Goal: Task Accomplishment & Management: Manage account settings

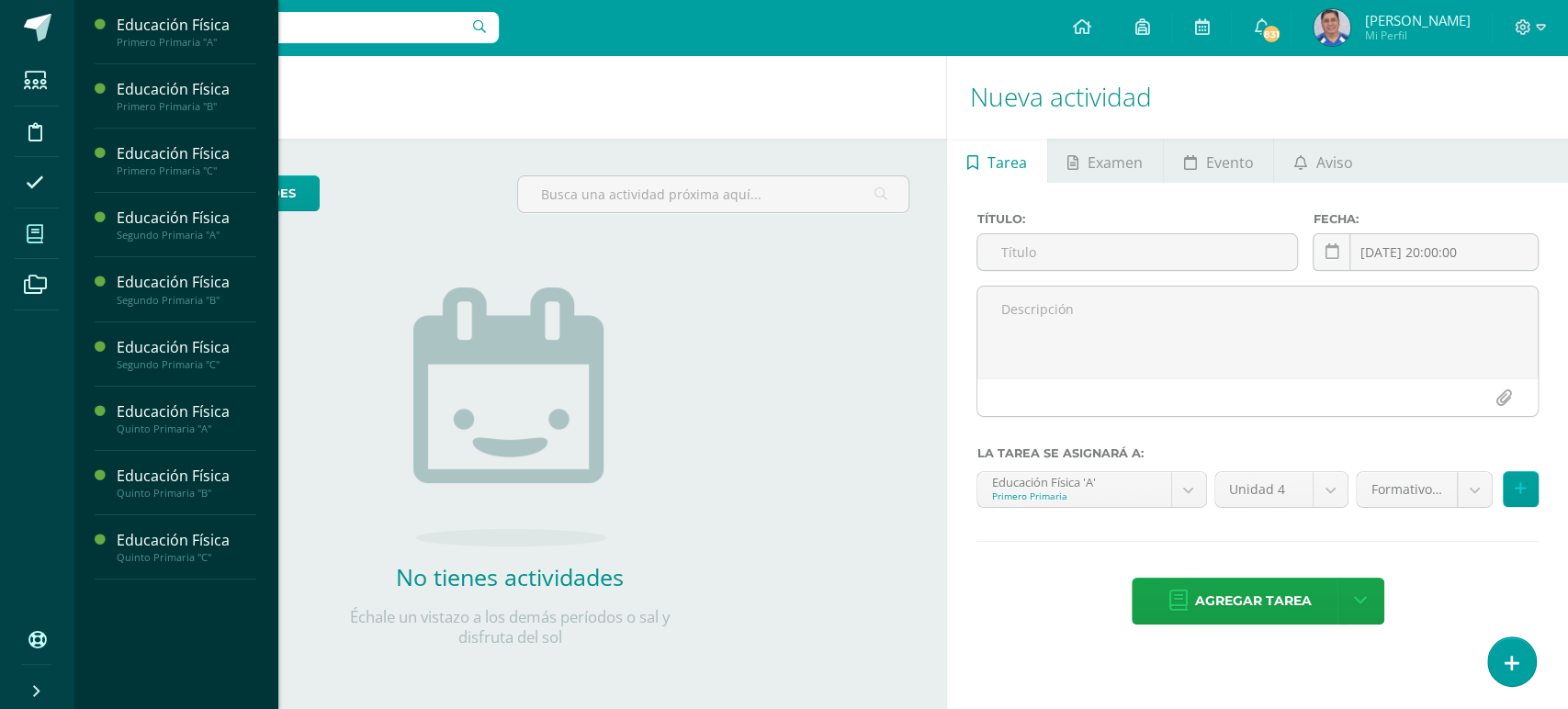
click at [30, 227] on icon at bounding box center [34, 234] width 16 height 18
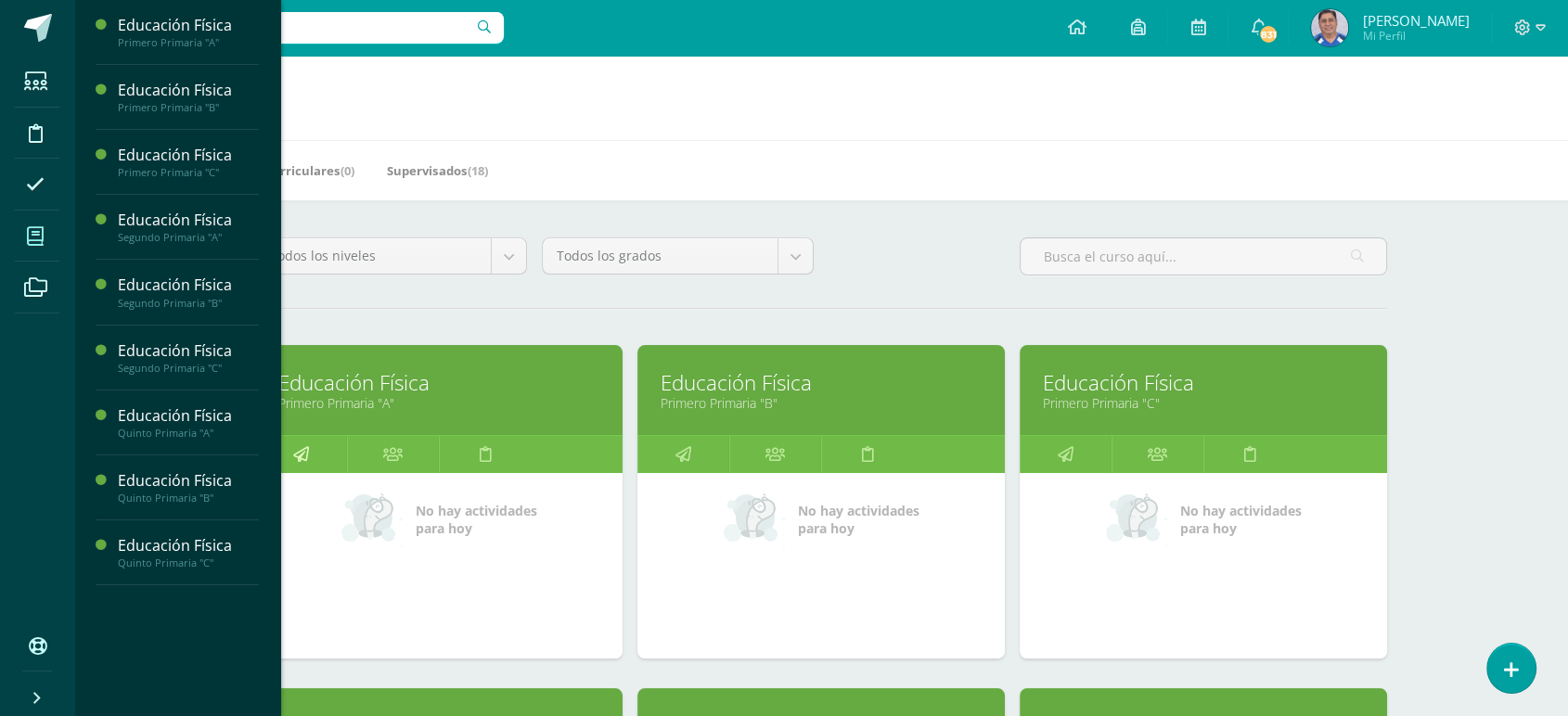
click at [304, 457] on icon at bounding box center [301, 455] width 15 height 37
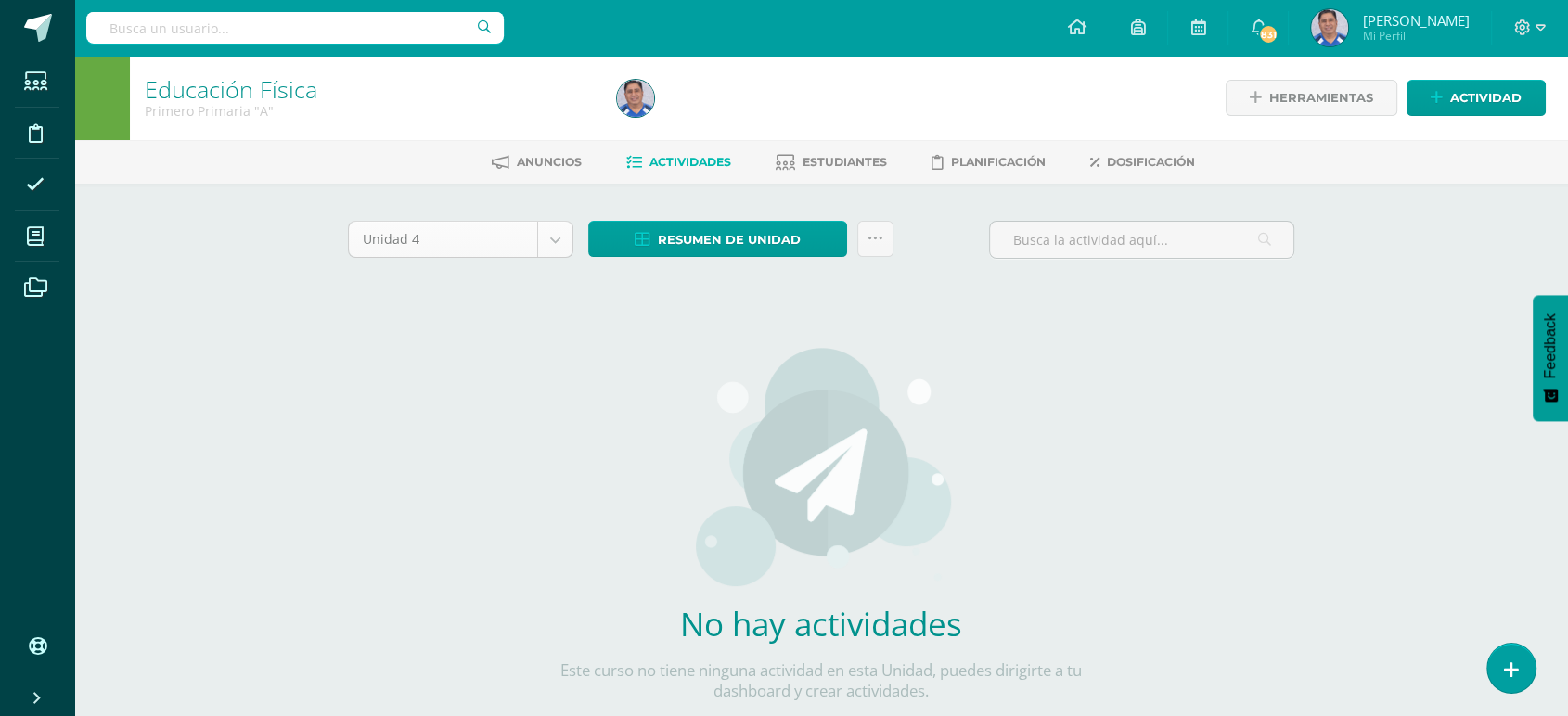
click at [551, 237] on body "Estudiantes Disciplina Asistencia Mis cursos Archivos Soporte Ayuda Reportar un…" at bounding box center [784, 398] width 1568 height 797
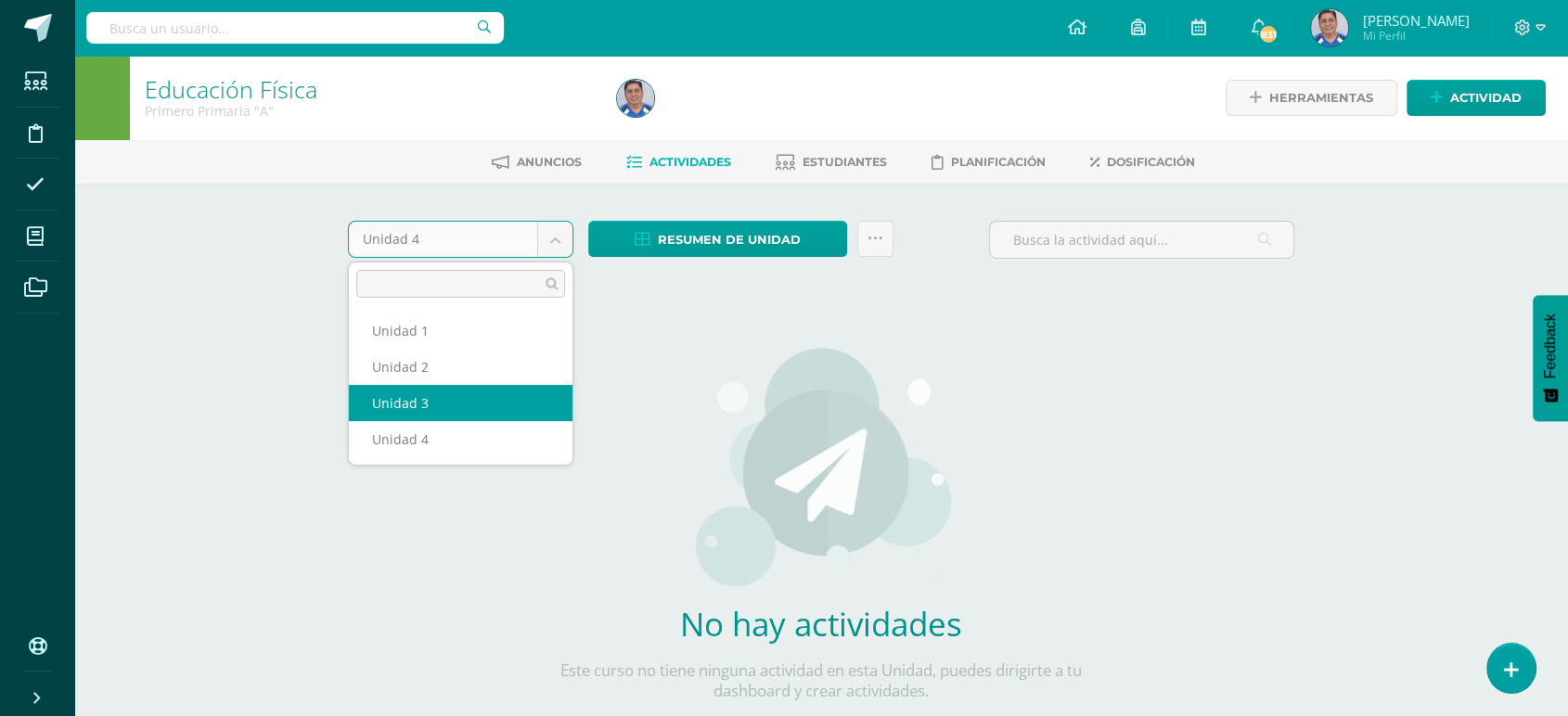
select select "Unidad 3"
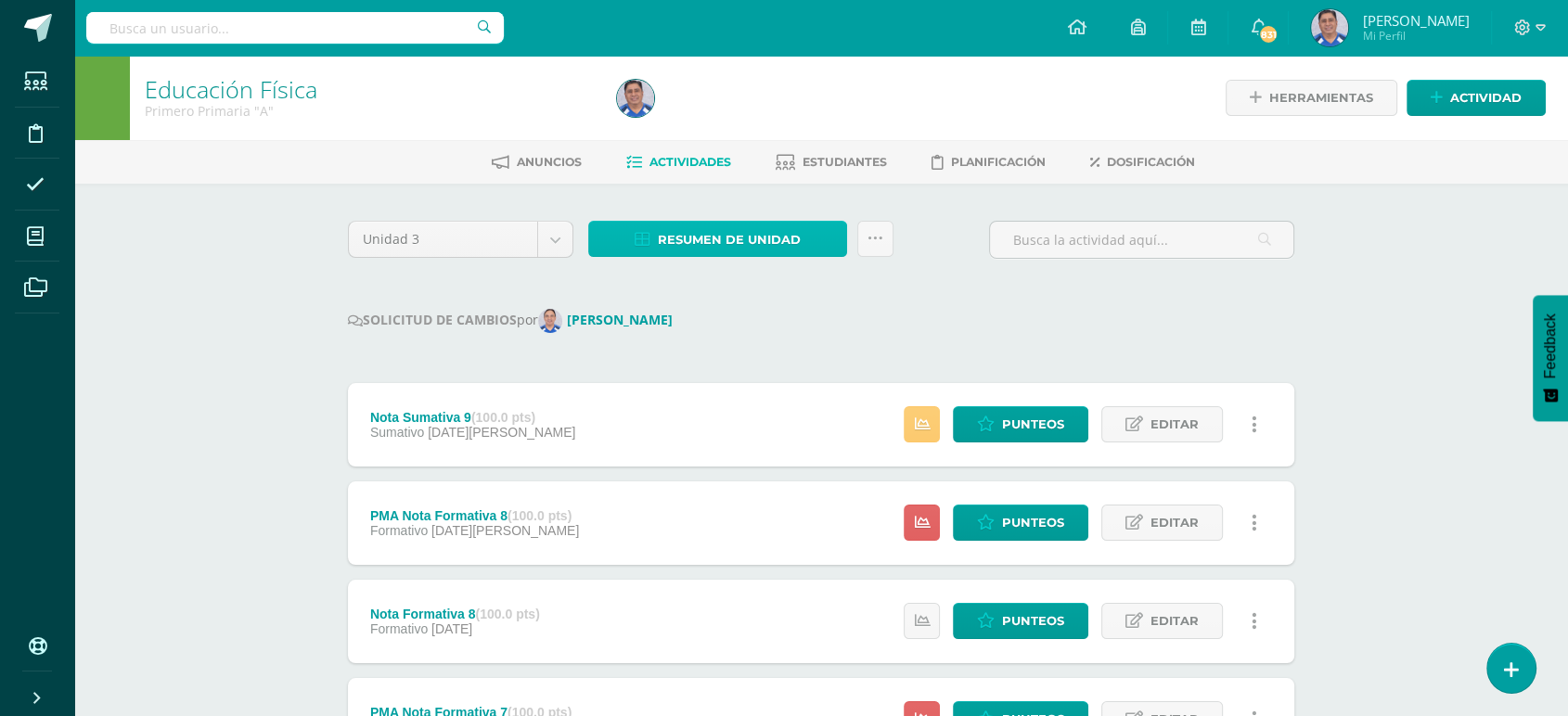
click at [713, 232] on span "Resumen de unidad" at bounding box center [729, 240] width 143 height 35
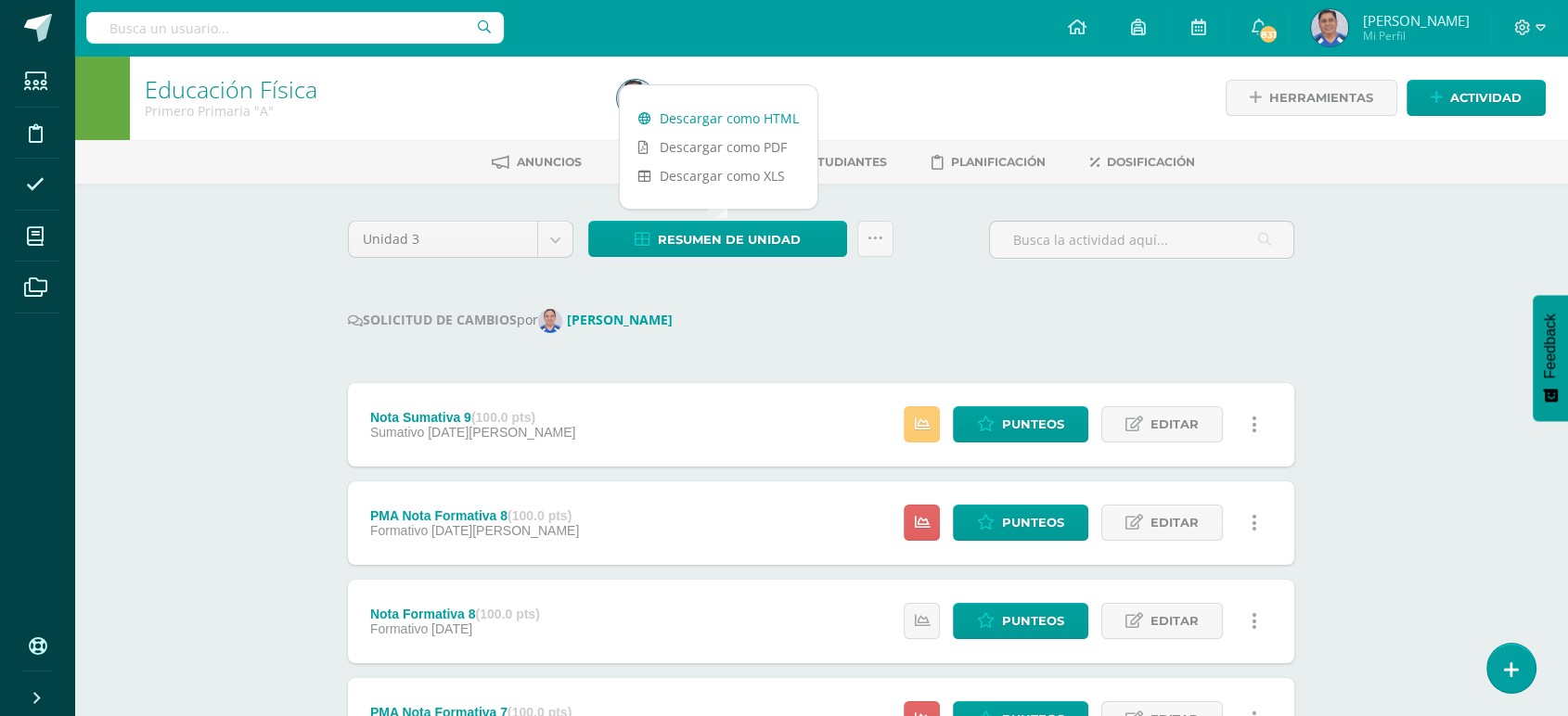
click at [698, 112] on link "Descargar como HTML" at bounding box center [719, 118] width 198 height 29
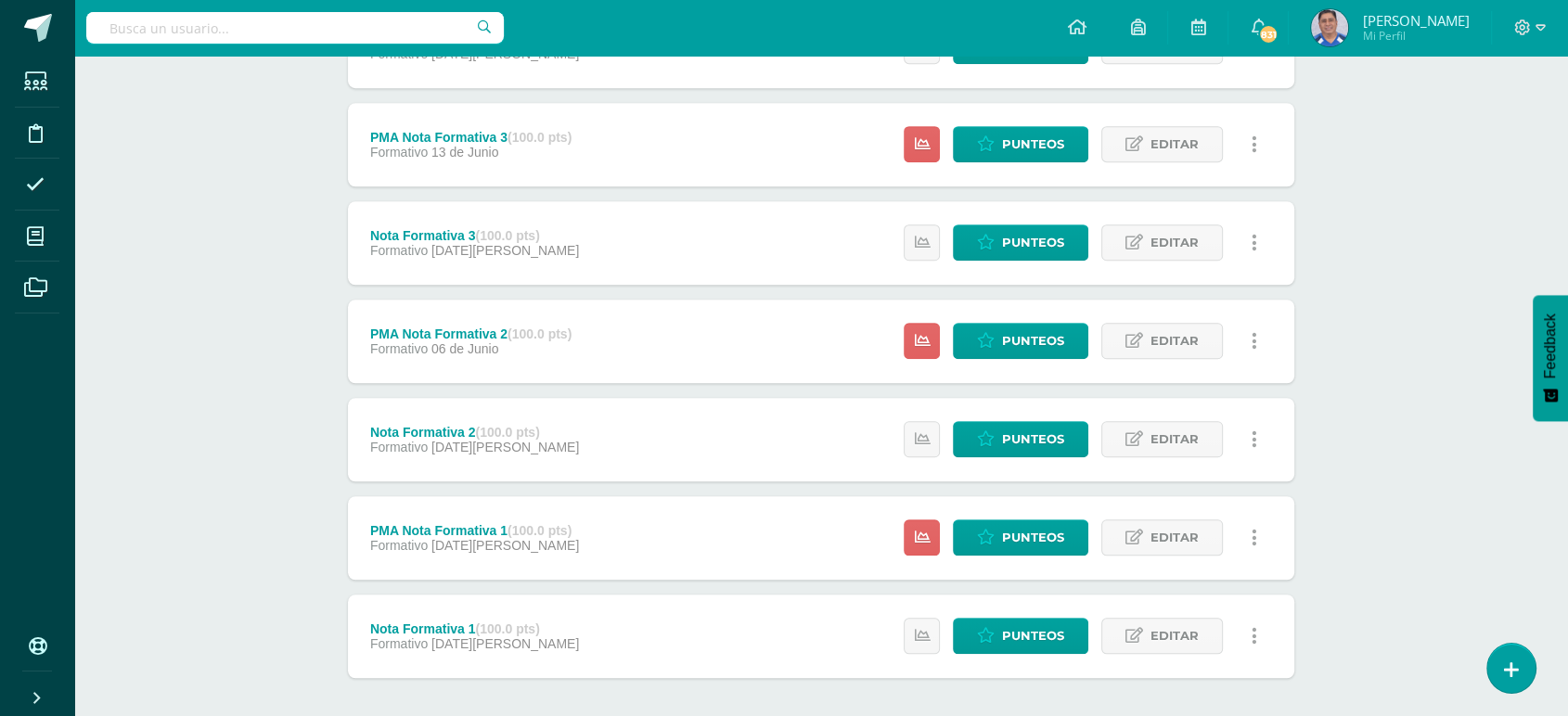
scroll to position [1449, 0]
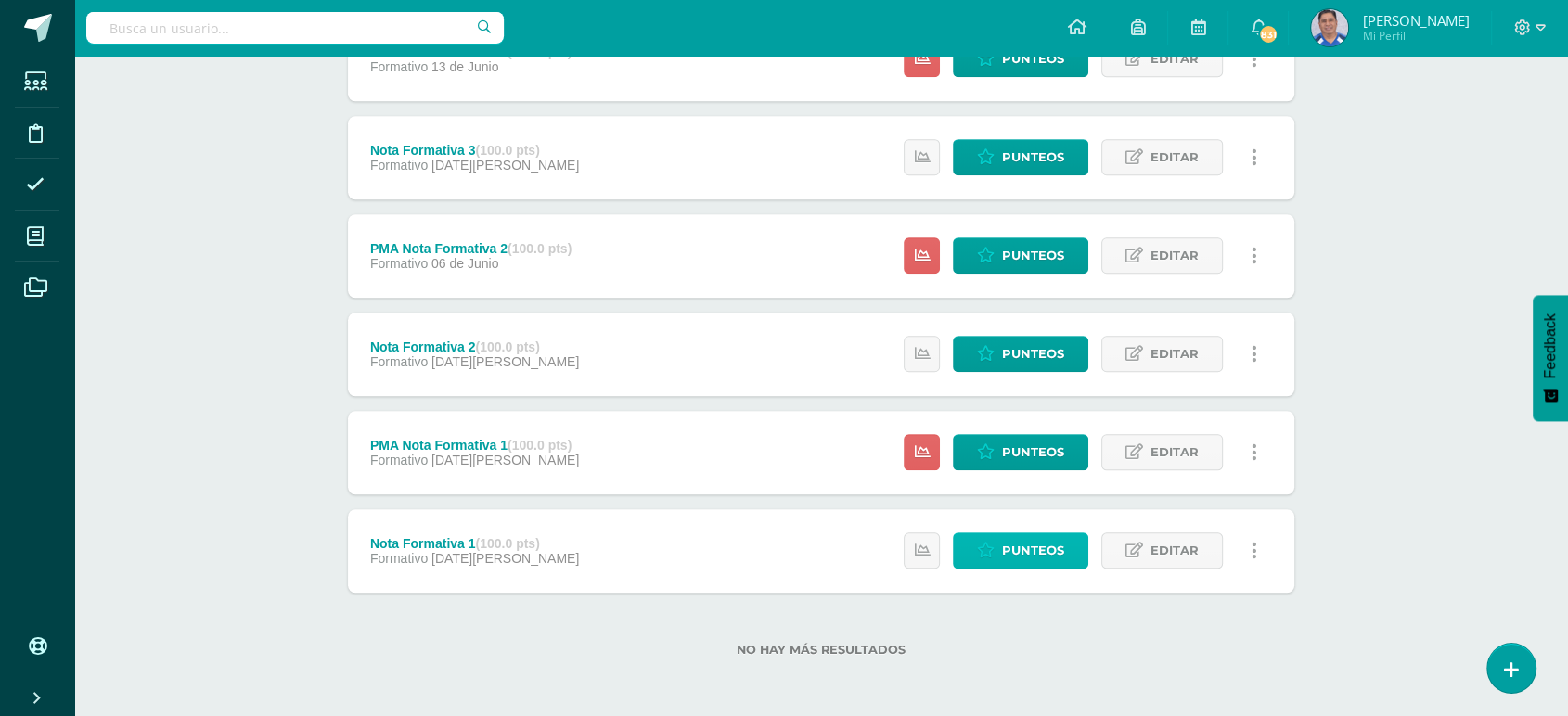
click at [1024, 545] on span "Punteos" at bounding box center [1033, 551] width 62 height 35
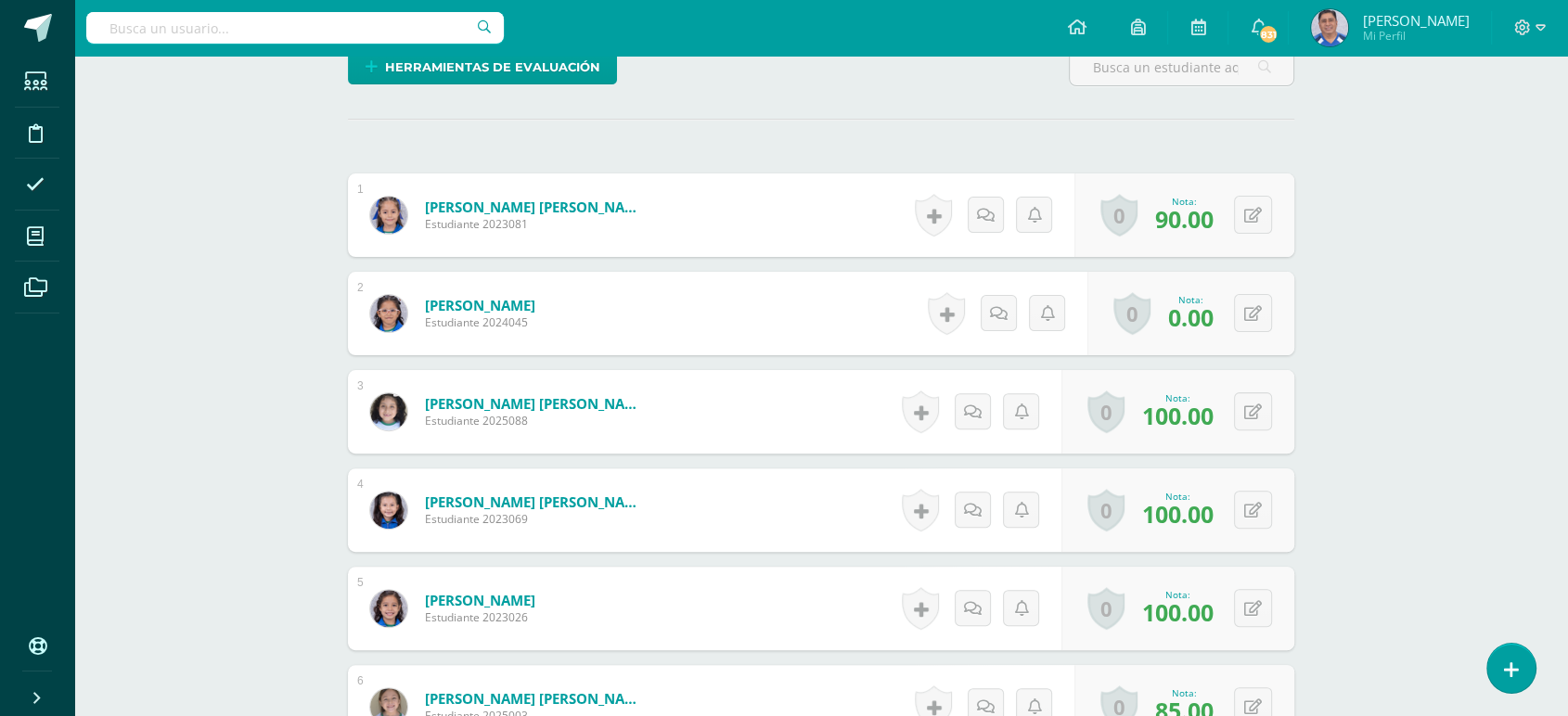
scroll to position [504, 0]
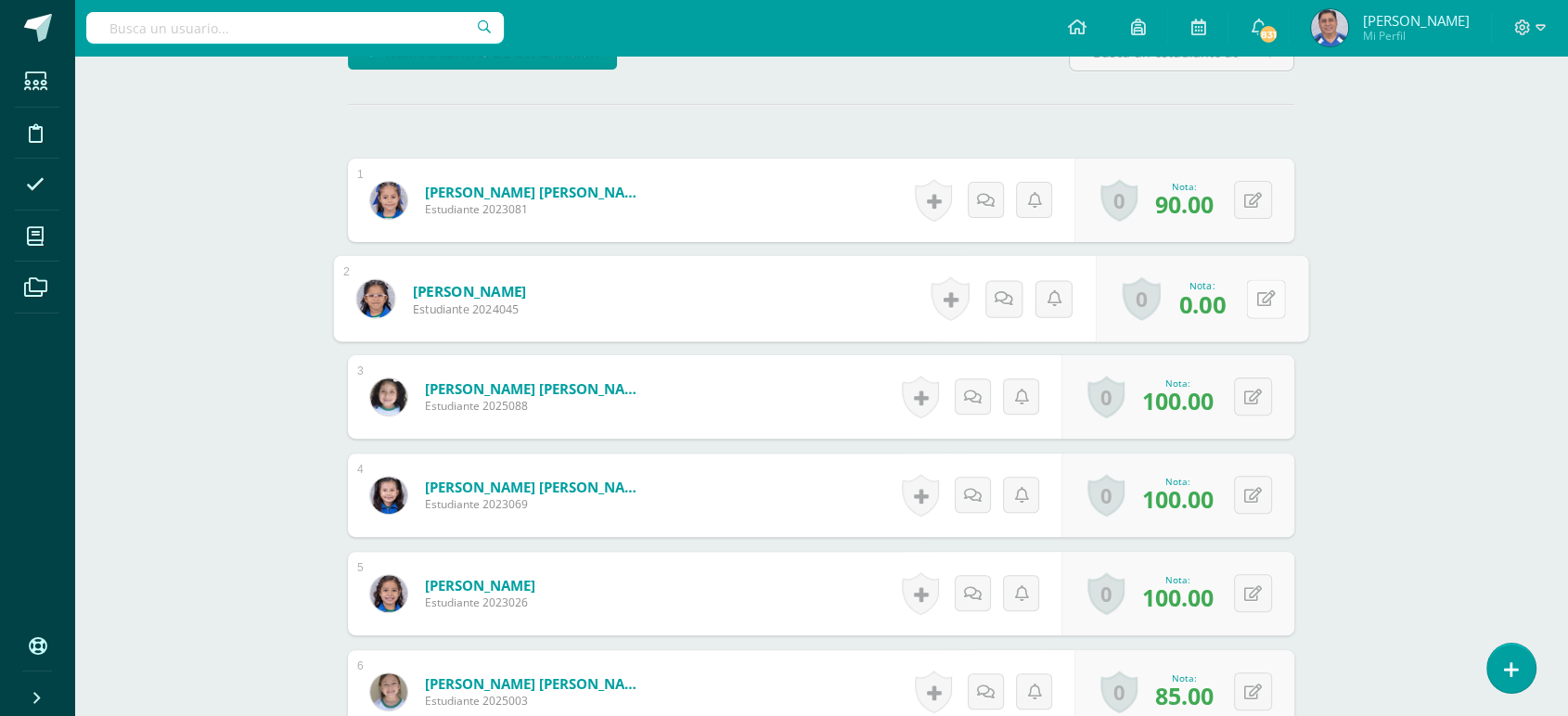
click at [1251, 301] on button at bounding box center [1265, 299] width 39 height 39
click at [1205, 304] on link at bounding box center [1215, 305] width 37 height 37
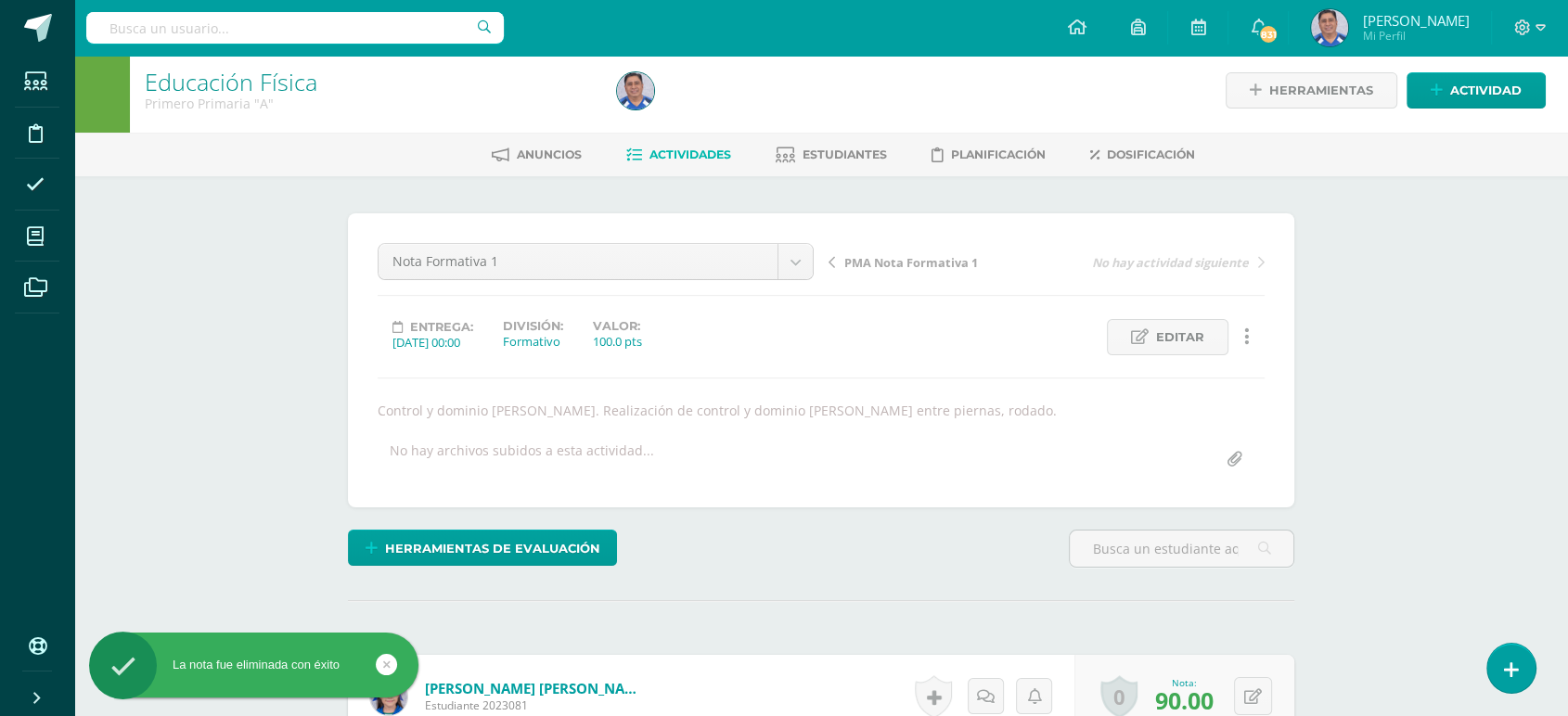
scroll to position [0, 0]
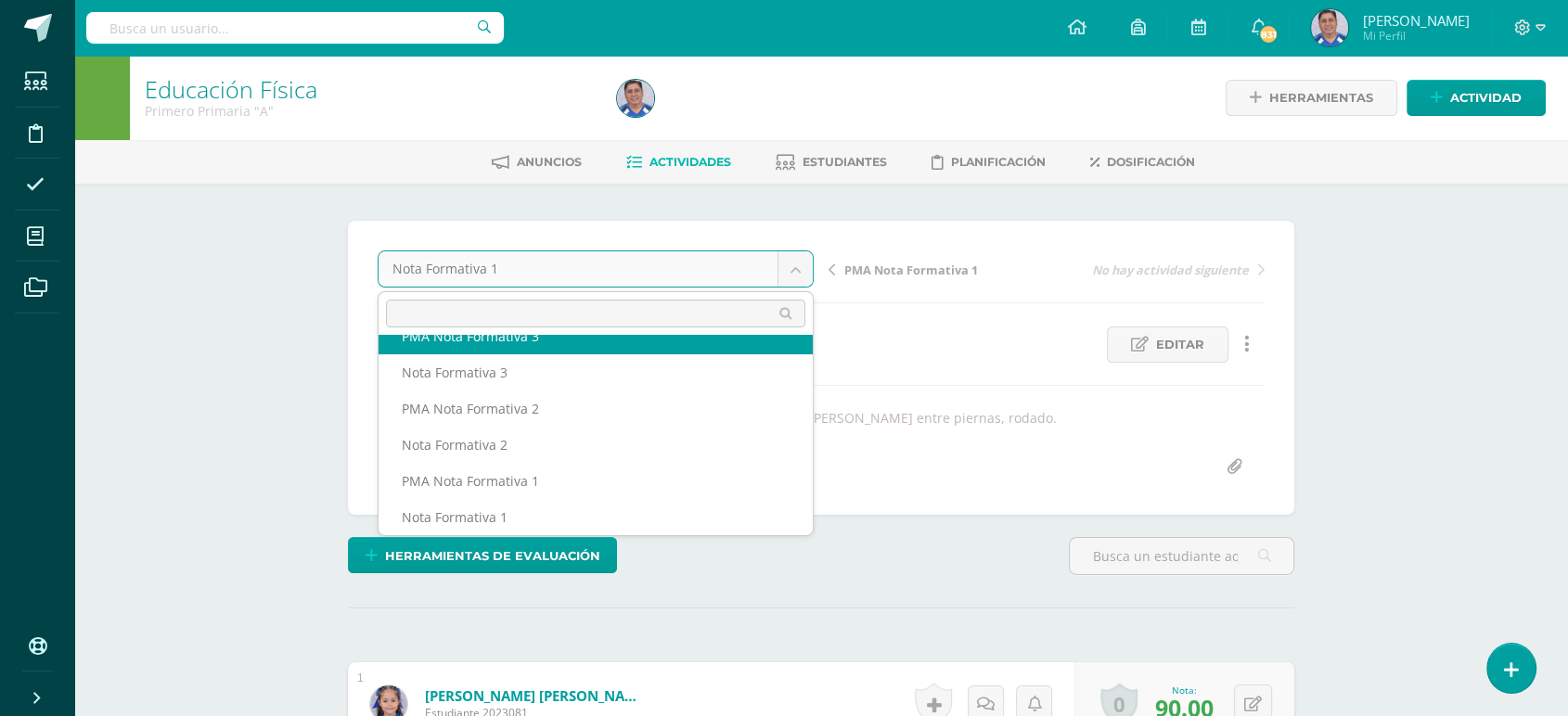
scroll to position [406, 0]
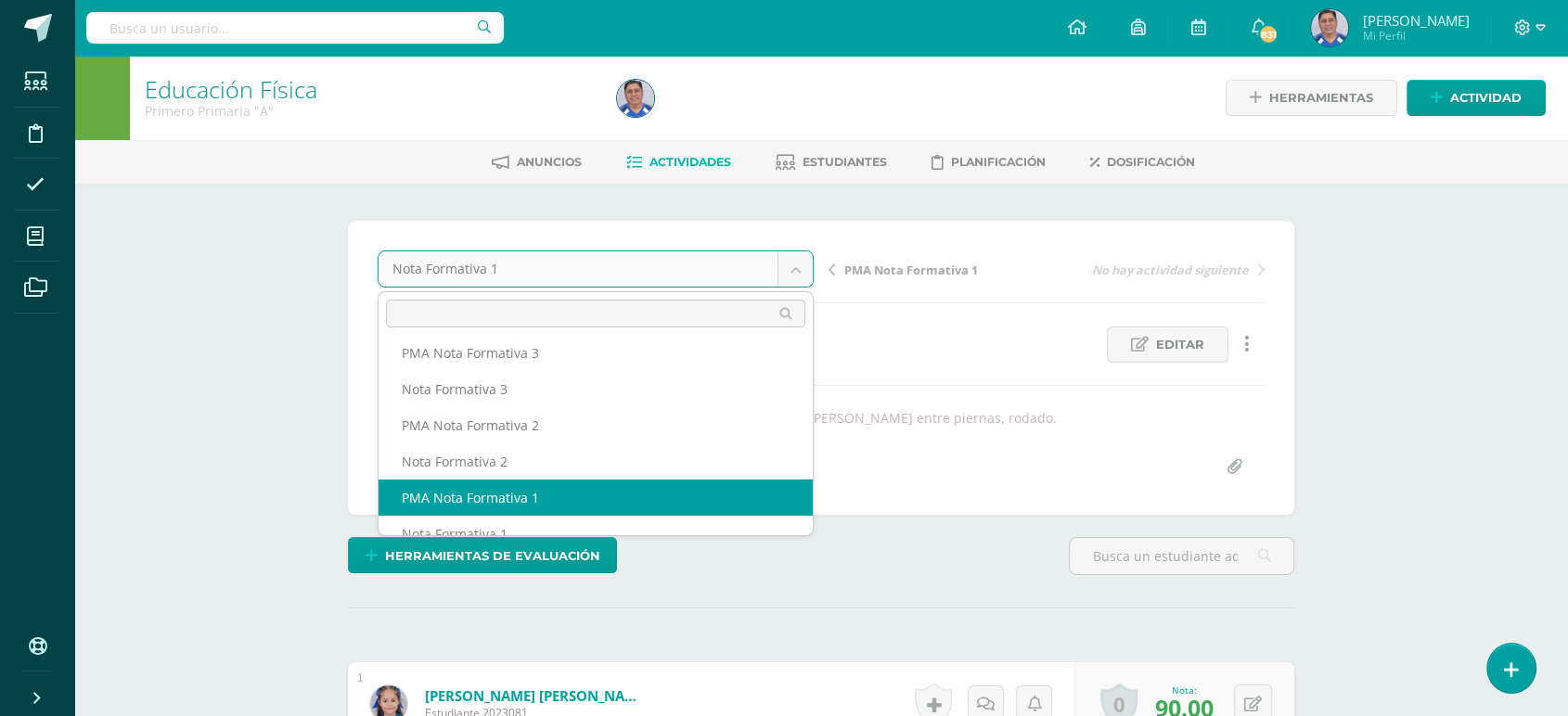
select select "/dashboard/teacher/grade-activity/252624/"
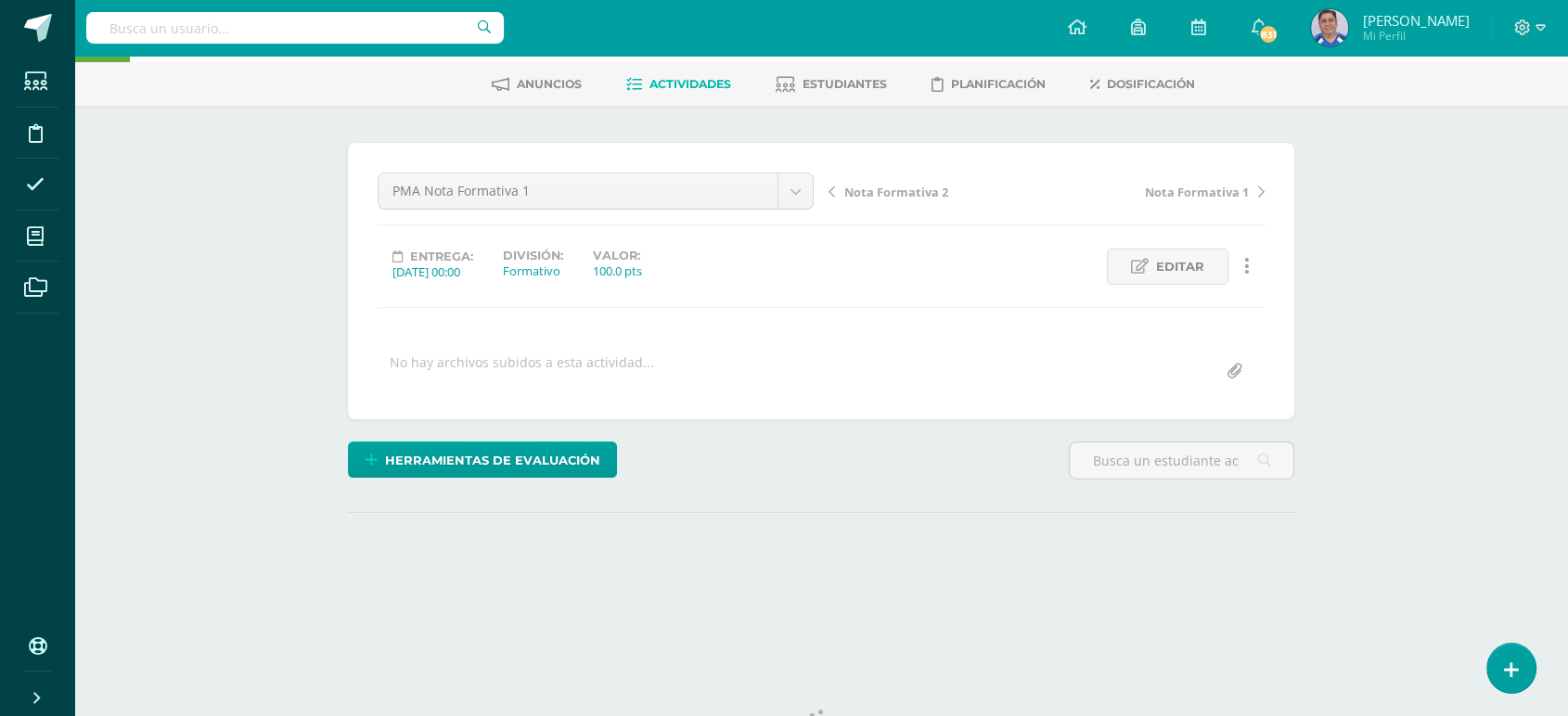
scroll to position [156, 0]
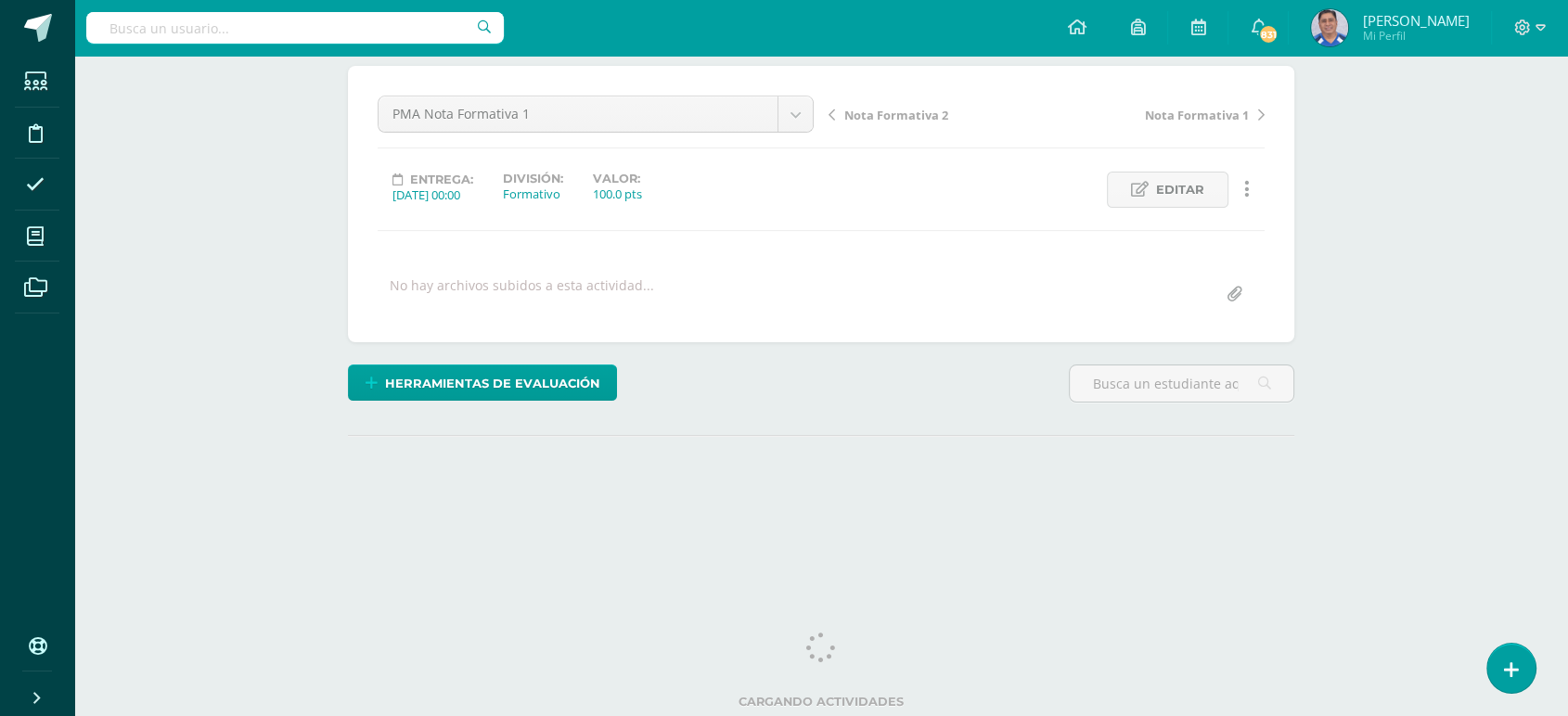
drag, startPoint x: 1573, startPoint y: 198, endPoint x: 1581, endPoint y: 429, distance: 231.1
click at [1568, 429] on html "Estudiantes Disciplina Asistencia Mis cursos Archivos Soporte Ayuda Reportar un…" at bounding box center [784, 212] width 1568 height 735
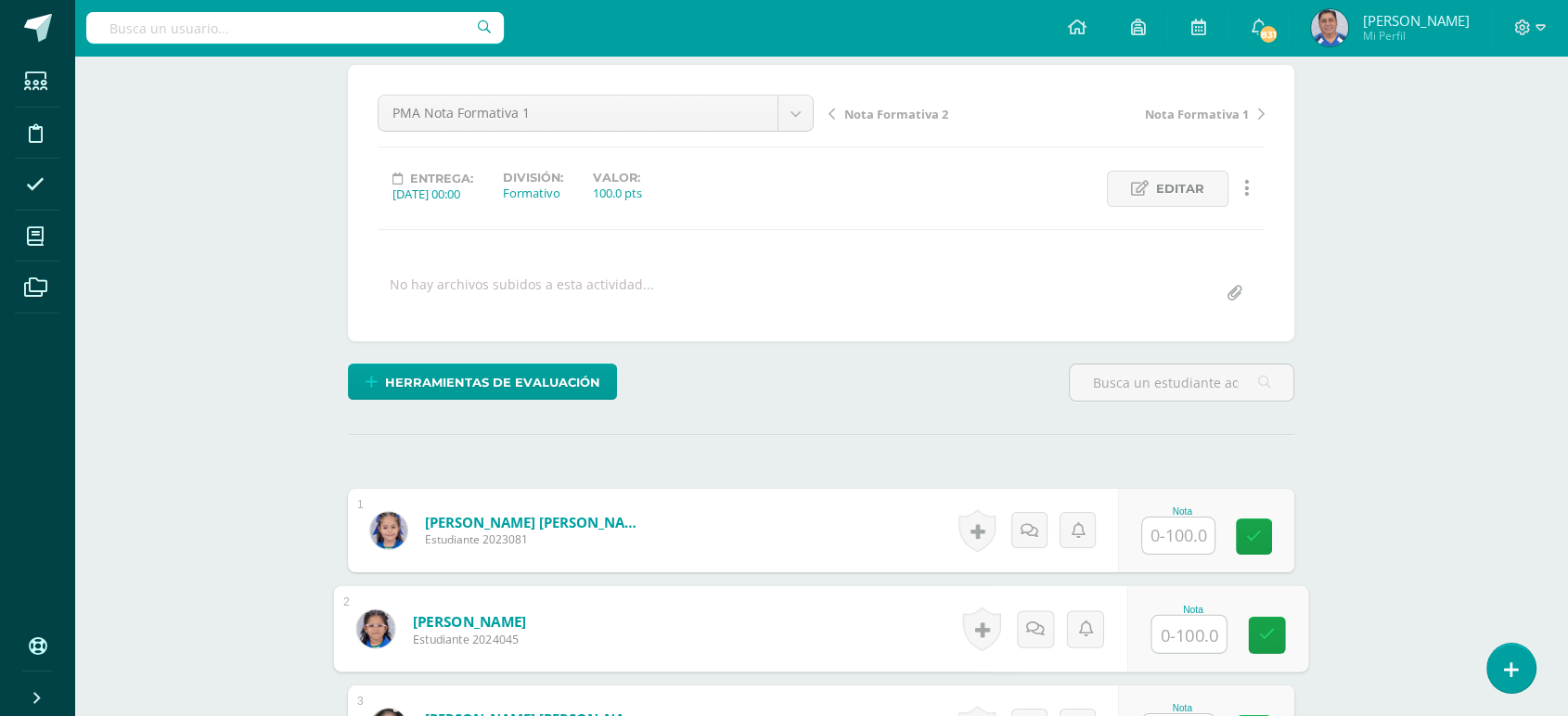
click at [1190, 636] on input "text" at bounding box center [1188, 634] width 74 height 37
type input "0"
click at [1259, 636] on icon at bounding box center [1266, 634] width 16 height 15
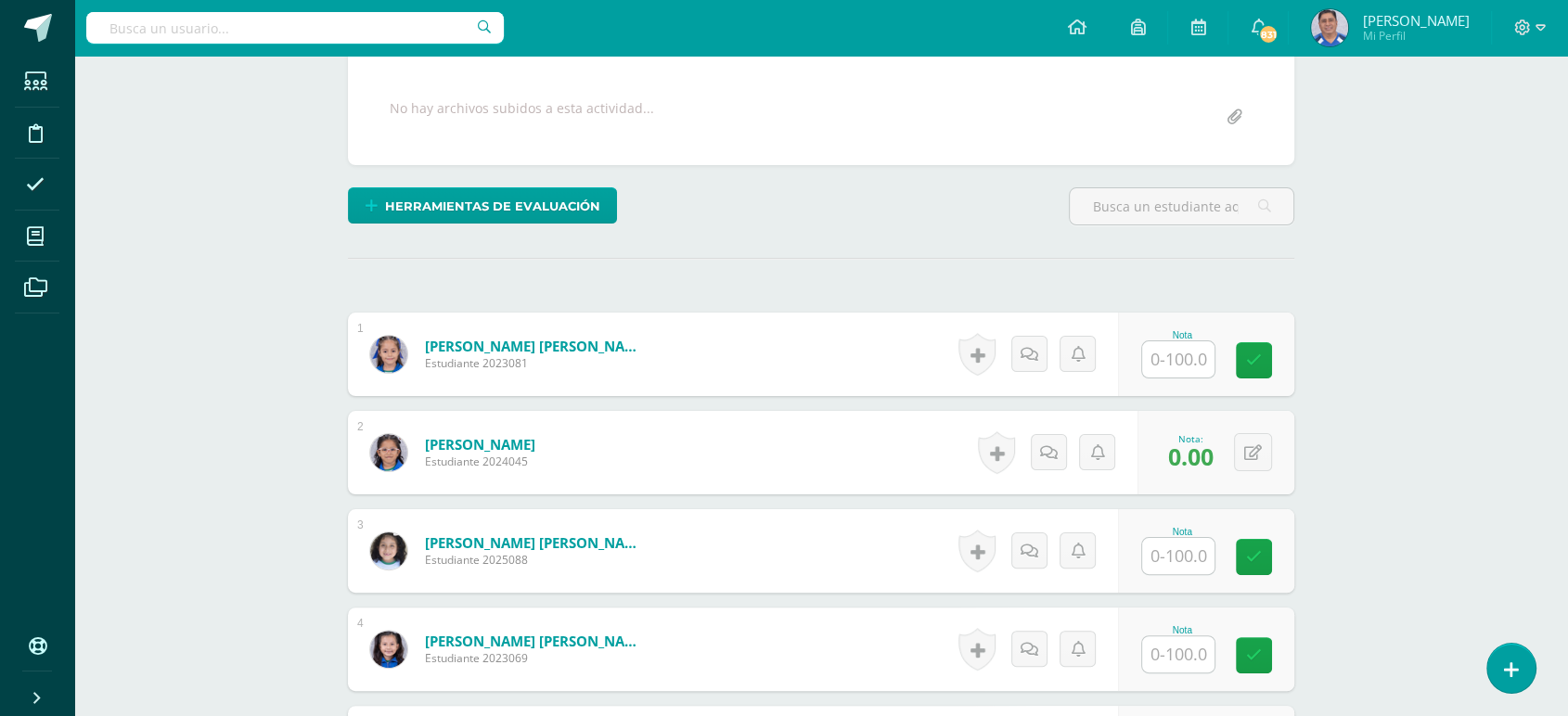
scroll to position [0, 0]
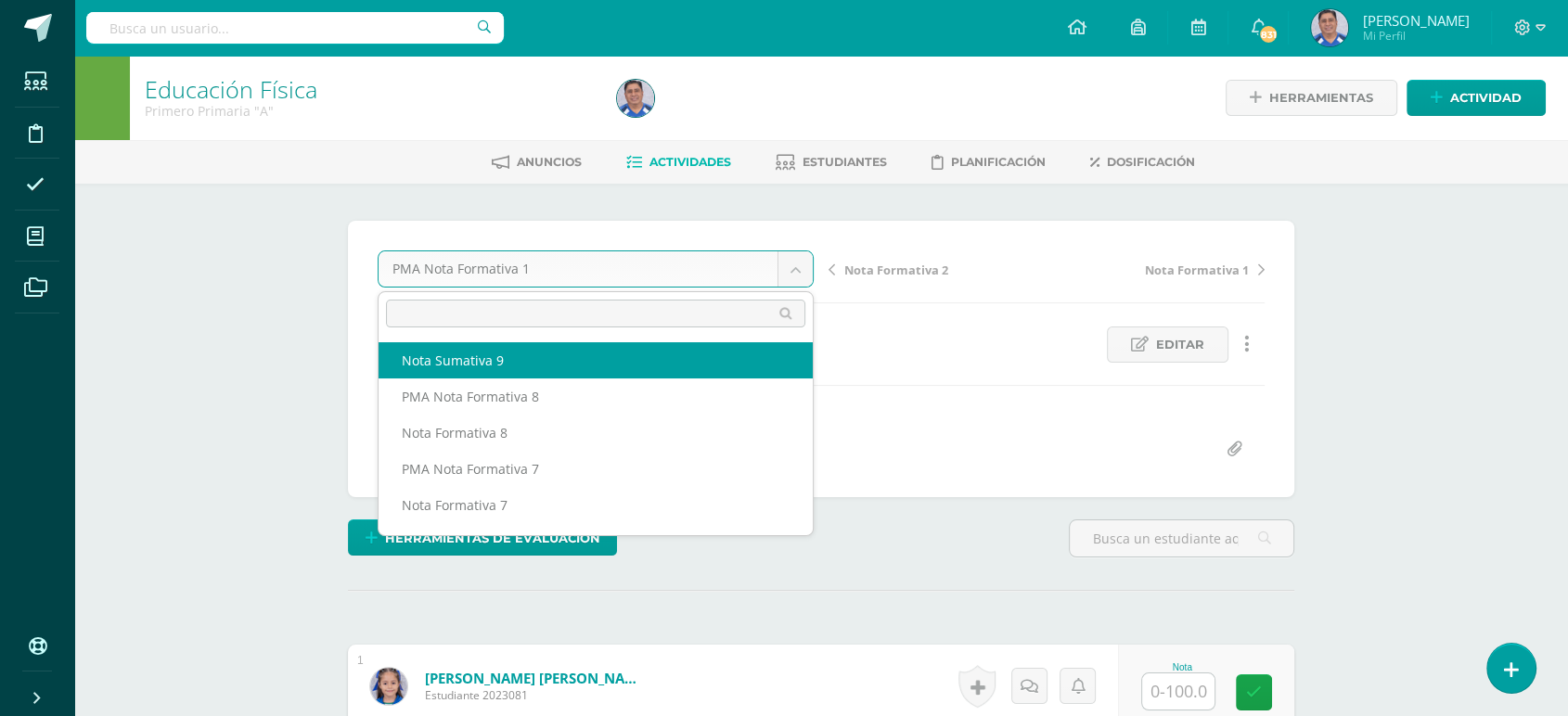
select select "/dashboard/teacher/grade-activity/254099/"
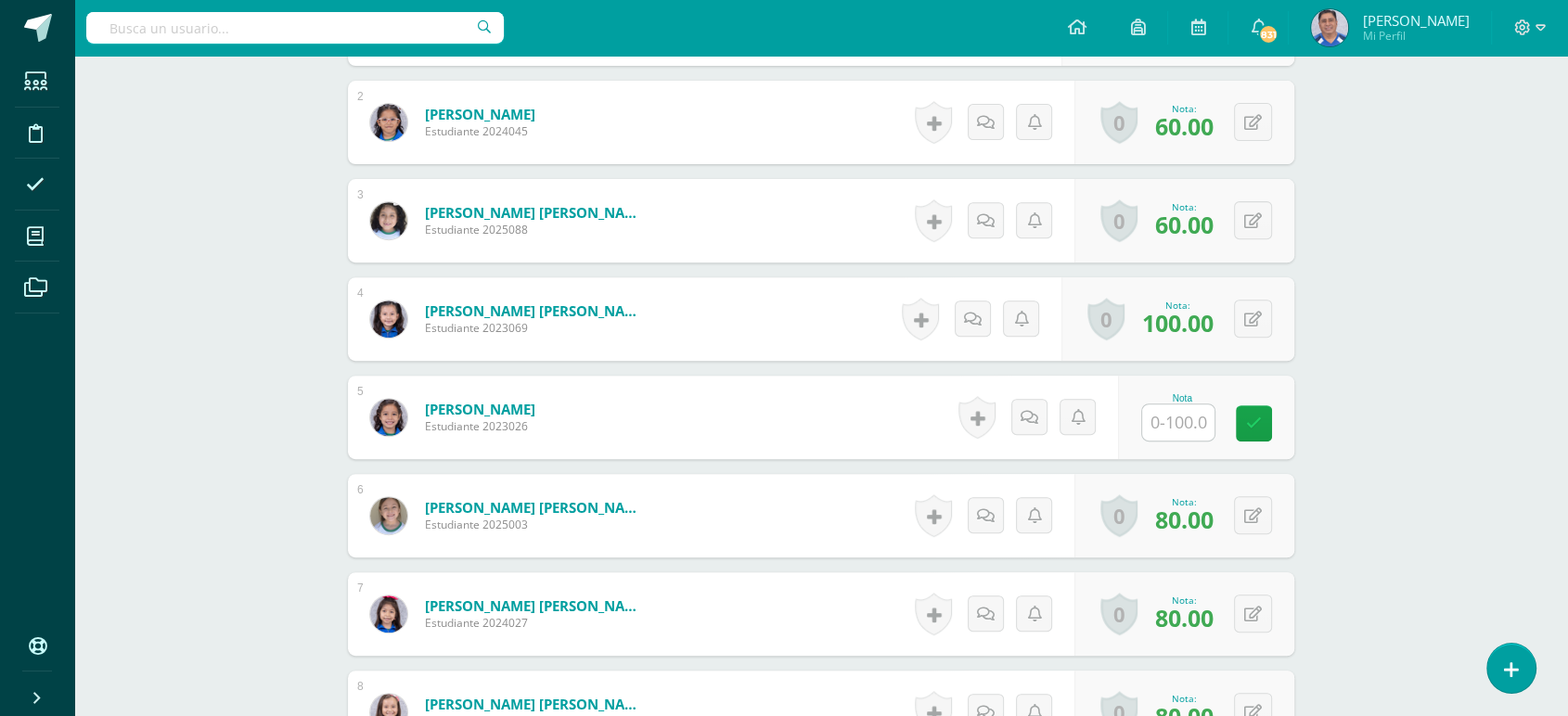
scroll to position [684, 0]
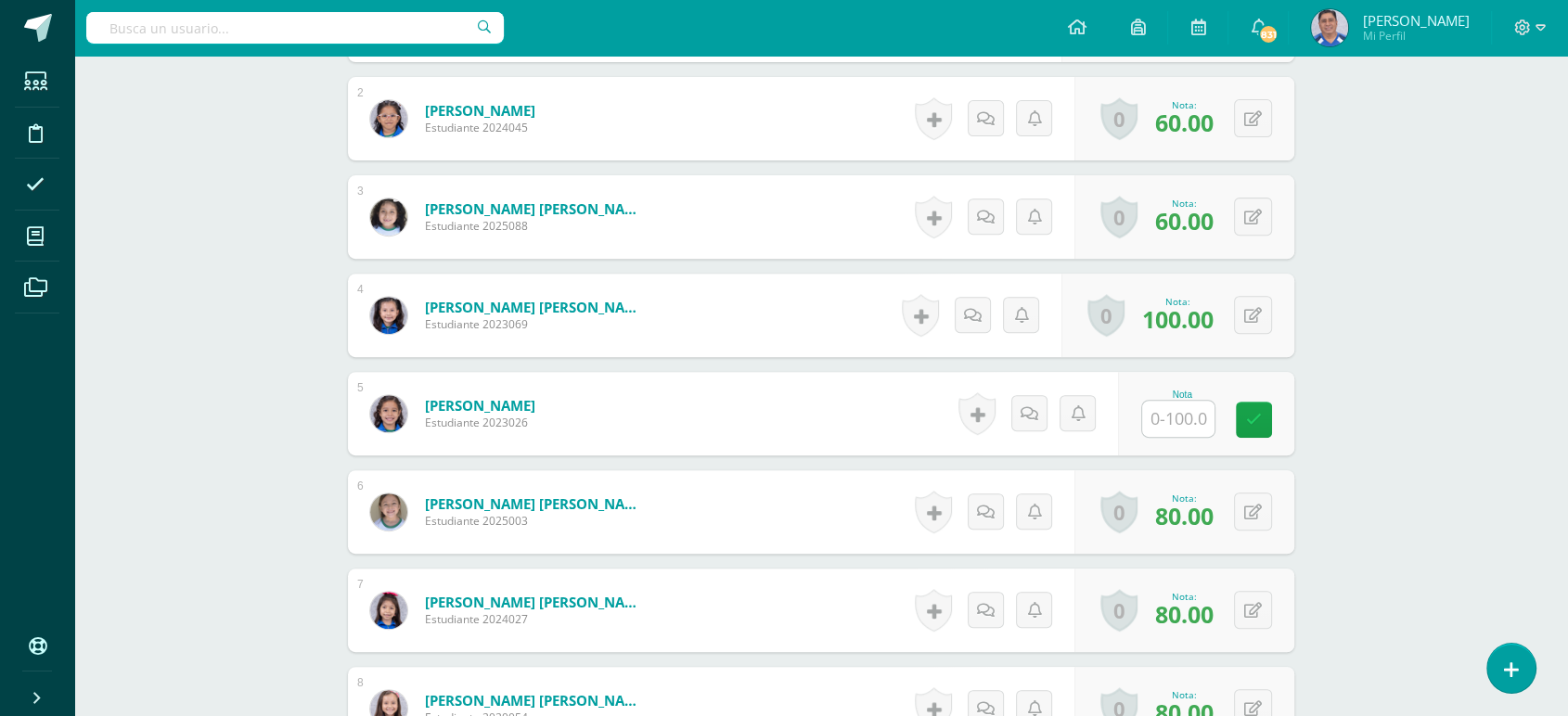
click at [1169, 417] on input "text" at bounding box center [1178, 419] width 72 height 37
type input "100"
click at [1262, 419] on icon at bounding box center [1266, 419] width 16 height 15
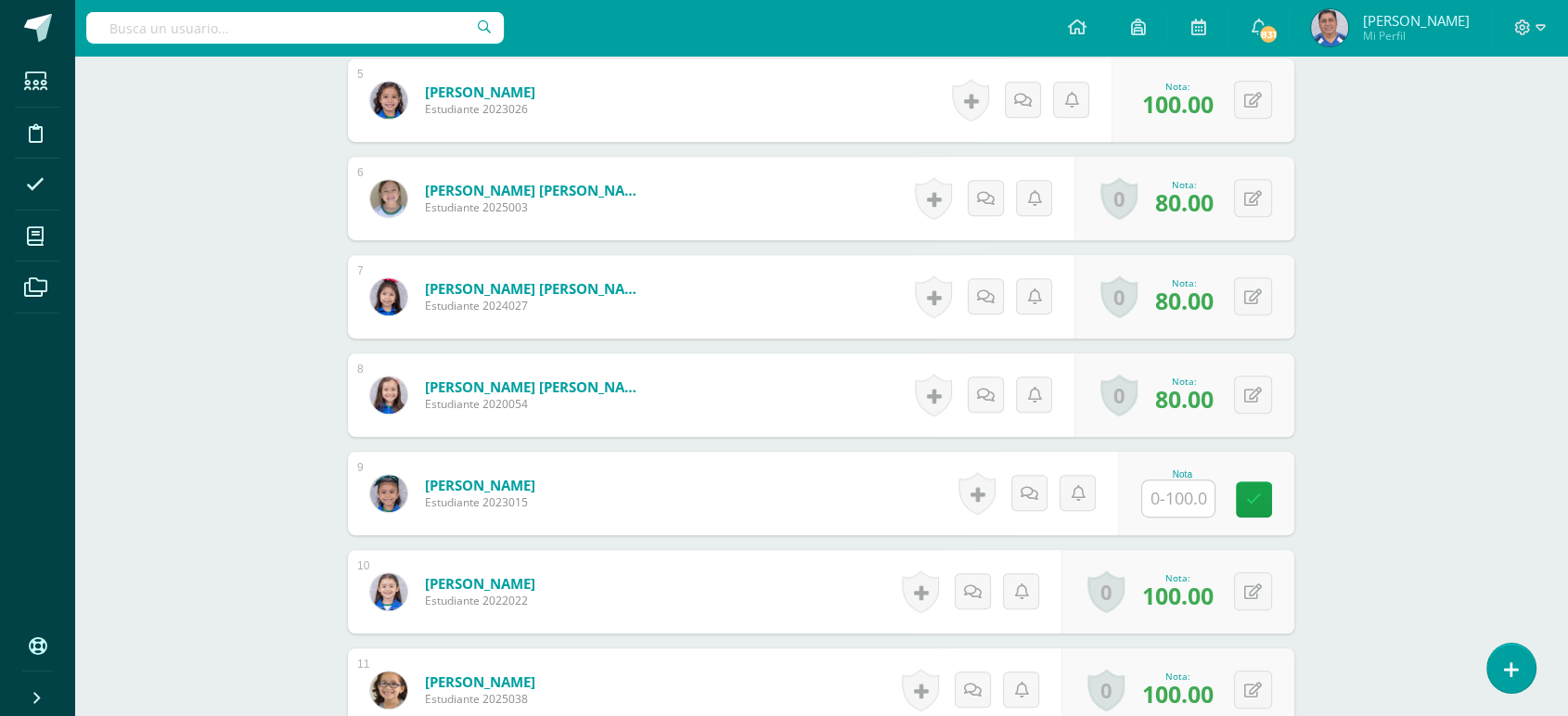
scroll to position [1062, 0]
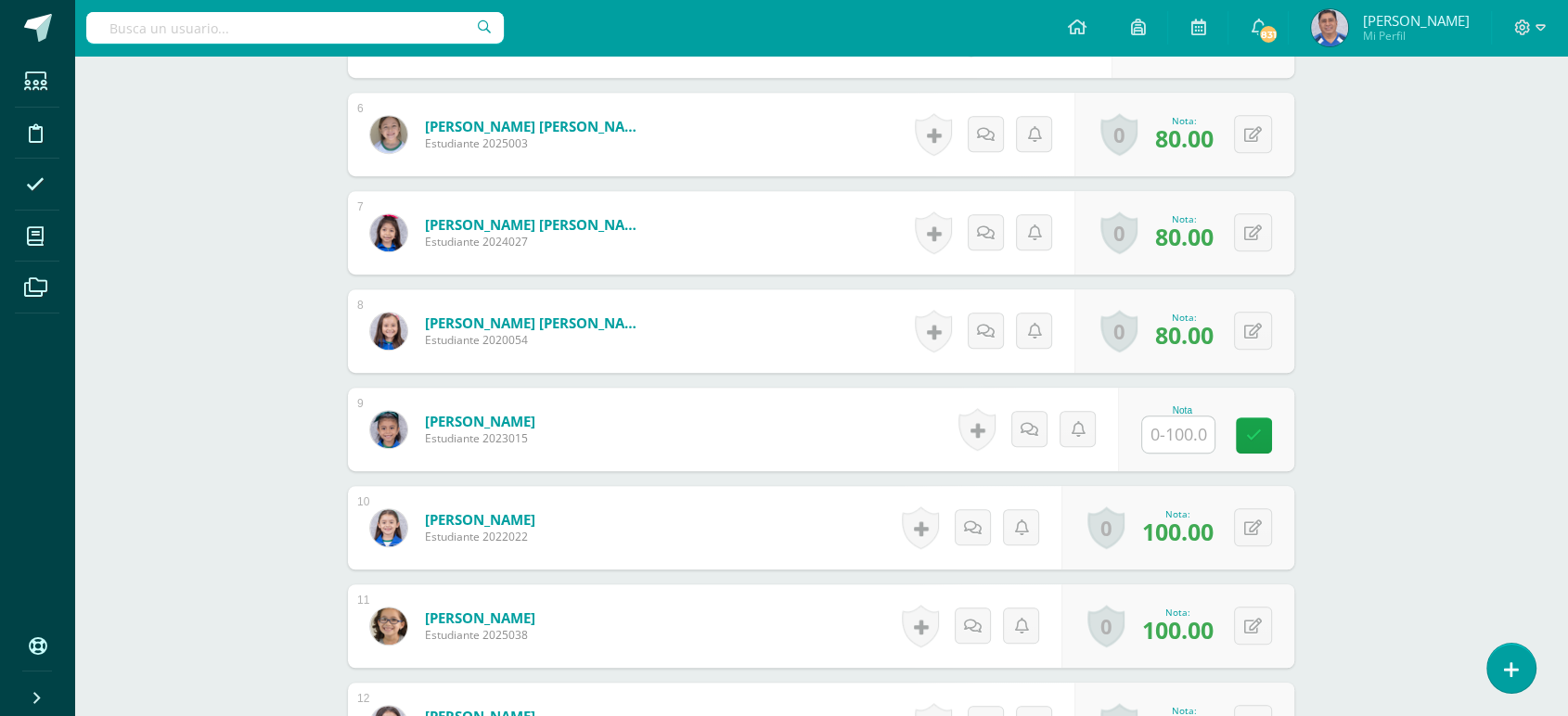
click at [1174, 432] on input "text" at bounding box center [1178, 435] width 72 height 37
type input "80"
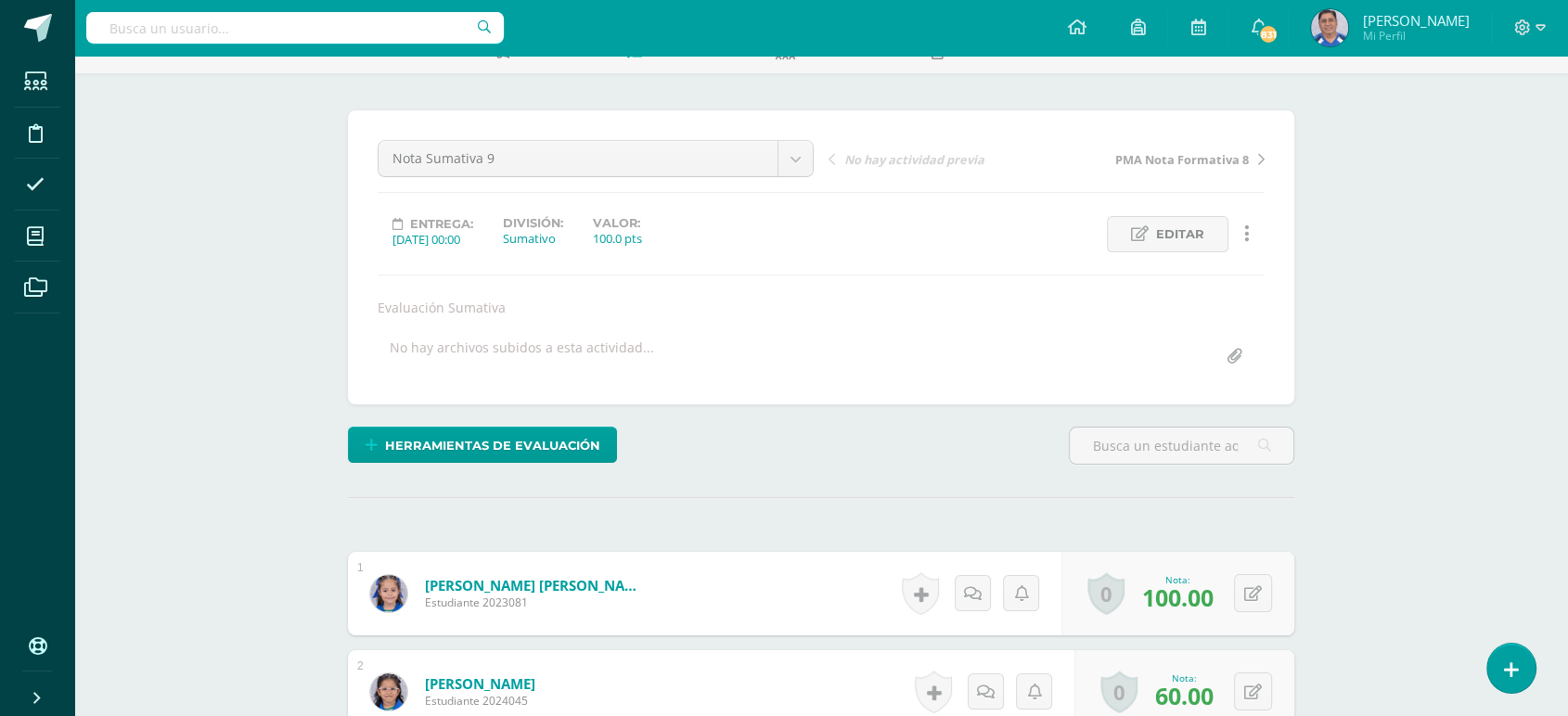
scroll to position [0, 0]
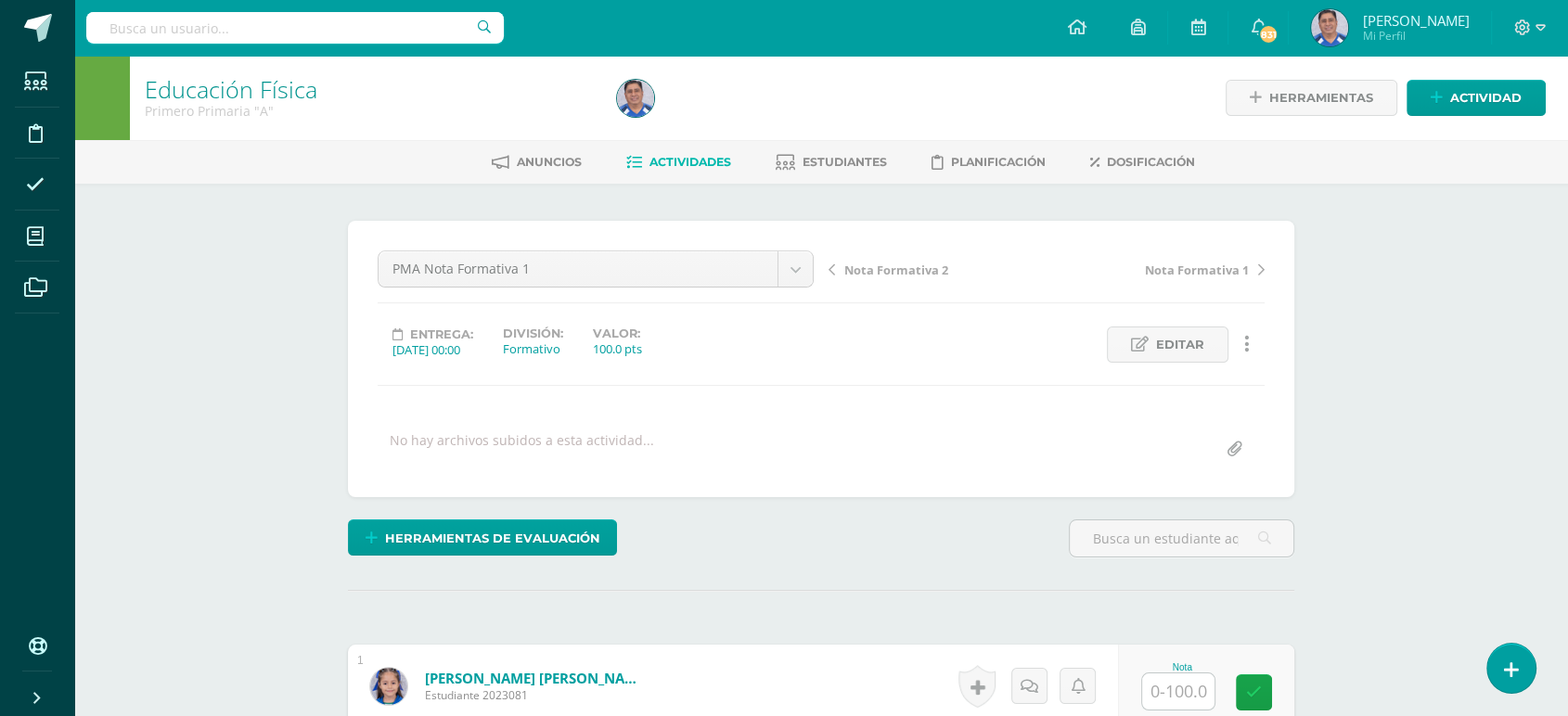
scroll to position [1, 0]
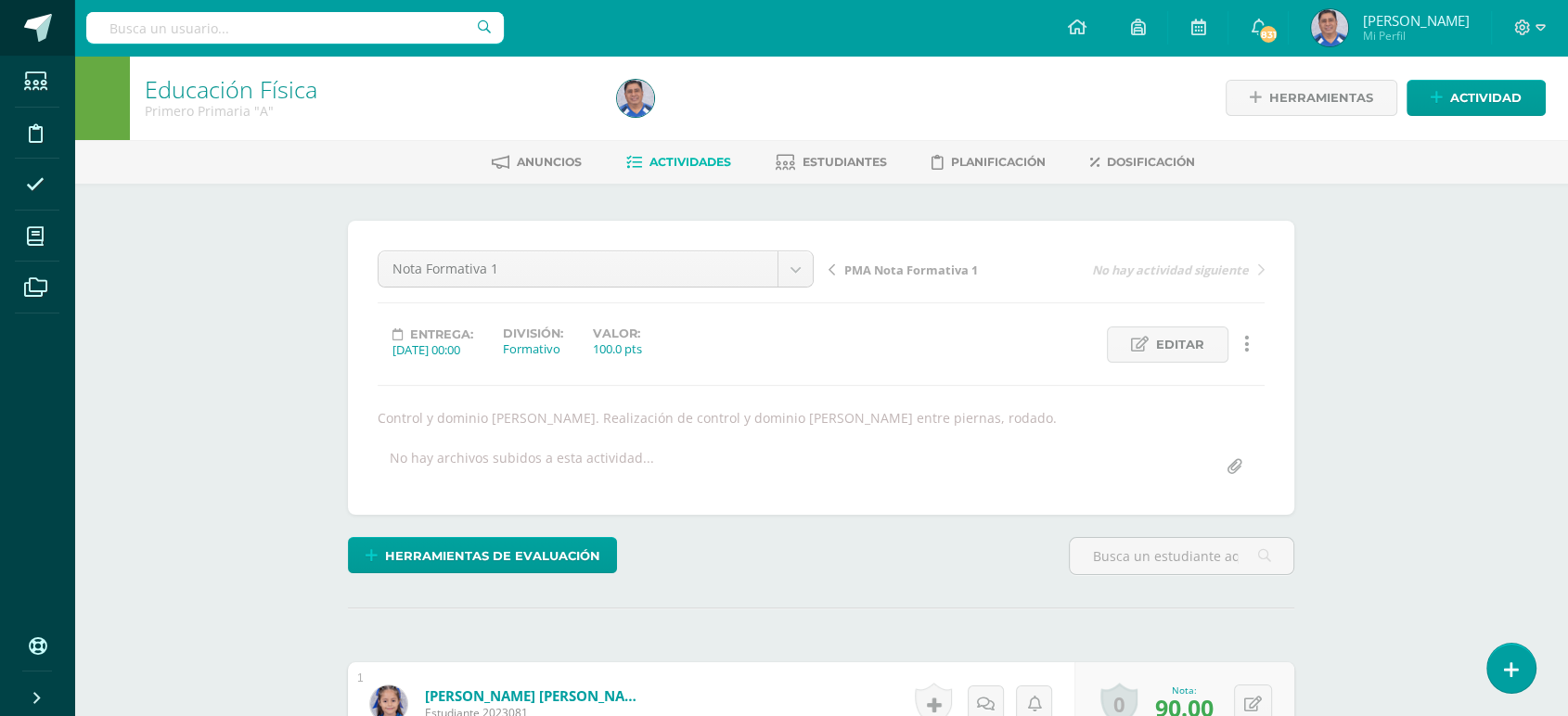
scroll to position [1, 0]
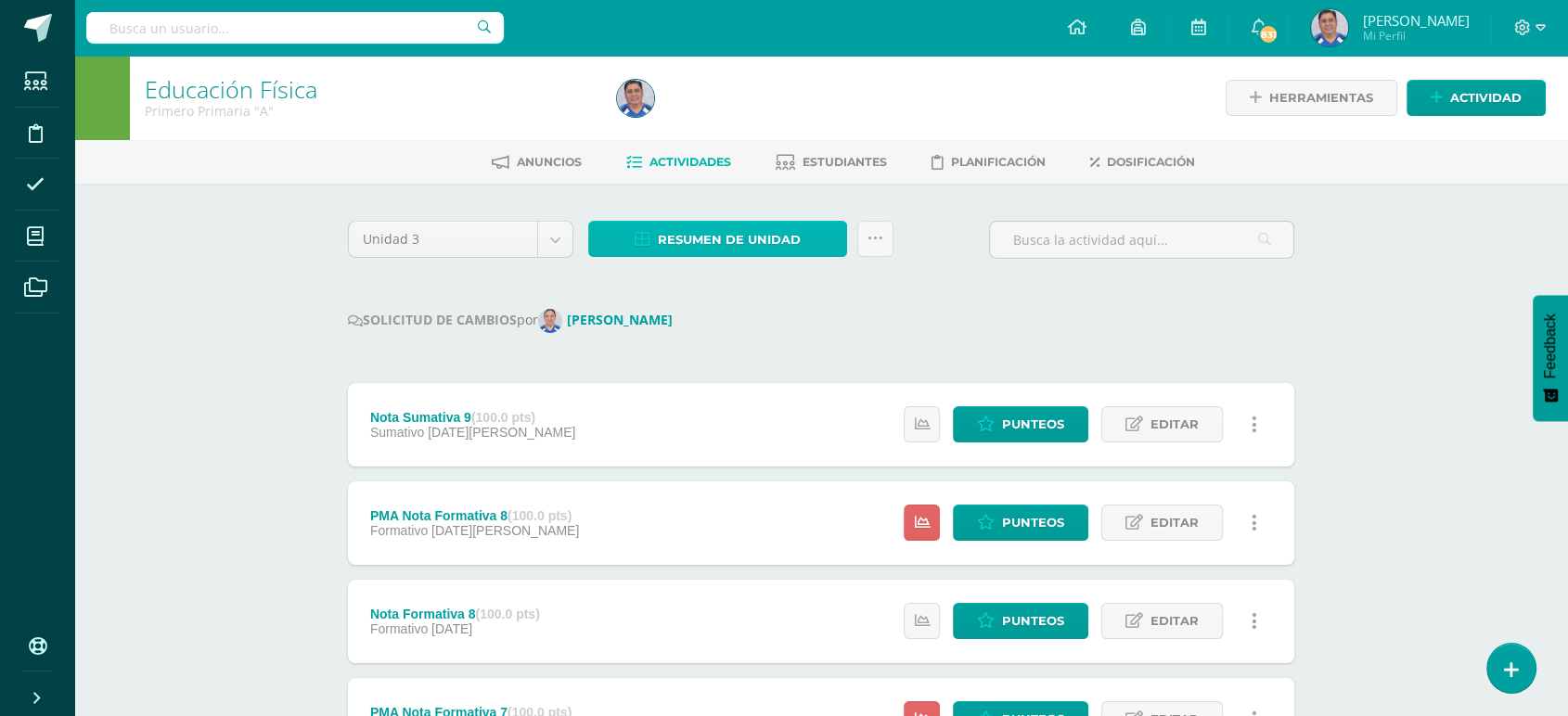
click at [730, 234] on span "Resumen de unidad" at bounding box center [729, 240] width 143 height 35
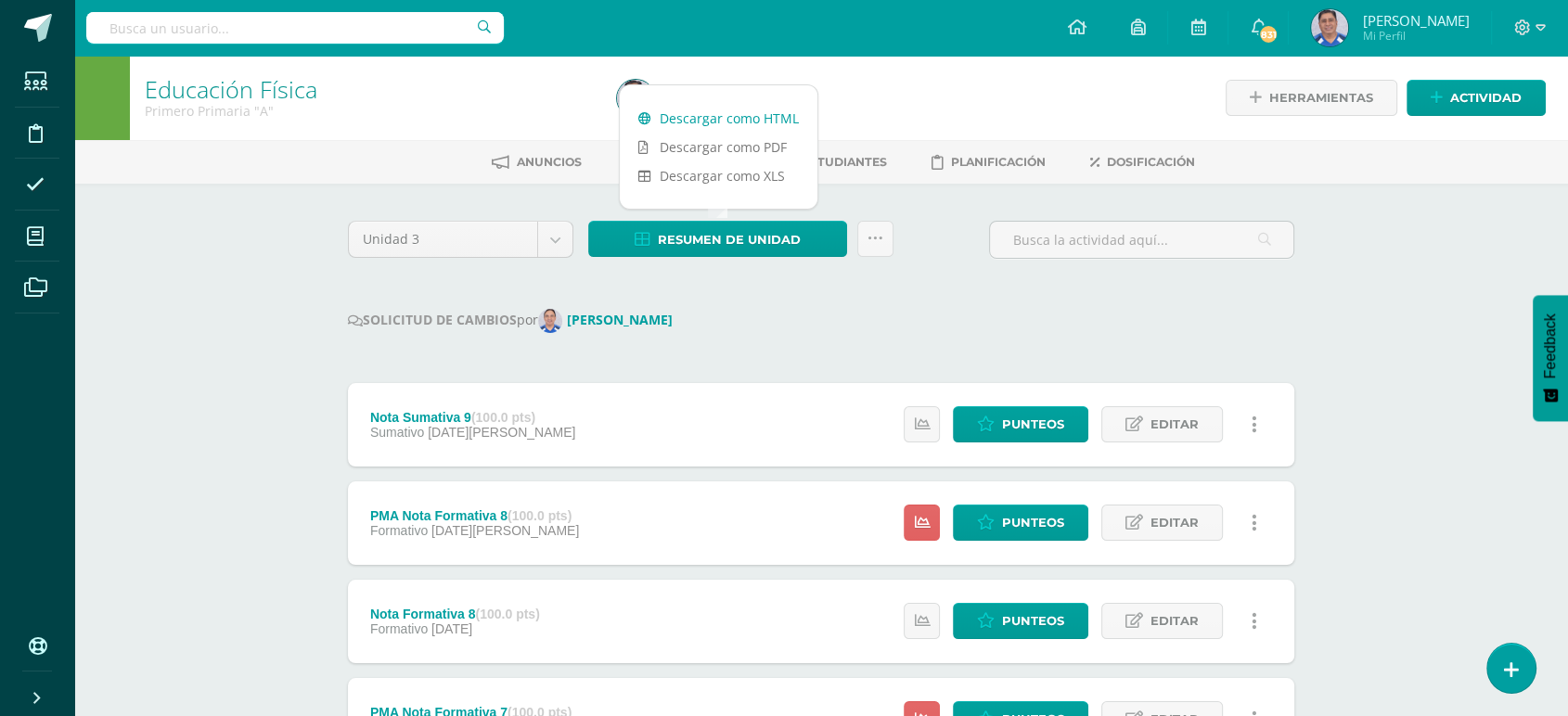
click at [737, 115] on link "Descargar como HTML" at bounding box center [719, 118] width 198 height 29
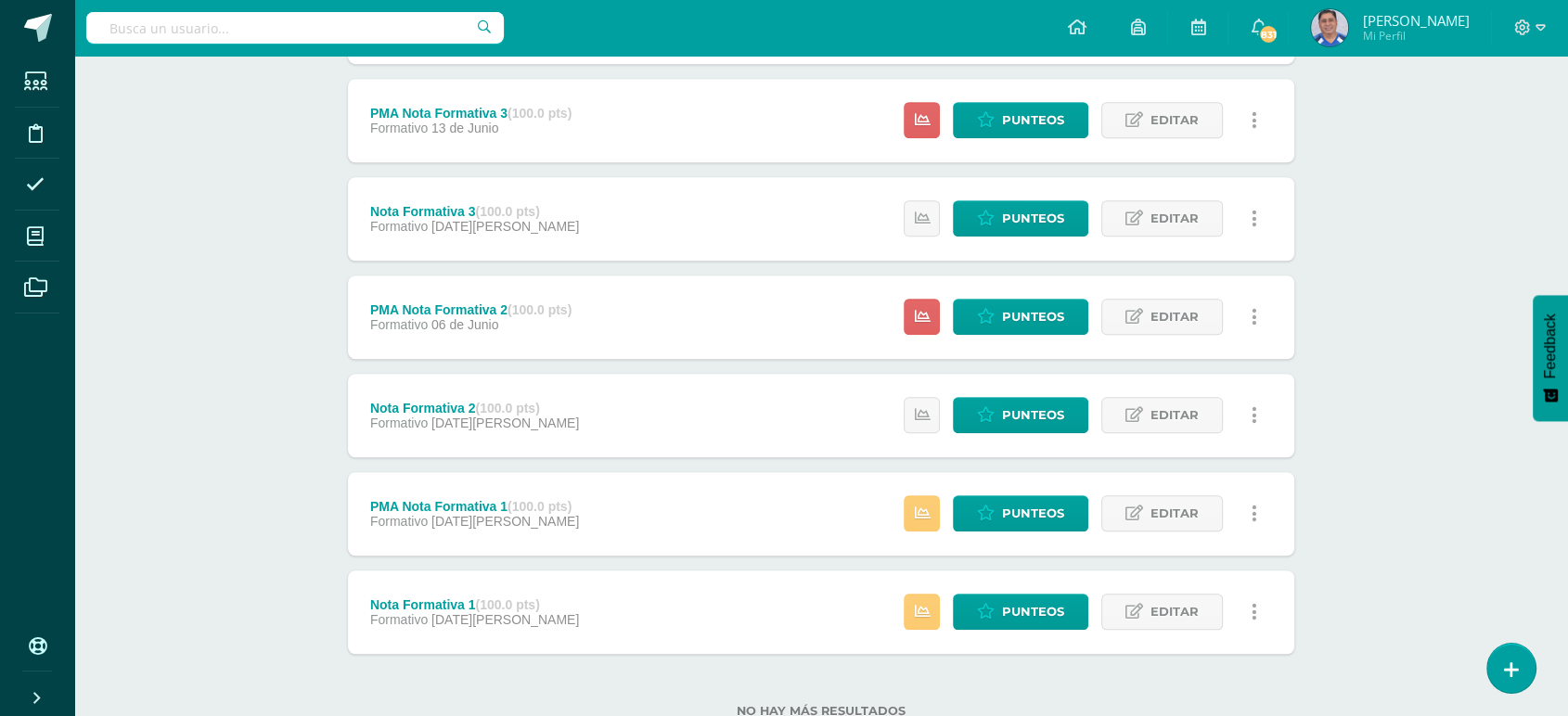
scroll to position [1449, 0]
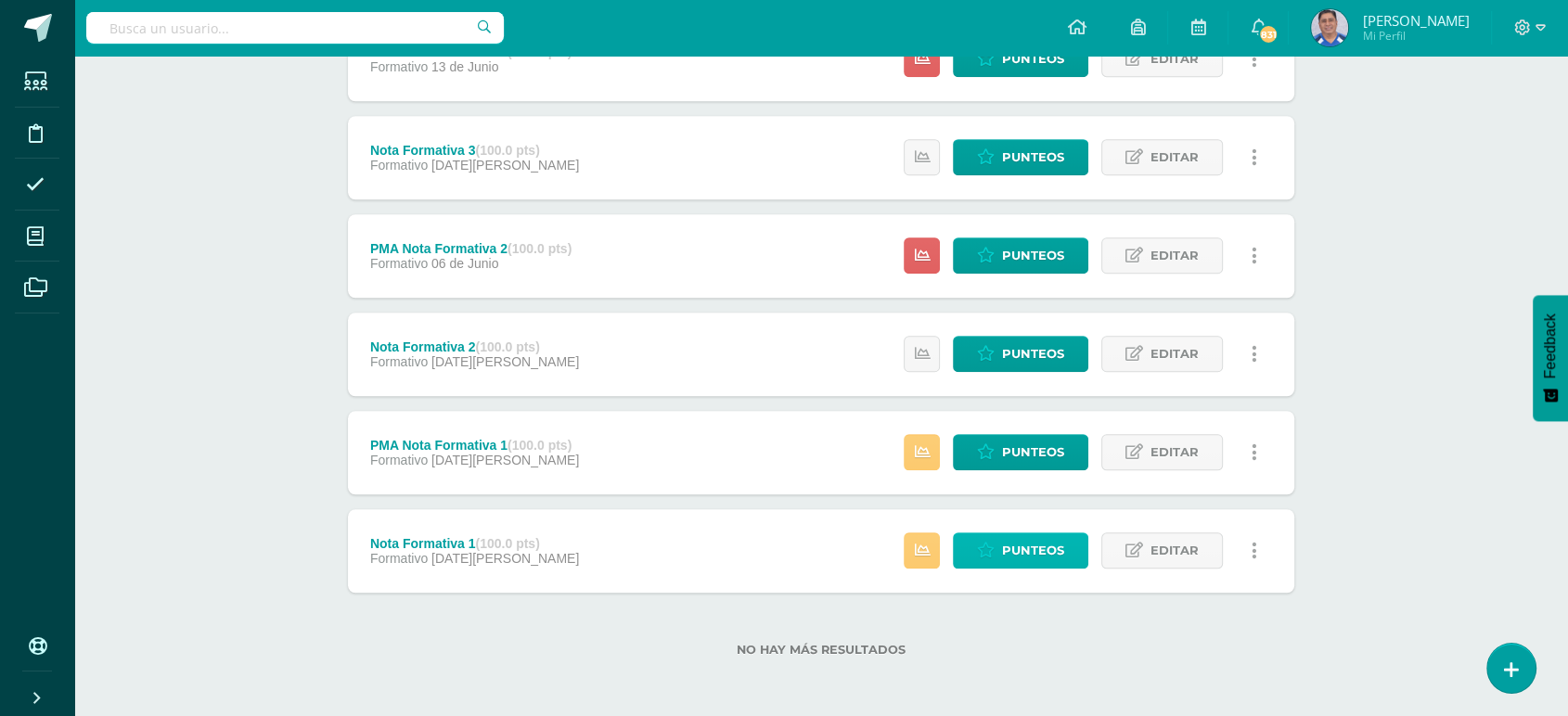
click at [1024, 545] on span "Punteos" at bounding box center [1033, 551] width 62 height 35
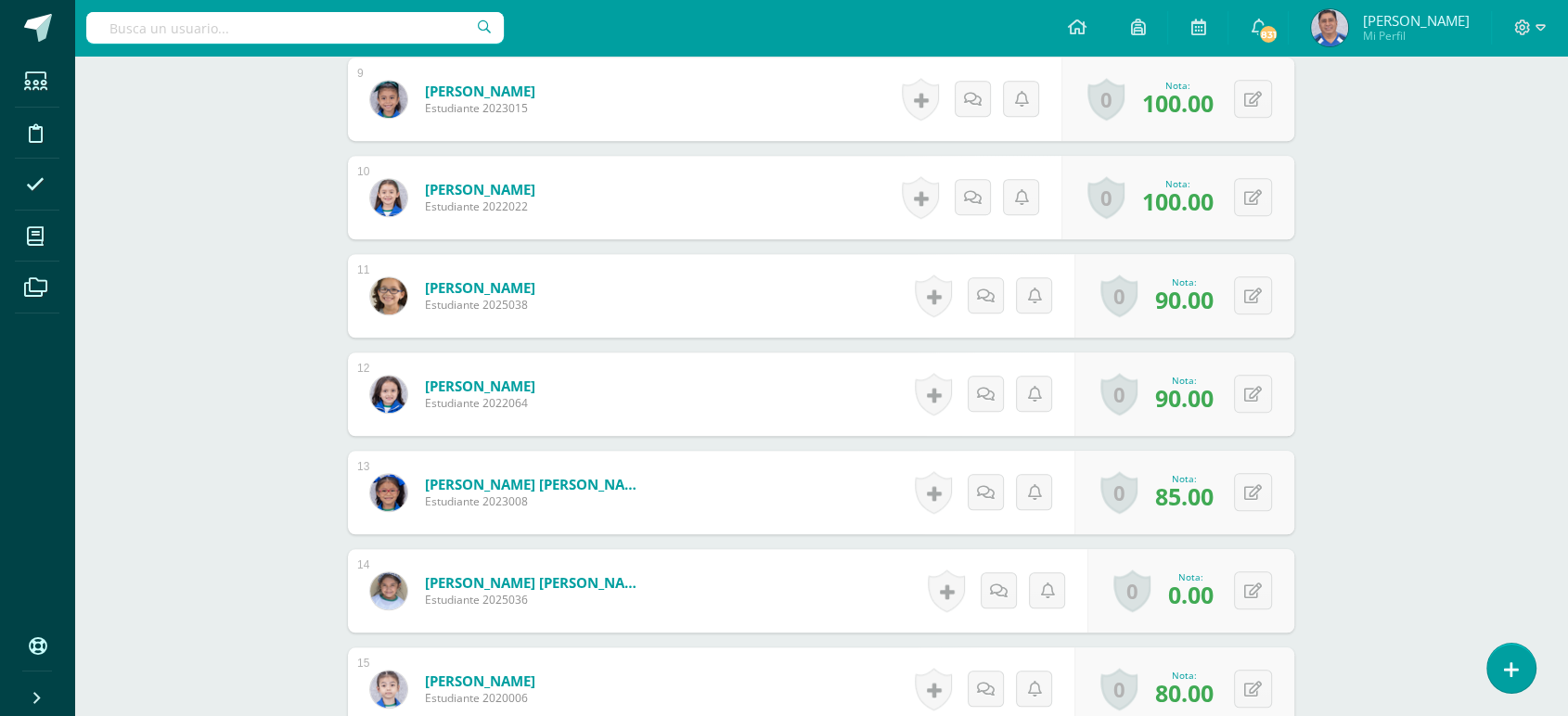
scroll to position [1407, 0]
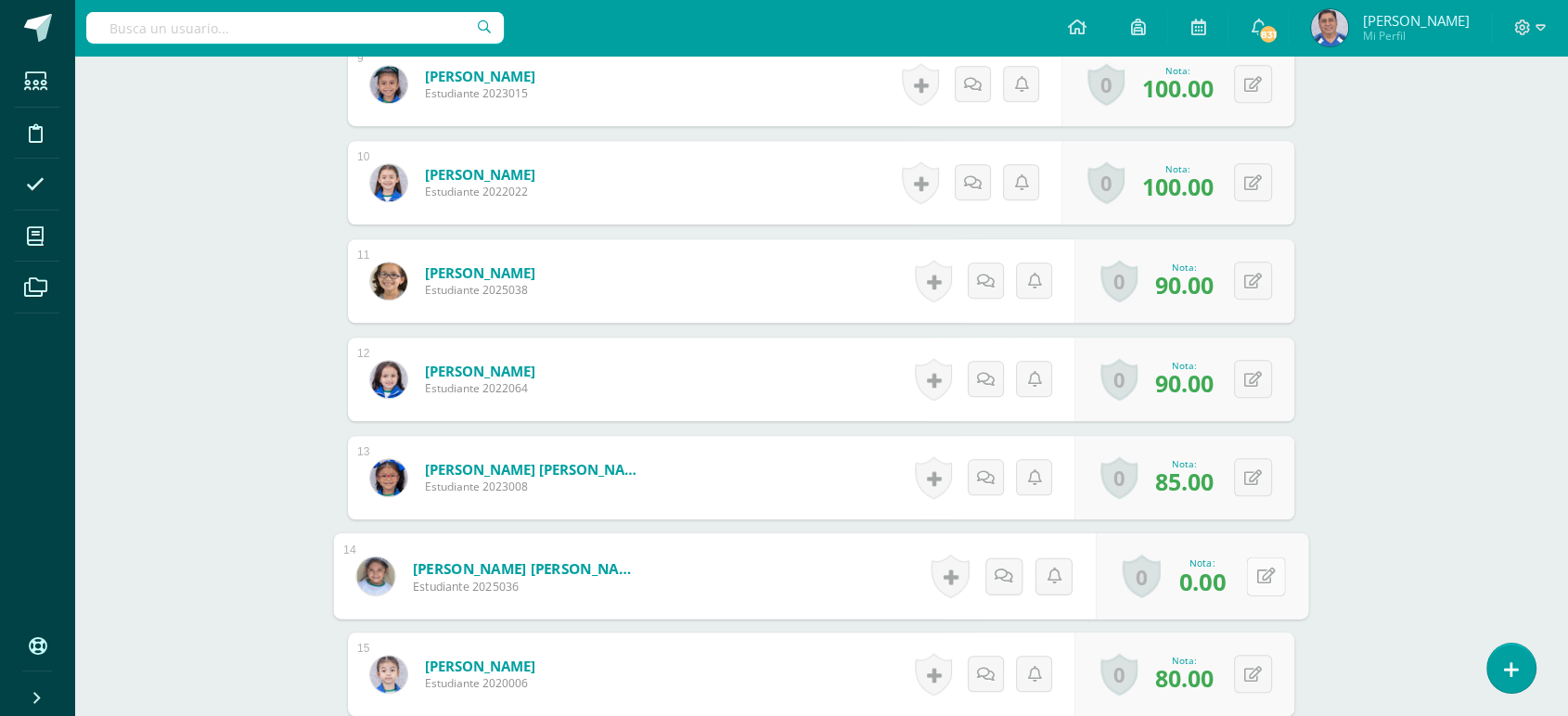
click at [1251, 576] on button at bounding box center [1265, 576] width 39 height 39
click at [1212, 576] on icon at bounding box center [1215, 582] width 16 height 15
click at [1266, 580] on icon at bounding box center [1266, 582] width 16 height 15
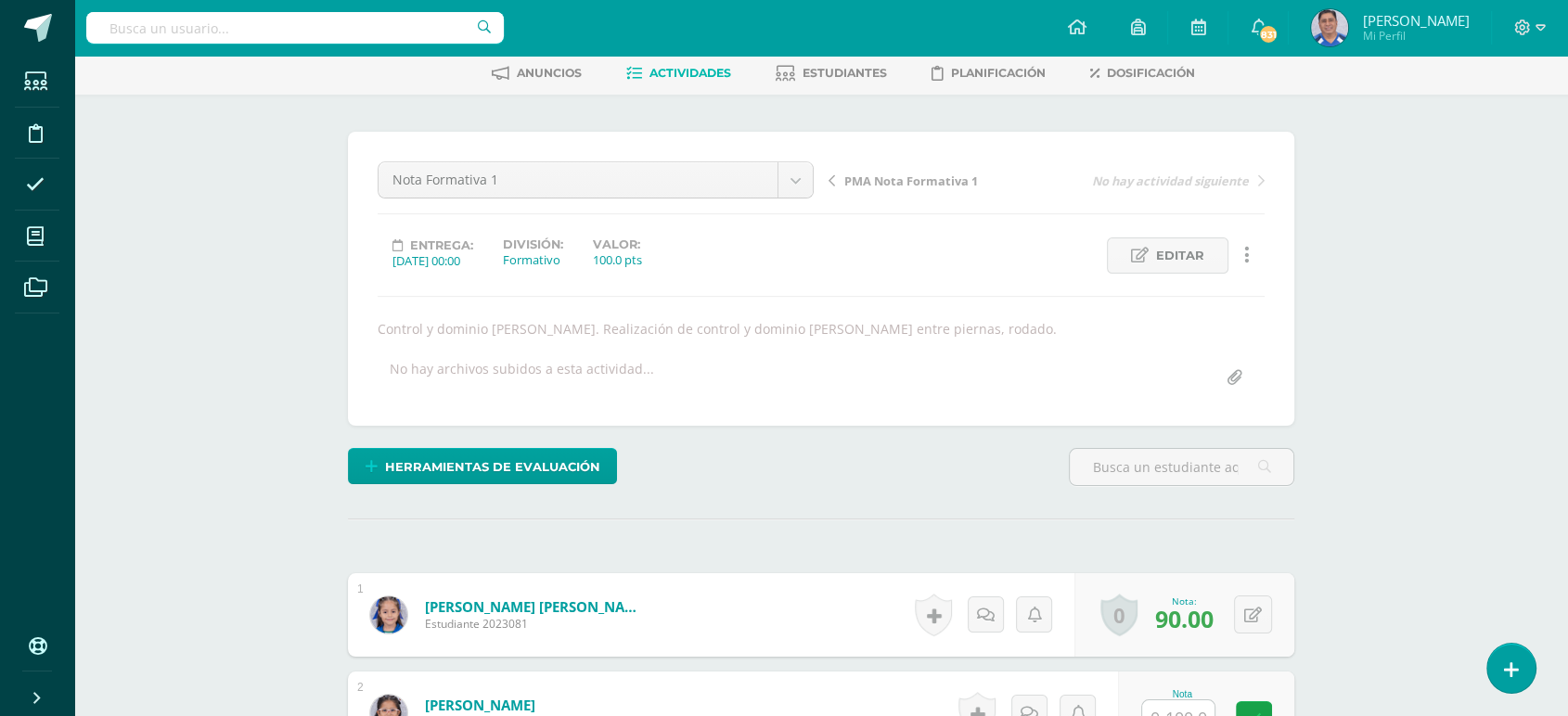
scroll to position [0, 0]
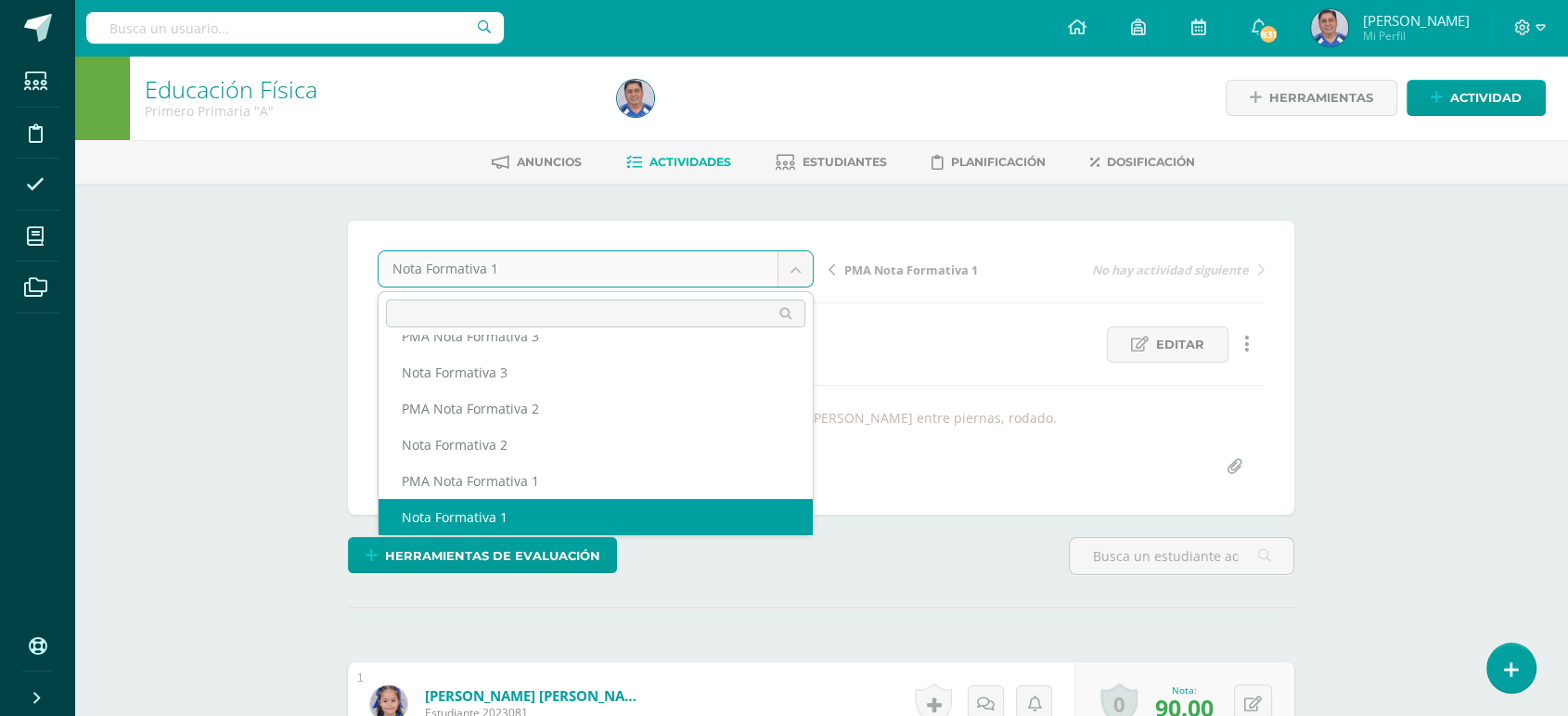
scroll to position [406, 0]
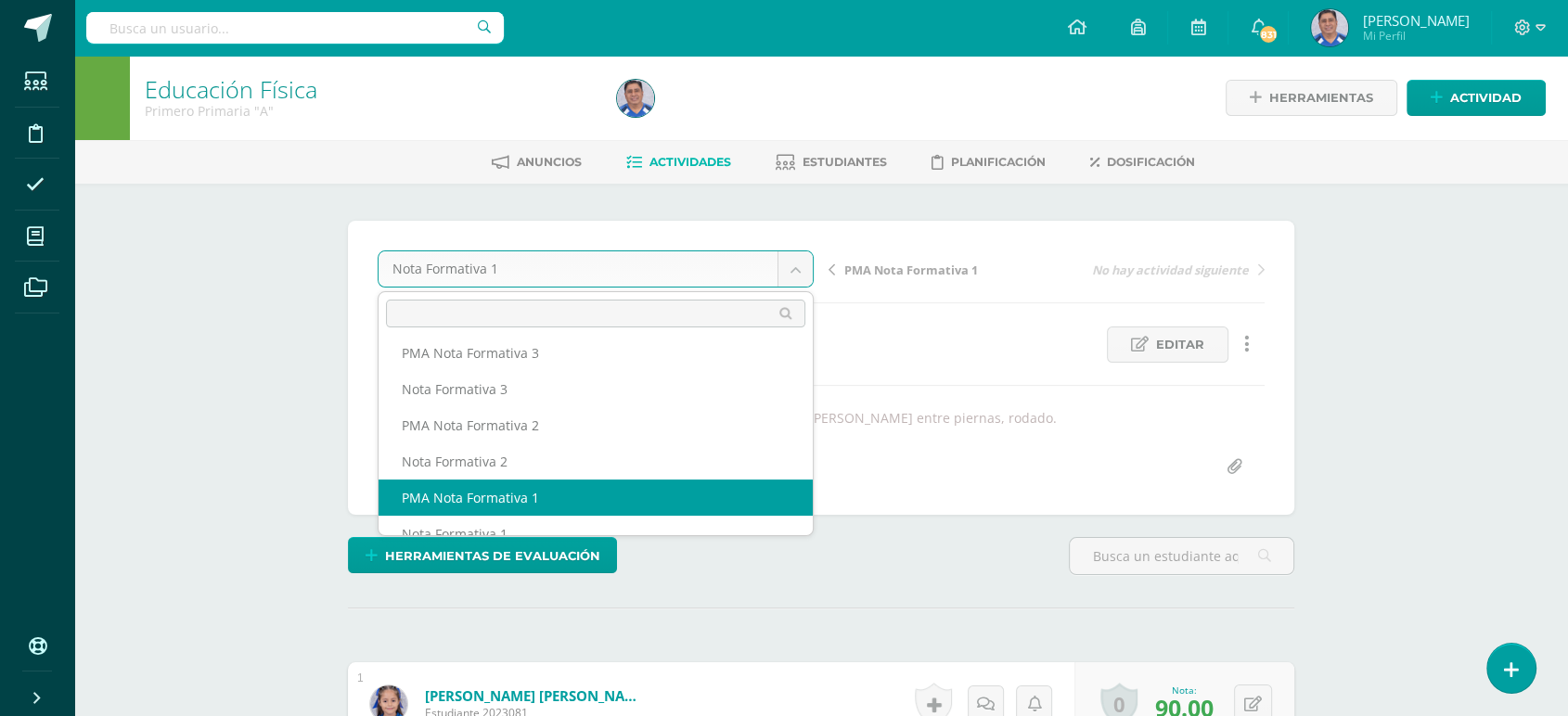
select select "/dashboard/teacher/grade-activity/252624/"
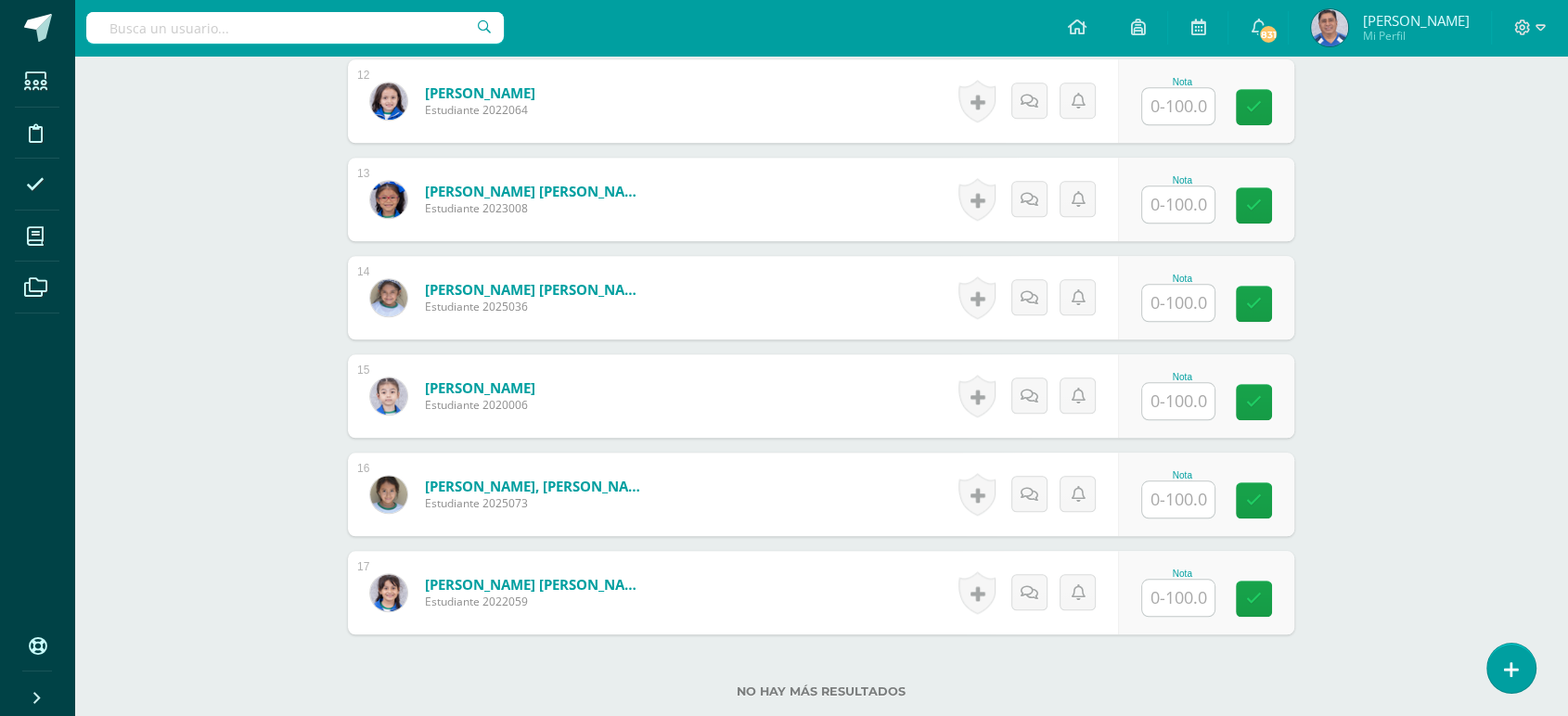
scroll to position [1670, 0]
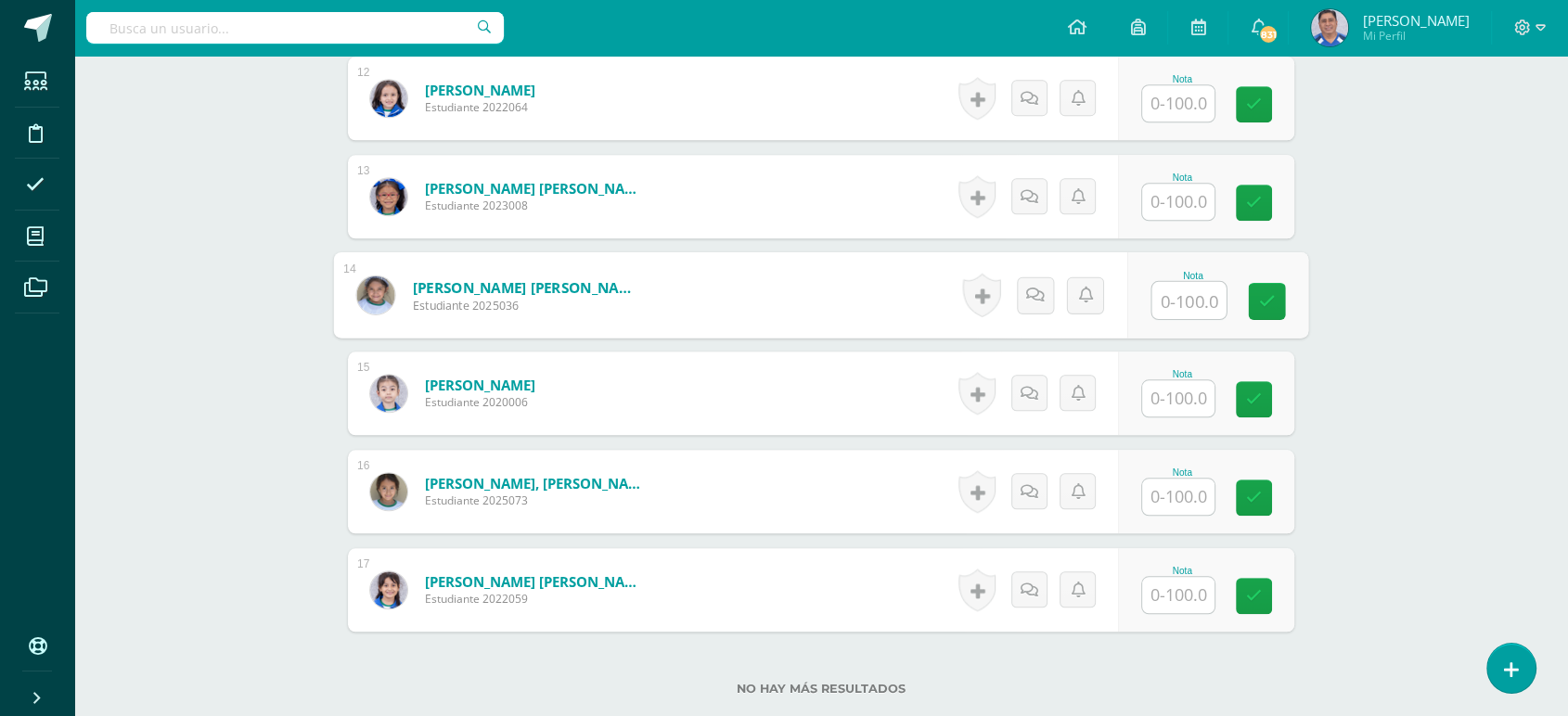
click at [1180, 299] on input "text" at bounding box center [1188, 301] width 74 height 37
type input "0"
click at [1267, 299] on icon at bounding box center [1266, 301] width 16 height 15
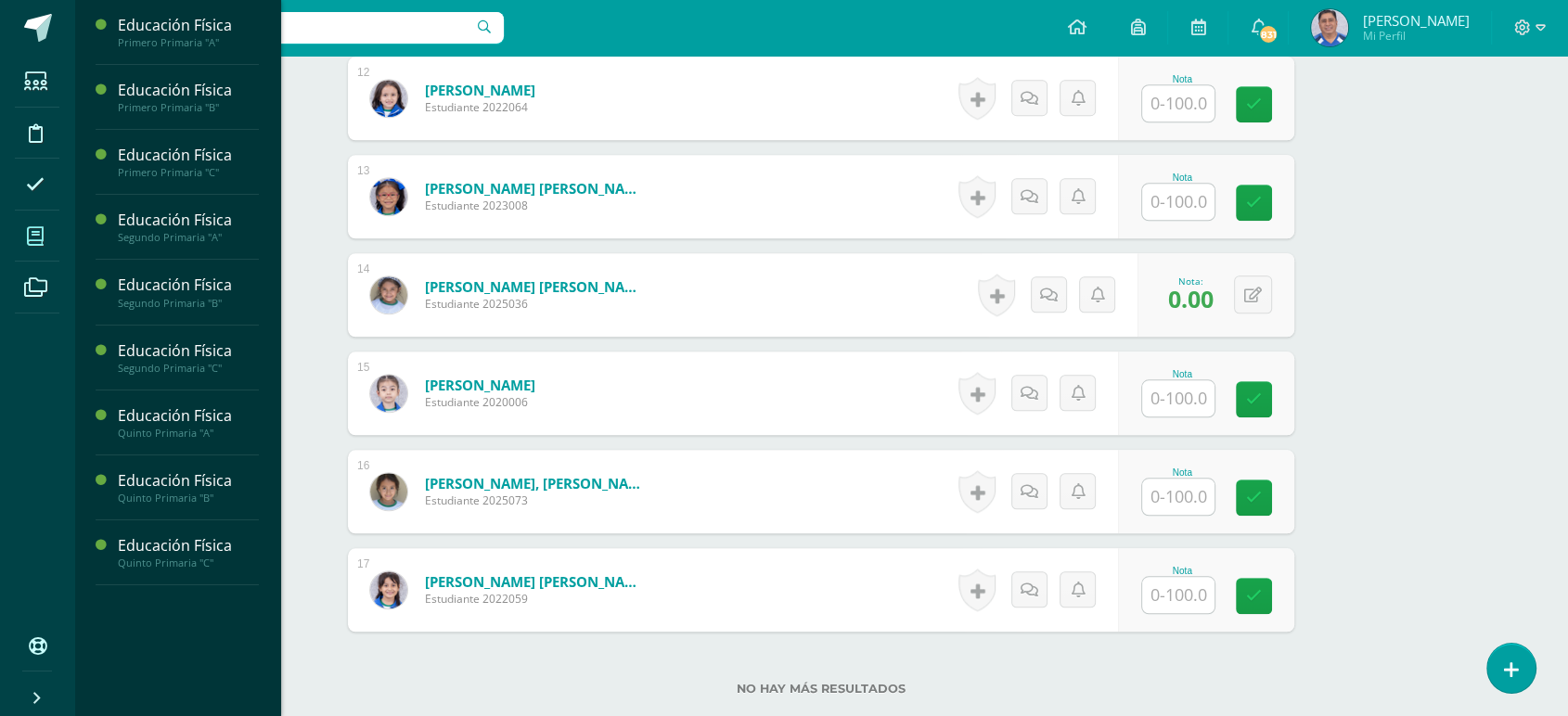
click at [29, 228] on icon at bounding box center [35, 236] width 16 height 18
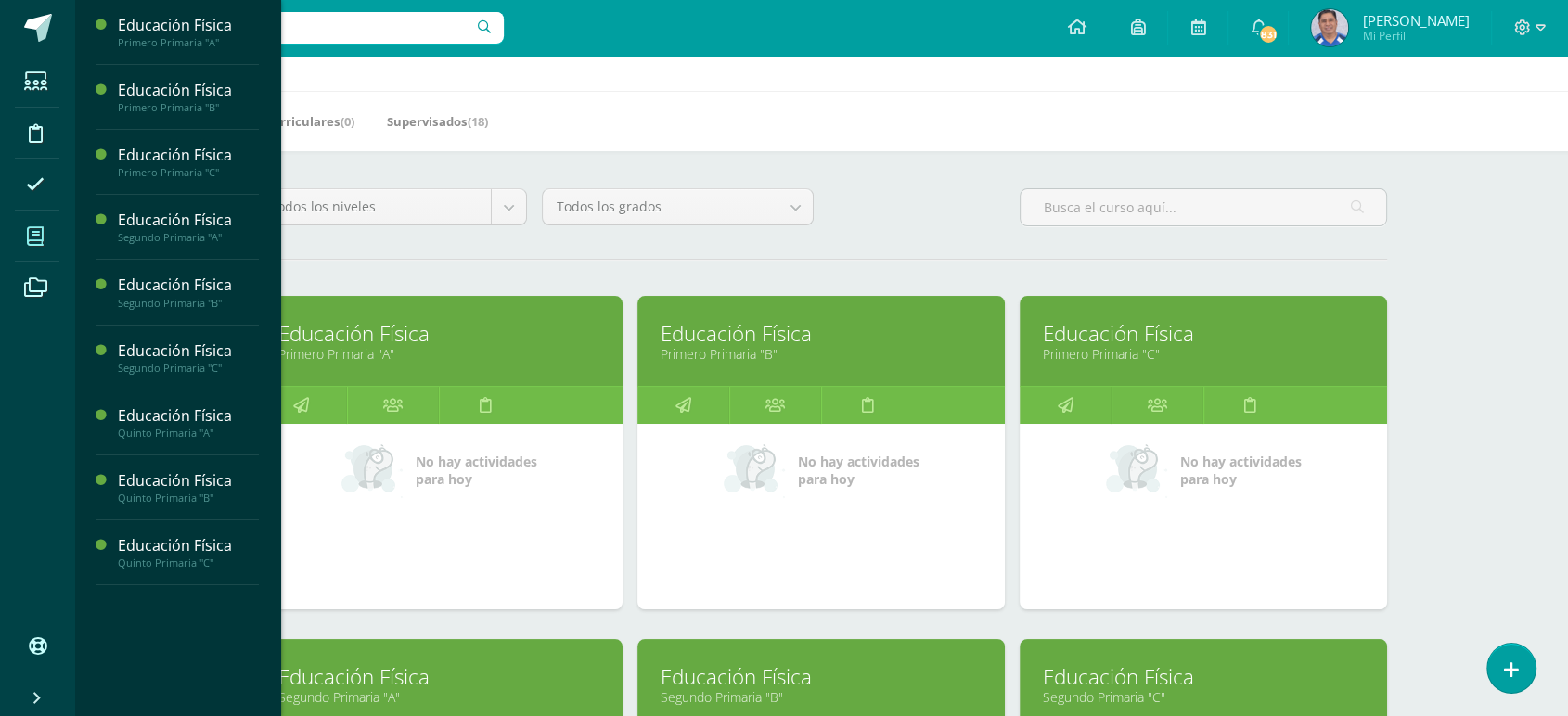
scroll to position [59, 0]
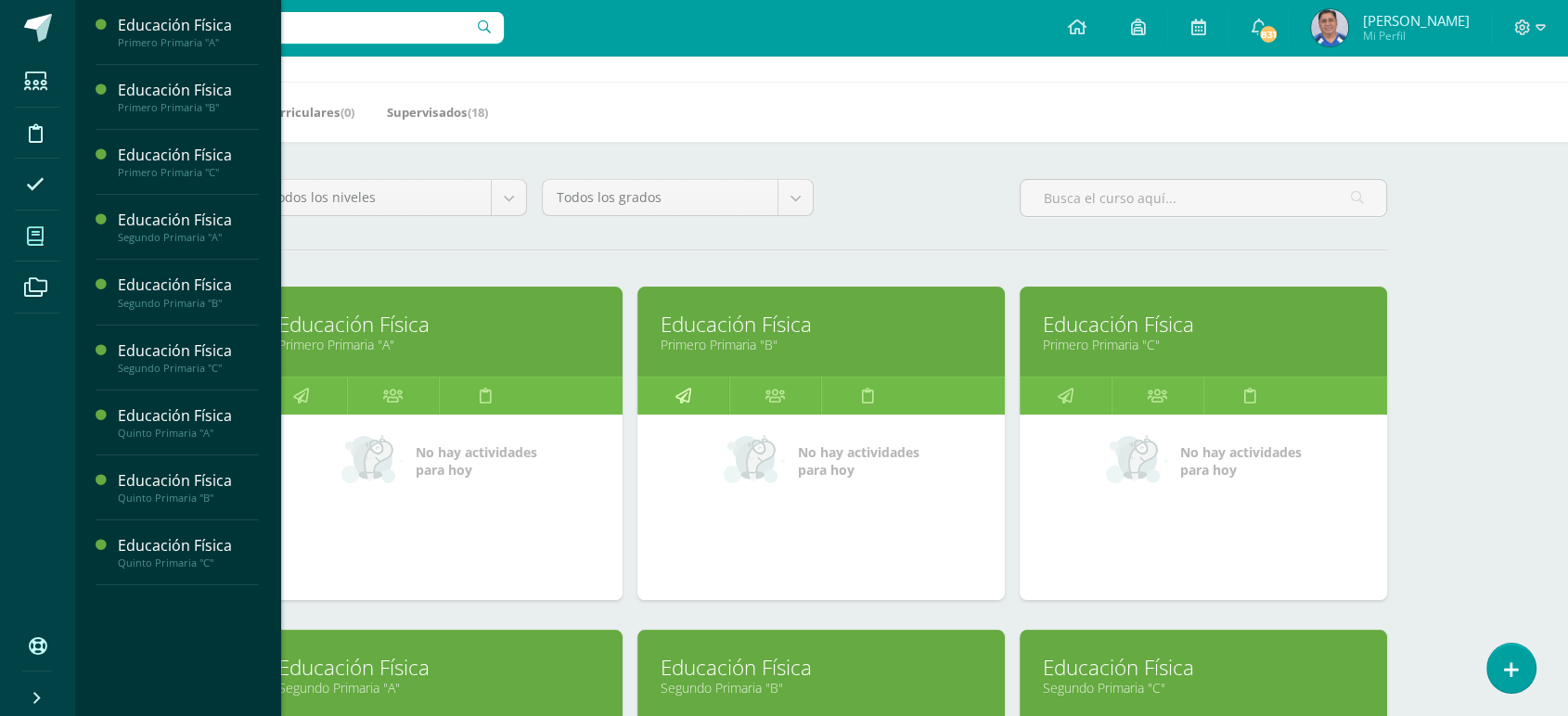
click at [680, 395] on icon at bounding box center [683, 396] width 15 height 37
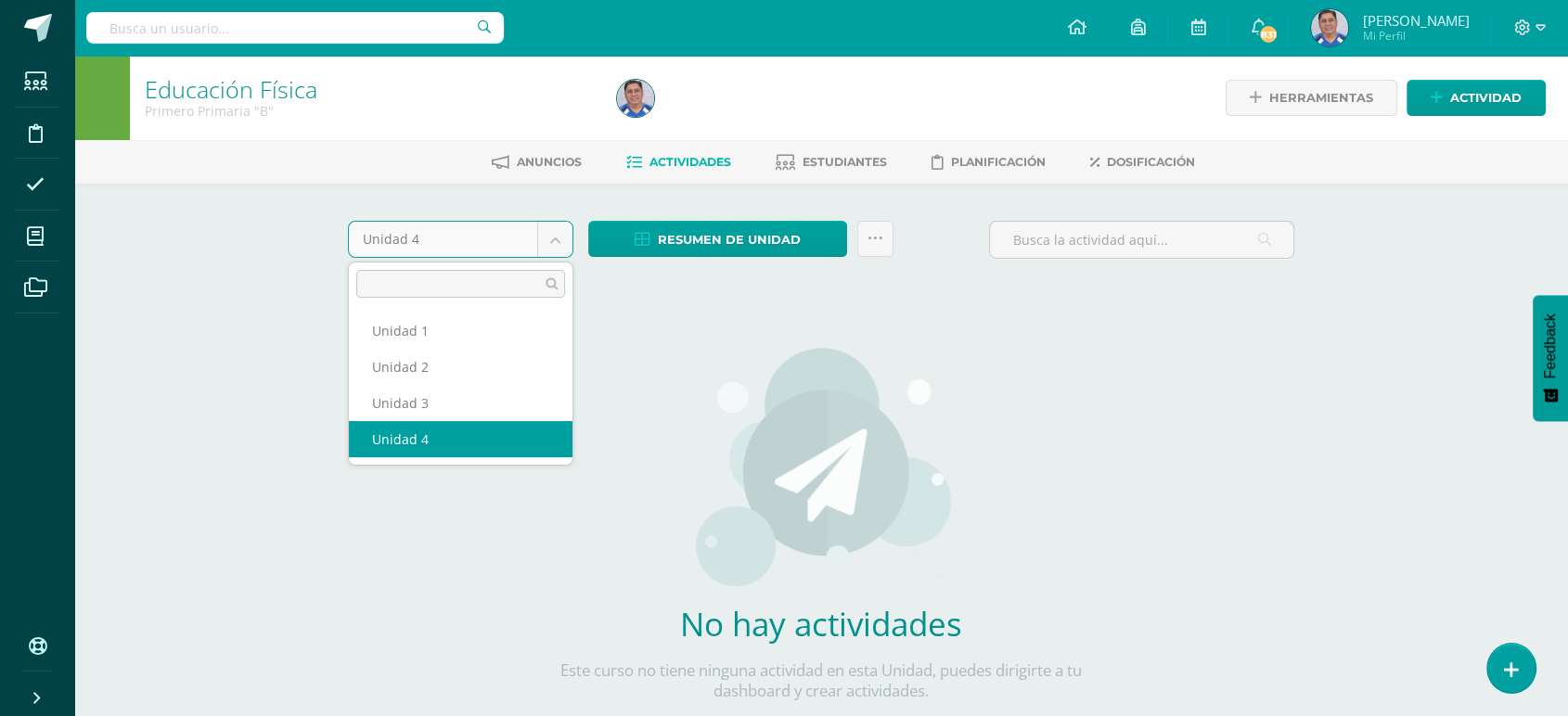
click at [556, 235] on body "Estudiantes Disciplina Asistencia Mis cursos Archivos Soporte Ayuda Reportar un…" at bounding box center [784, 398] width 1568 height 797
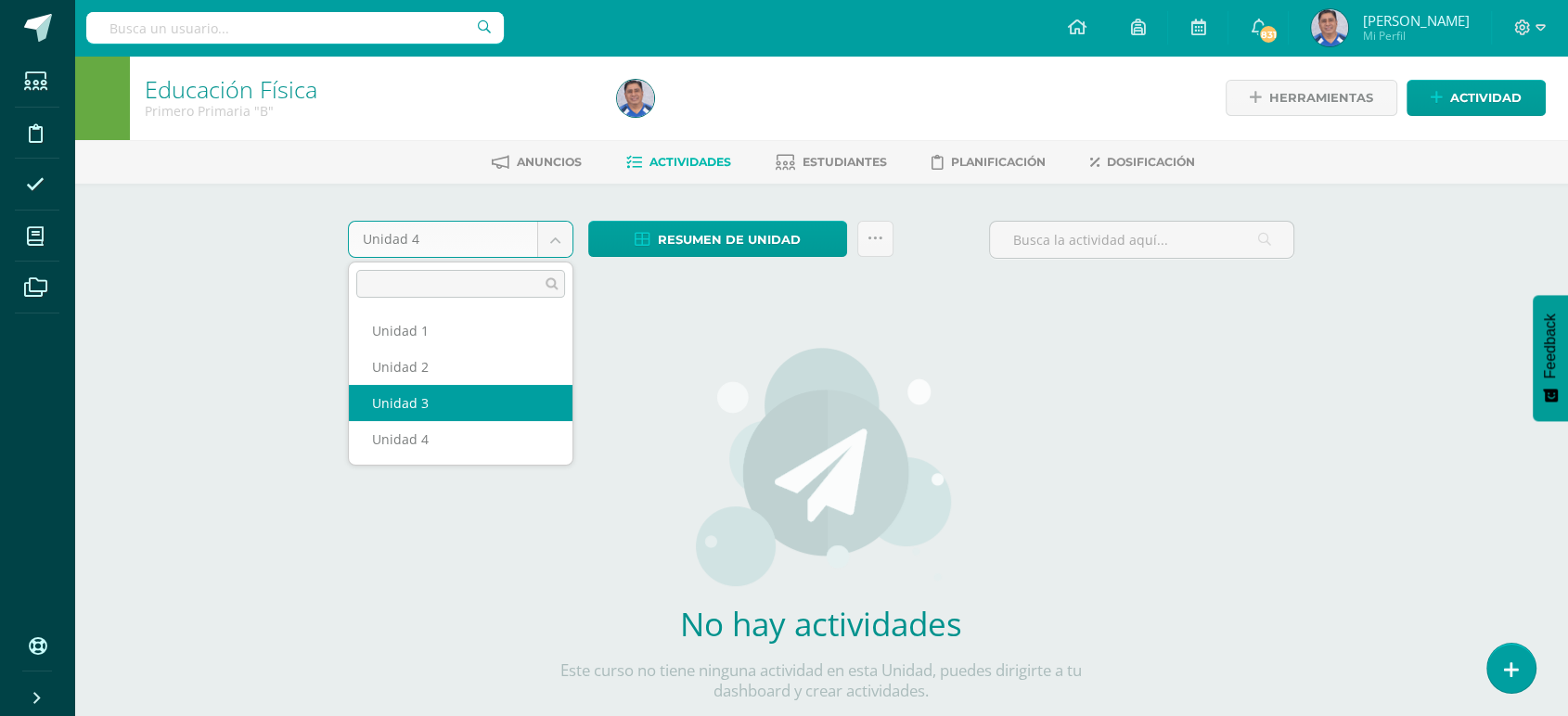
select select "Unidad 3"
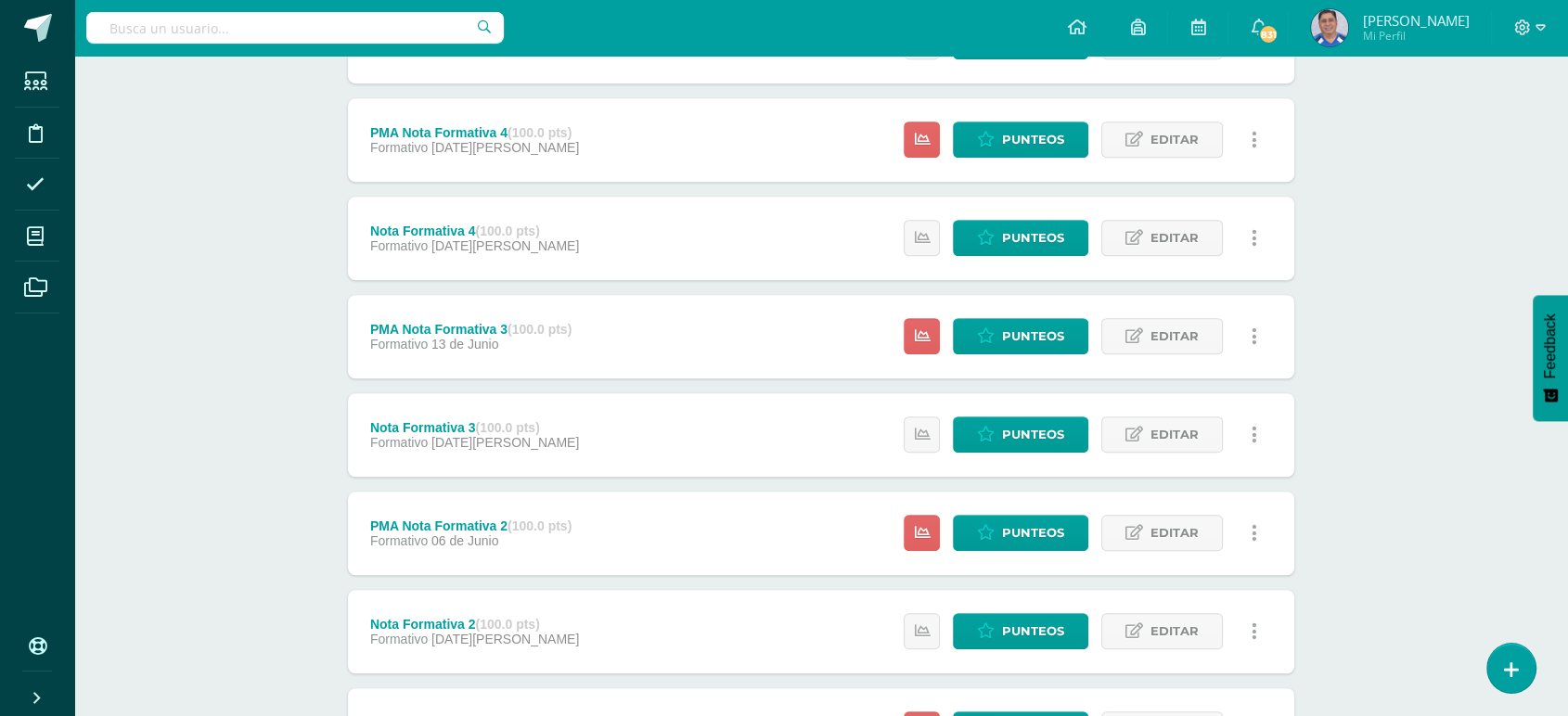
scroll to position [1449, 0]
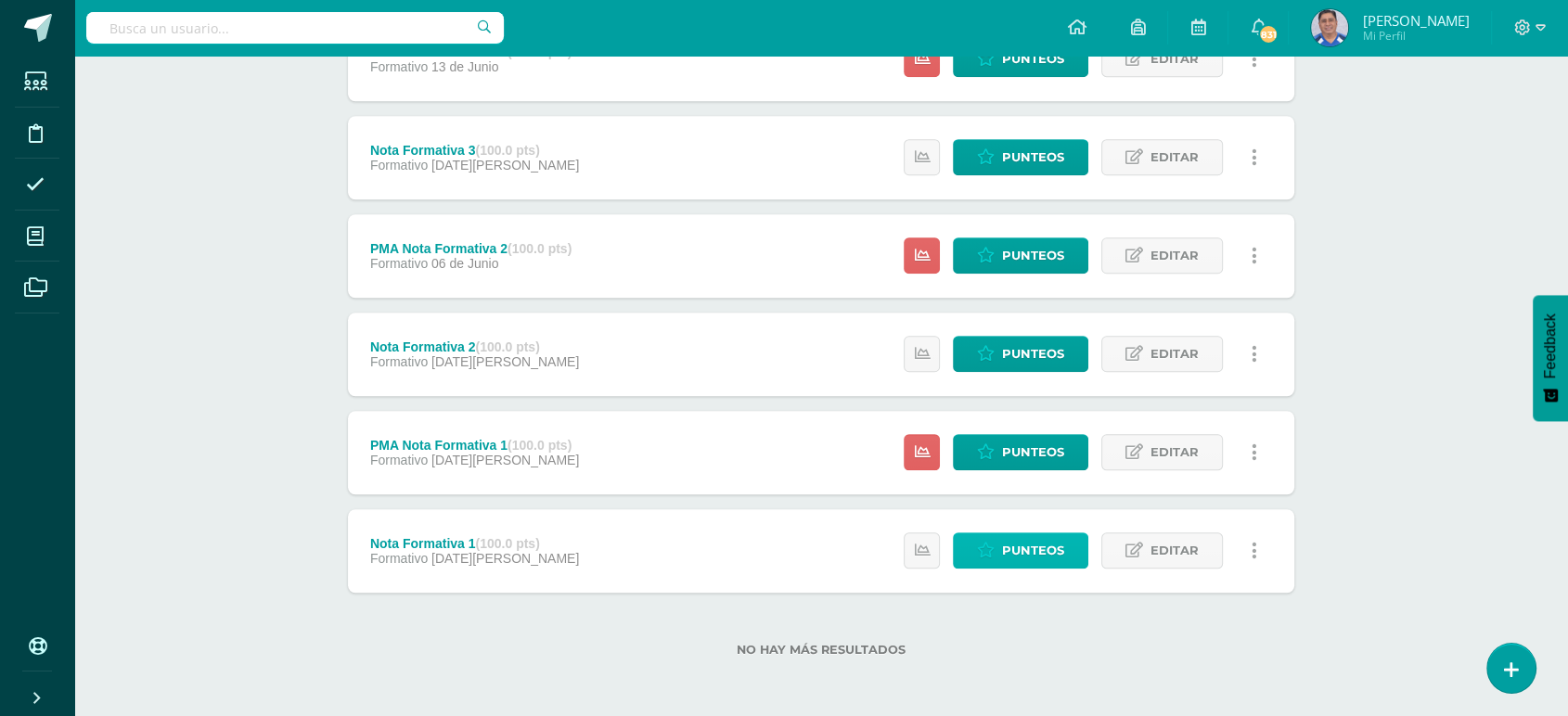
click at [1027, 543] on span "Punteos" at bounding box center [1033, 551] width 62 height 35
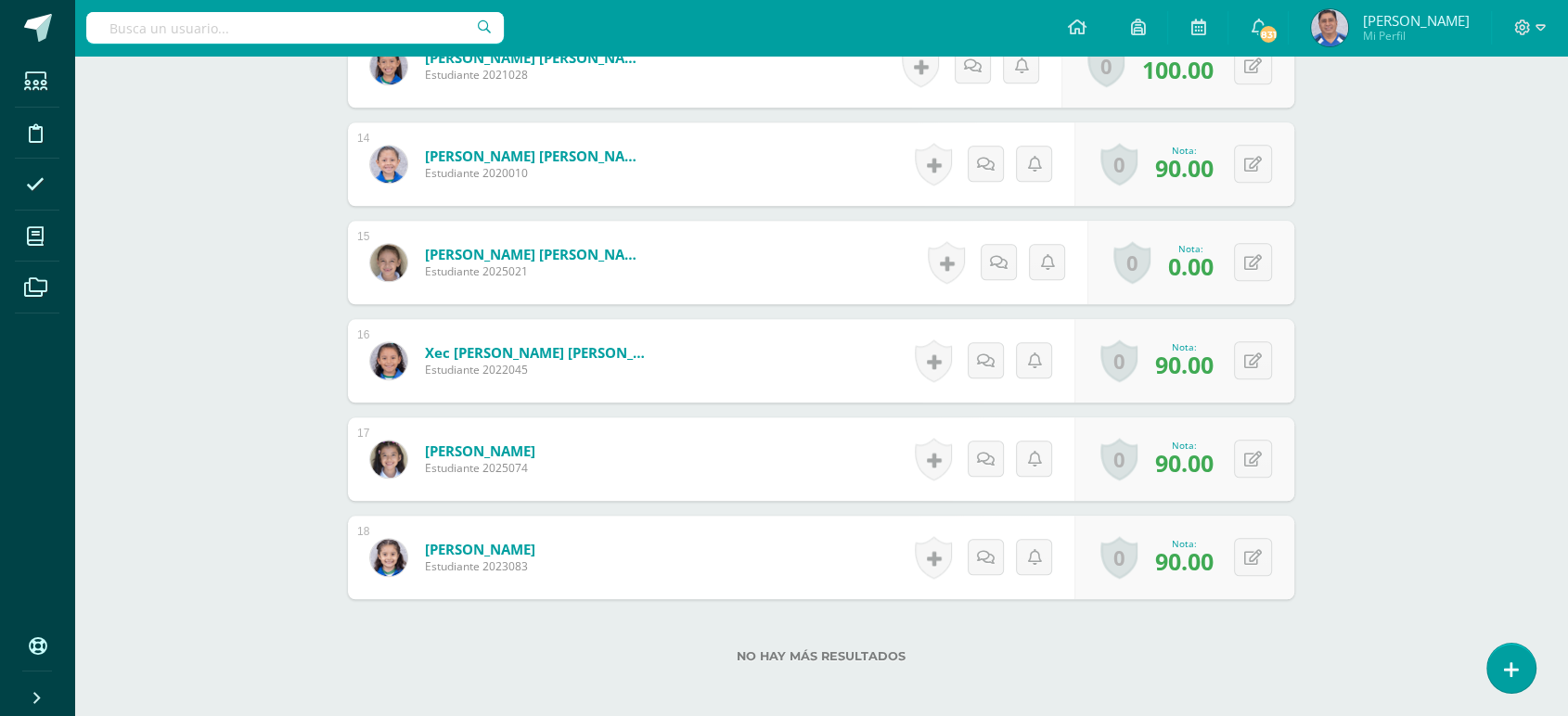
scroll to position [1917, 0]
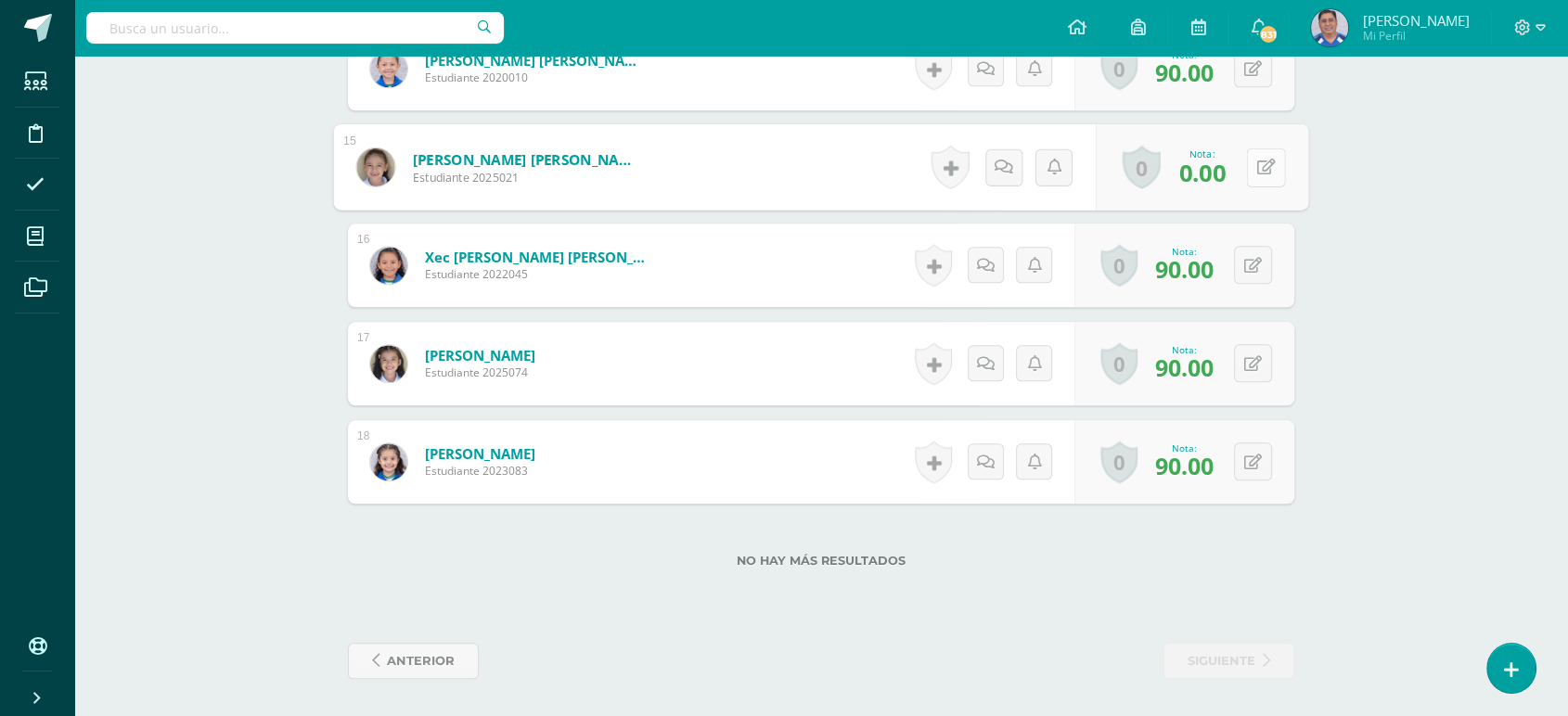
click at [1247, 161] on button at bounding box center [1265, 167] width 39 height 39
click at [1218, 165] on icon at bounding box center [1215, 173] width 16 height 15
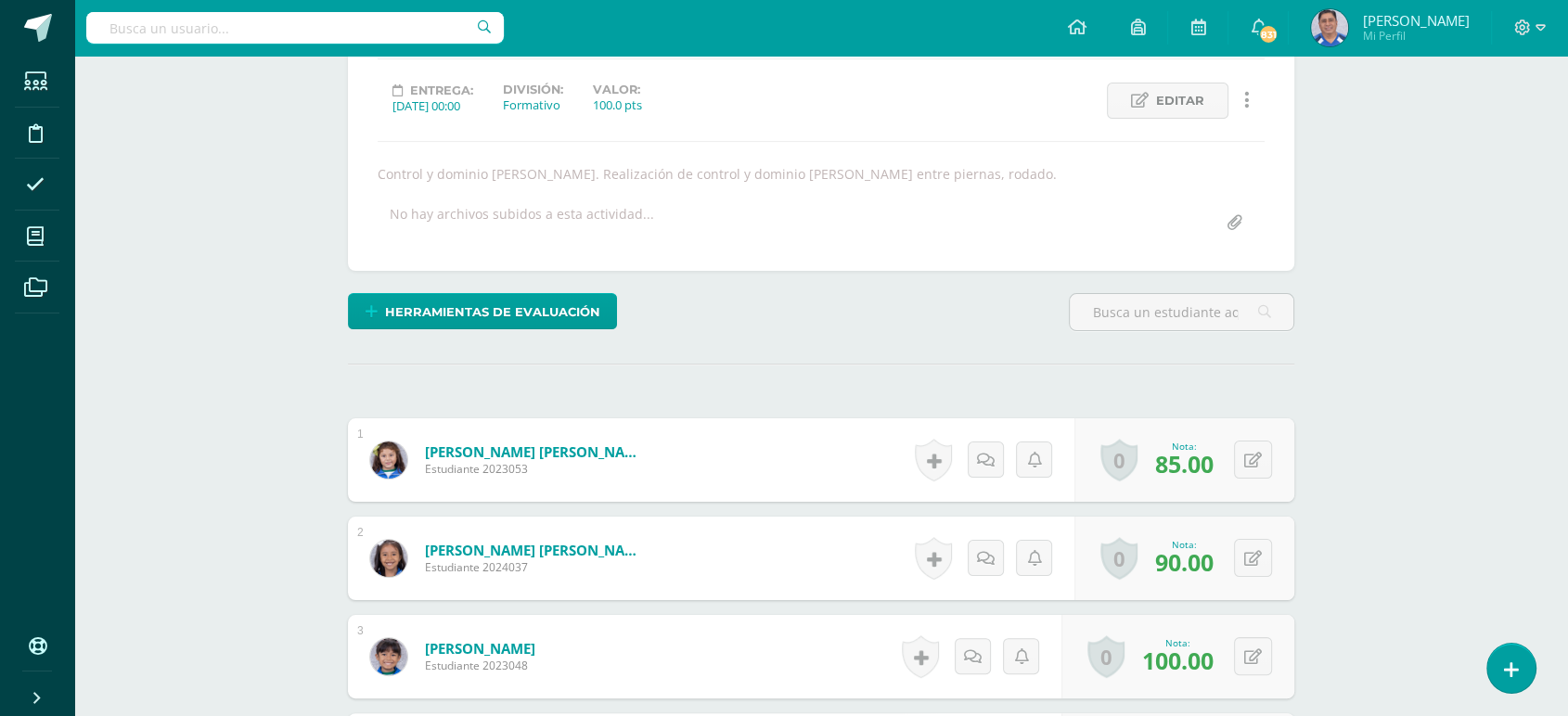
scroll to position [0, 0]
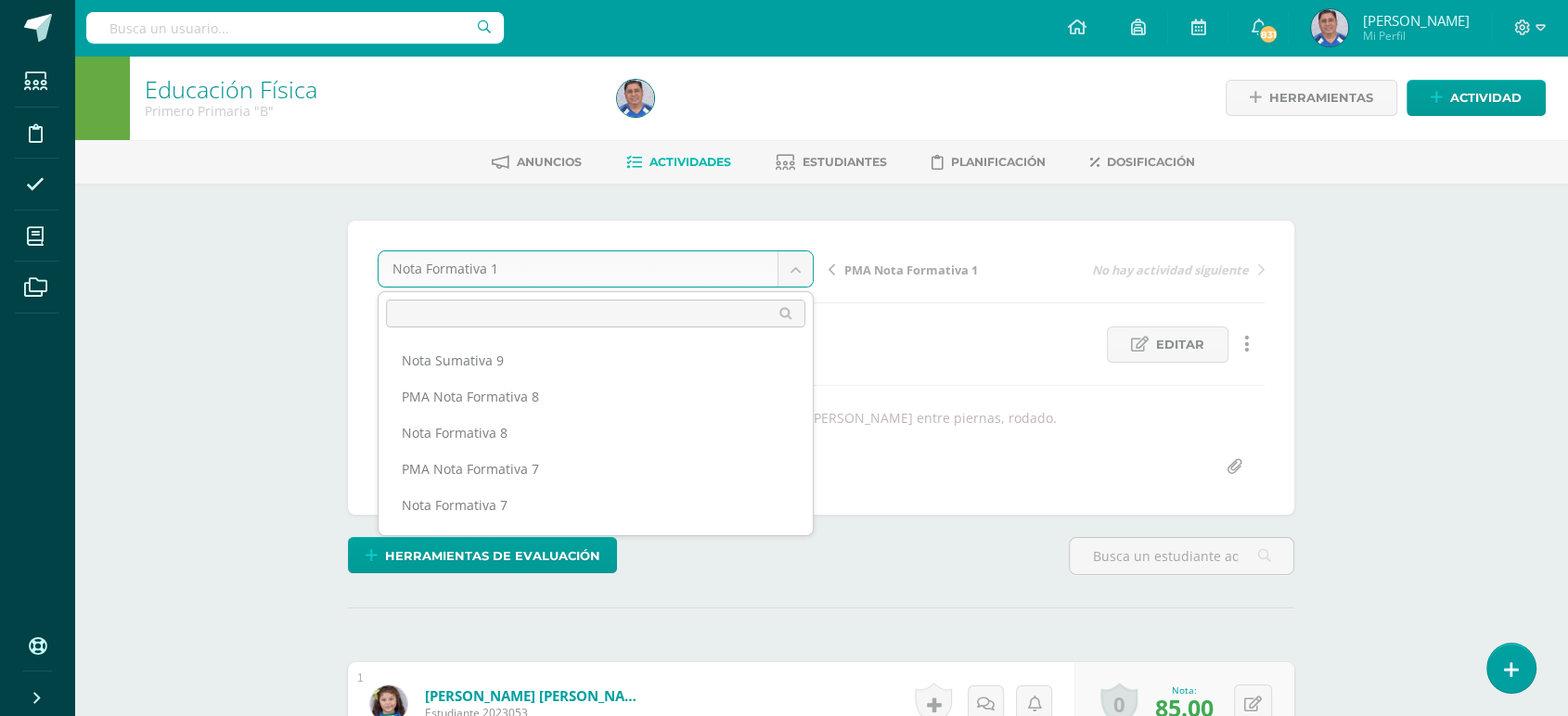
scroll to position [422, 0]
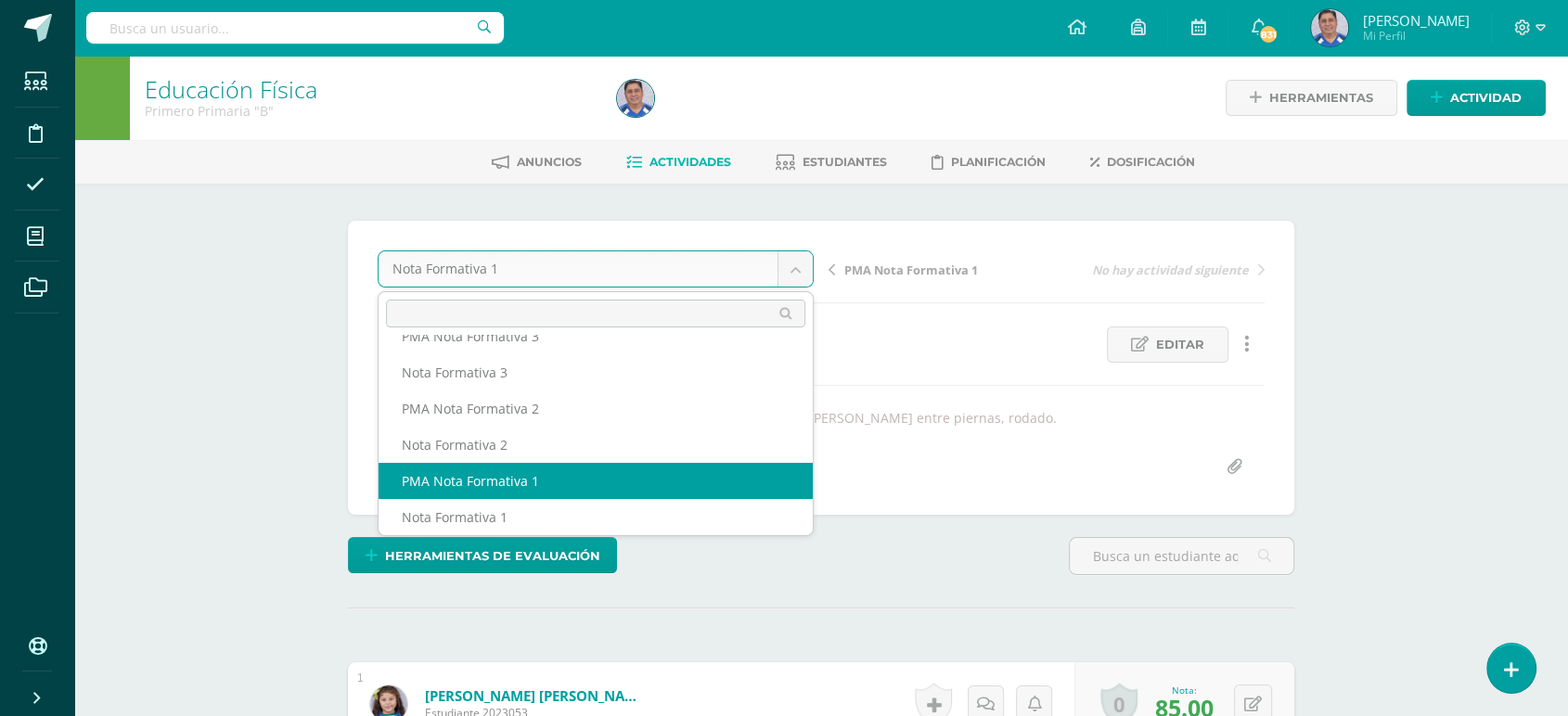
select select "/dashboard/teacher/grade-activity/252622/"
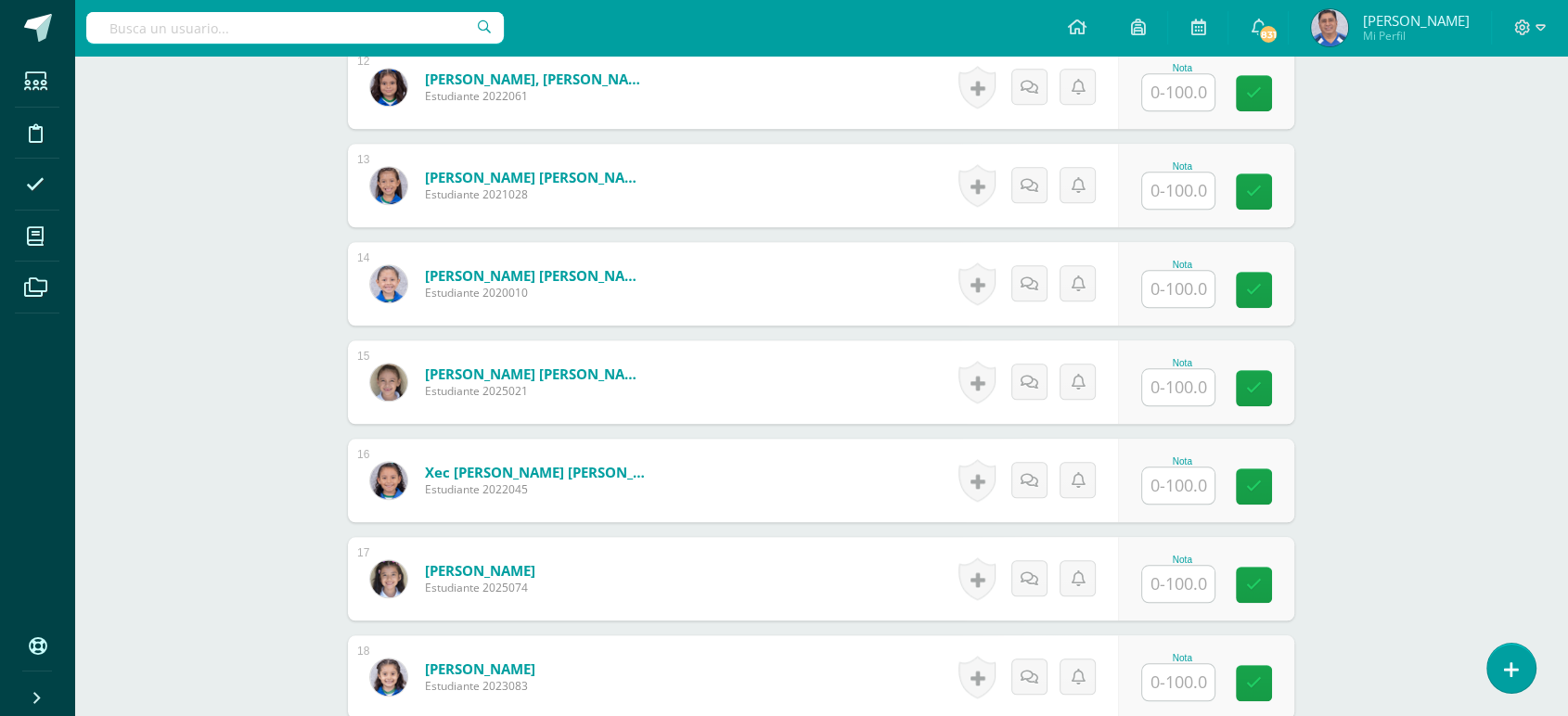
scroll to position [1685, 0]
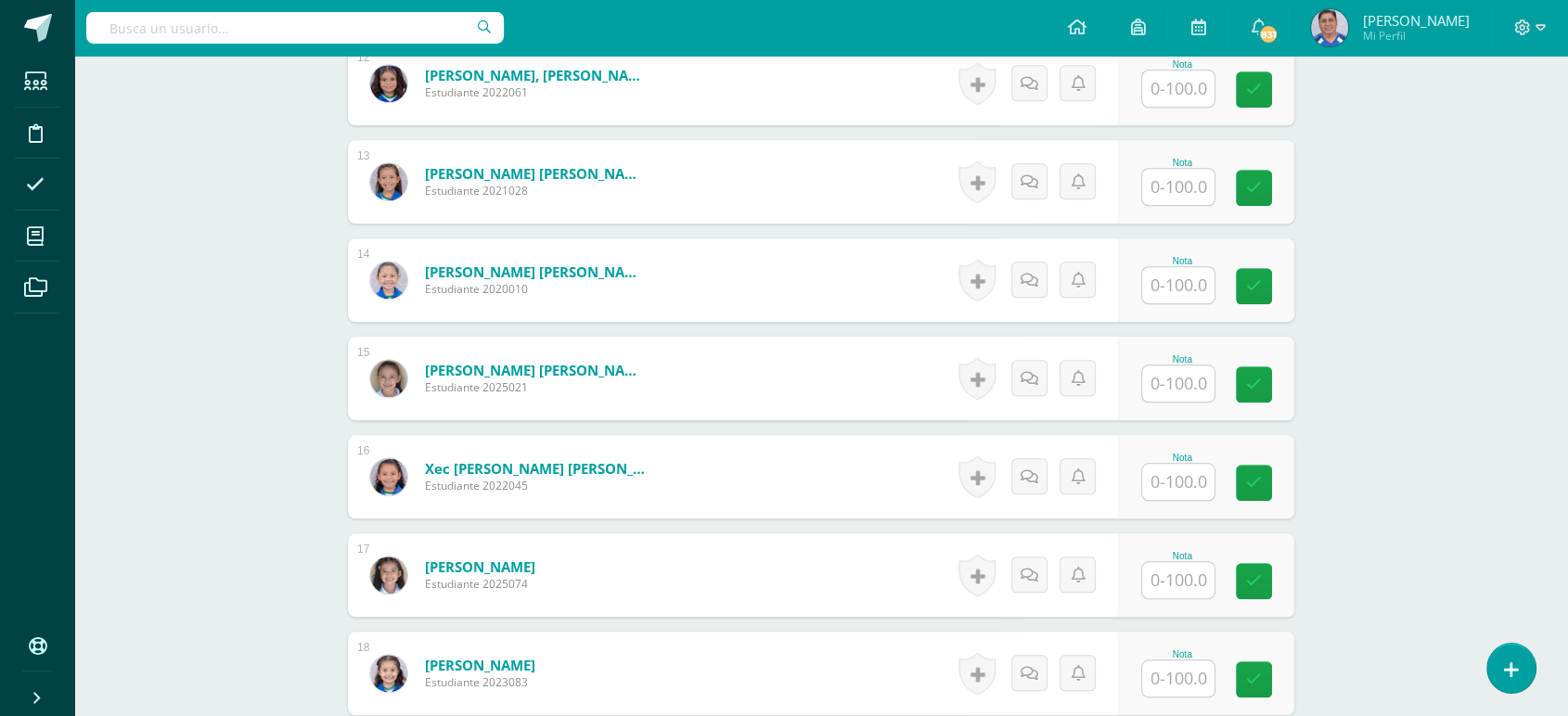
click at [1179, 377] on input "text" at bounding box center [1178, 383] width 72 height 37
type input "0"
click at [1270, 384] on icon at bounding box center [1266, 384] width 16 height 15
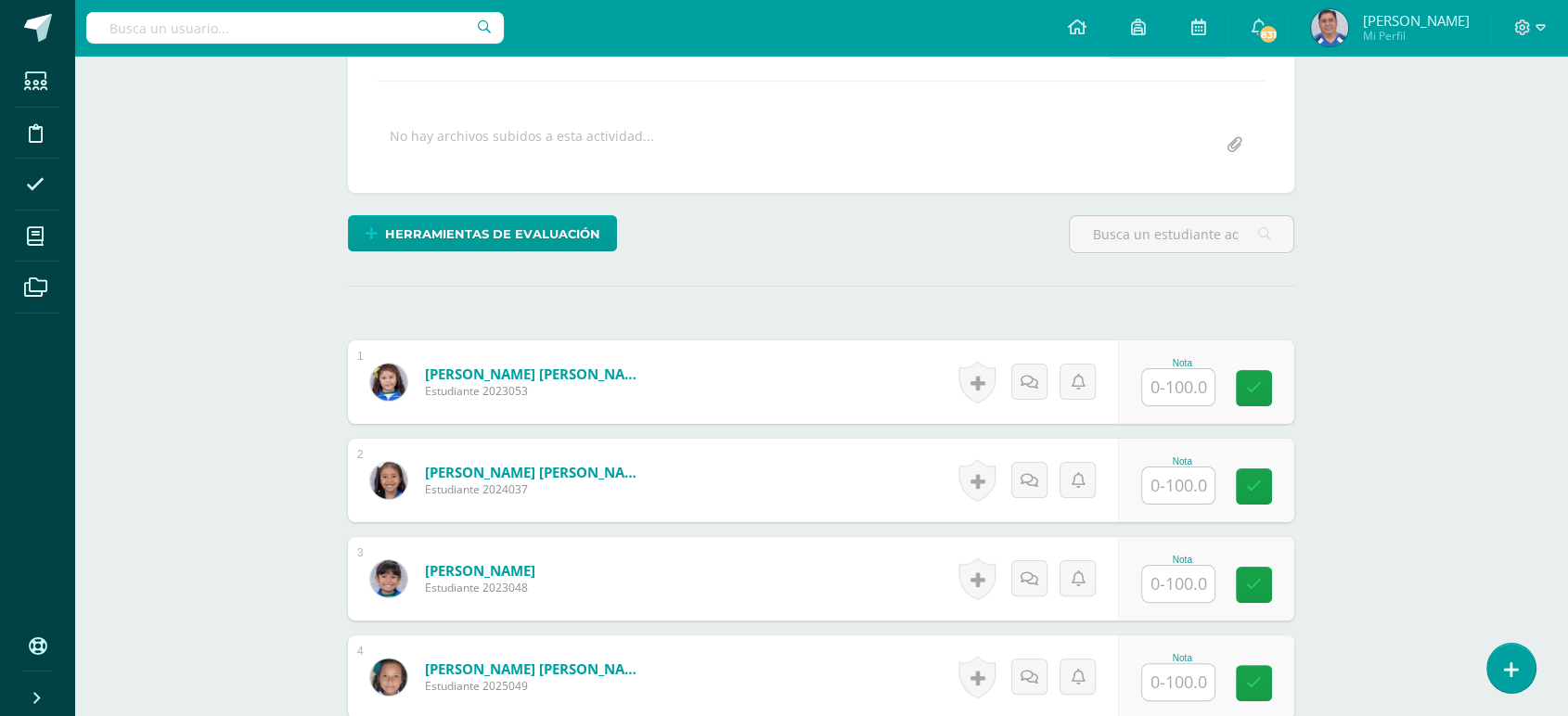
scroll to position [0, 0]
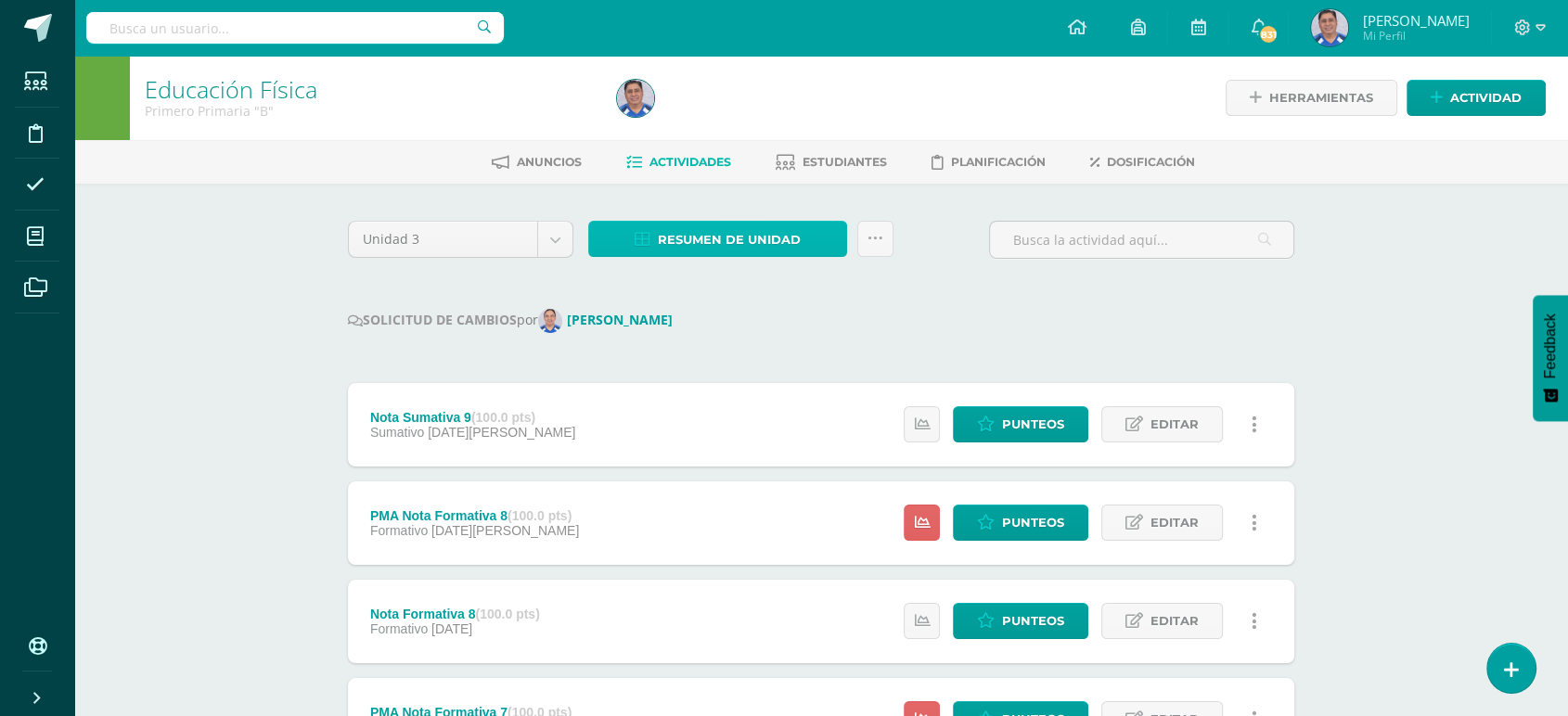
click at [700, 235] on span "Resumen de unidad" at bounding box center [729, 240] width 143 height 35
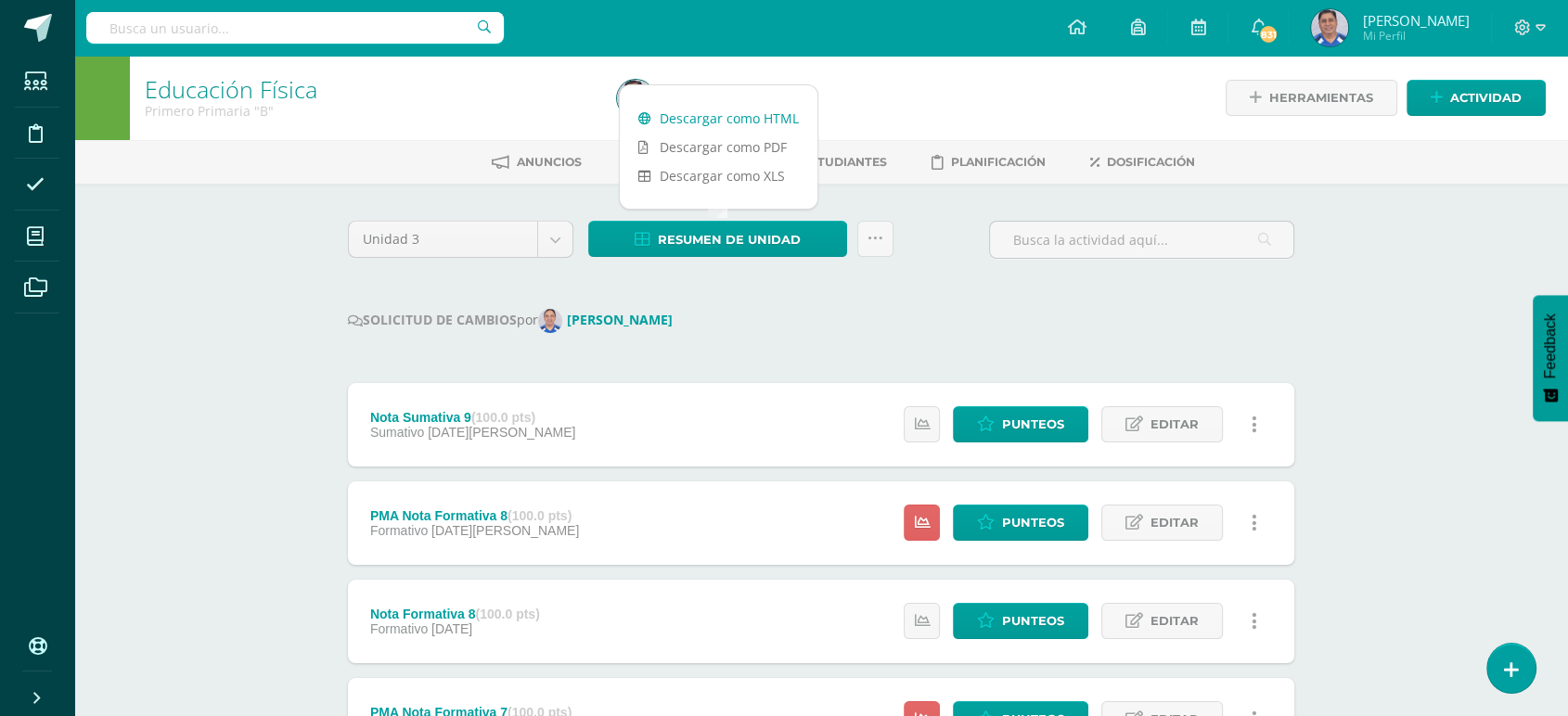
click at [698, 112] on link "Descargar como HTML" at bounding box center [719, 118] width 198 height 29
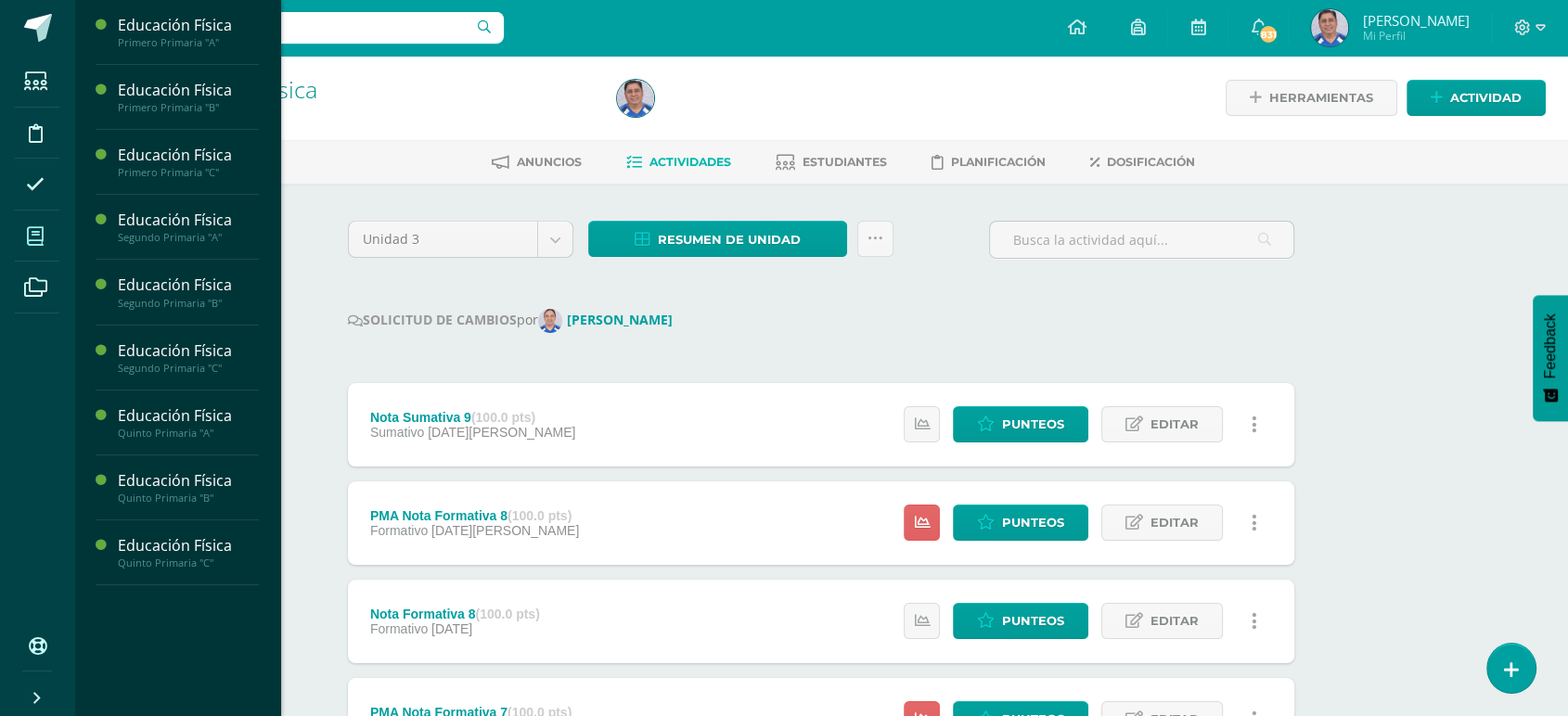
click at [34, 240] on icon at bounding box center [35, 236] width 16 height 18
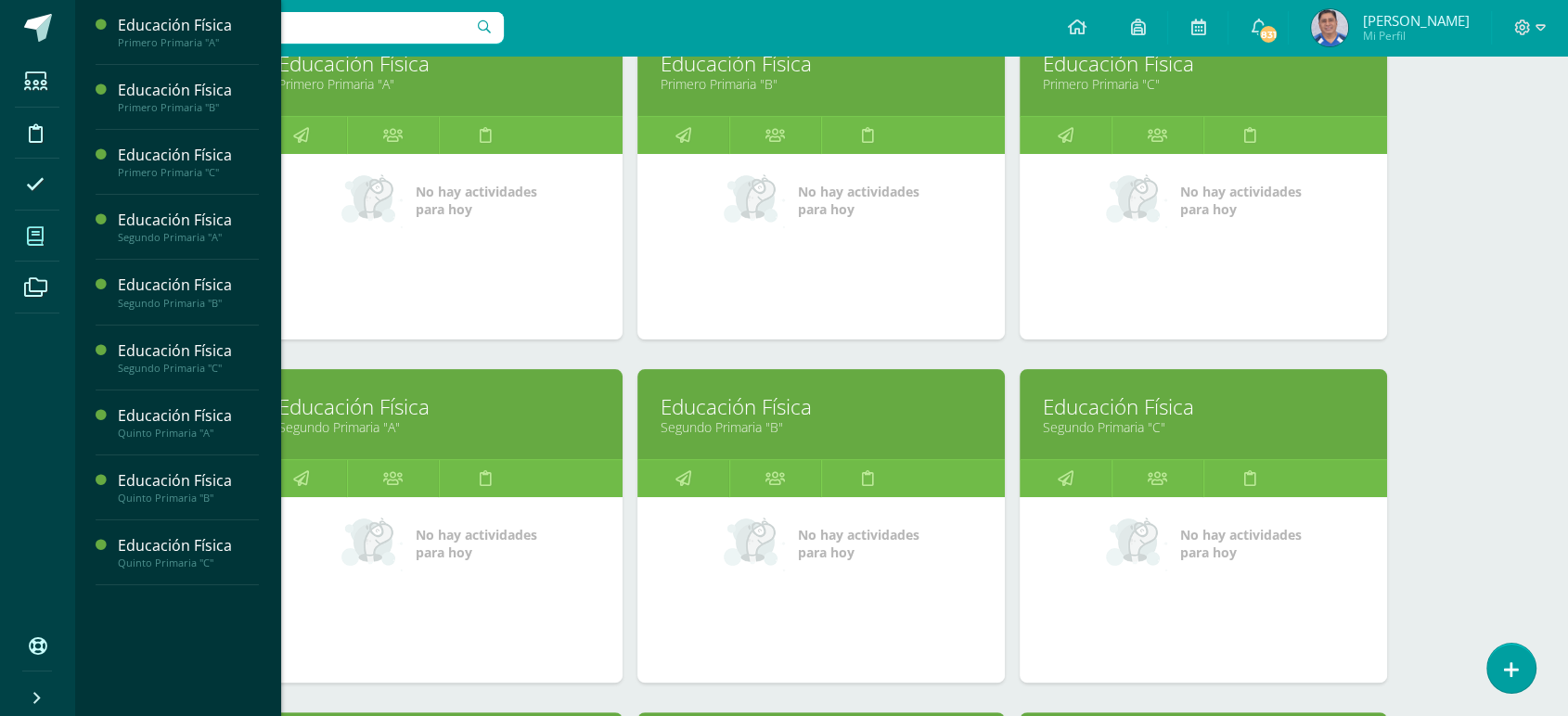
scroll to position [339, 0]
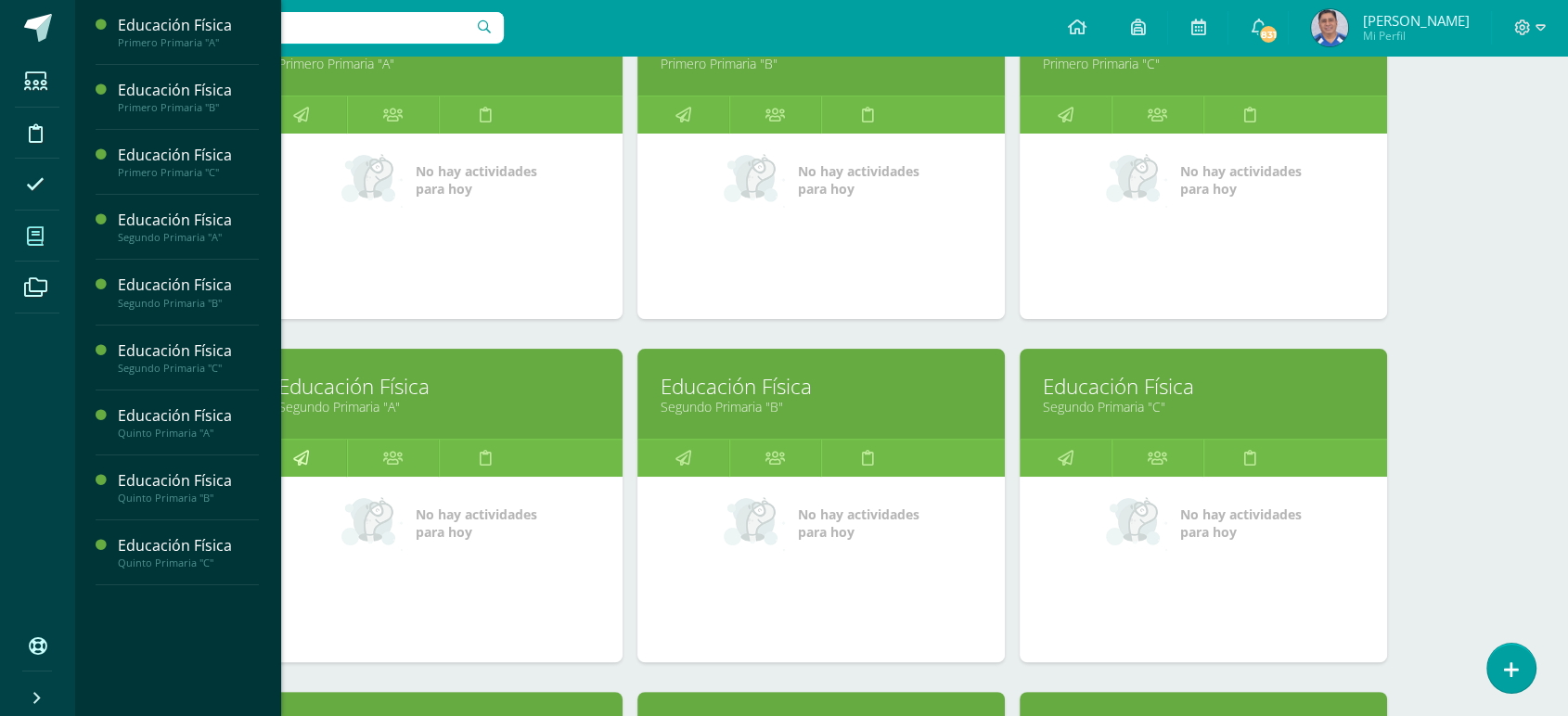
click at [305, 452] on icon at bounding box center [301, 458] width 15 height 37
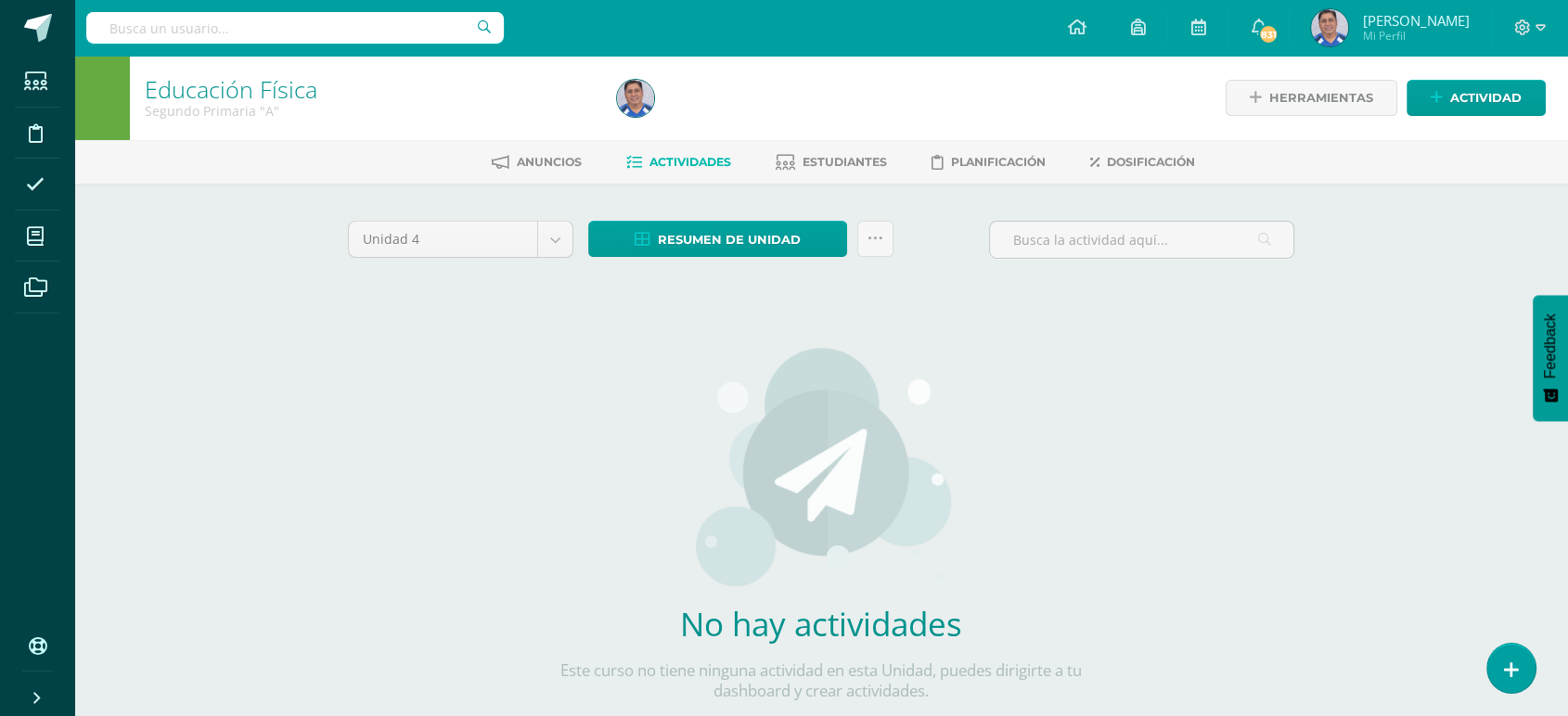
click at [305, 452] on div "Educación Física Segundo Primaria "A" Herramientas Detalle de asistencias Activ…" at bounding box center [821, 426] width 1493 height 741
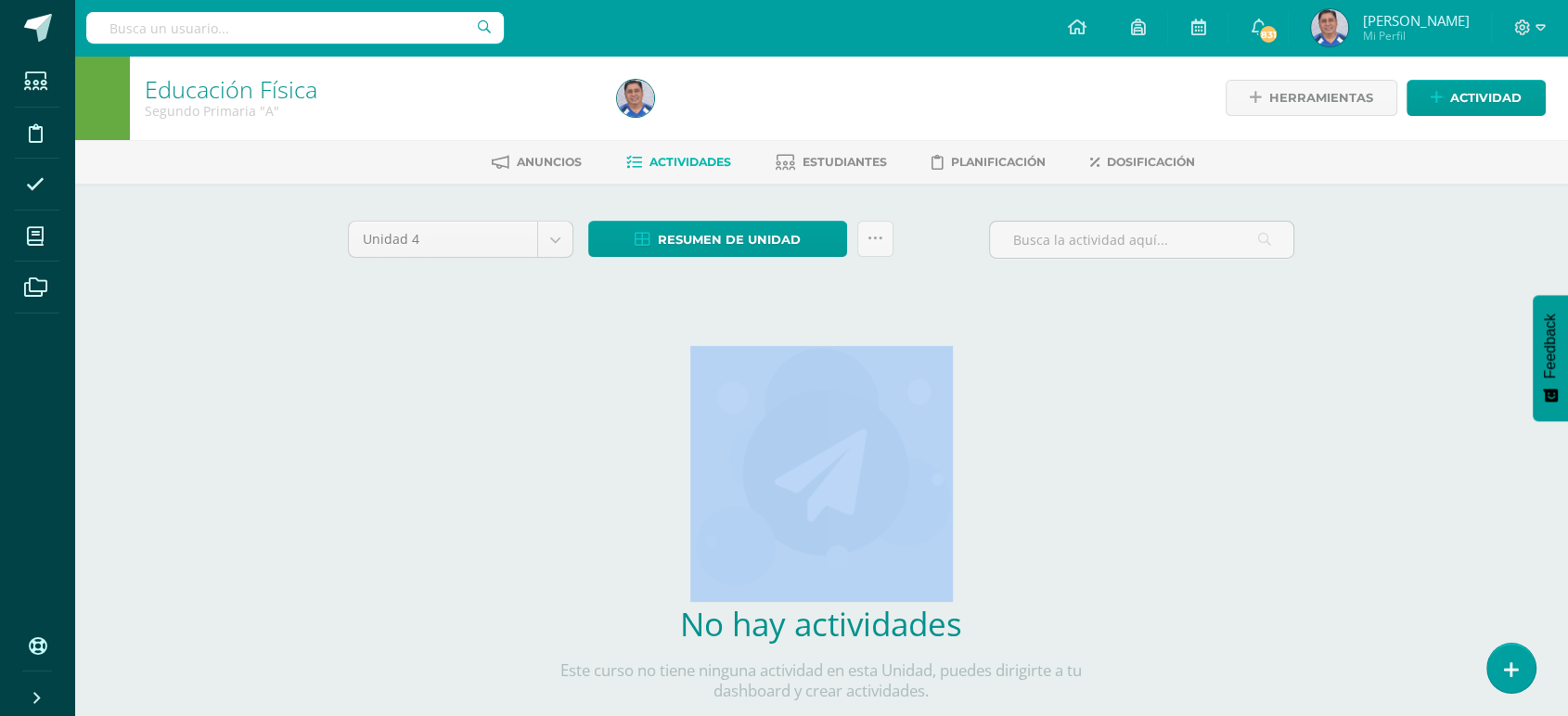
click at [305, 452] on div "Educación Física Segundo Primaria "A" Herramientas Detalle de asistencias Activ…" at bounding box center [821, 426] width 1493 height 741
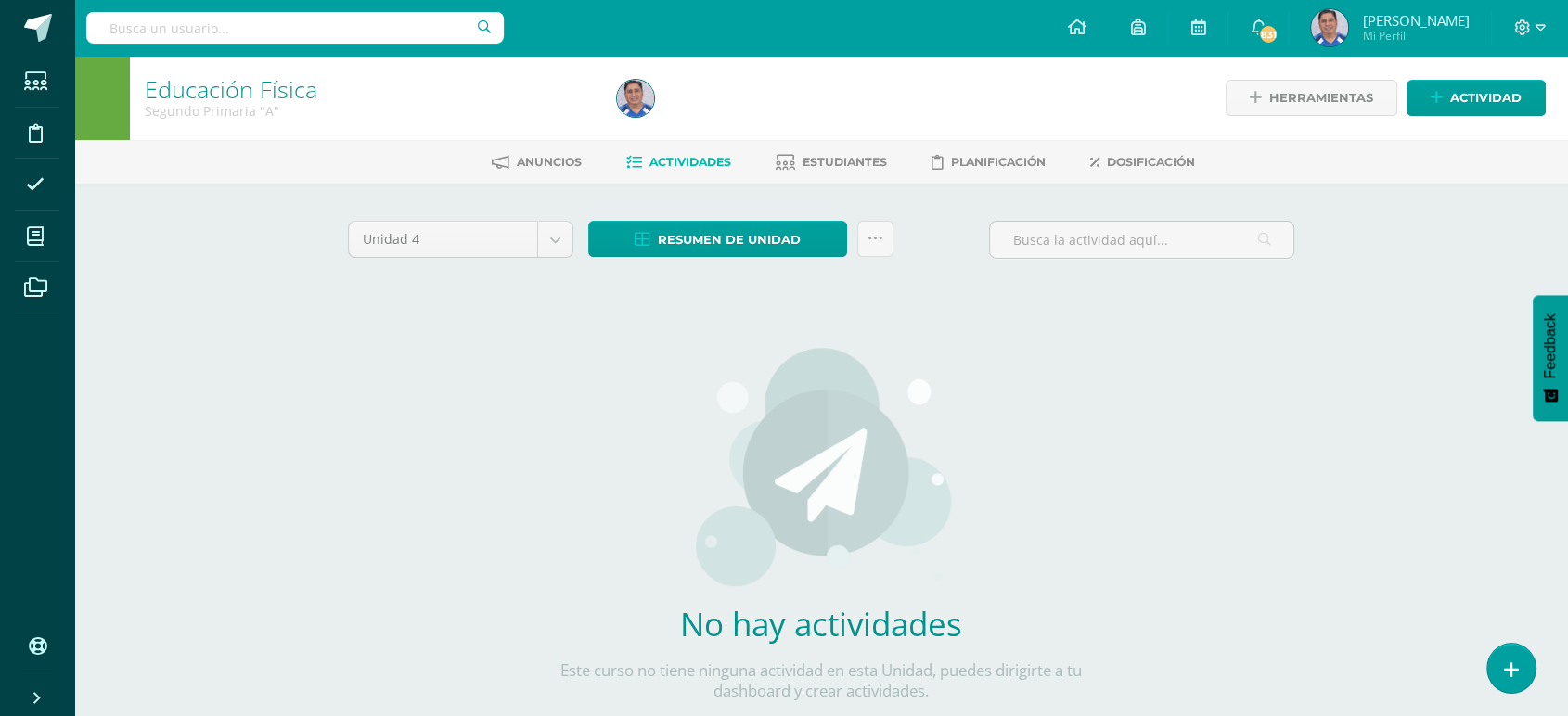
click at [305, 452] on div "Educación Física Segundo Primaria "A" Herramientas Detalle de asistencias Activ…" at bounding box center [821, 426] width 1493 height 741
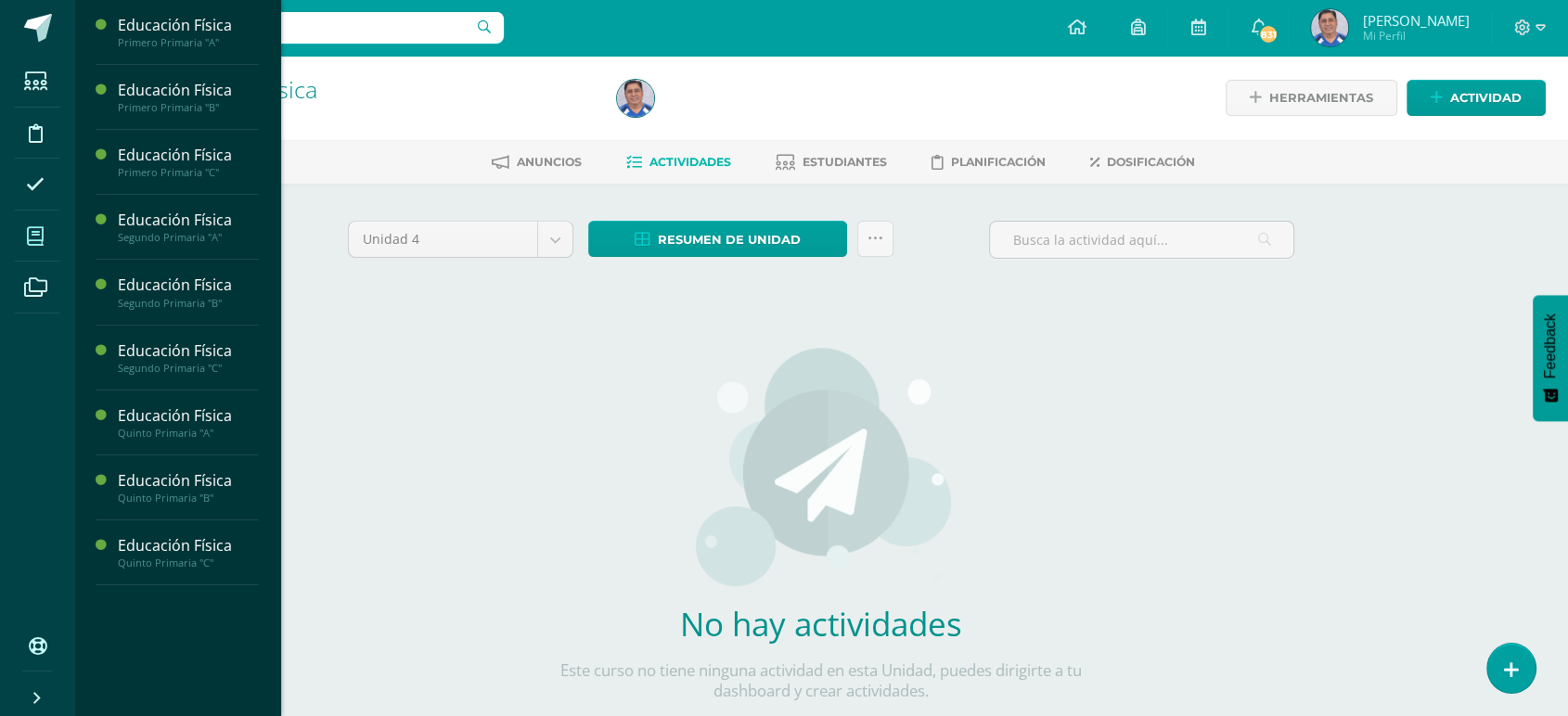
click at [32, 239] on icon at bounding box center [35, 236] width 16 height 18
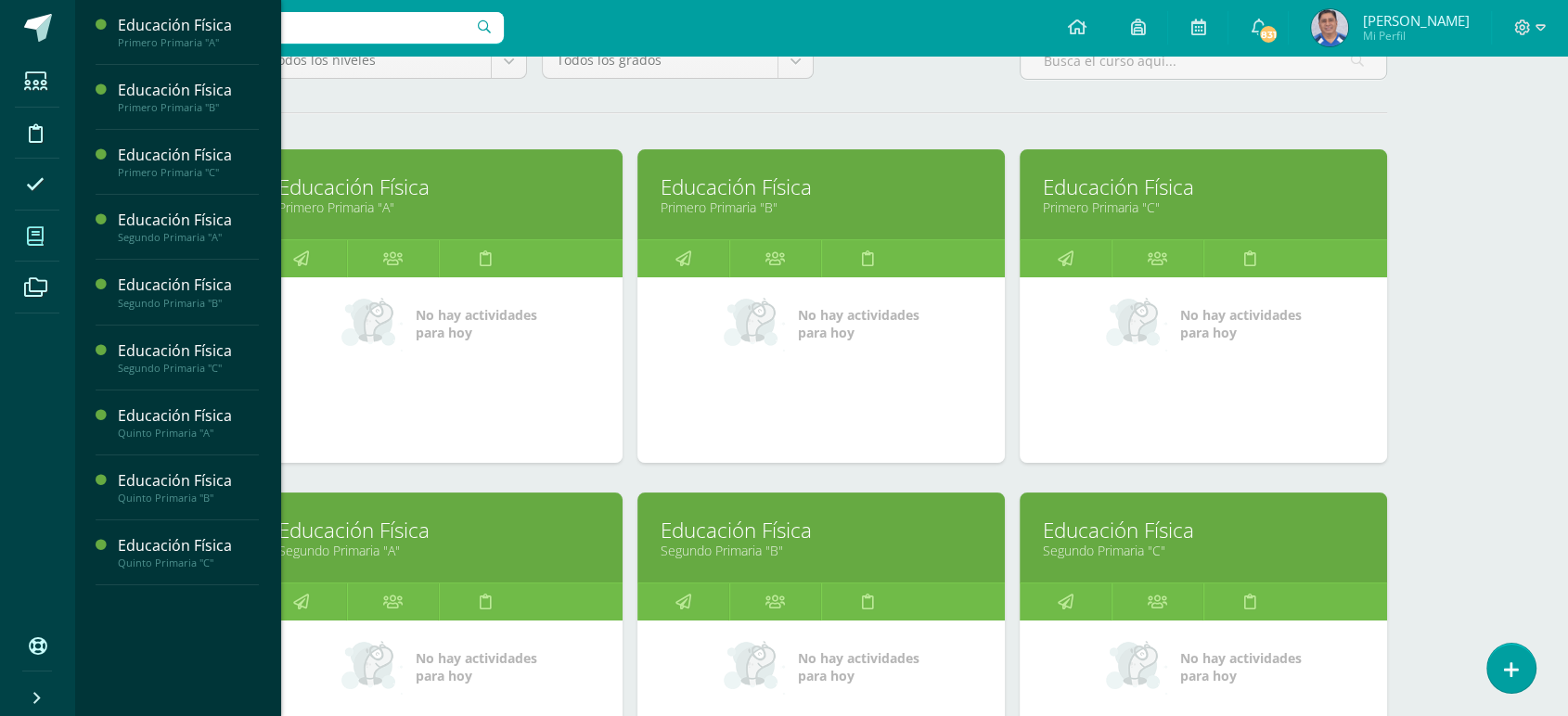
scroll to position [362, 0]
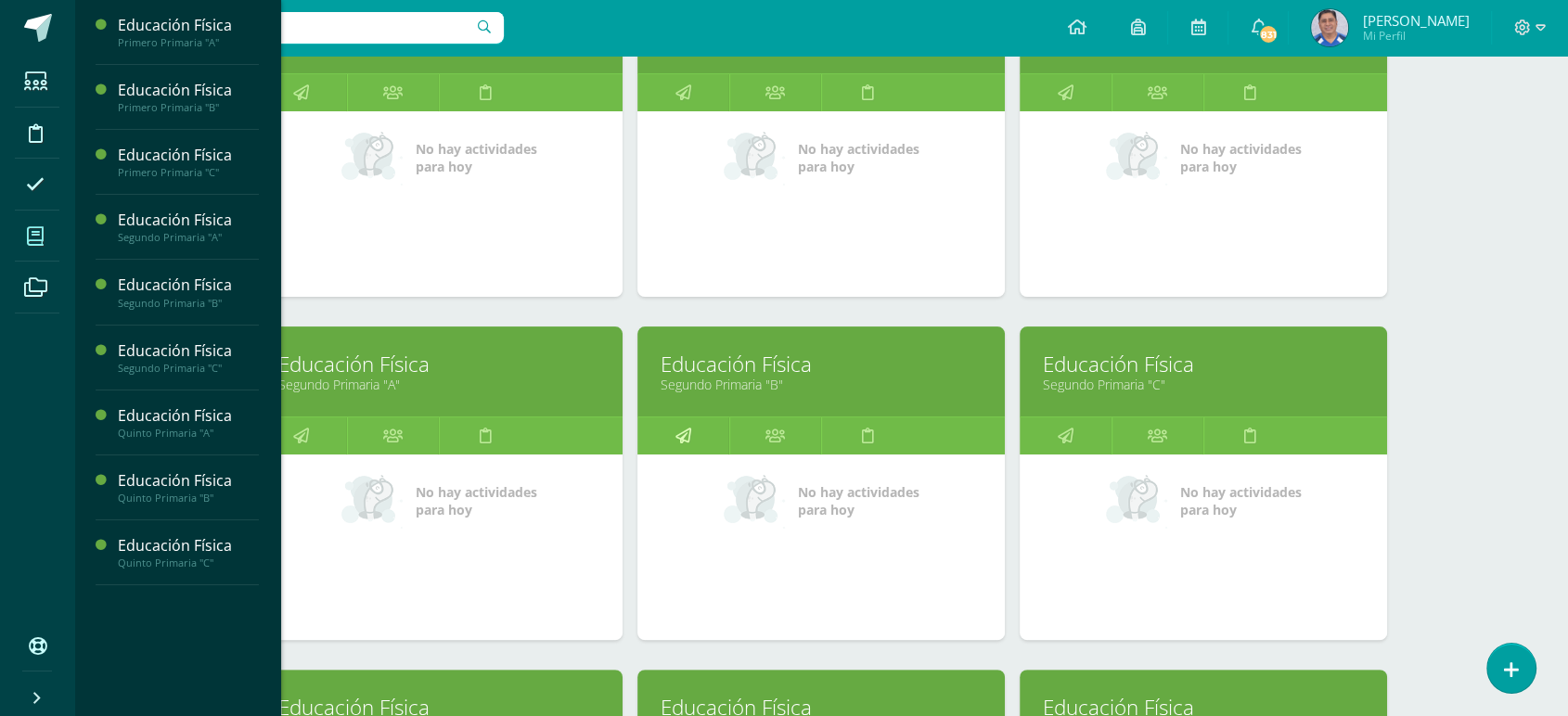
click at [681, 439] on icon at bounding box center [683, 435] width 15 height 37
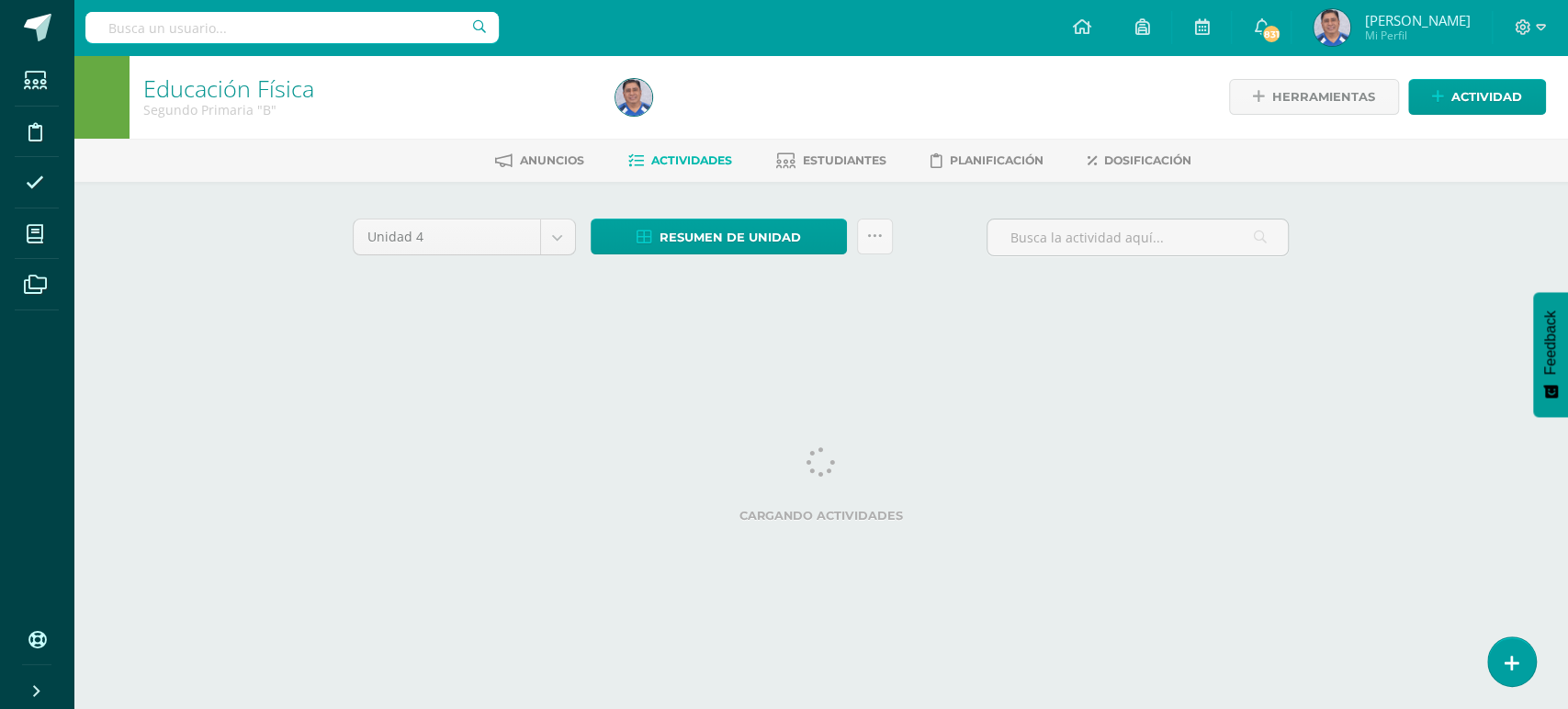
click at [675, 343] on html "Estudiantes Disciplina Asistencia Mis cursos Archivos Soporte Ayuda Reportar un…" at bounding box center [784, 171] width 1568 height 343
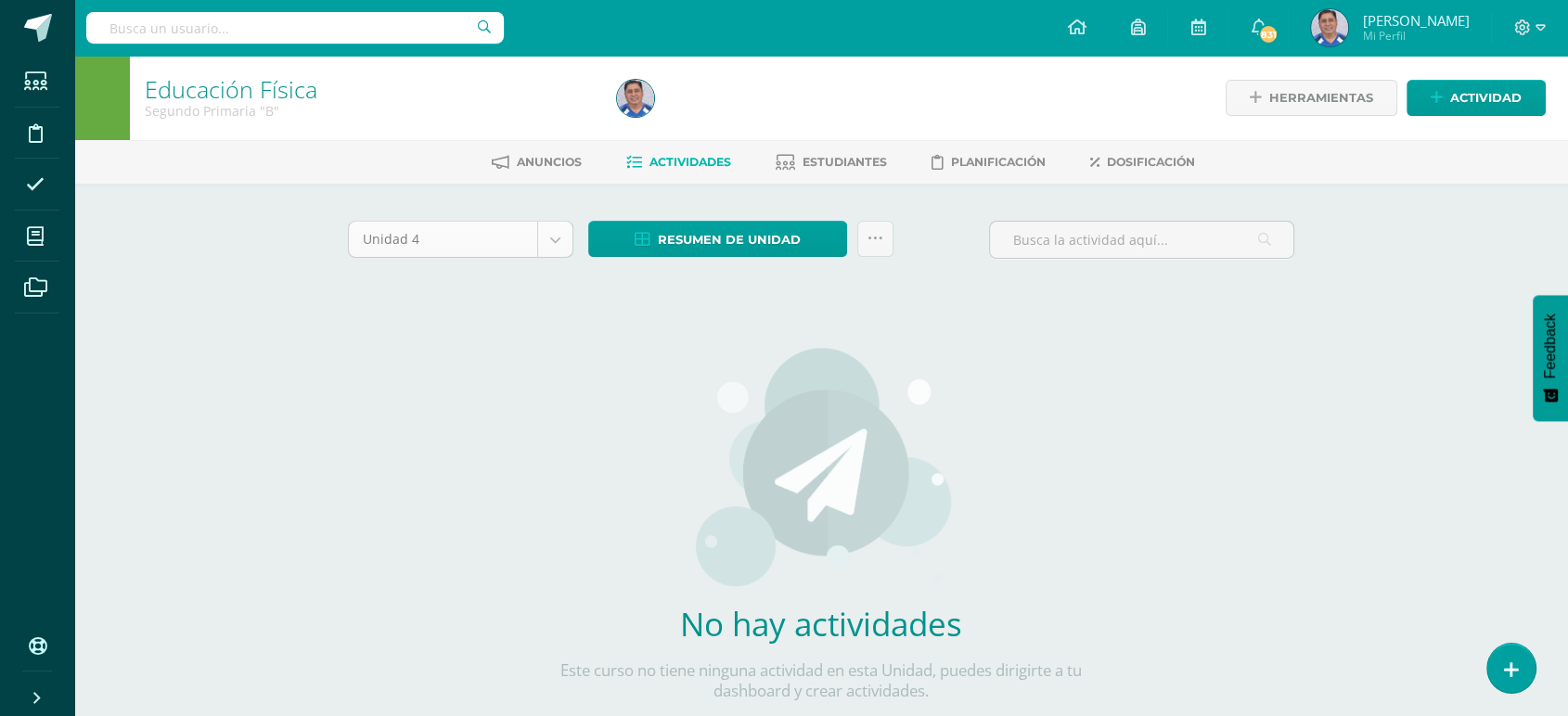
click at [549, 236] on body "Estudiantes Disciplina Asistencia Mis cursos Archivos Soporte Ayuda Reportar un…" at bounding box center [784, 398] width 1568 height 797
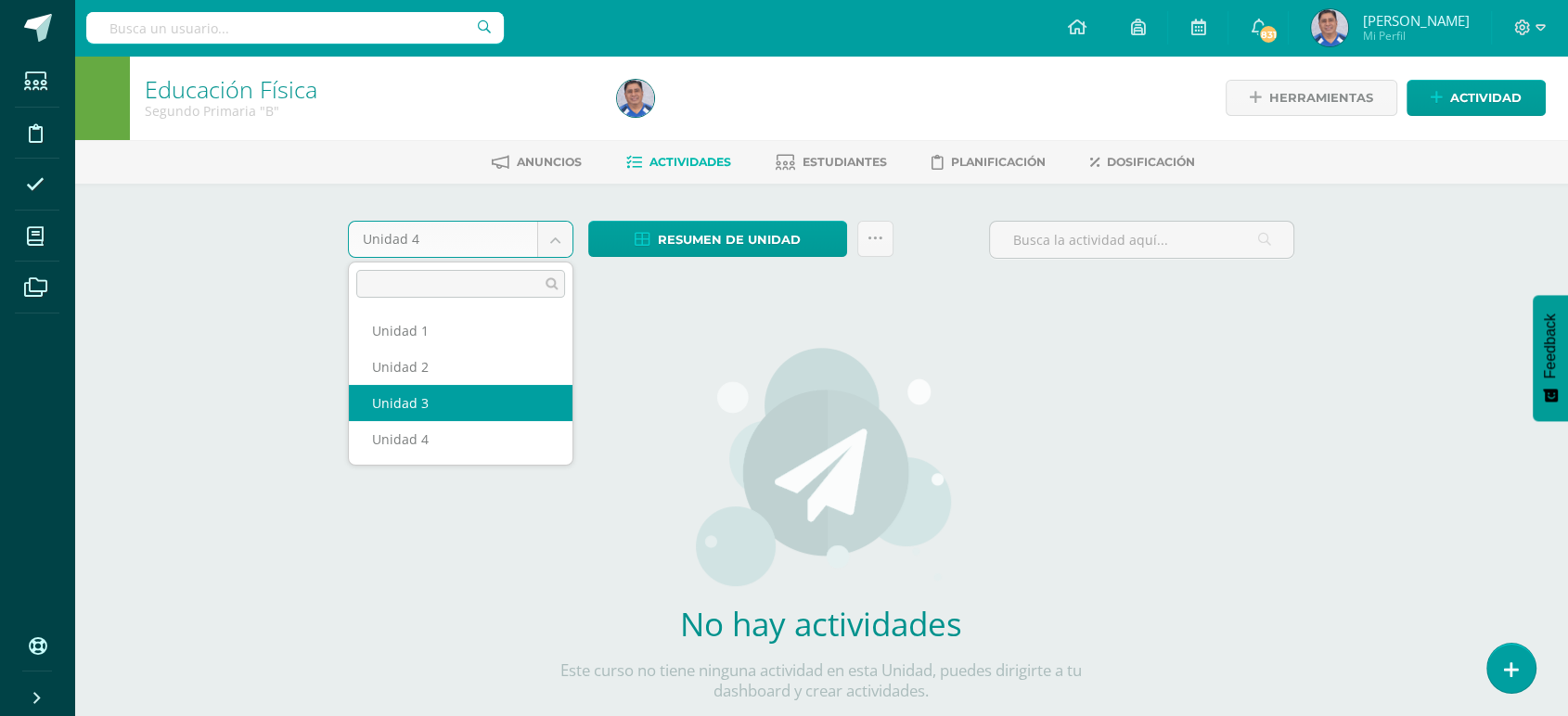
select select "Unidad 3"
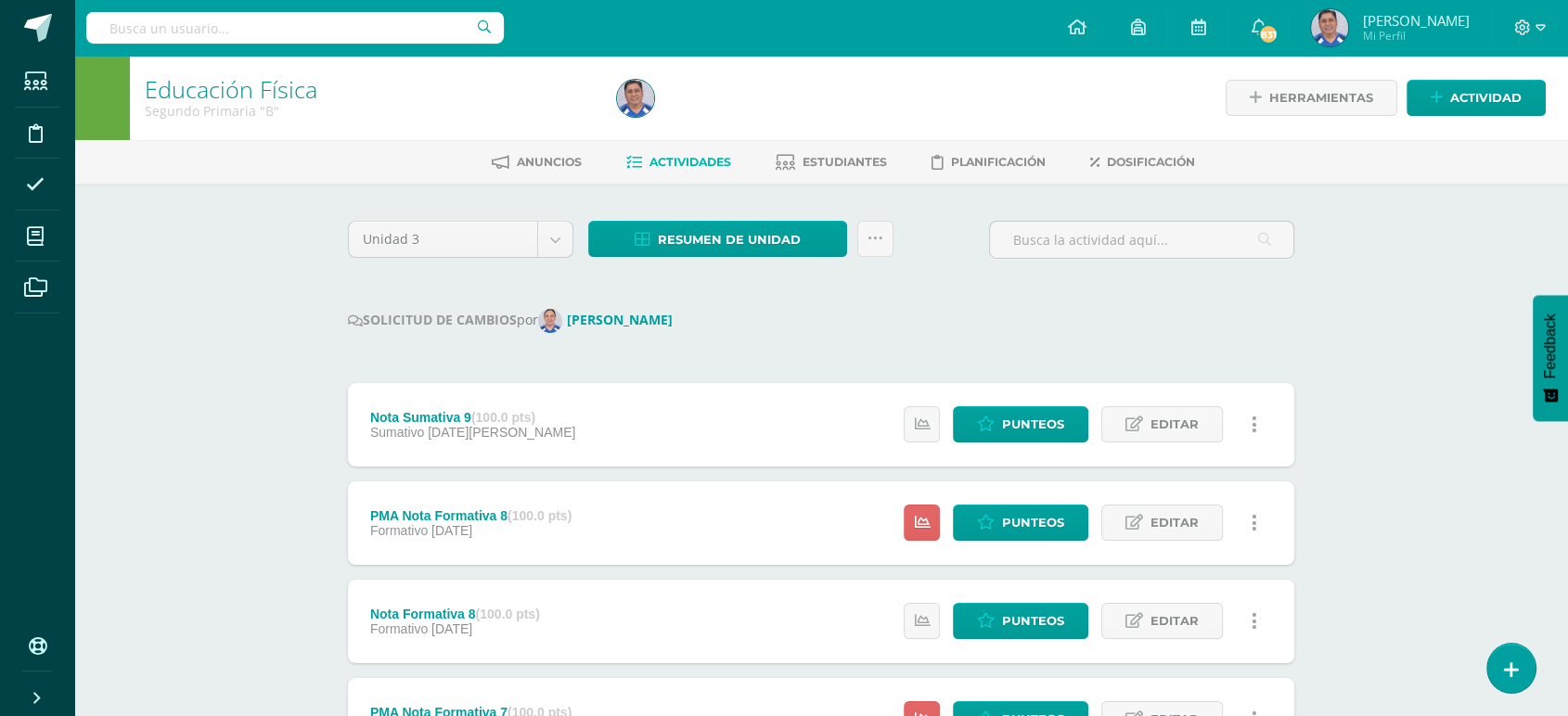
drag, startPoint x: 1553, startPoint y: 245, endPoint x: 1574, endPoint y: 144, distance: 103.2
click at [735, 235] on span "Resumen de unidad" at bounding box center [729, 240] width 143 height 35
click at [736, 118] on link "Descargar como HTML" at bounding box center [719, 118] width 198 height 29
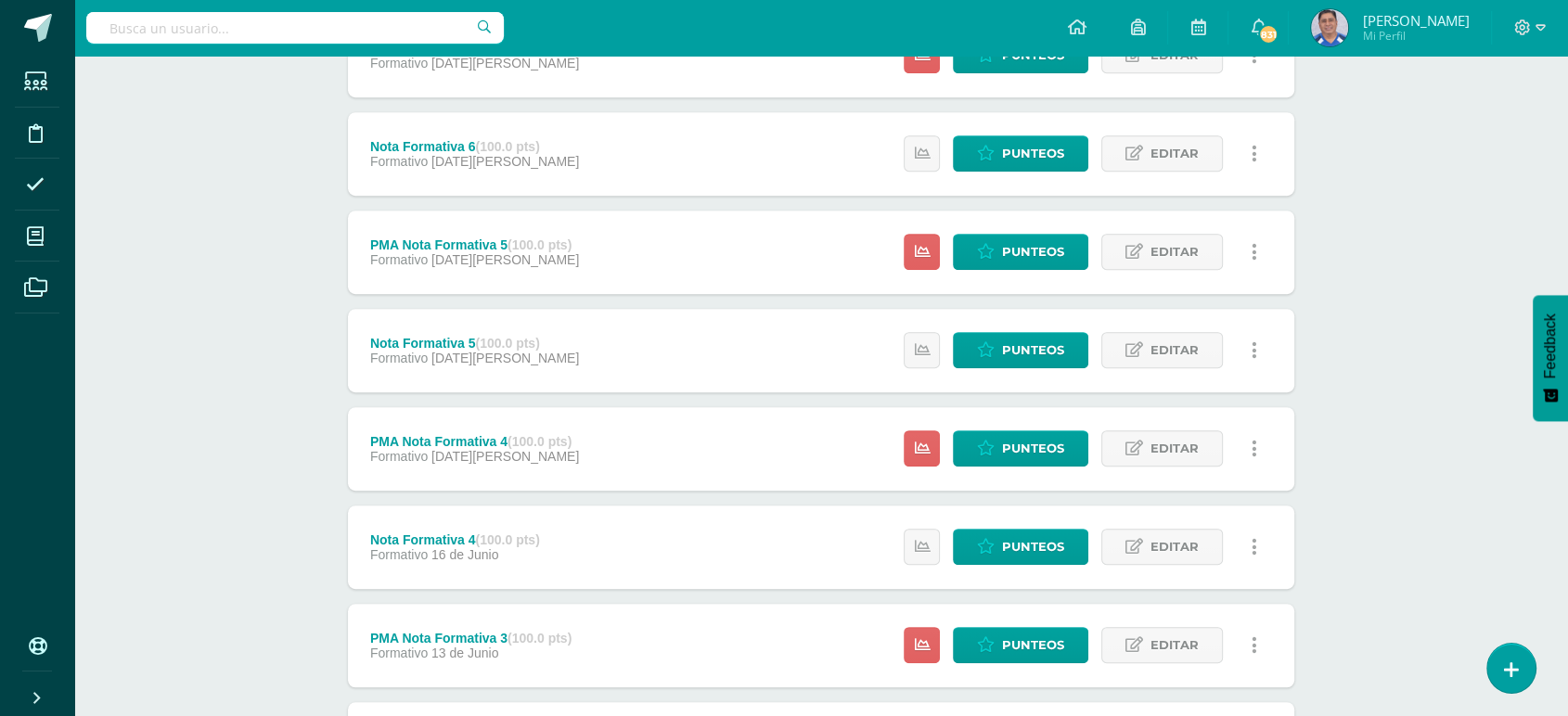
scroll to position [885, 0]
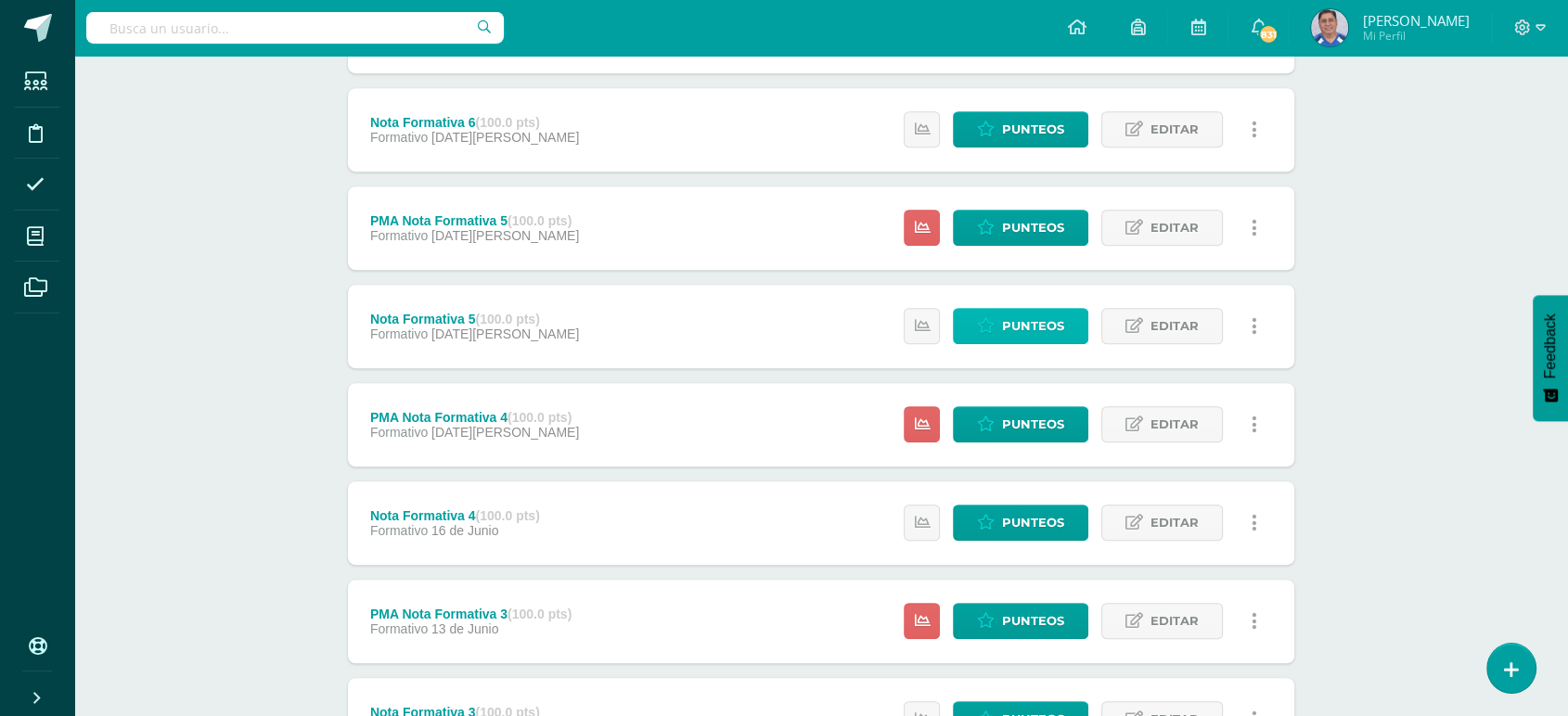
click at [1036, 321] on span "Punteos" at bounding box center [1033, 327] width 62 height 35
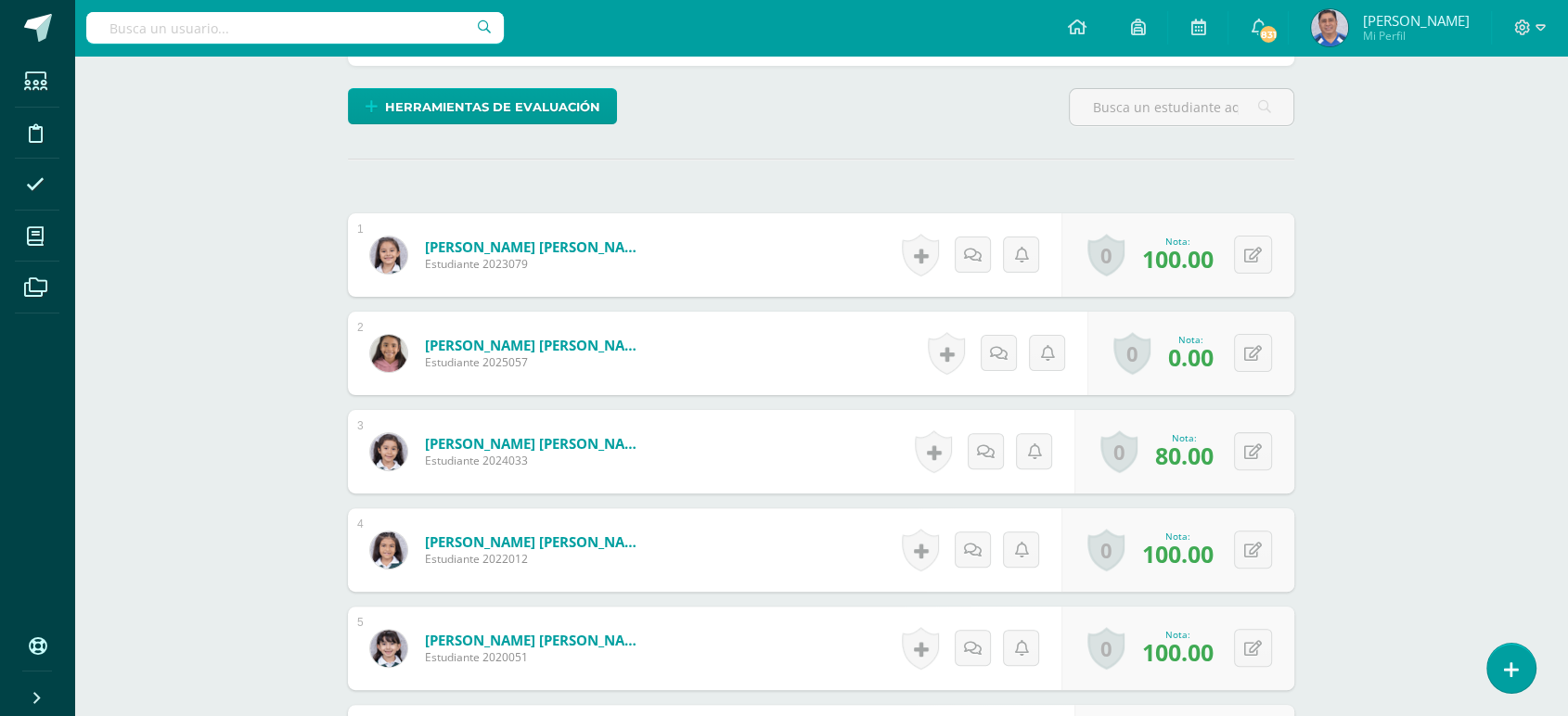
scroll to position [450, 0]
click at [1255, 355] on button at bounding box center [1265, 353] width 39 height 39
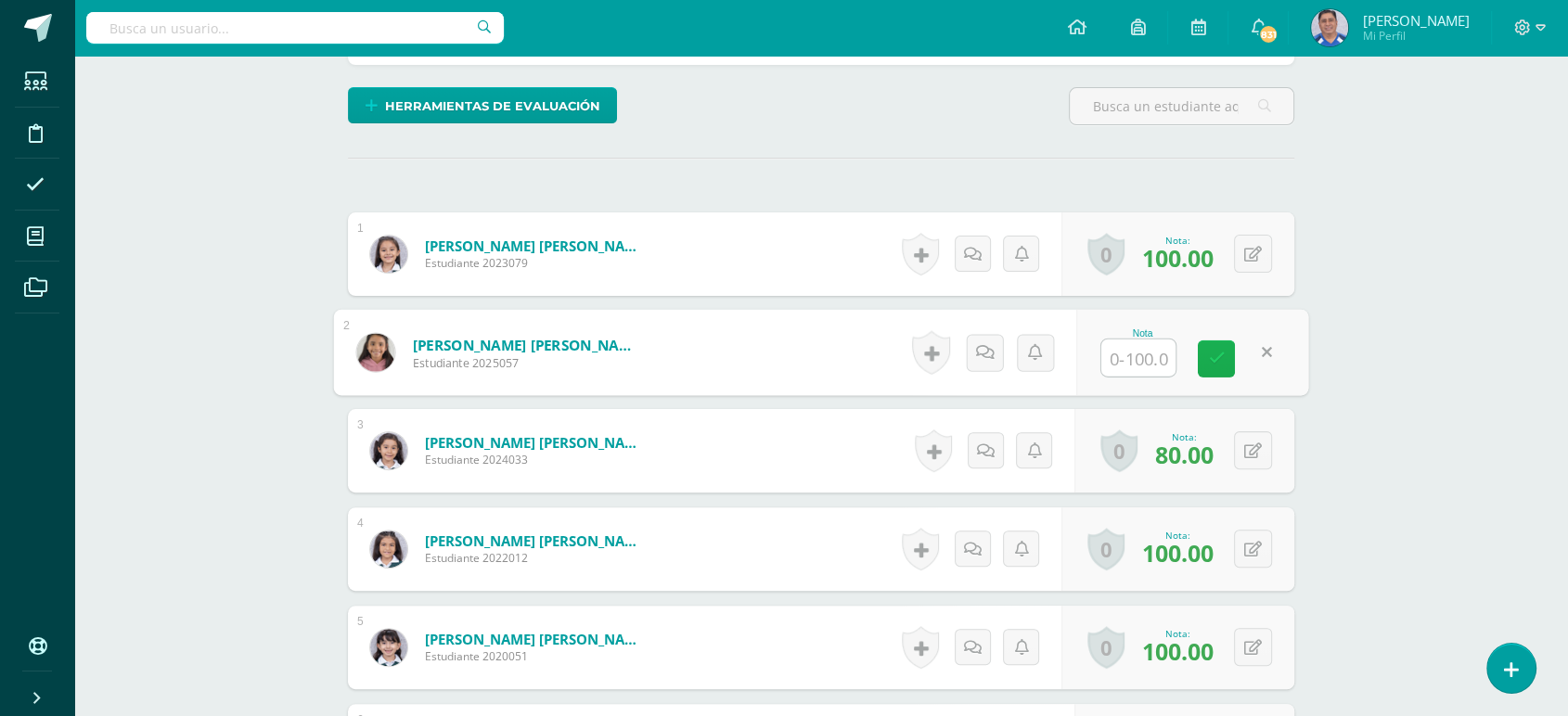
click at [1213, 352] on icon at bounding box center [1215, 358] width 16 height 15
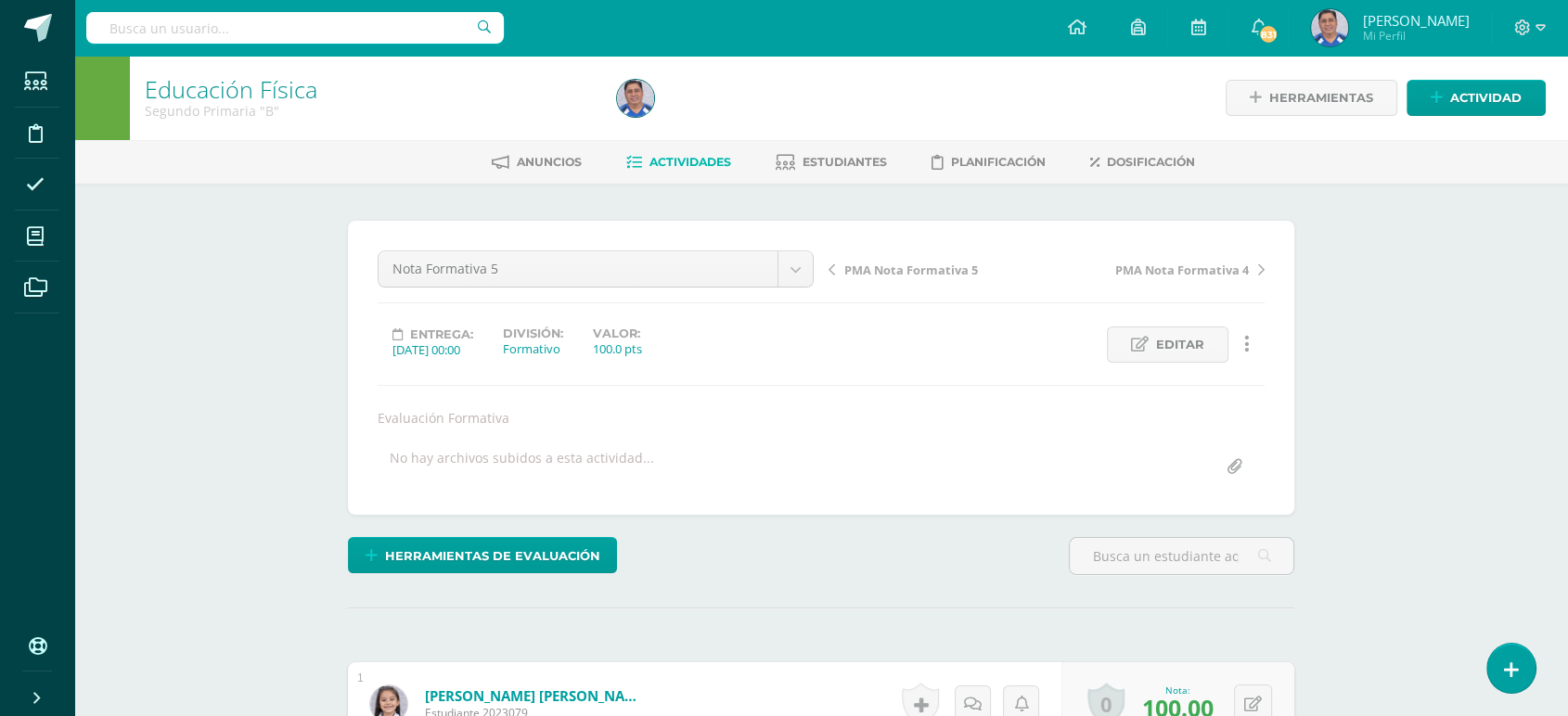
scroll to position [0, 0]
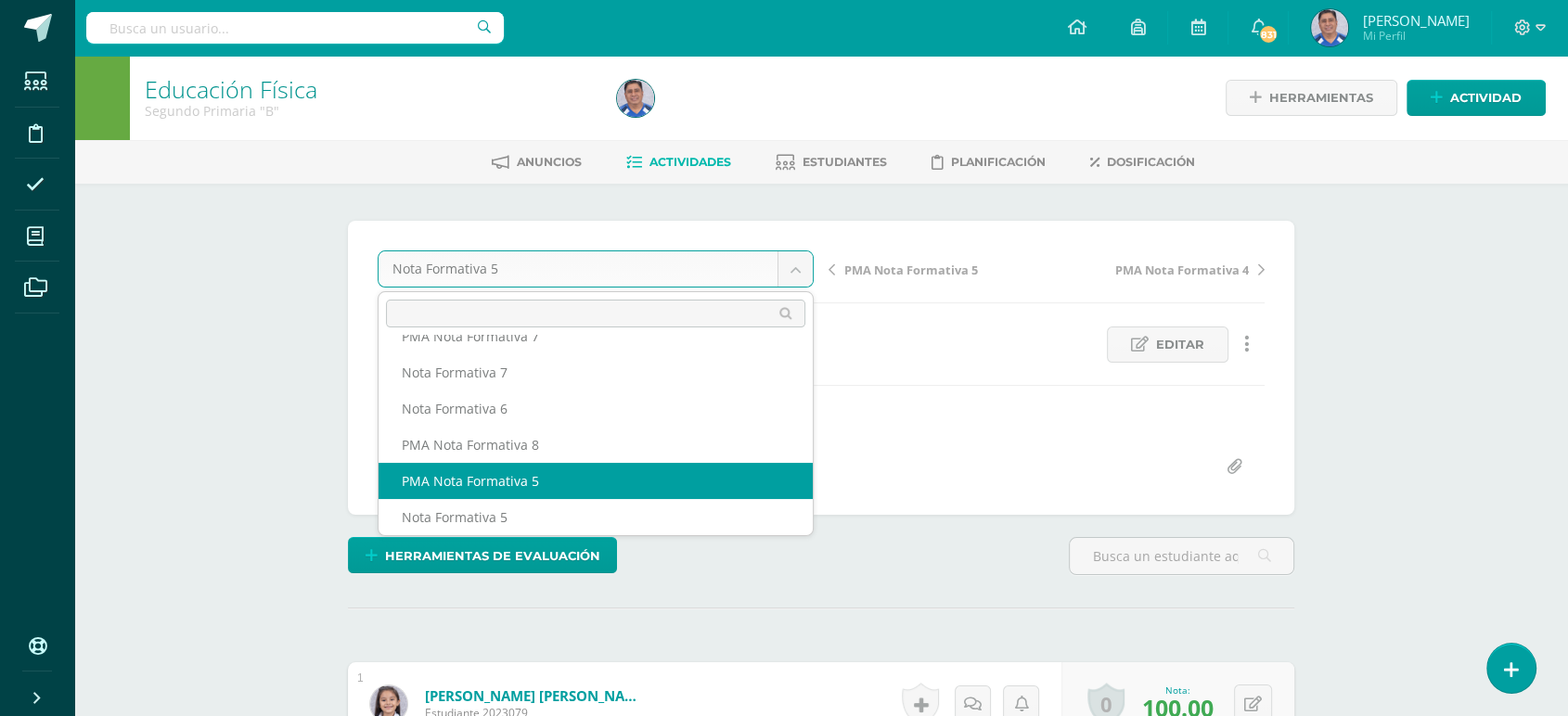
select select "/dashboard/teacher/grade-activity/253655/"
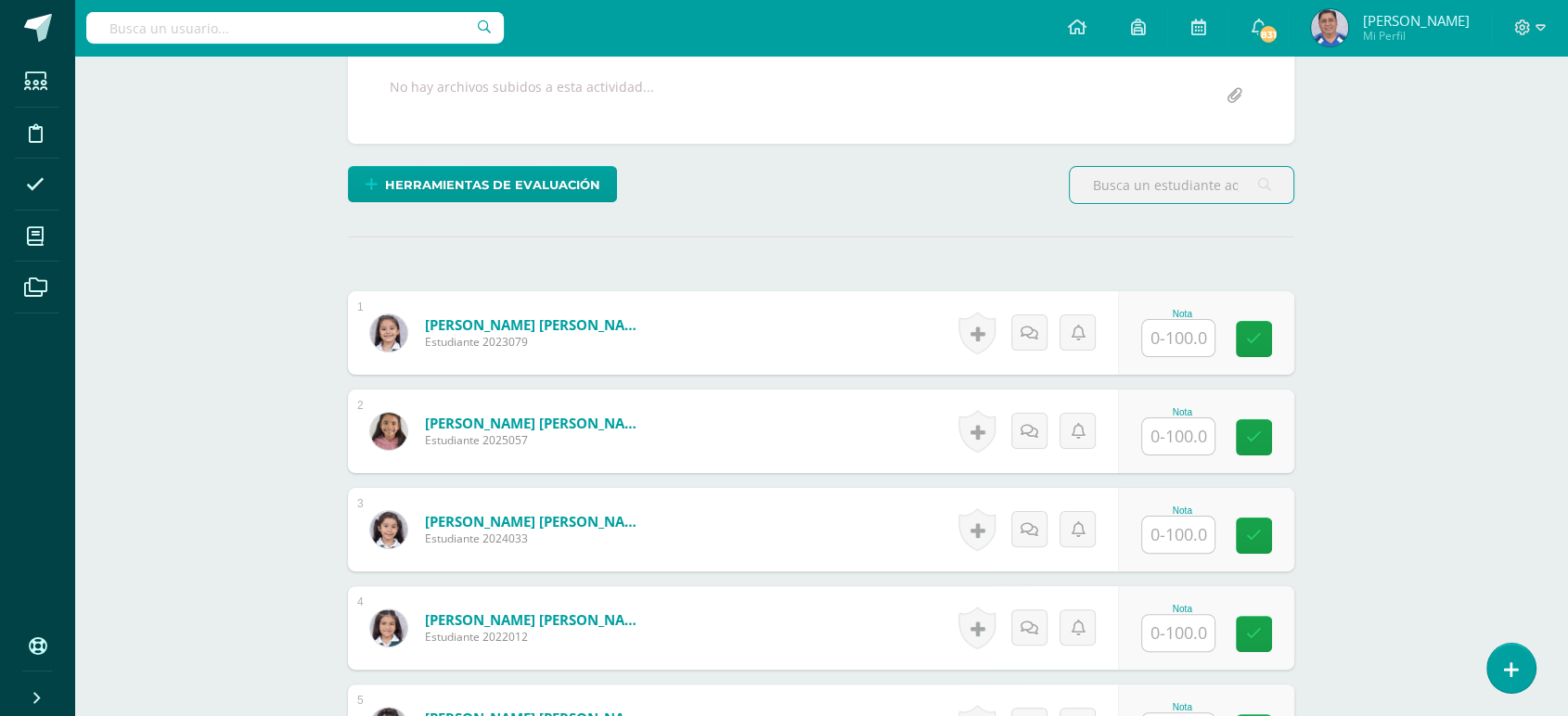
scroll to position [363, 0]
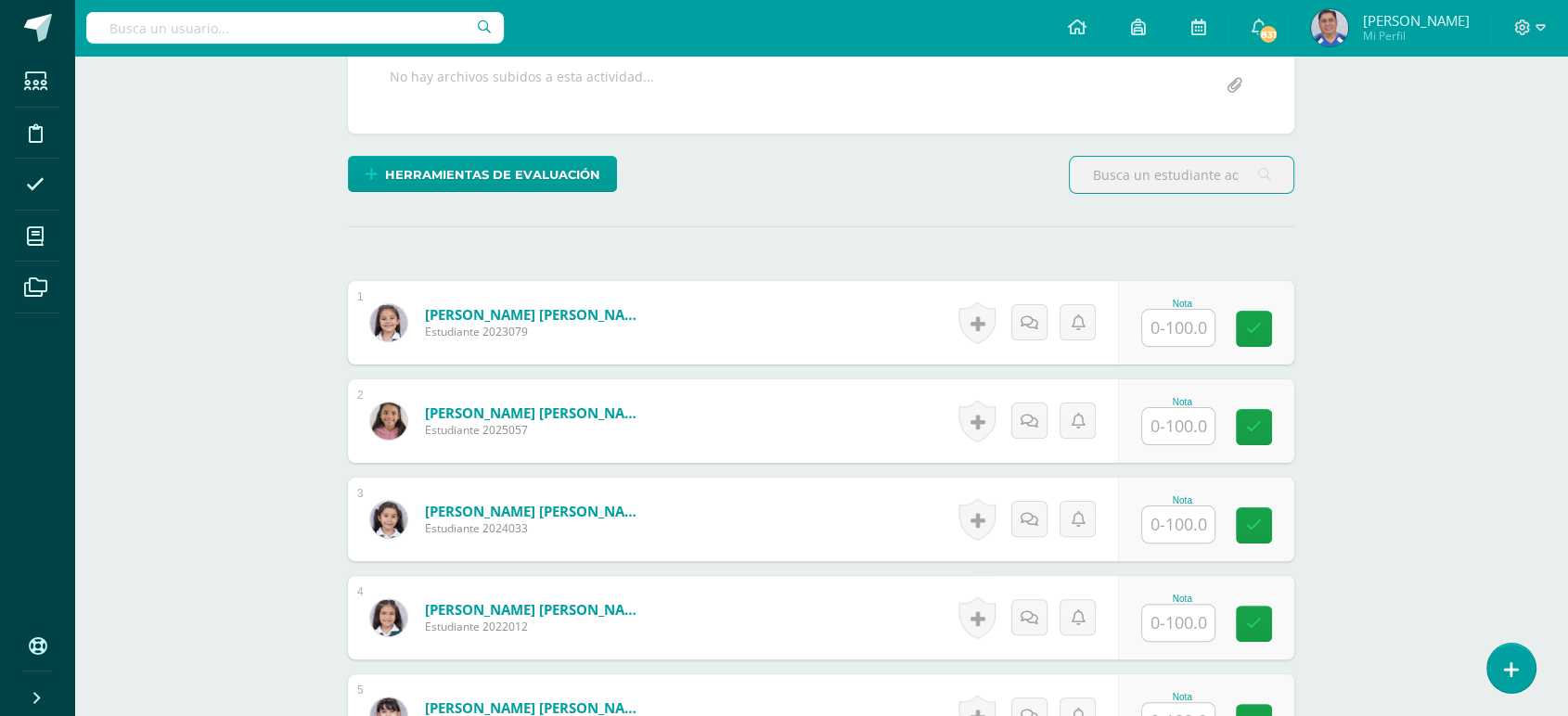
click at [1188, 405] on div "Nota" at bounding box center [1182, 402] width 82 height 11
click at [1170, 419] on input "text" at bounding box center [1178, 427] width 72 height 37
type input "00"
click at [1269, 425] on icon at bounding box center [1266, 427] width 16 height 15
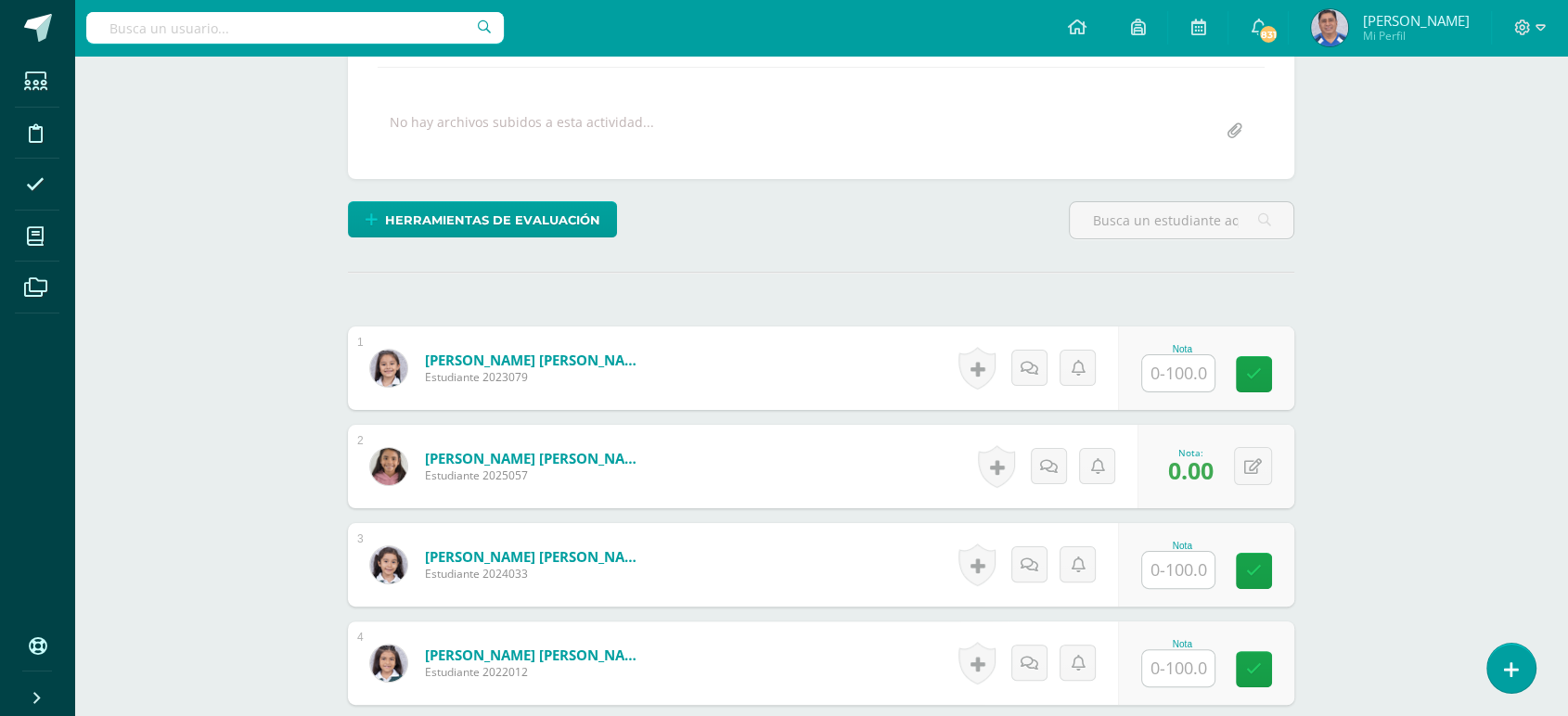
scroll to position [0, 0]
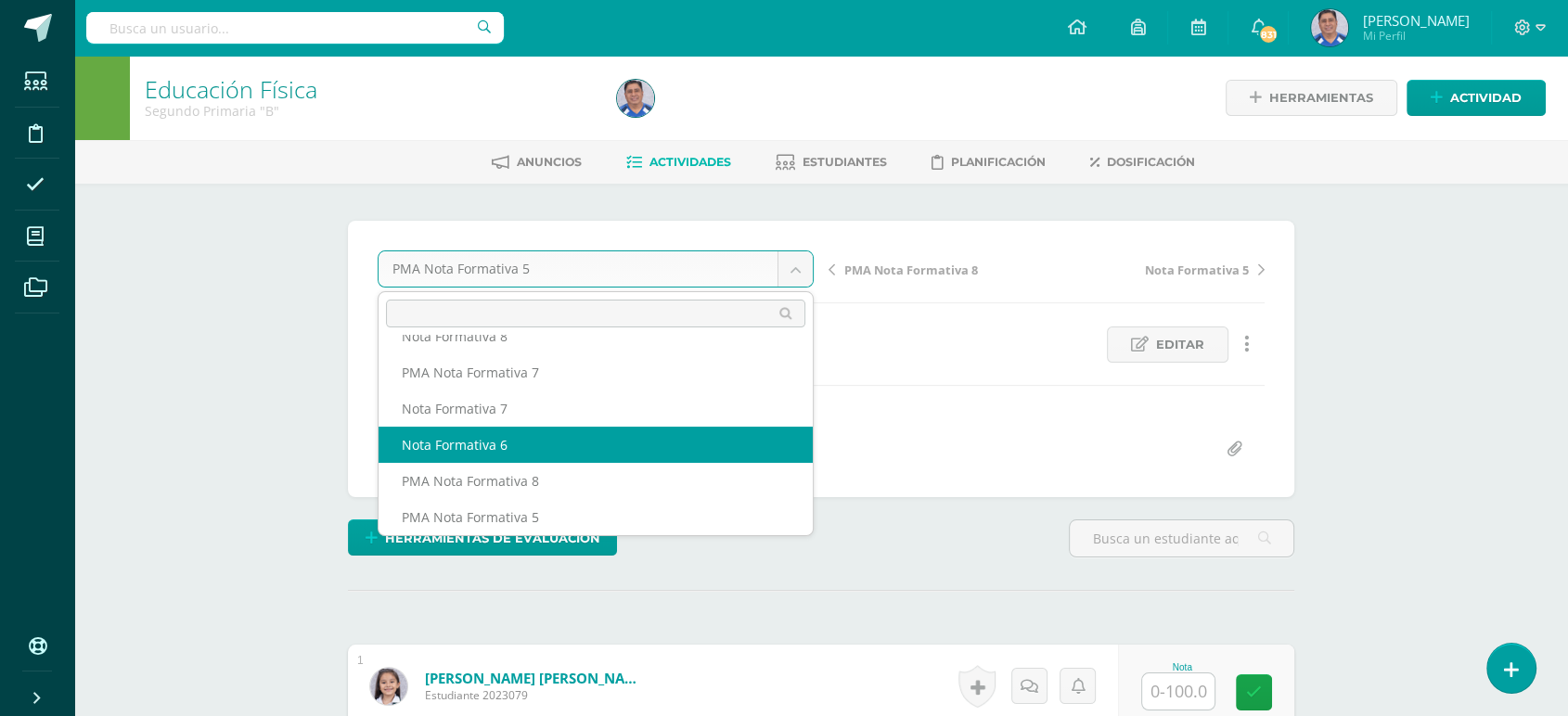
select select "/dashboard/teacher/grade-activity/253657/"
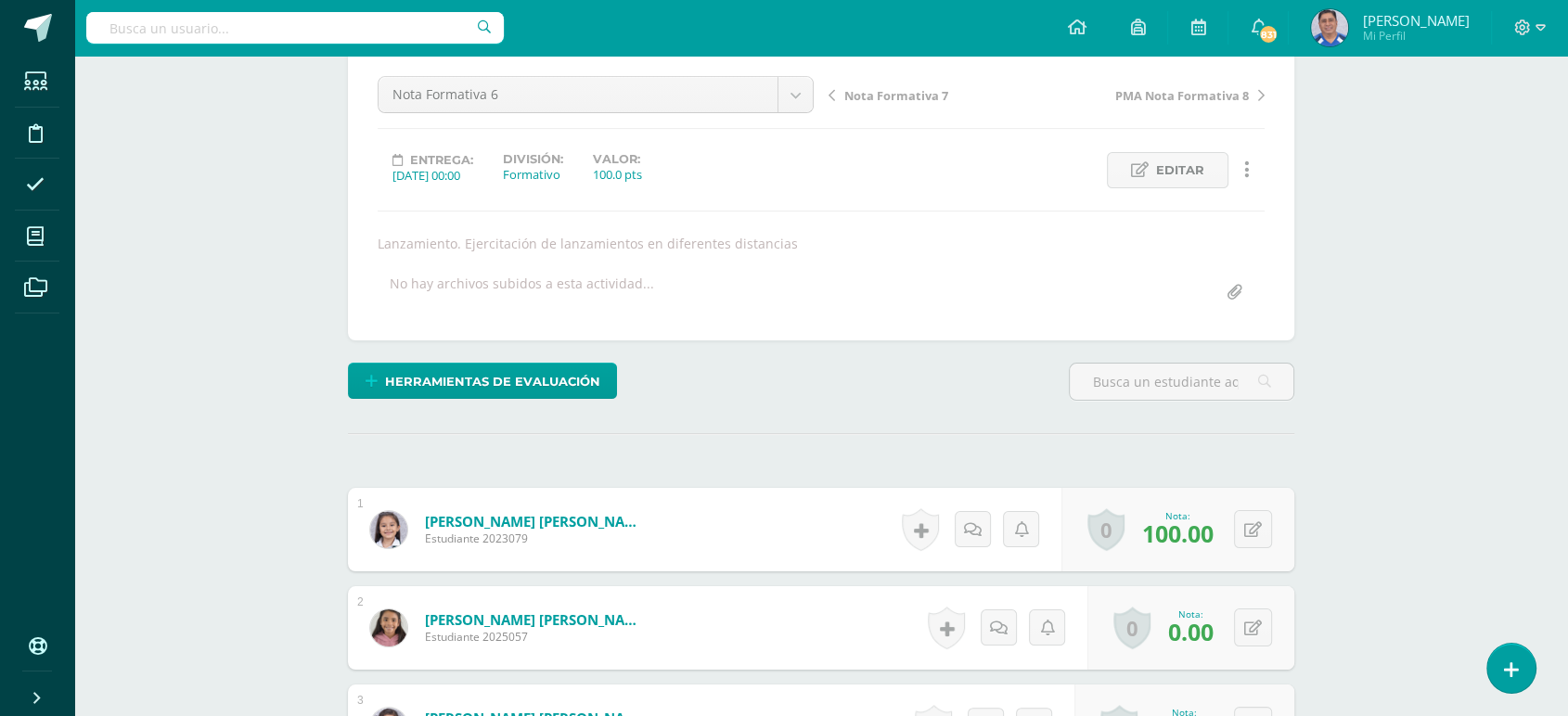
scroll to position [175, 0]
click at [1252, 633] on button at bounding box center [1253, 627] width 38 height 38
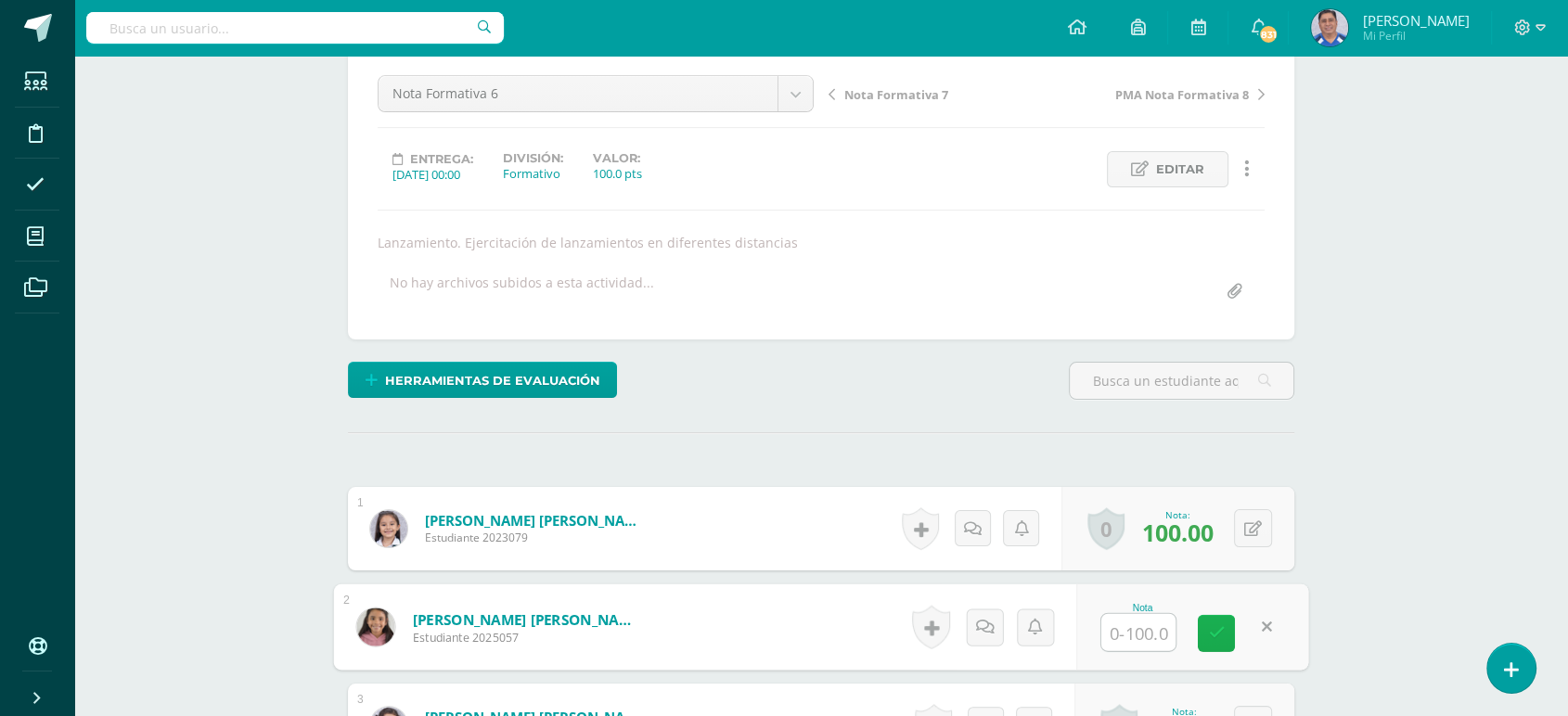
click at [1214, 627] on icon at bounding box center [1215, 633] width 16 height 15
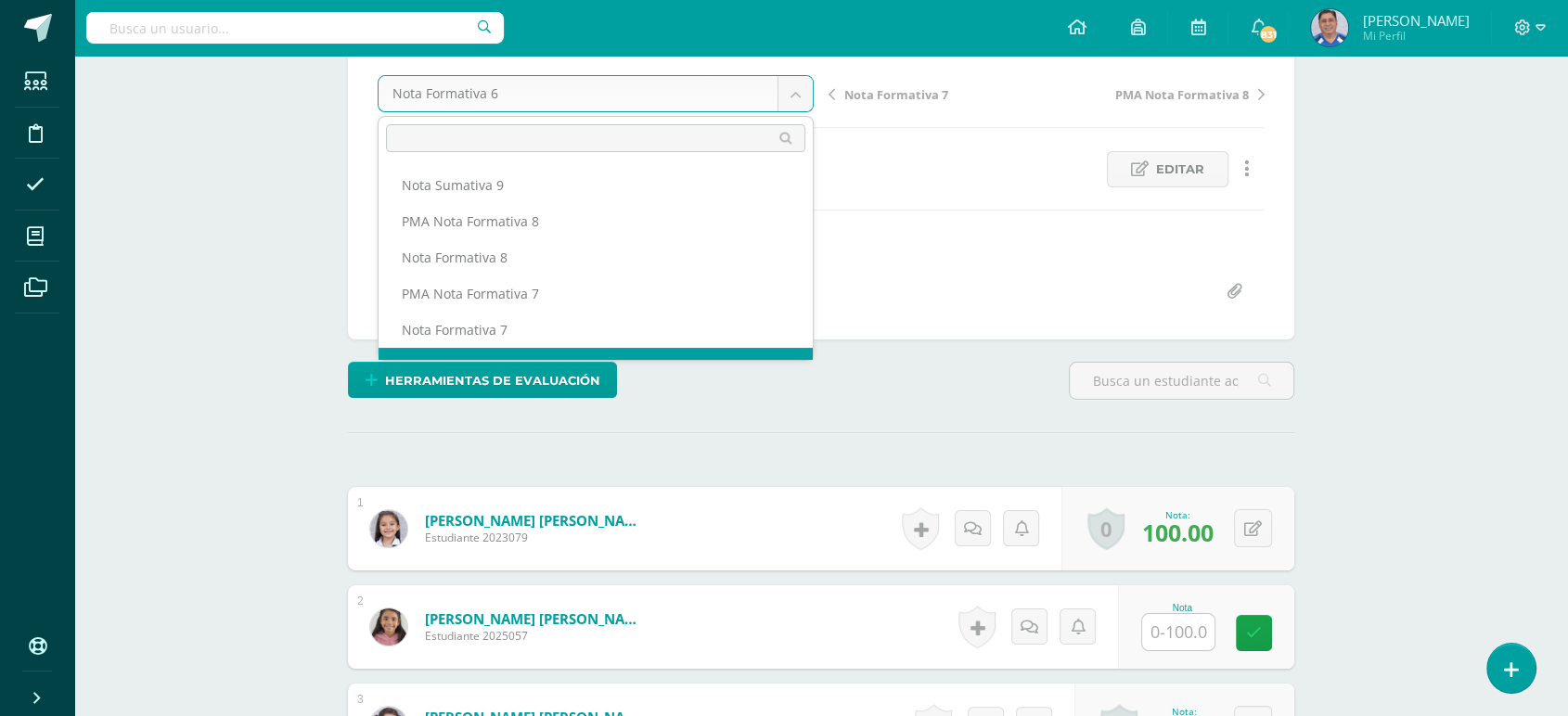
scroll to position [23, 0]
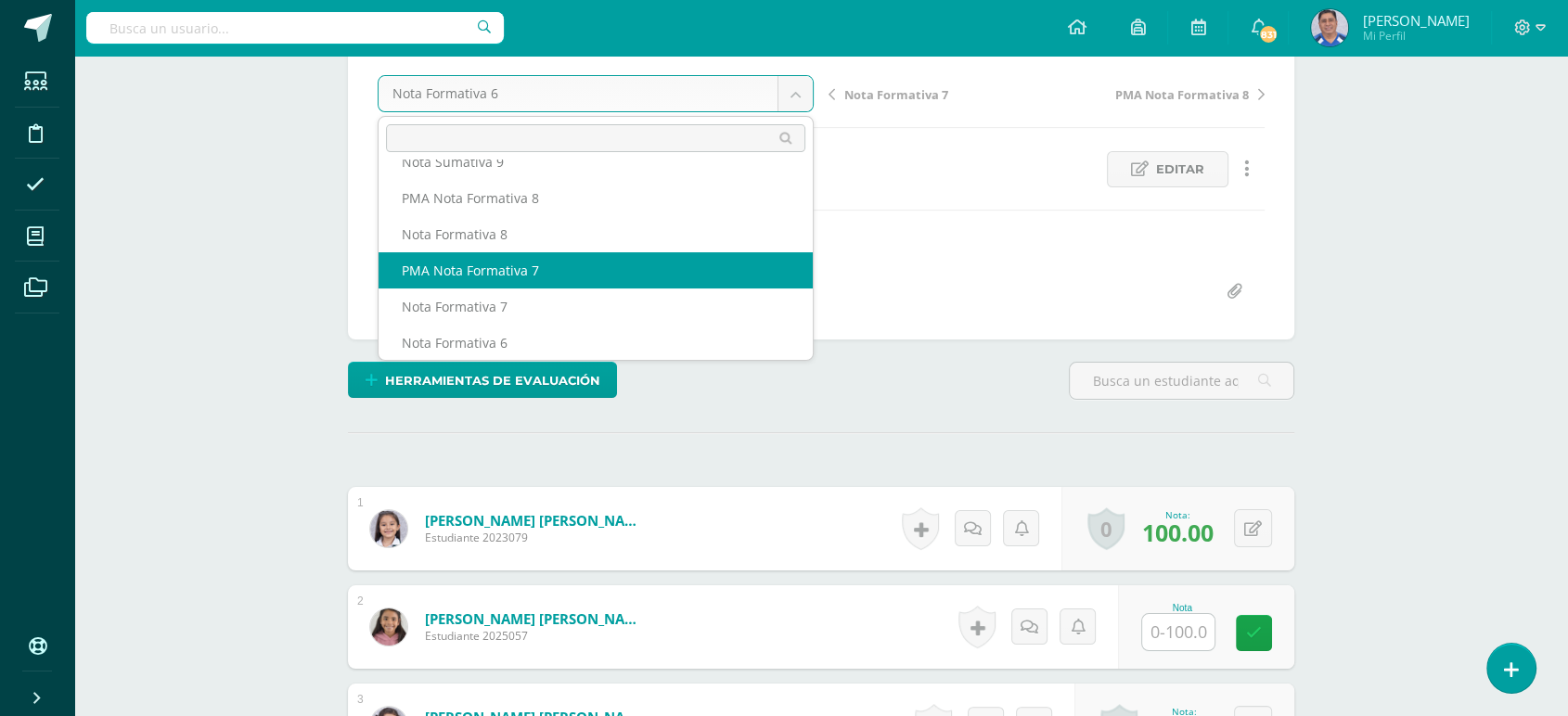
select select "/dashboard/teacher/grade-activity/253666/"
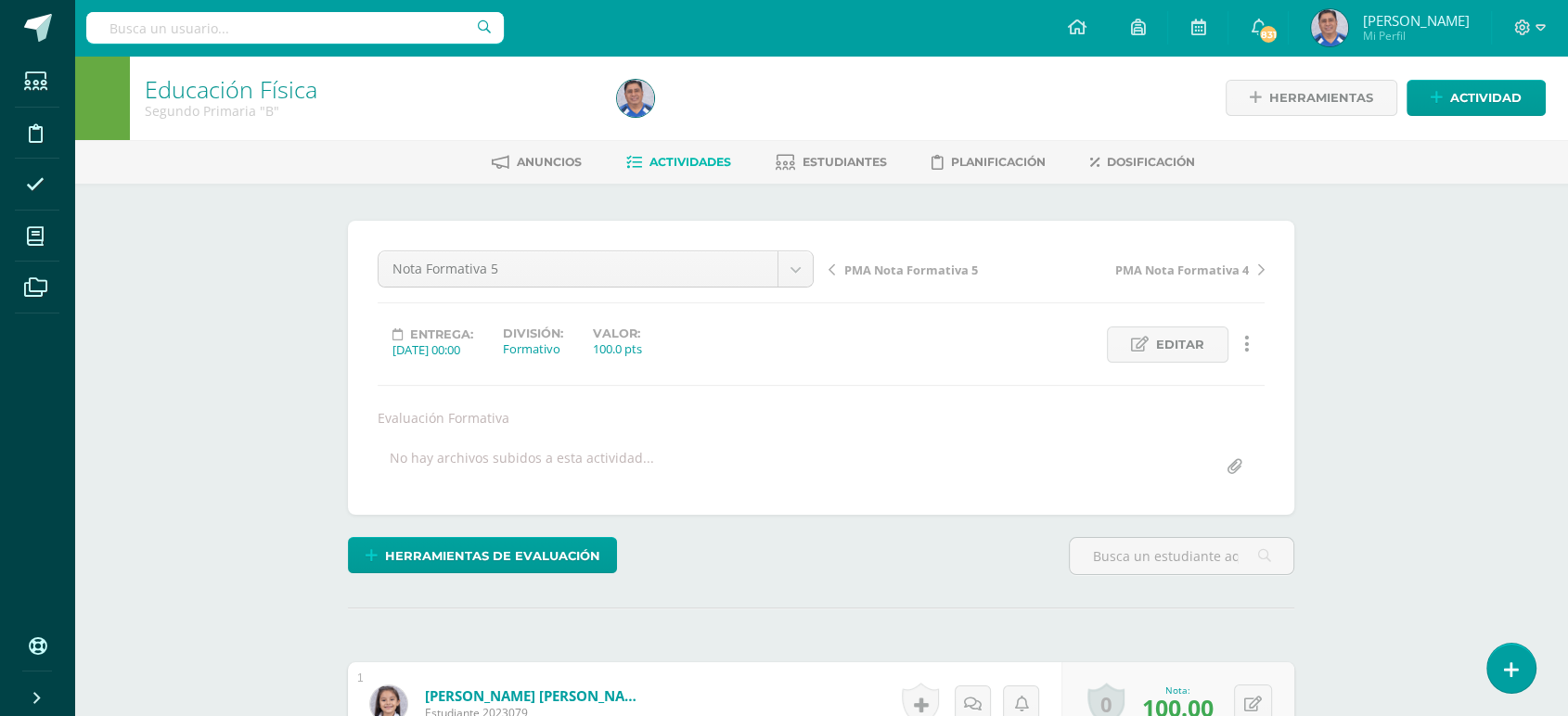
scroll to position [1, 0]
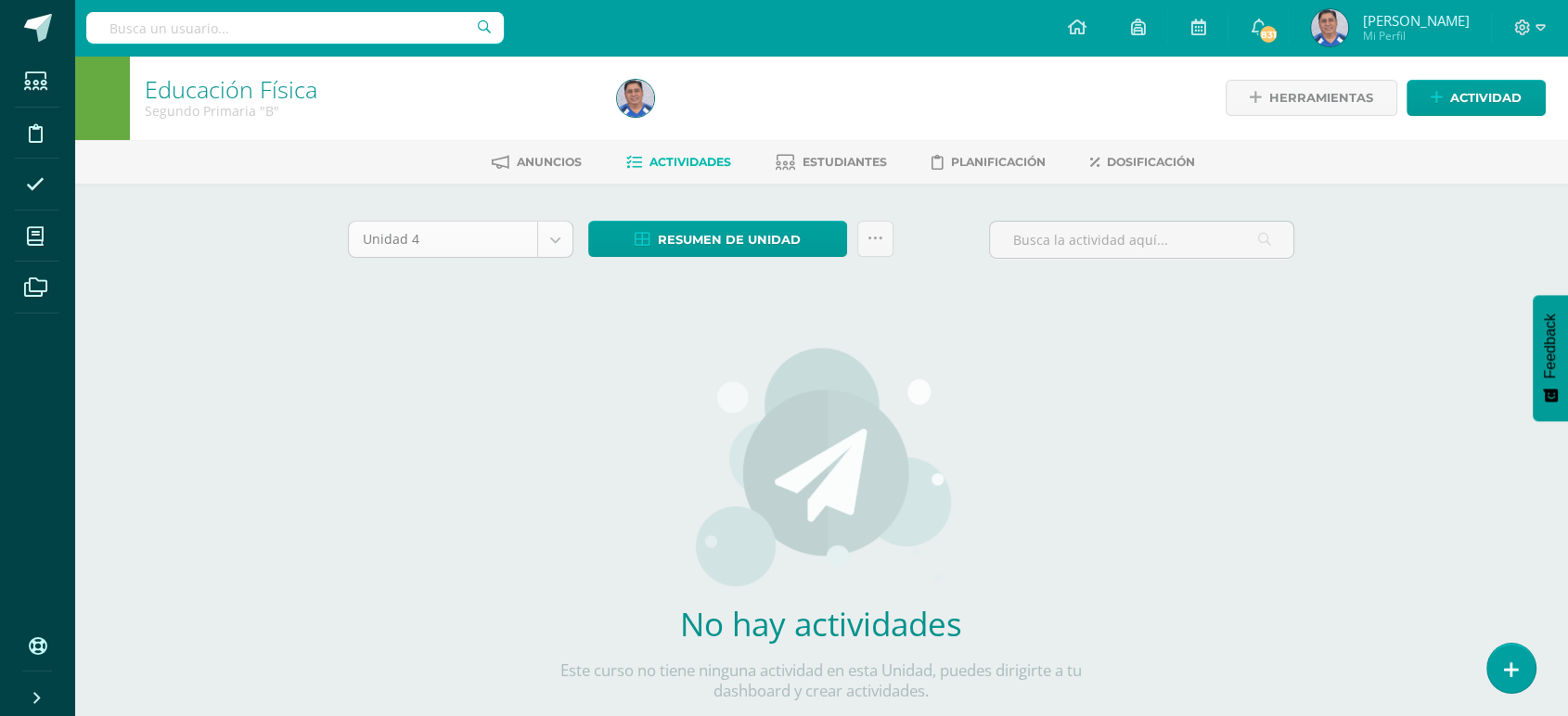
click at [552, 240] on body "Estudiantes Disciplina Asistencia Mis cursos Archivos Soporte Ayuda Reportar un…" at bounding box center [784, 398] width 1568 height 797
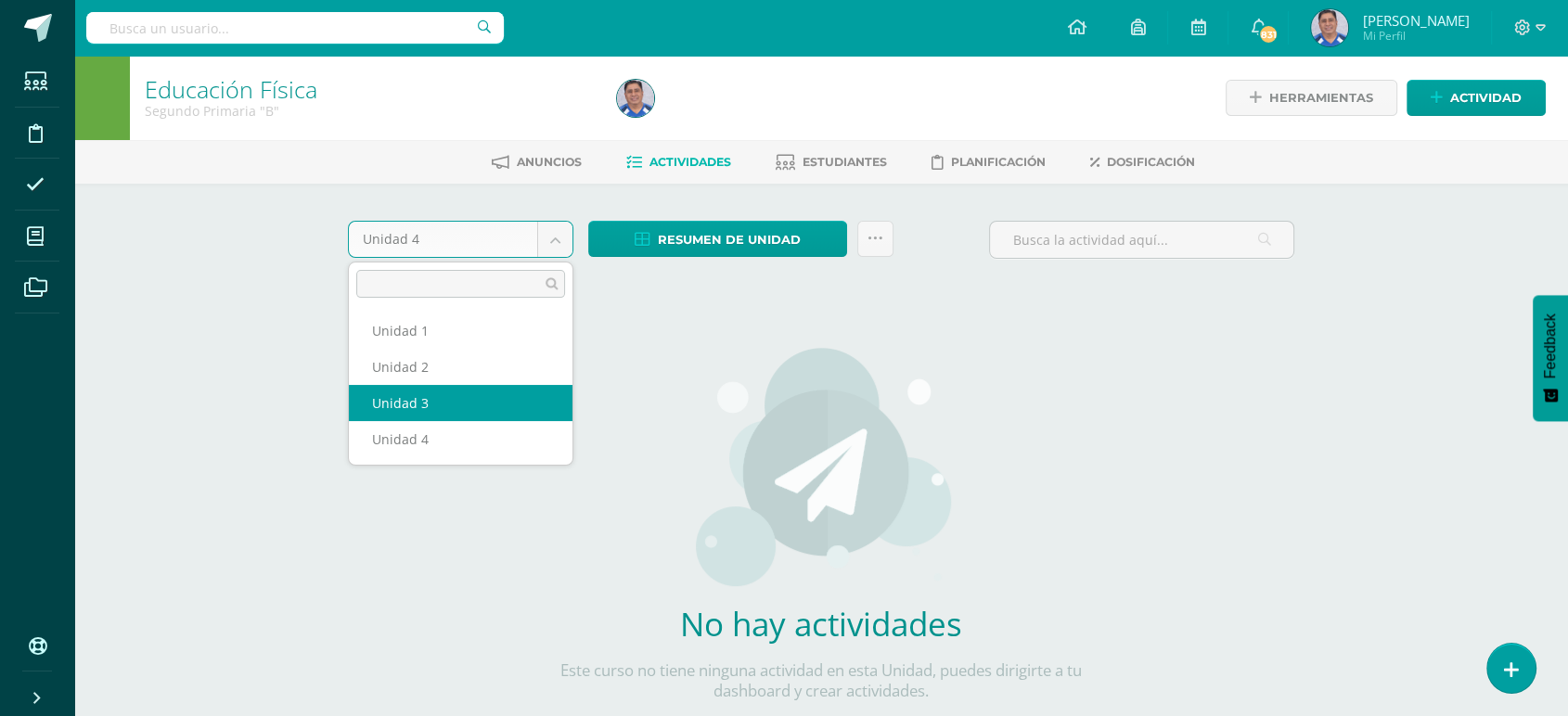
select select "Unidad 3"
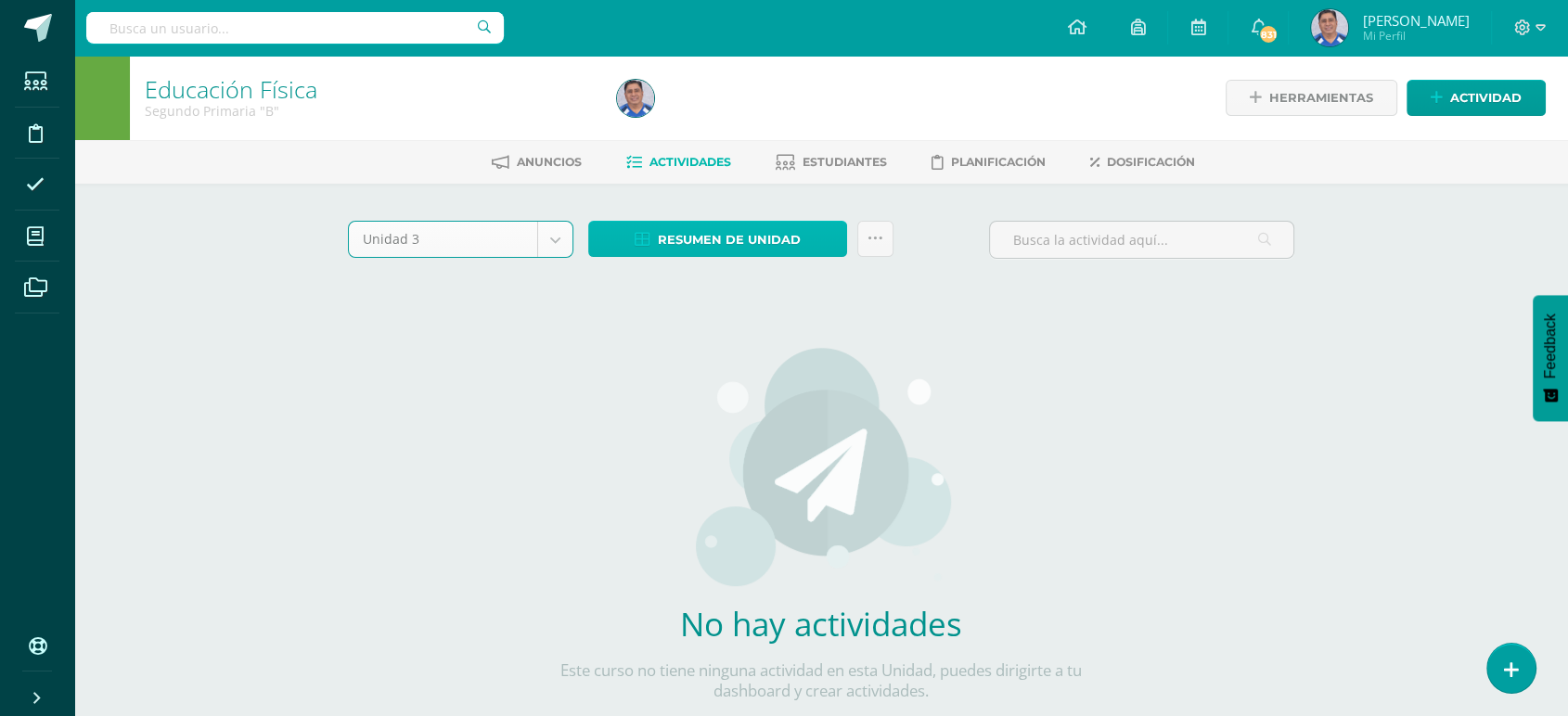
click at [693, 240] on span "Resumen de unidad" at bounding box center [729, 240] width 143 height 35
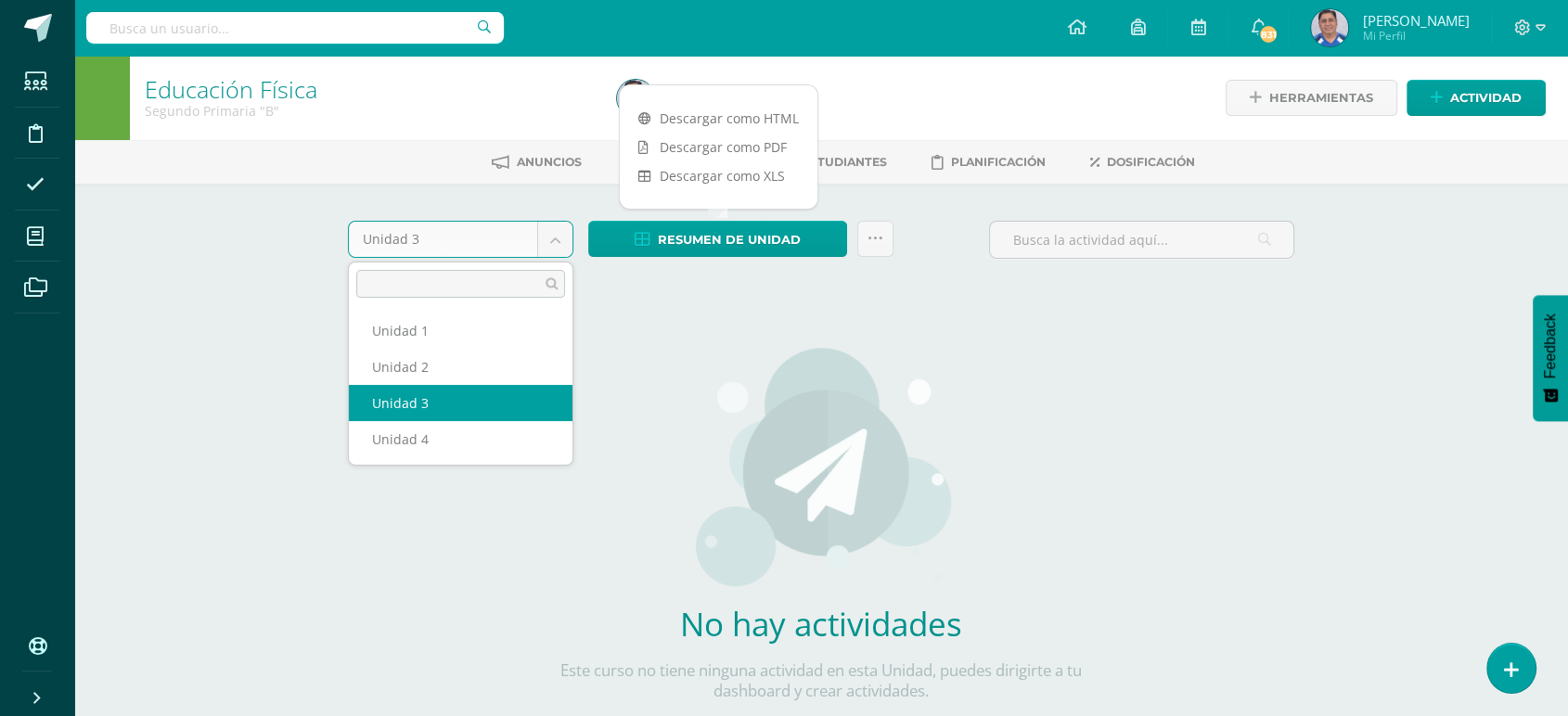
click at [551, 235] on body "Estudiantes Disciplina Asistencia Mis cursos Archivos Soporte Ayuda Reportar un…" at bounding box center [784, 398] width 1568 height 797
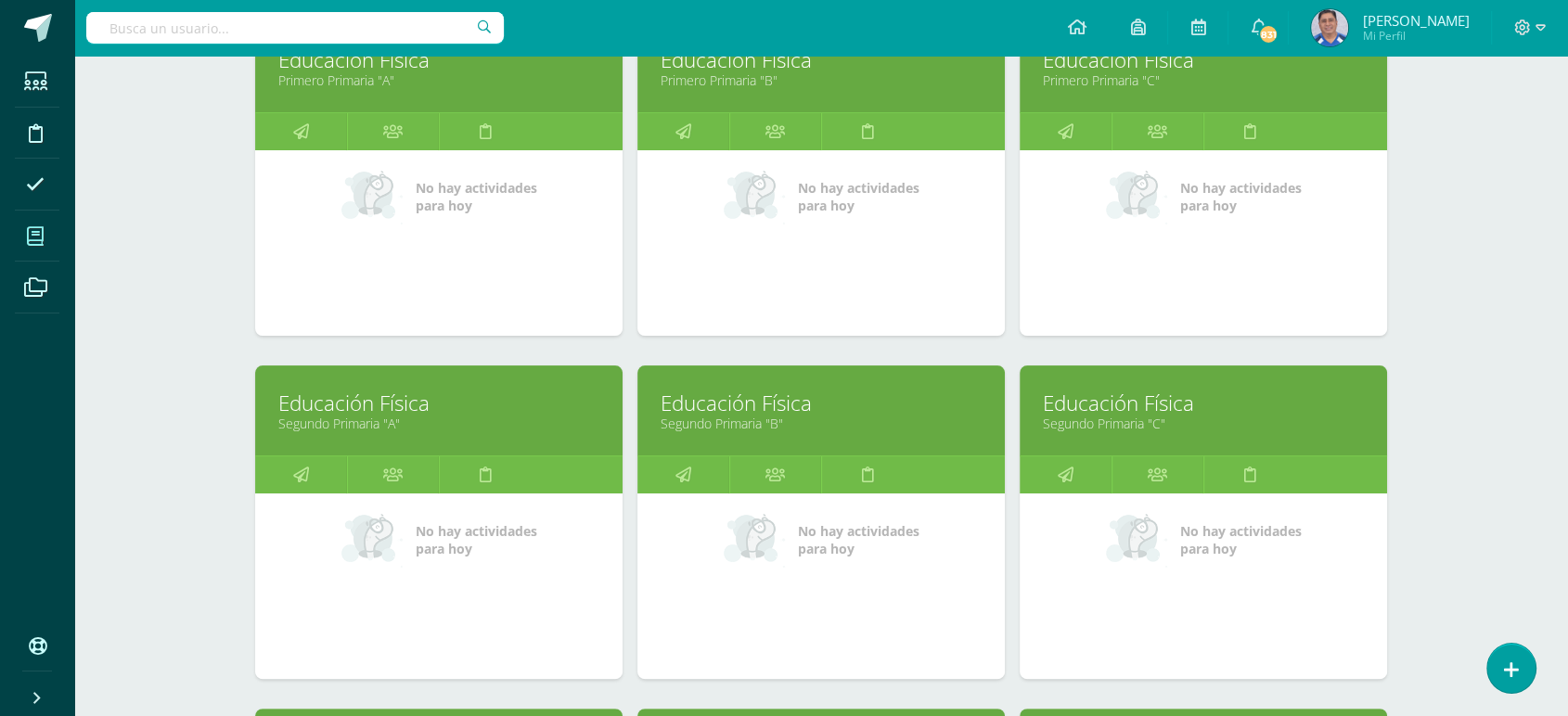
scroll to position [333, 0]
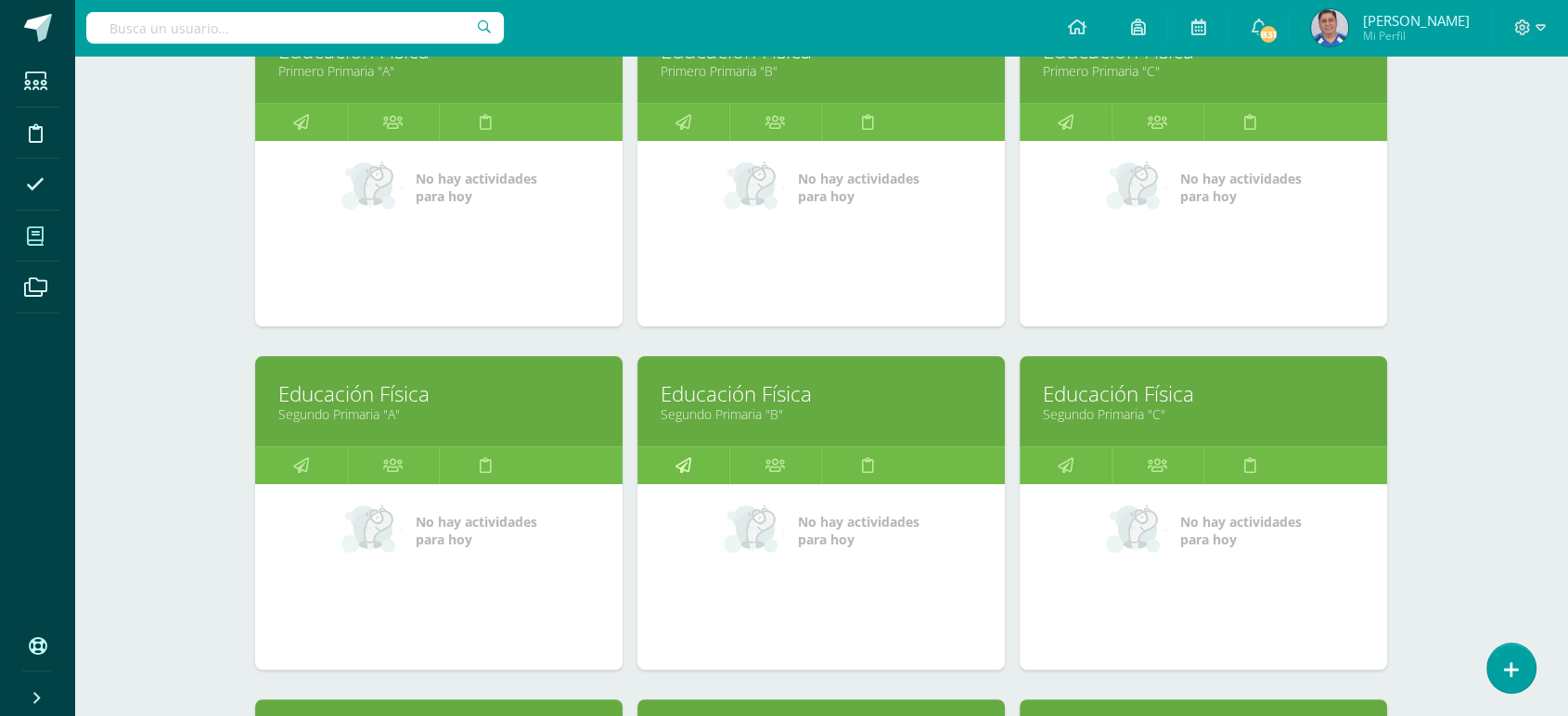
click at [684, 463] on icon at bounding box center [683, 465] width 15 height 37
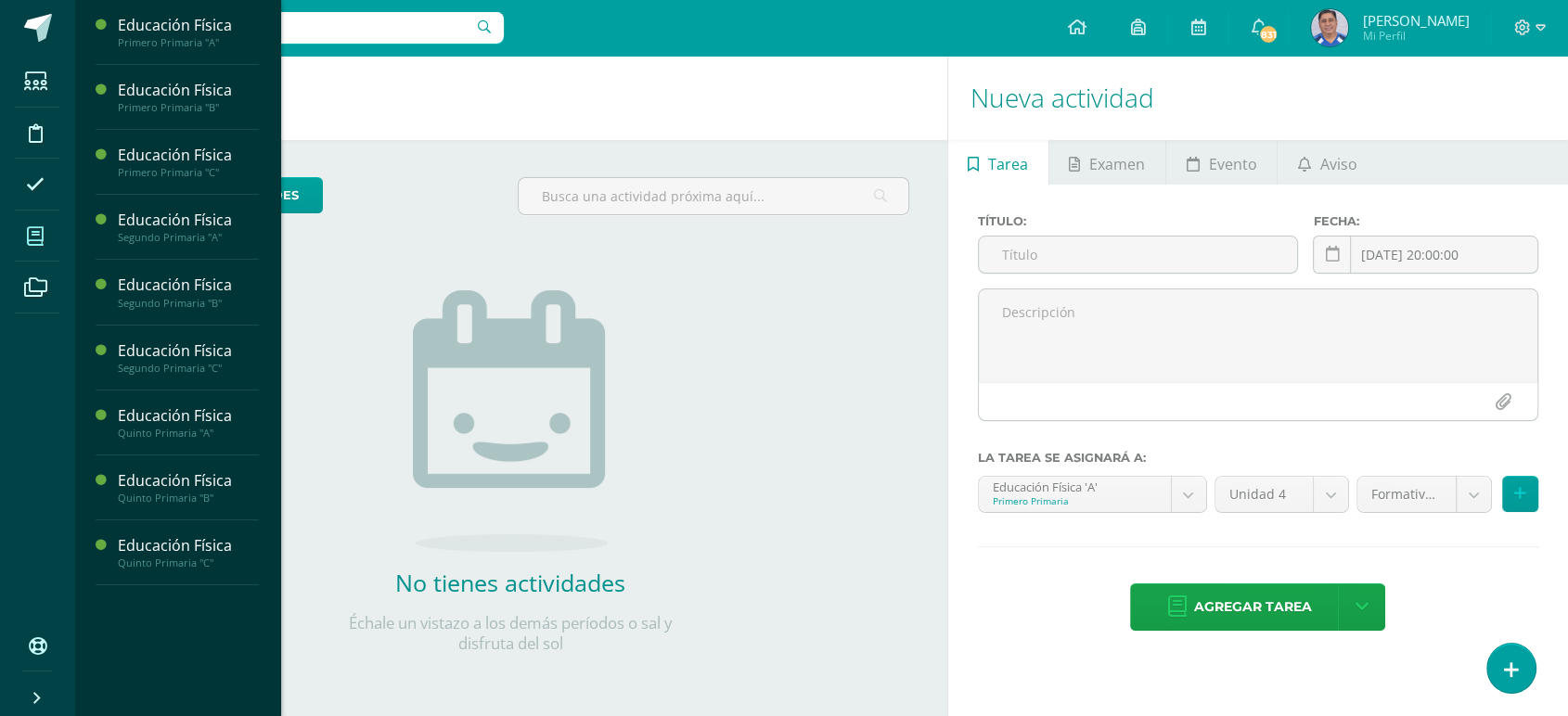
click at [32, 225] on span at bounding box center [35, 235] width 41 height 41
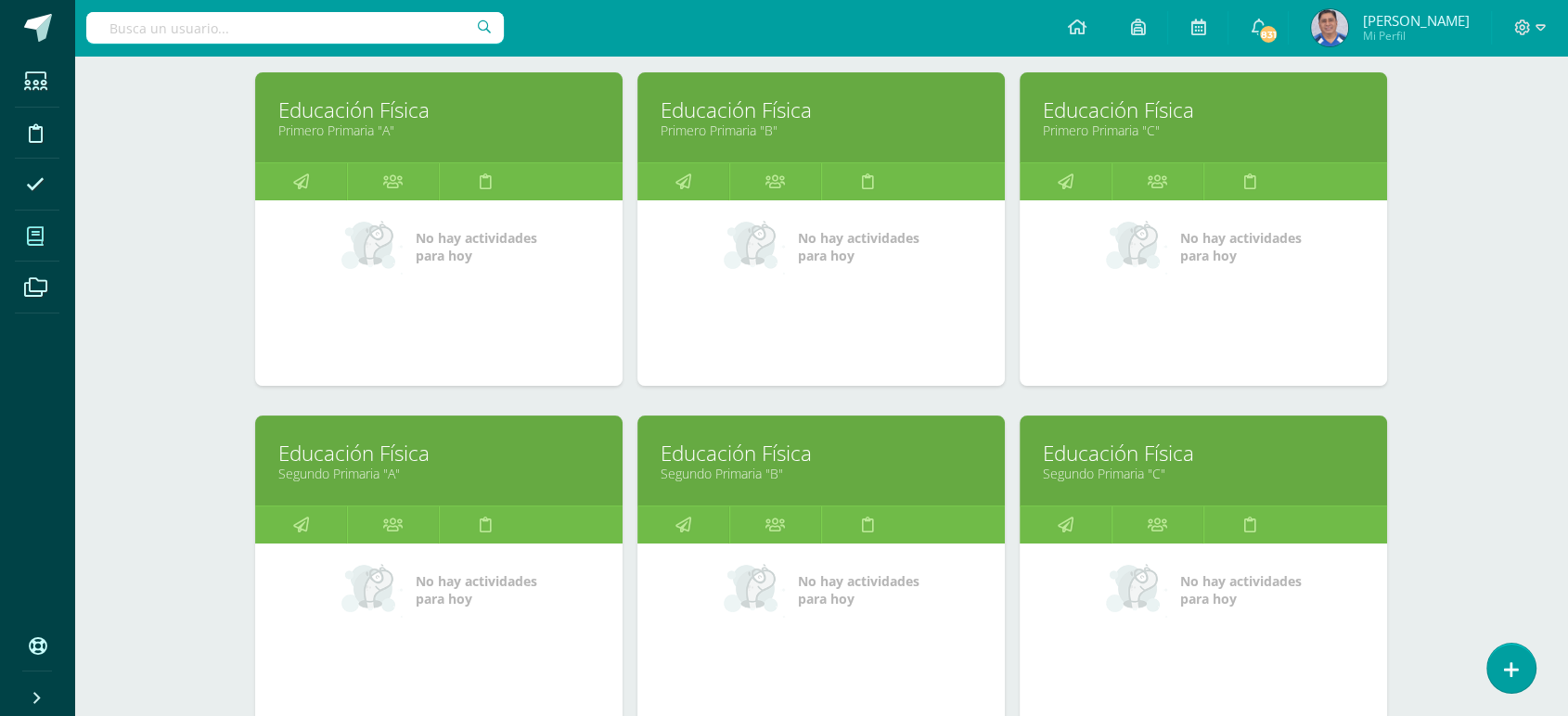
scroll to position [276, 0]
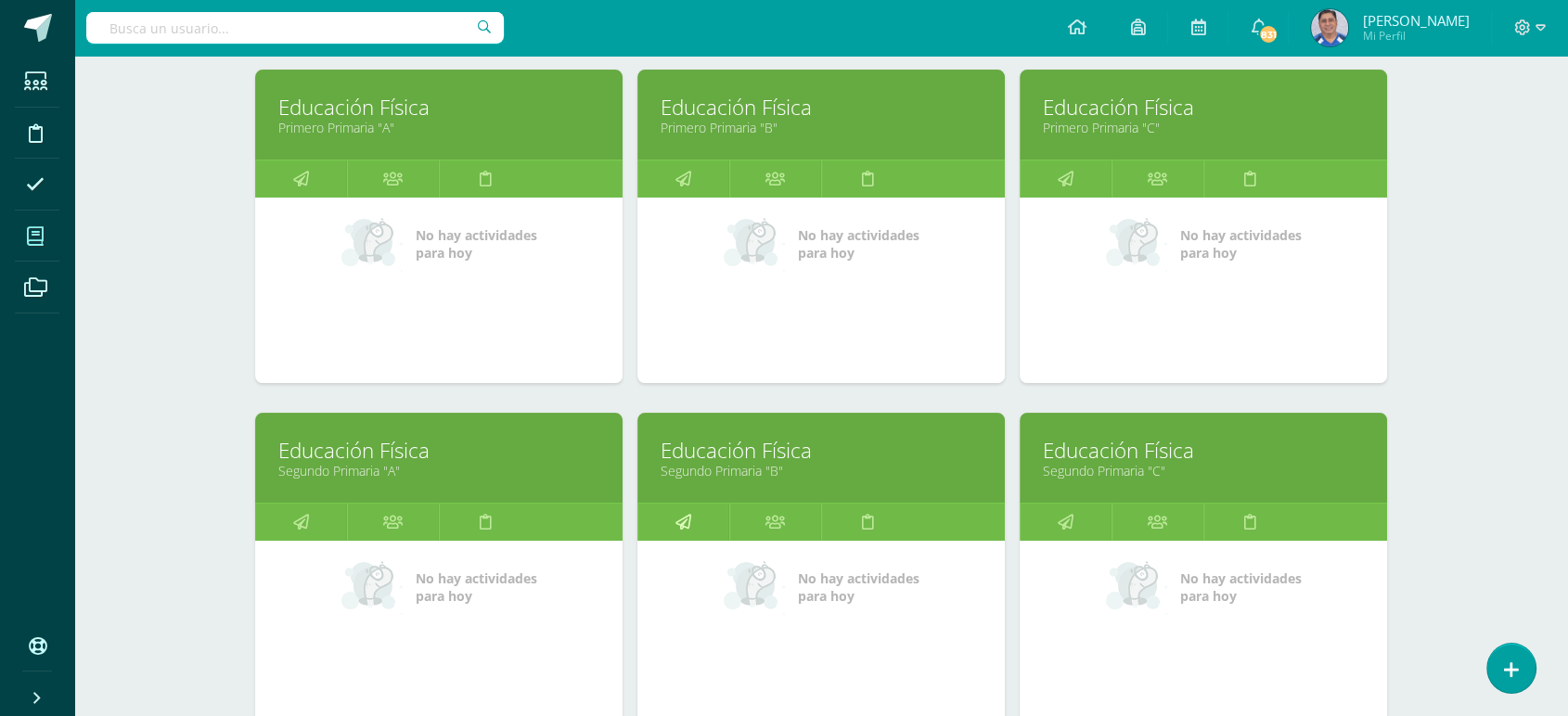
click at [685, 518] on icon at bounding box center [683, 522] width 15 height 37
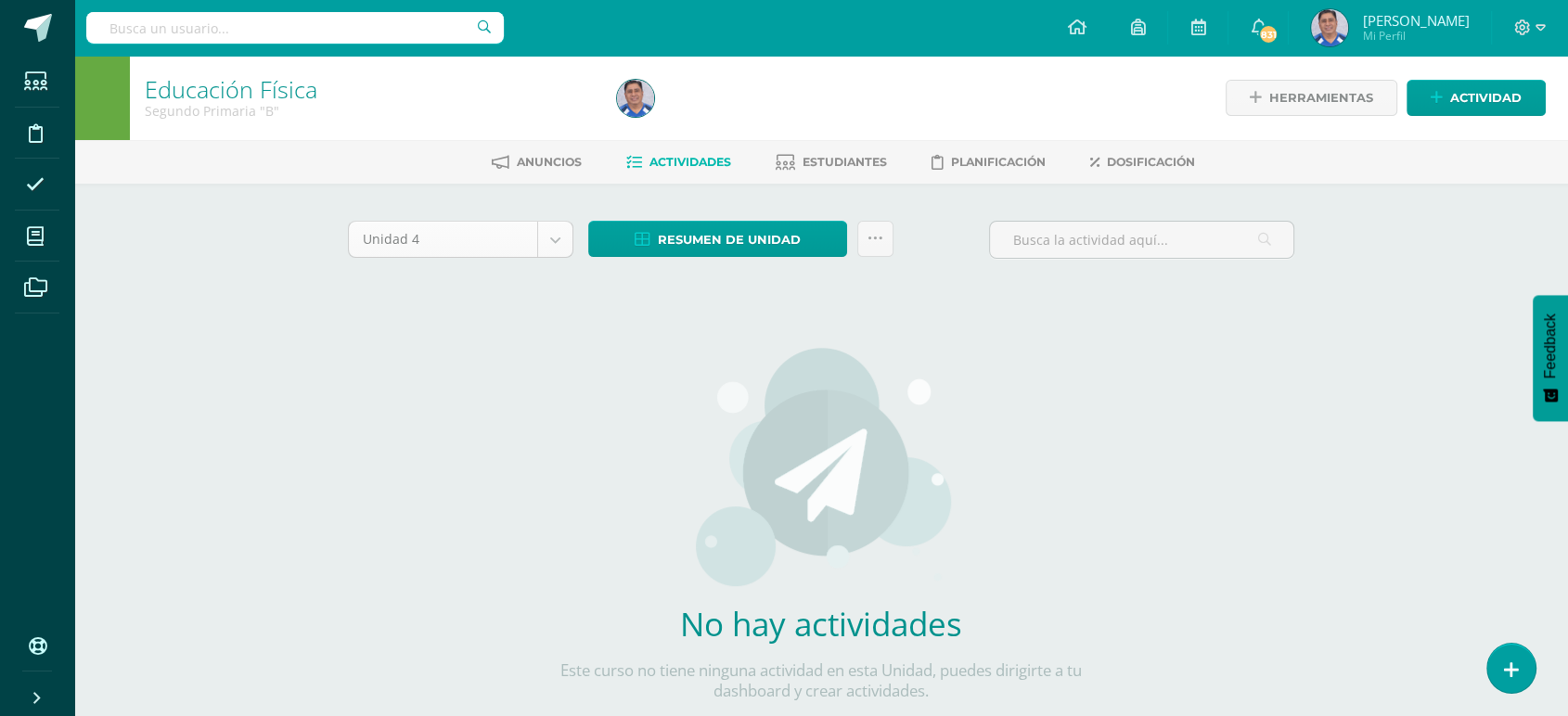
click at [552, 230] on body "Estudiantes Disciplina Asistencia Mis cursos Archivos Soporte Ayuda Reportar un…" at bounding box center [784, 398] width 1568 height 797
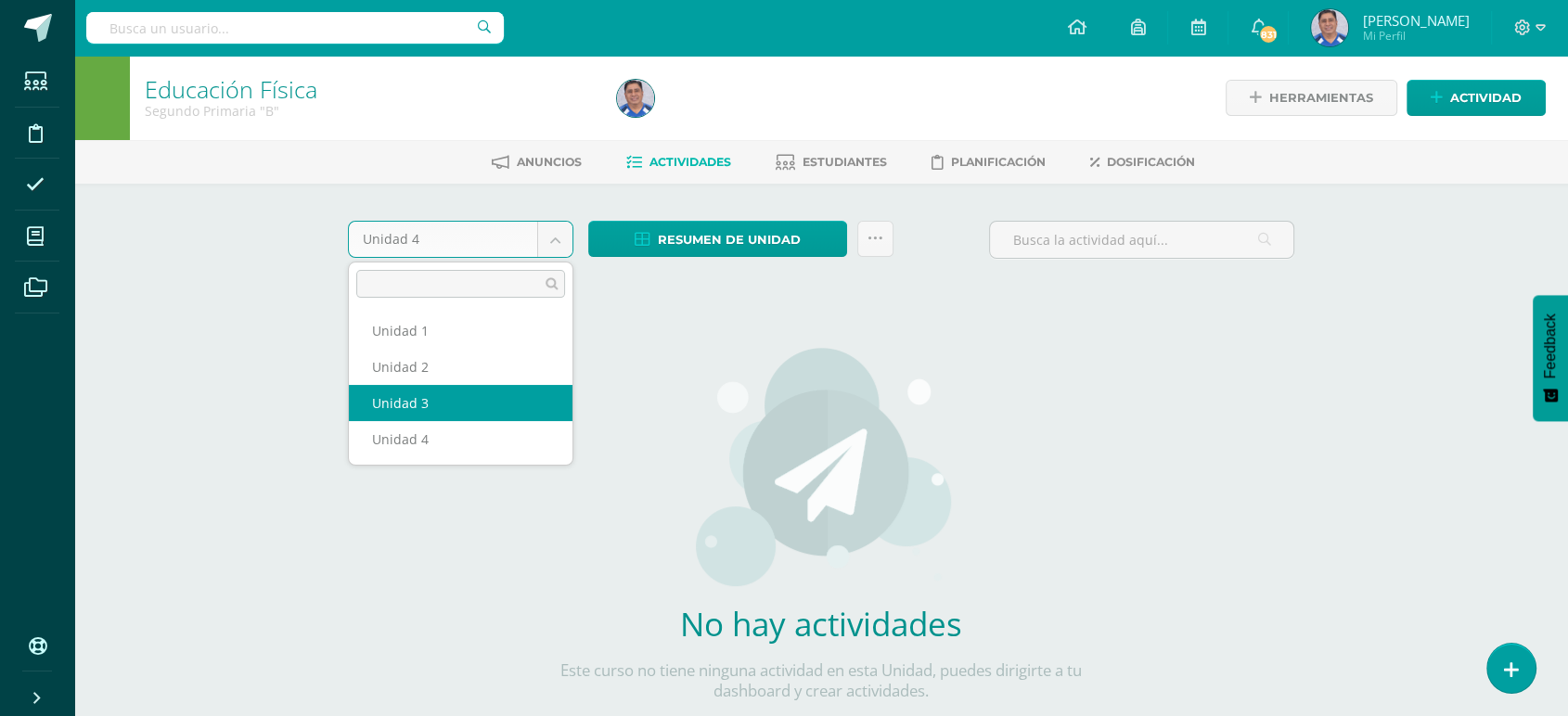
select select "Unidad 3"
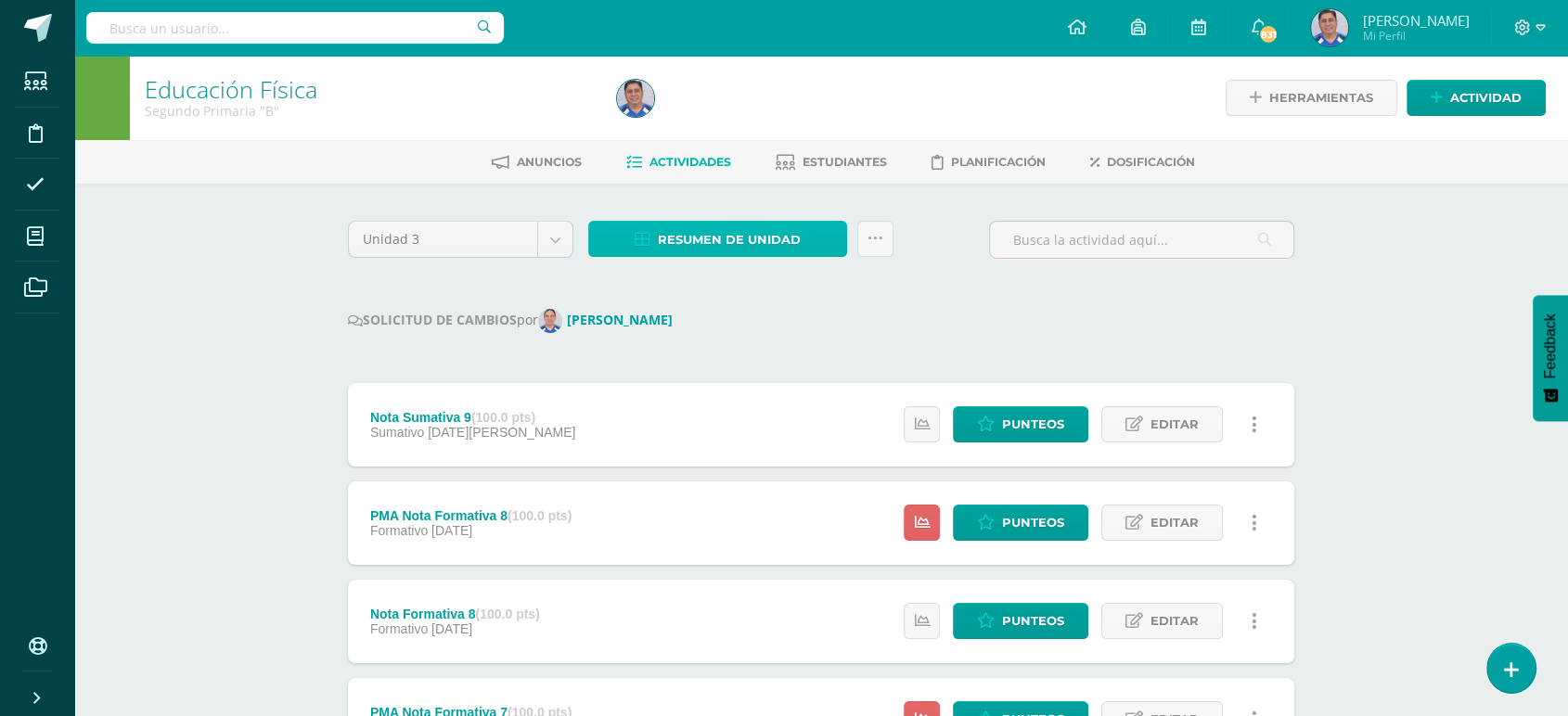
click at [705, 239] on span "Resumen de unidad" at bounding box center [729, 240] width 143 height 35
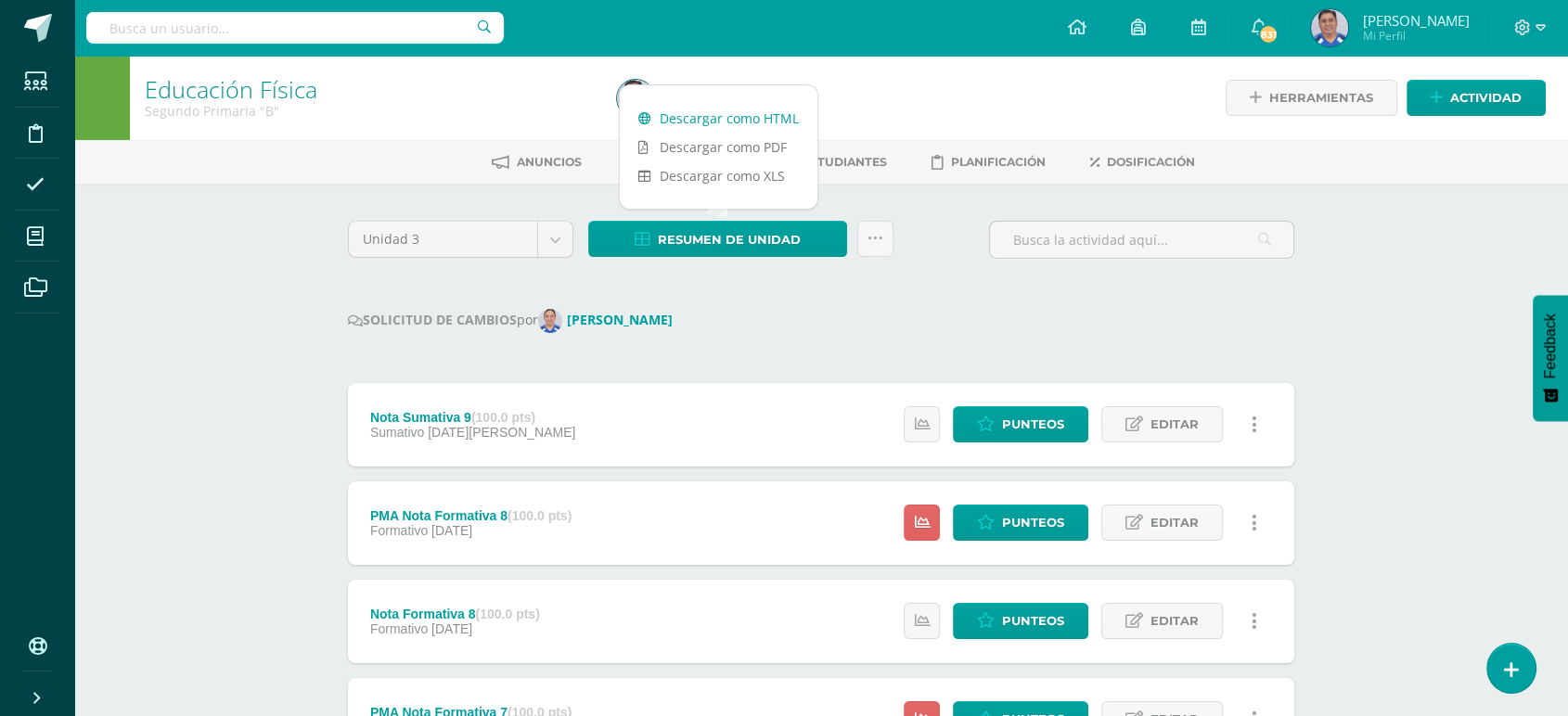
click at [707, 117] on link "Descargar como HTML" at bounding box center [719, 118] width 198 height 29
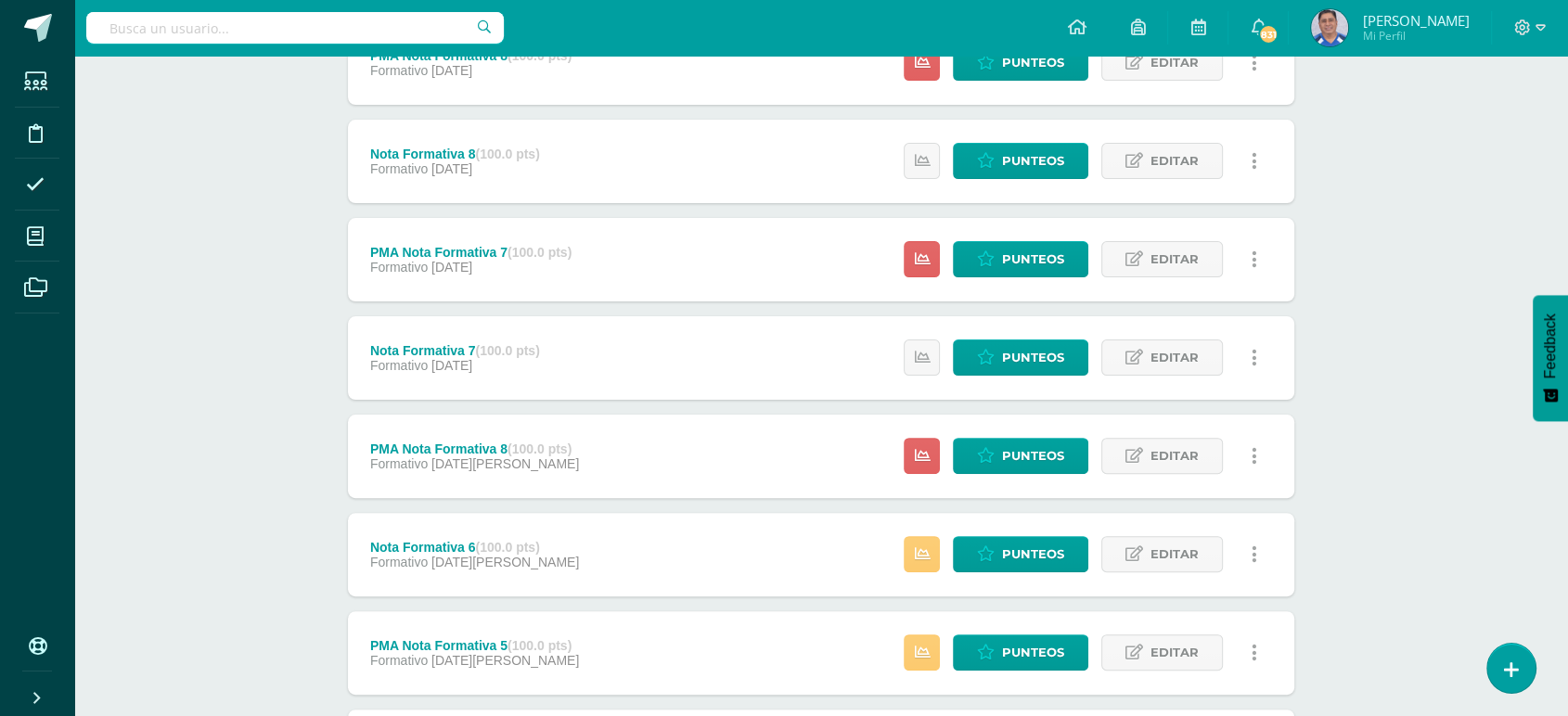
scroll to position [452, 0]
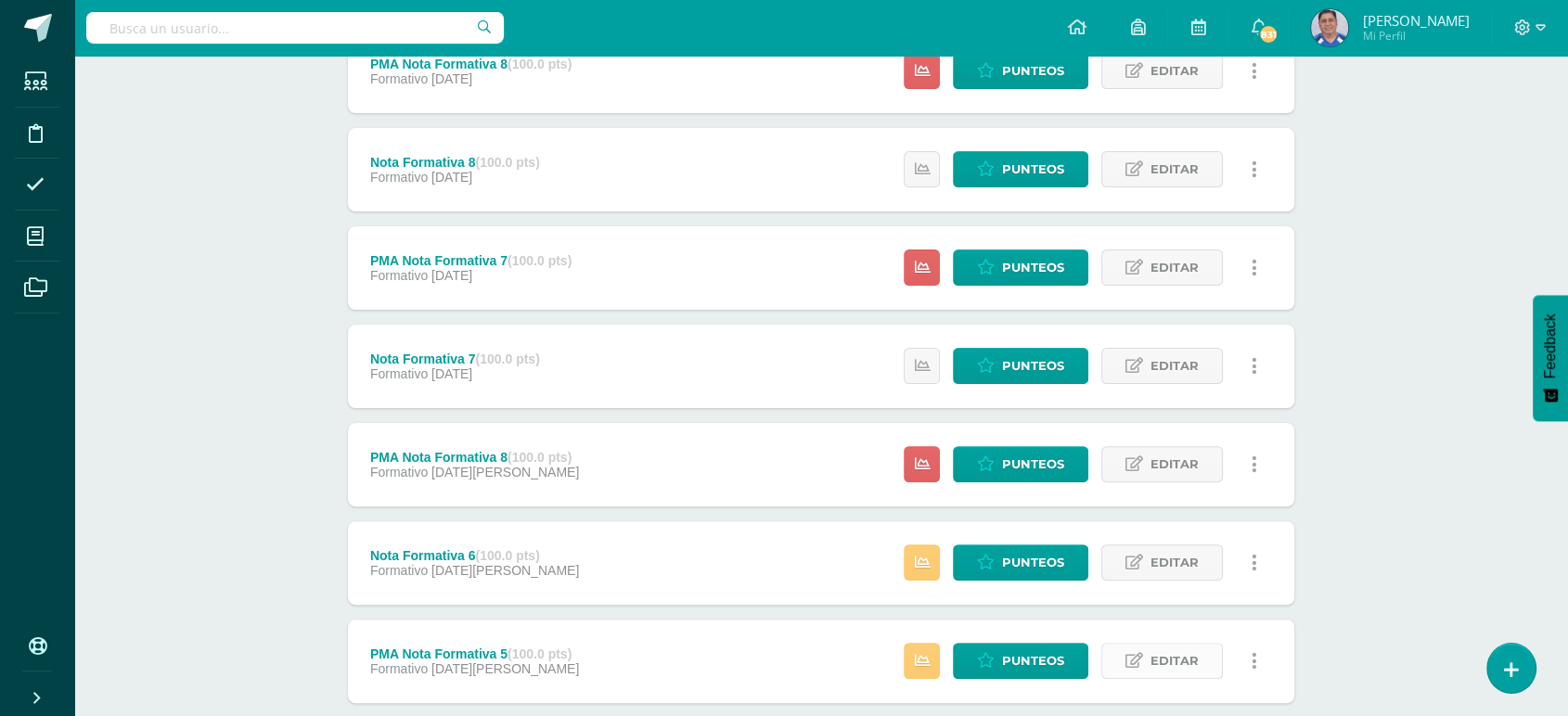
click at [1162, 662] on span "Editar" at bounding box center [1174, 661] width 48 height 35
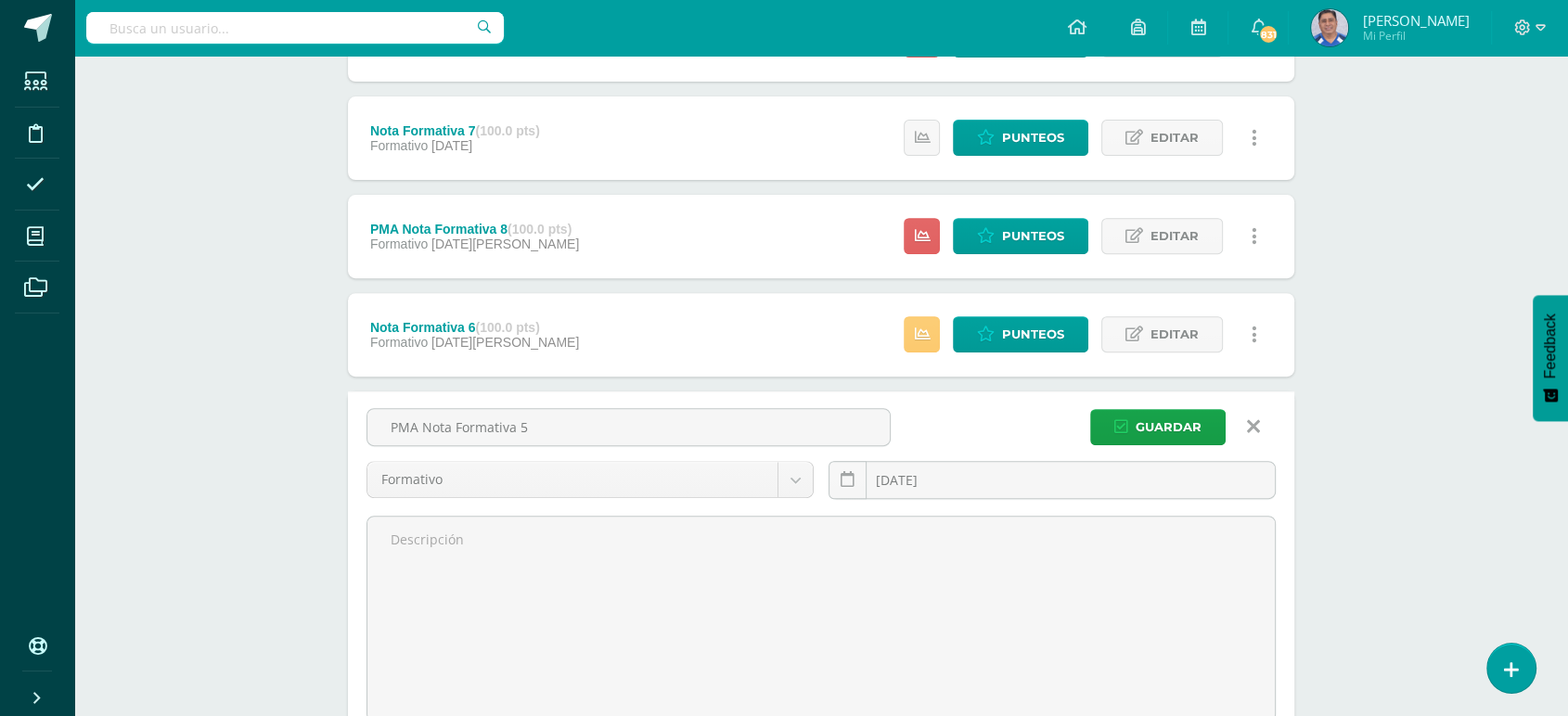
scroll to position [691, 0]
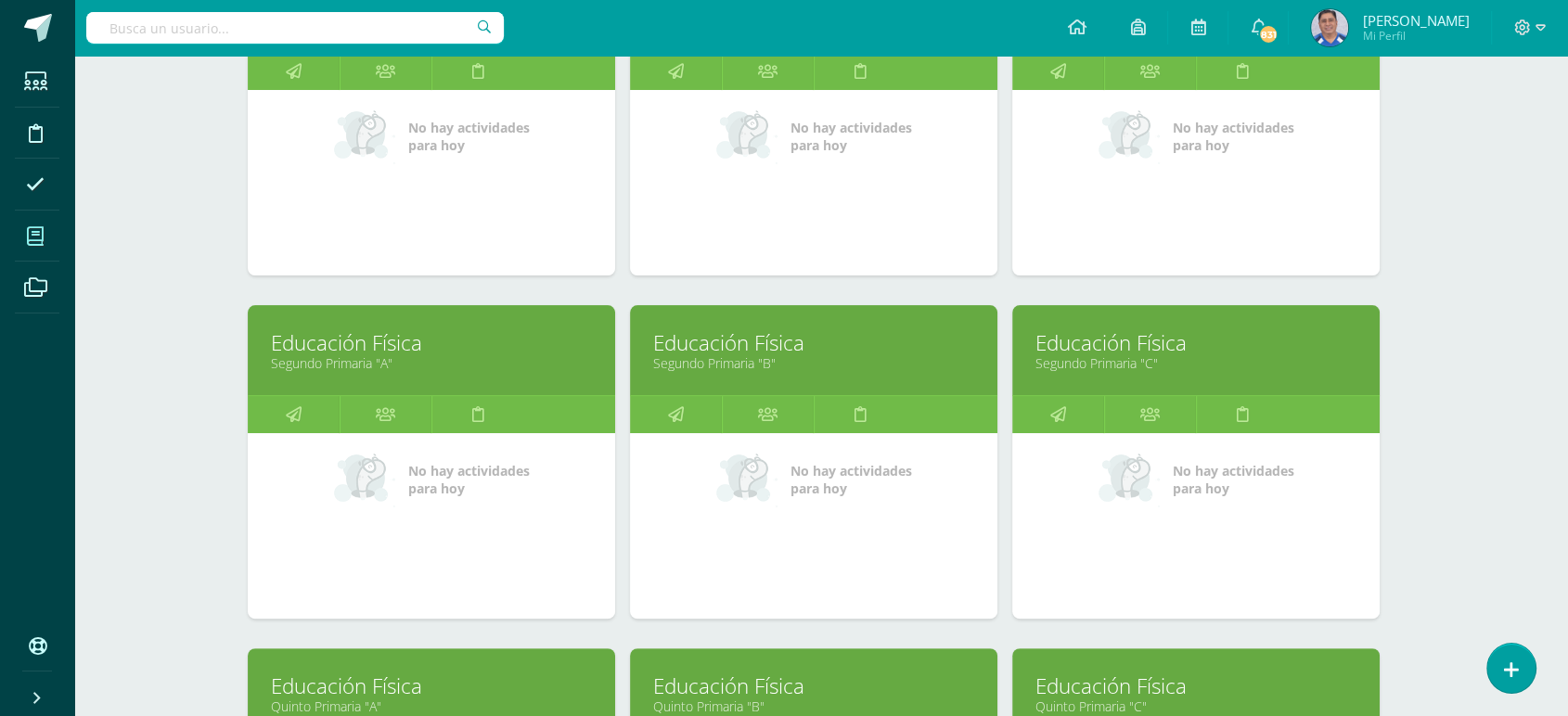
scroll to position [386, 8]
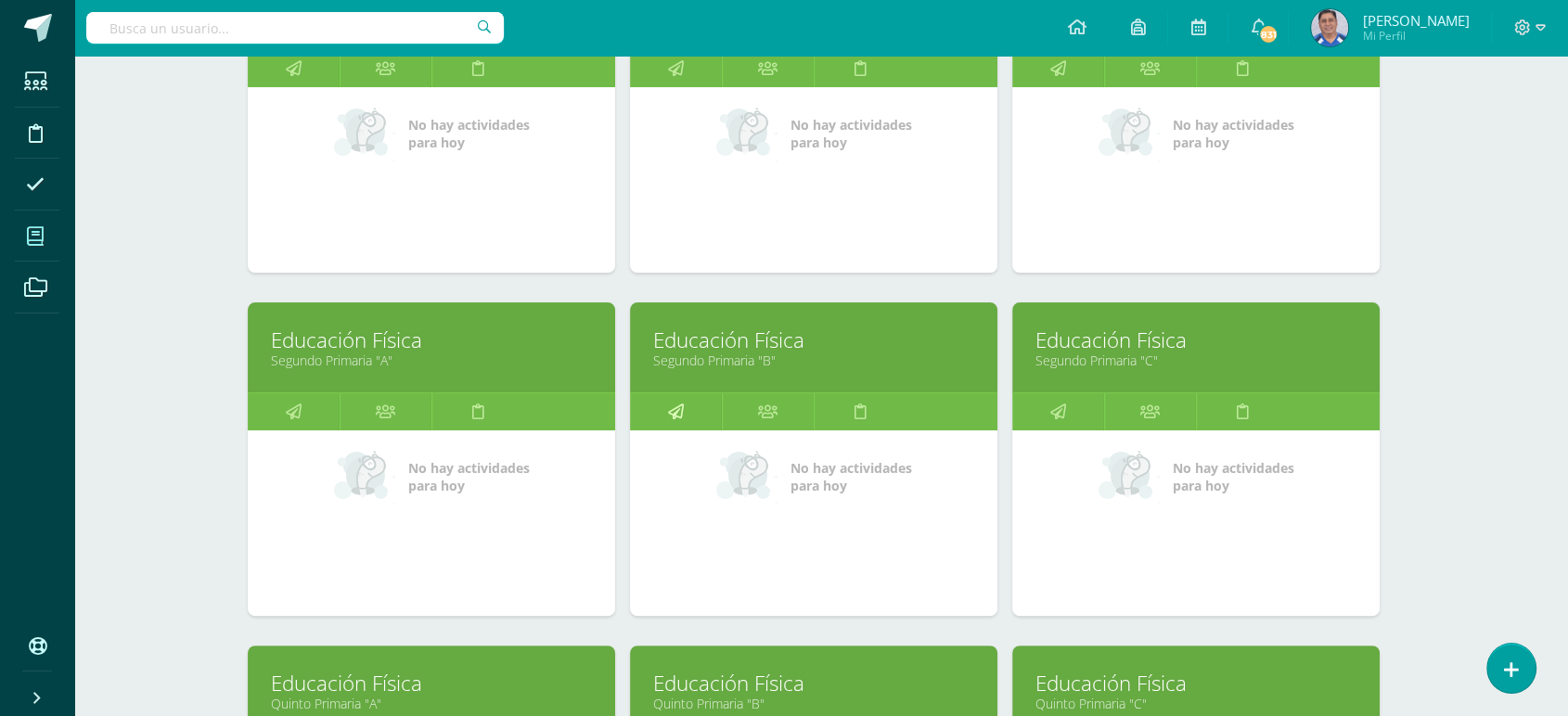
click at [674, 409] on icon at bounding box center [675, 411] width 15 height 37
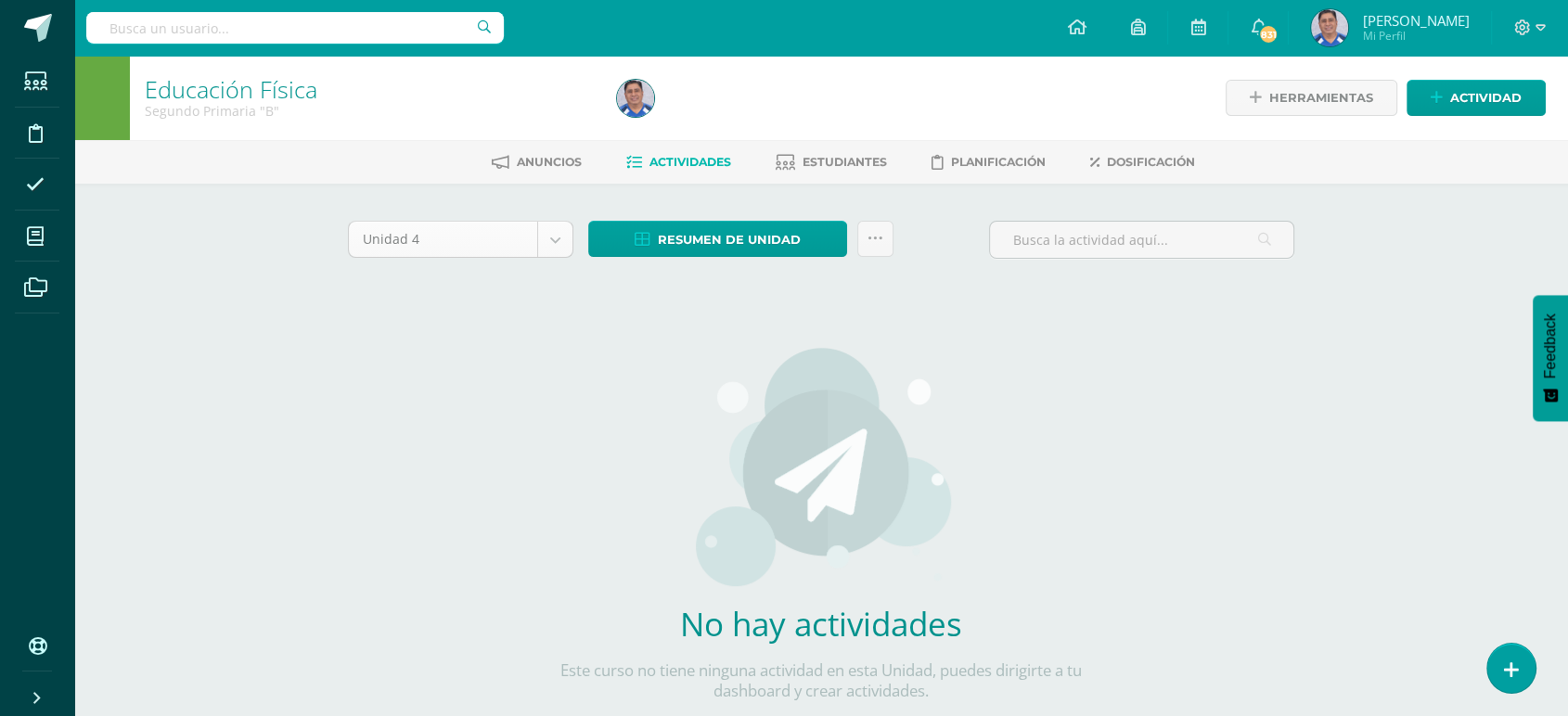
click at [551, 236] on body "Estudiantes Disciplina Asistencia Mis cursos Archivos Soporte Ayuda Reportar un…" at bounding box center [784, 398] width 1568 height 797
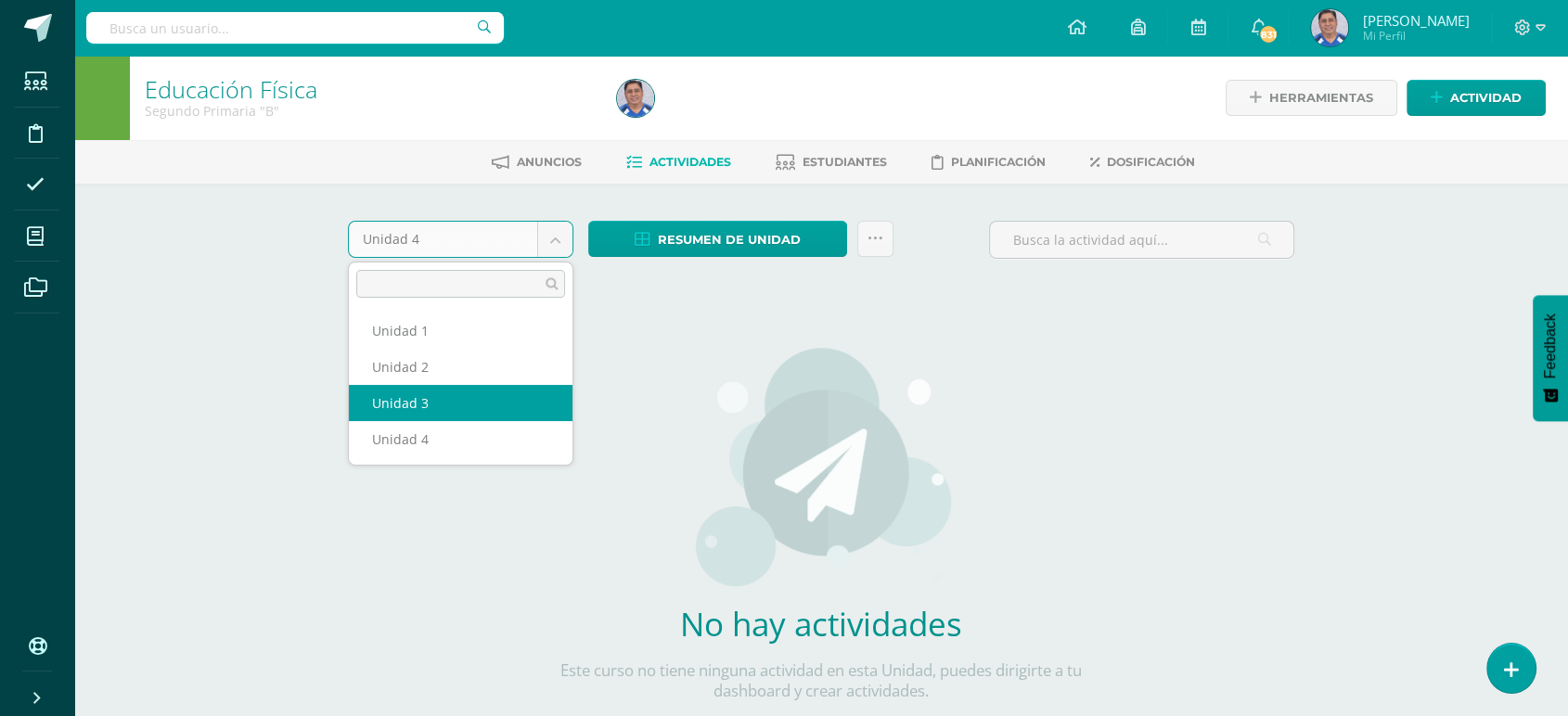
select select "Unidad 3"
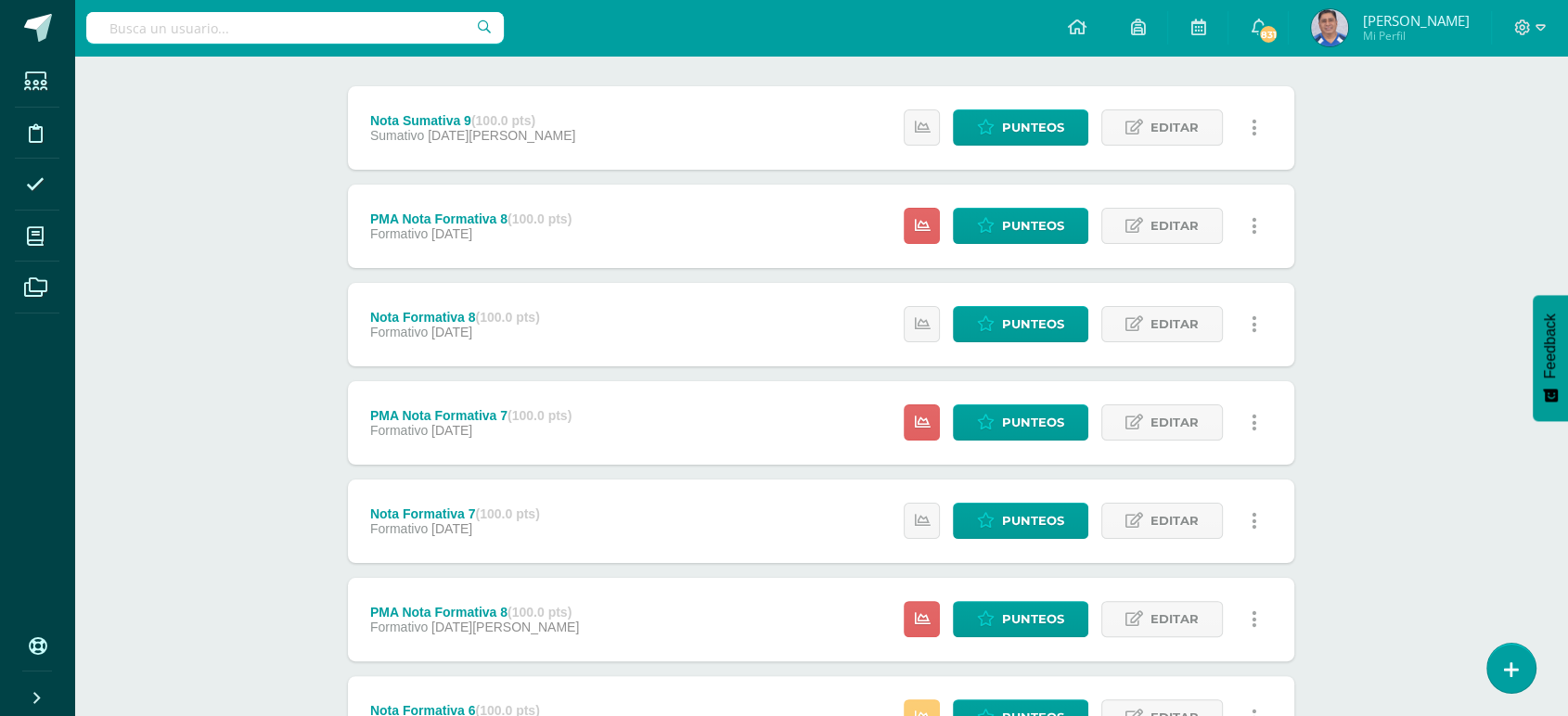
scroll to position [283, 0]
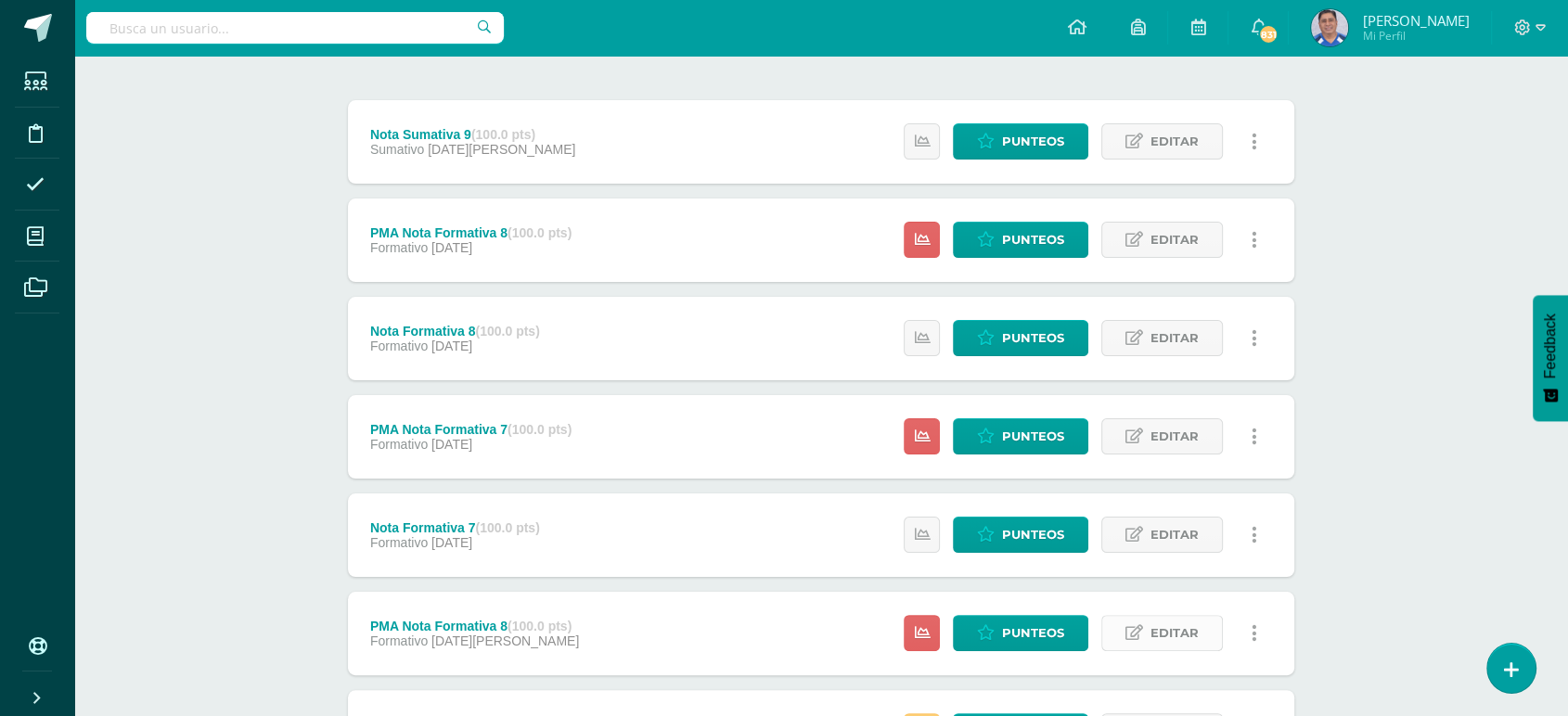
click at [1170, 633] on span "Editar" at bounding box center [1174, 633] width 48 height 35
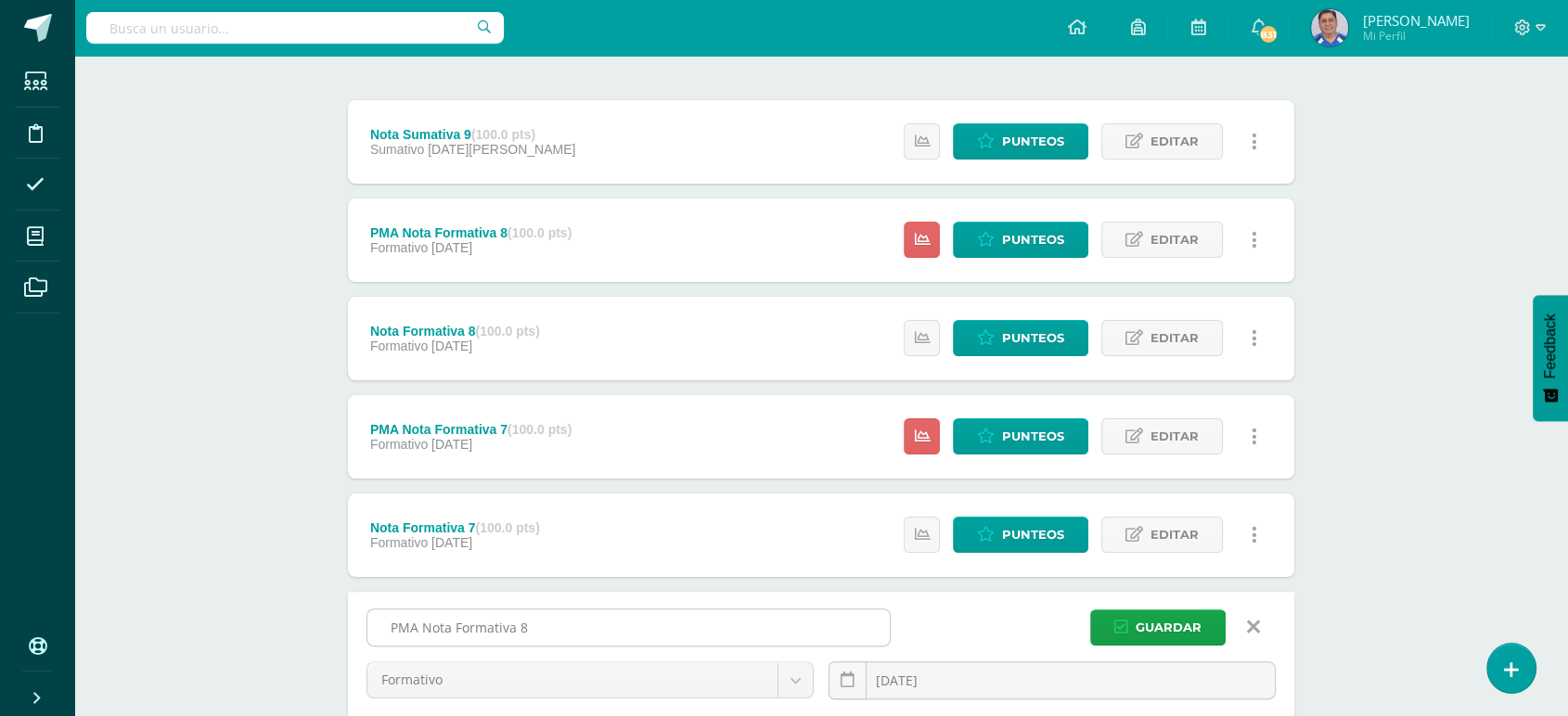
click at [528, 624] on input "PMA Nota Formativa 8" at bounding box center [628, 628] width 523 height 37
type input "PMA Nota Formativa 6"
click at [843, 679] on icon at bounding box center [847, 680] width 13 height 15
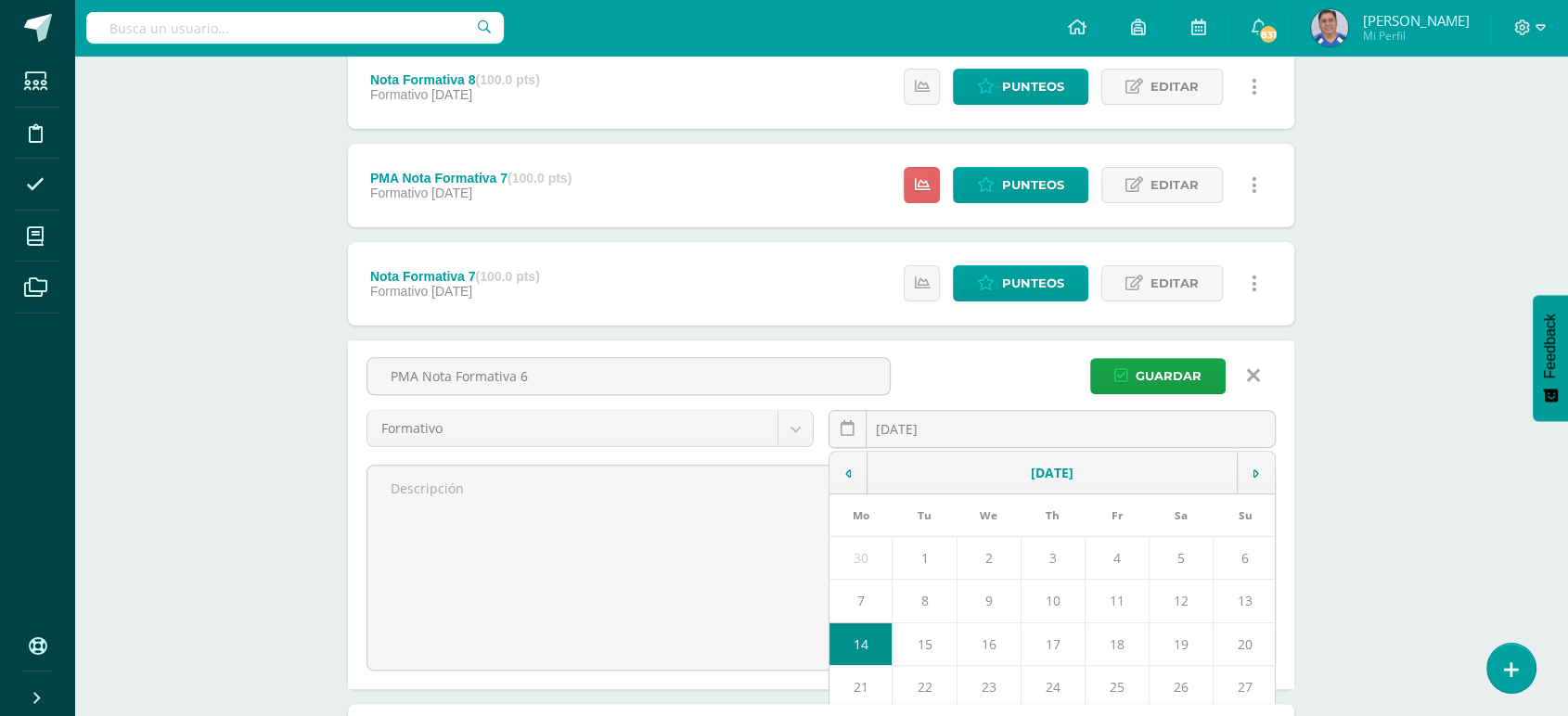
scroll to position [538, 0]
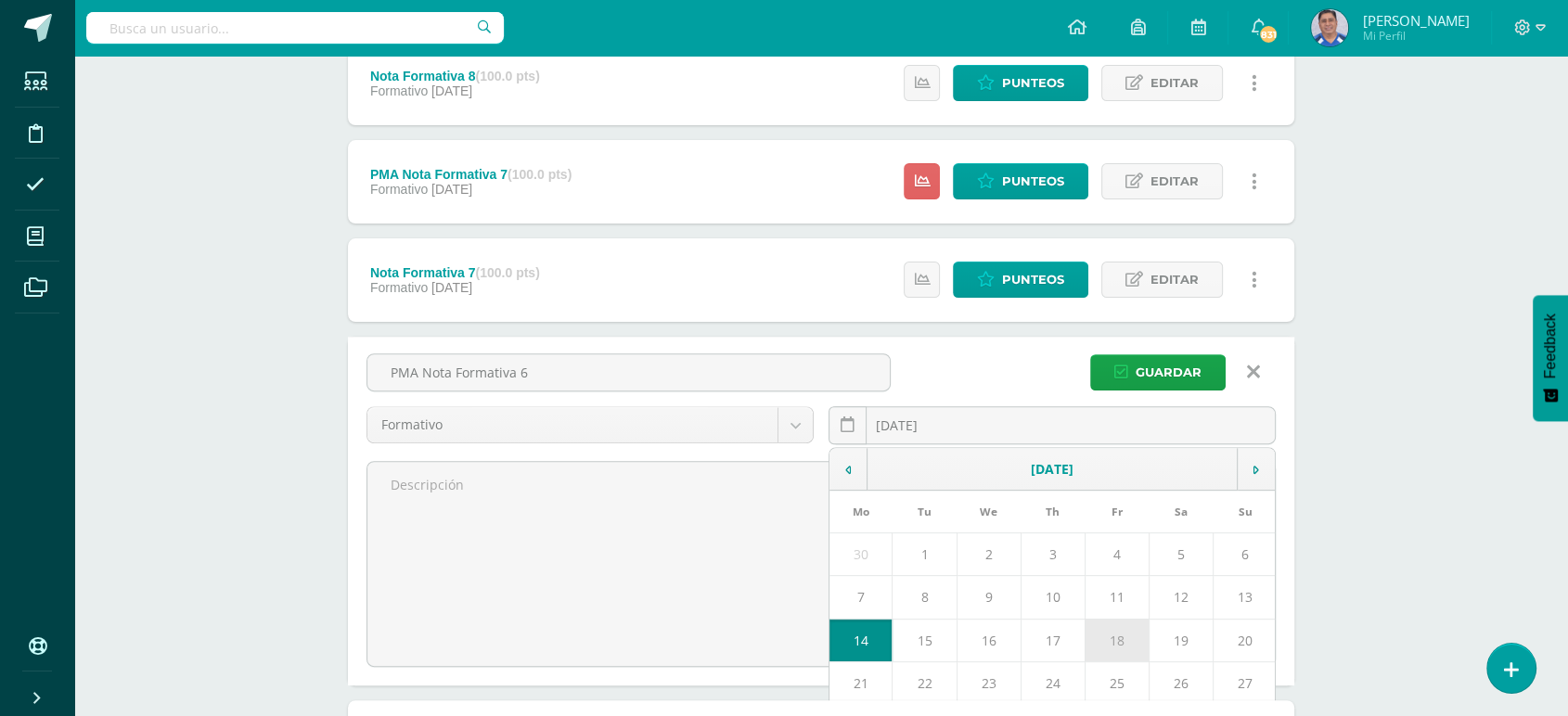
click at [1118, 642] on td "18" at bounding box center [1116, 640] width 64 height 42
type input "[DATE]"
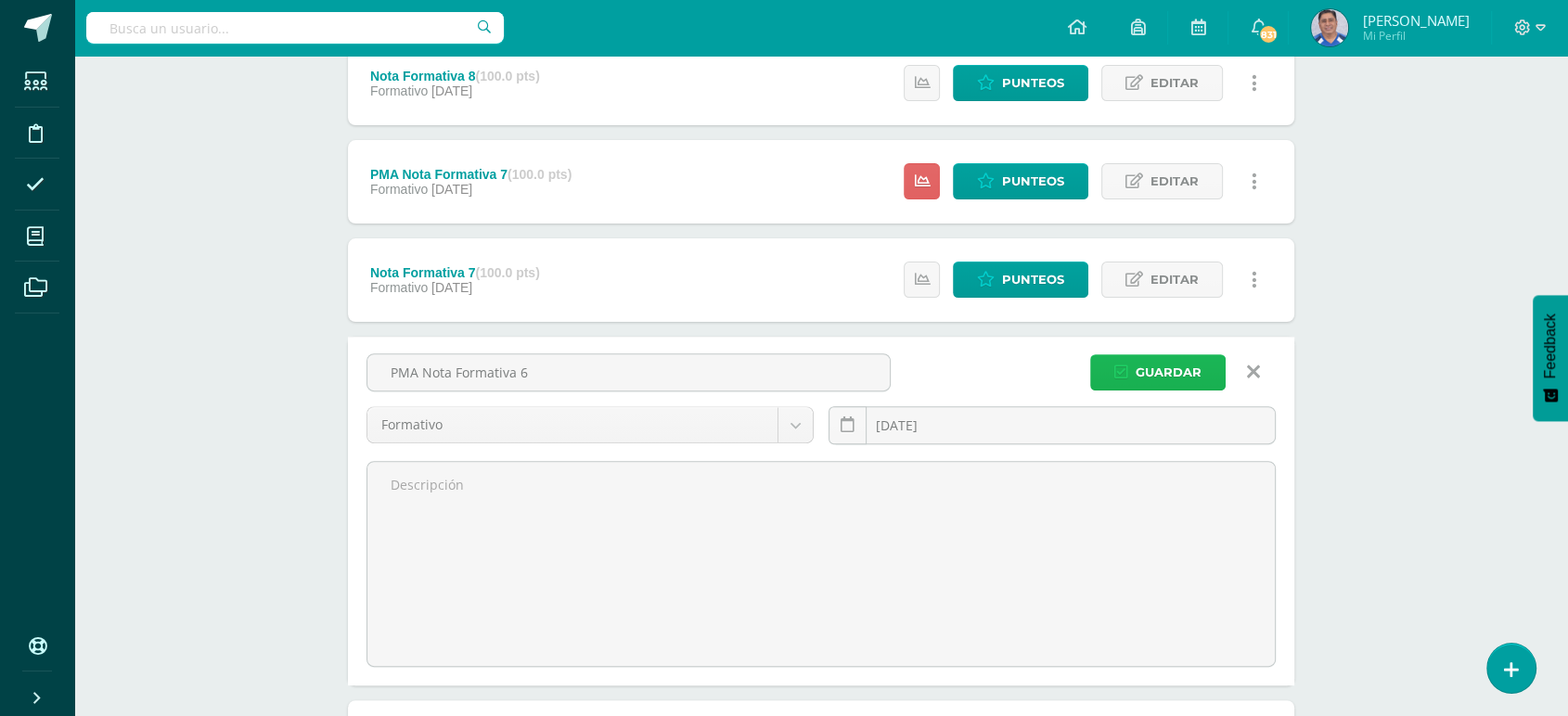
click at [1170, 369] on span "Guardar" at bounding box center [1168, 373] width 66 height 35
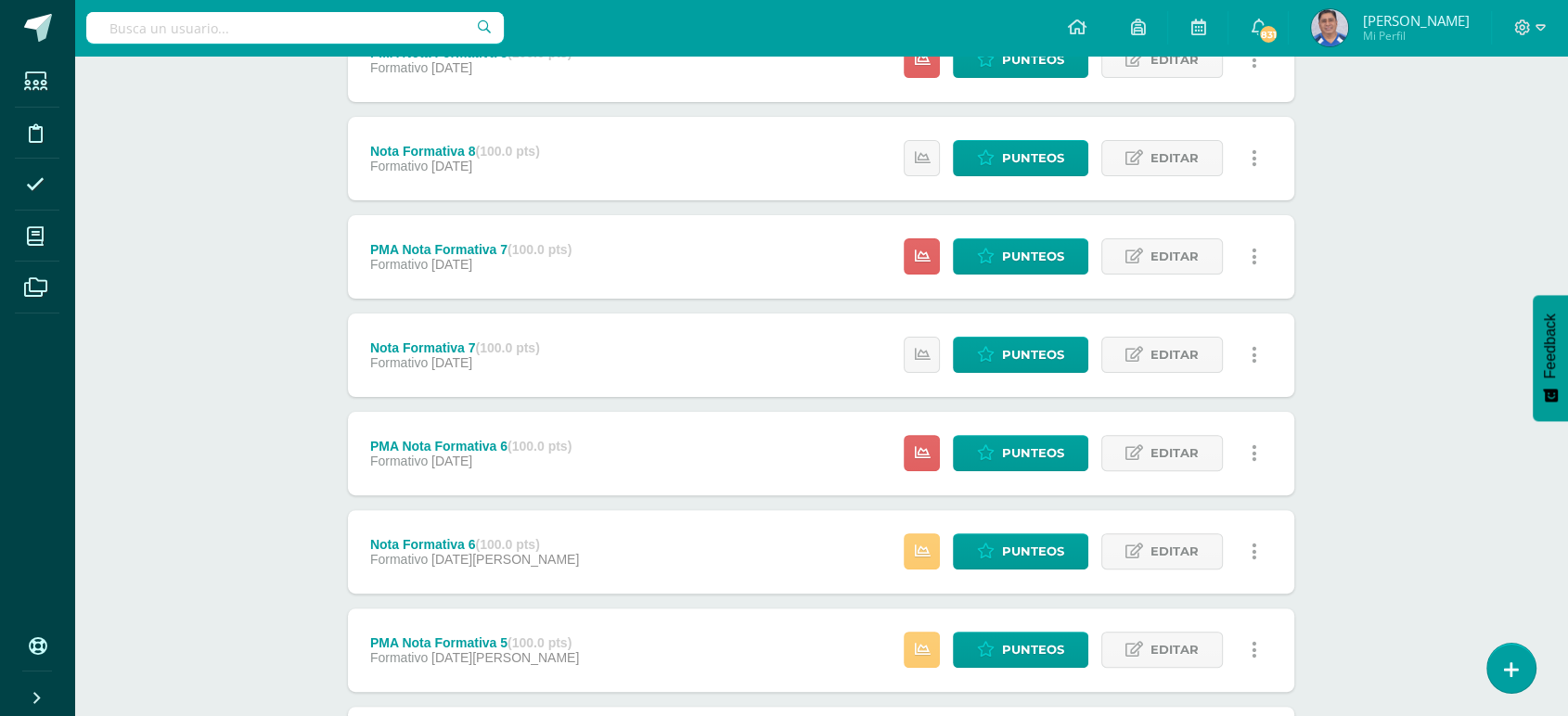
scroll to position [465, 0]
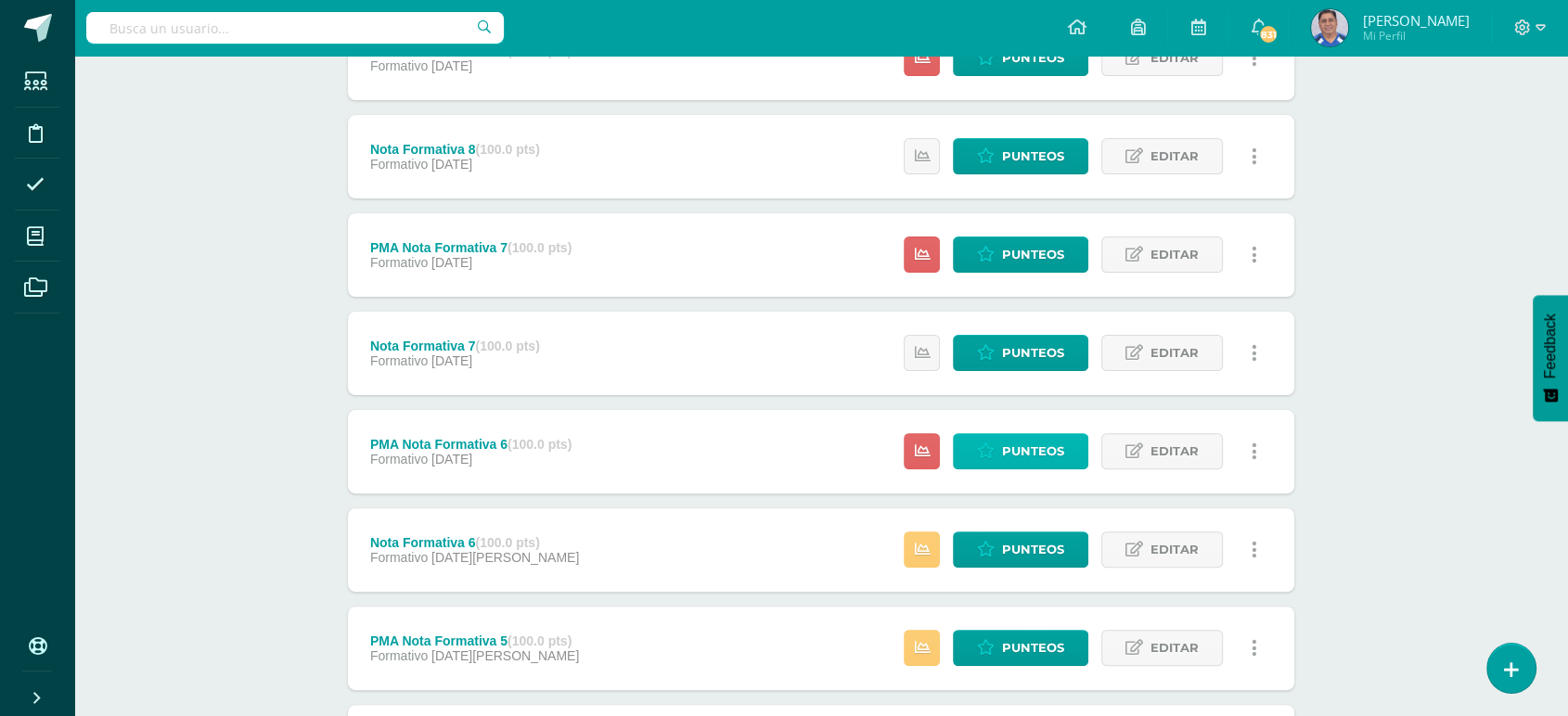
click at [1034, 445] on span "Punteos" at bounding box center [1033, 452] width 62 height 35
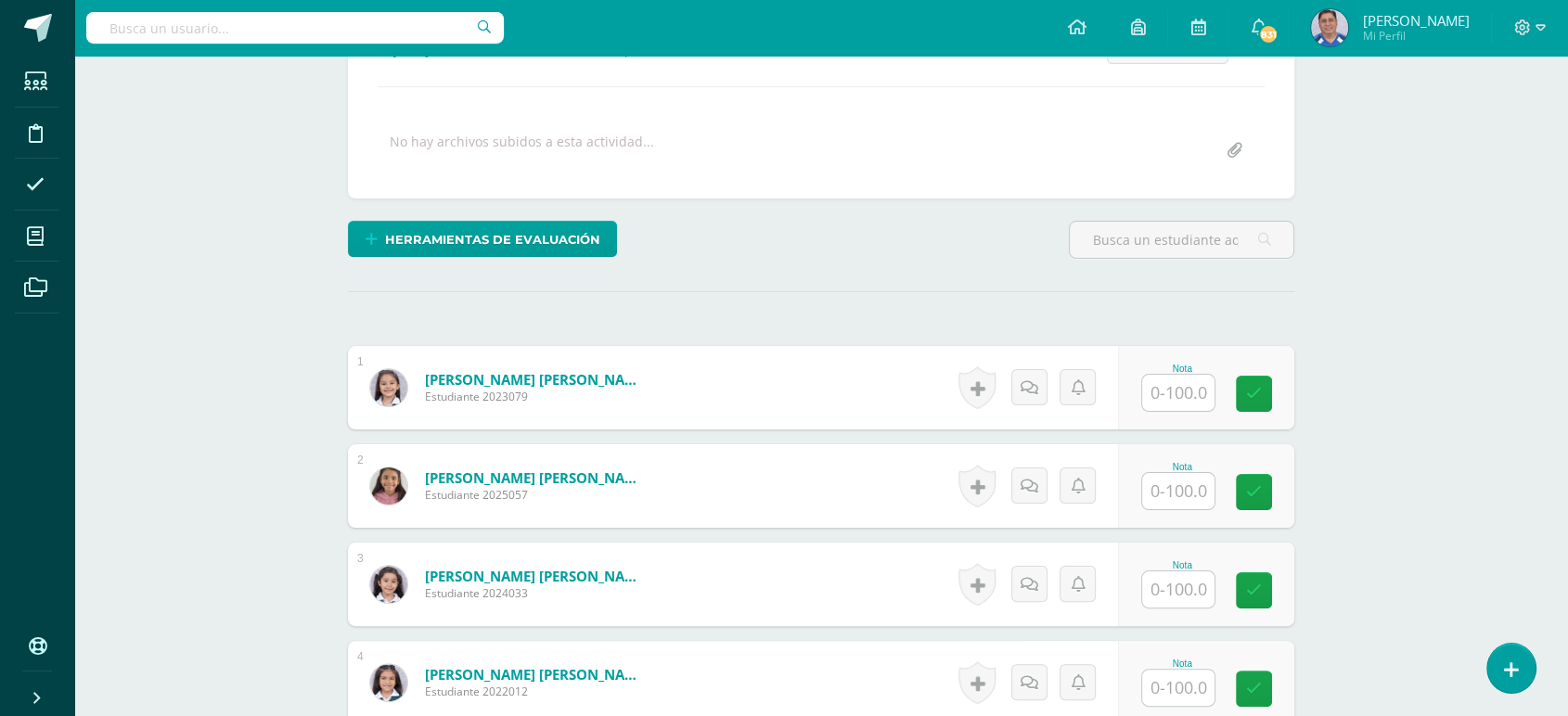
scroll to position [305, 0]
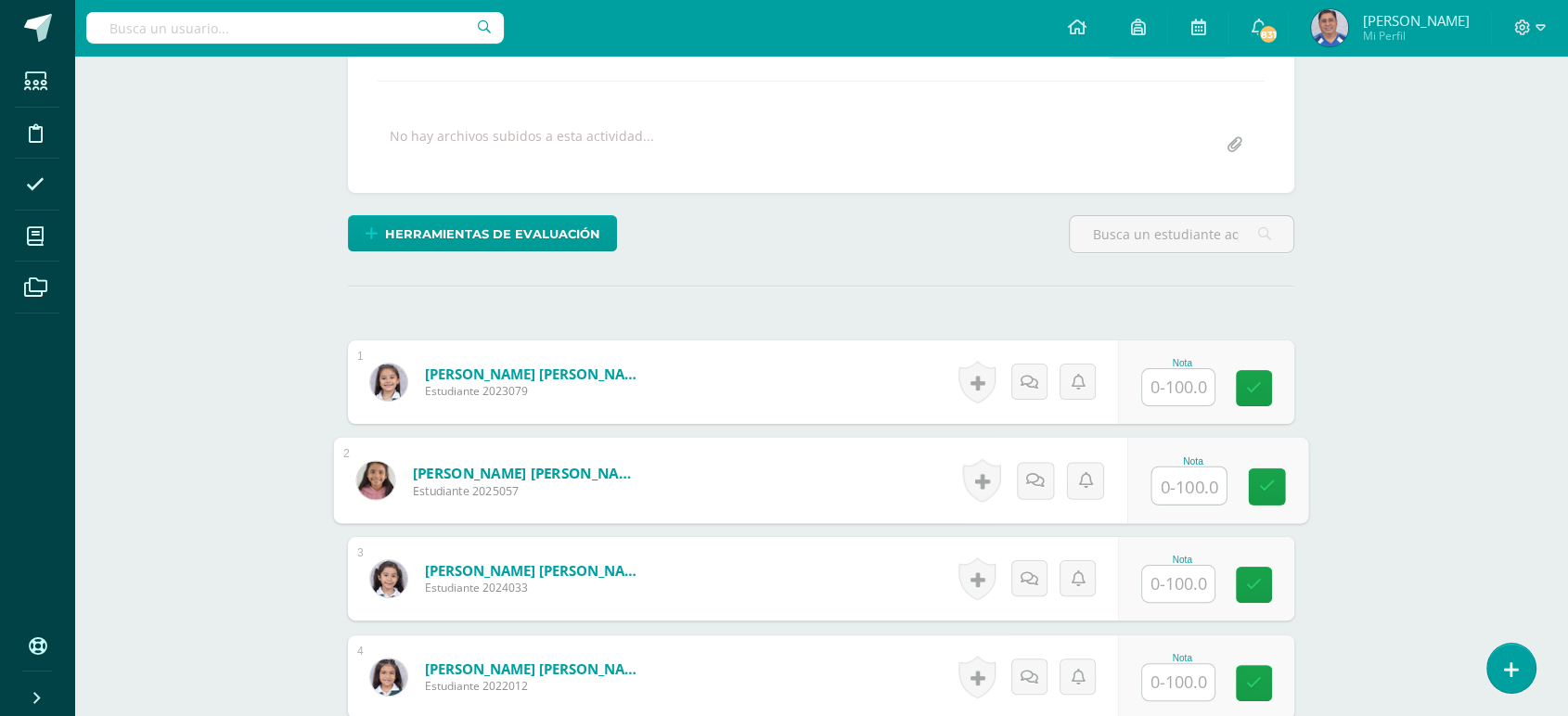
click at [1175, 484] on input "text" at bounding box center [1188, 486] width 74 height 37
type input "0"
click at [1263, 481] on icon at bounding box center [1266, 486] width 16 height 15
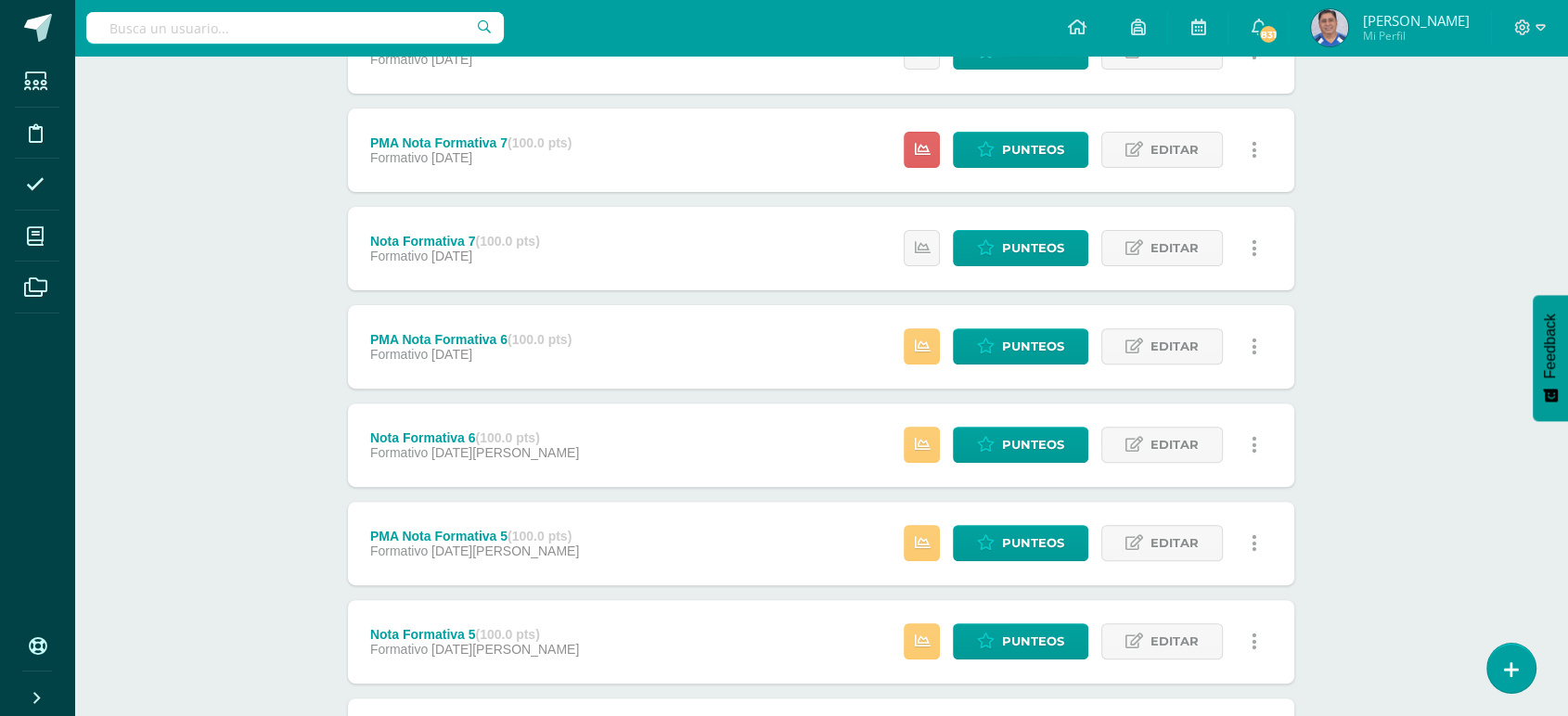
scroll to position [572, 0]
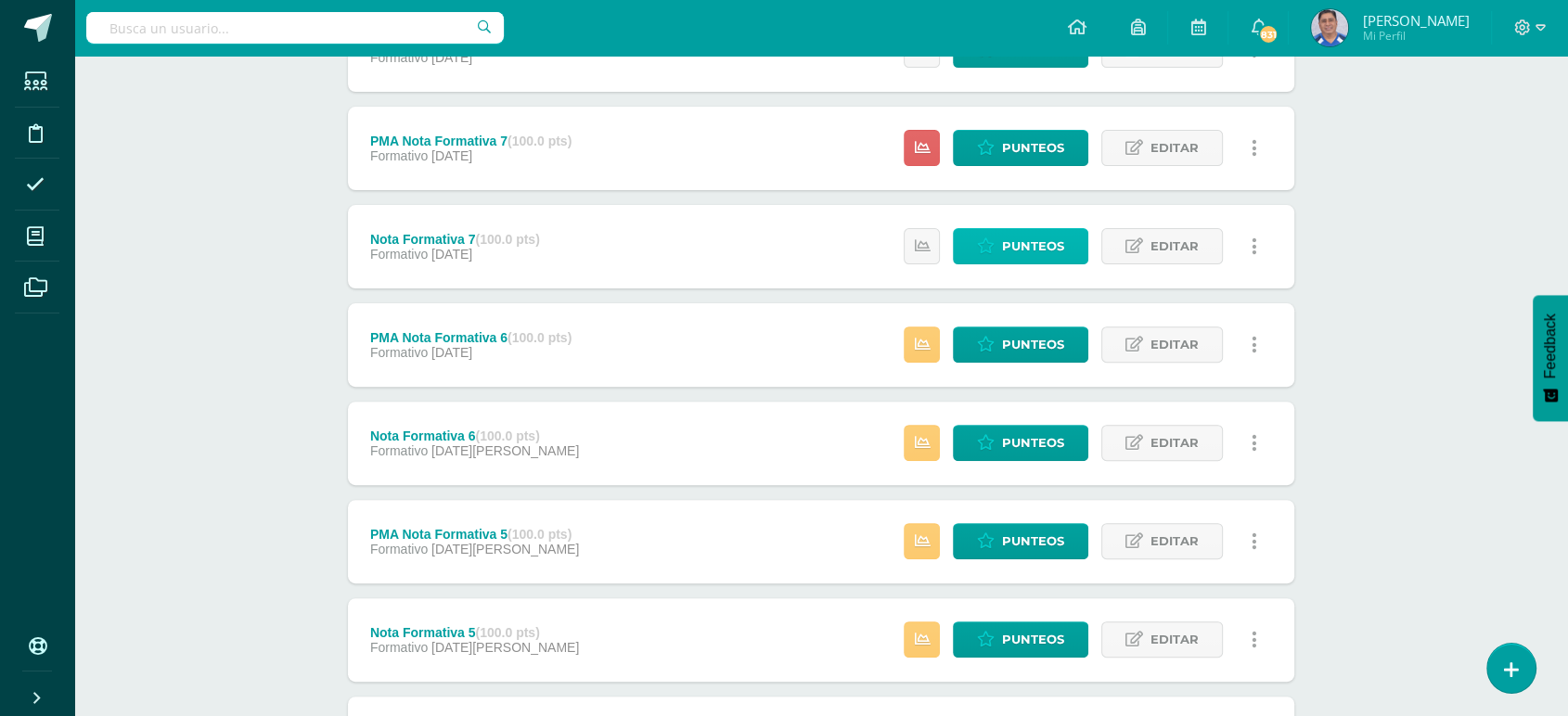
click at [1038, 251] on span "Punteos" at bounding box center [1033, 246] width 62 height 35
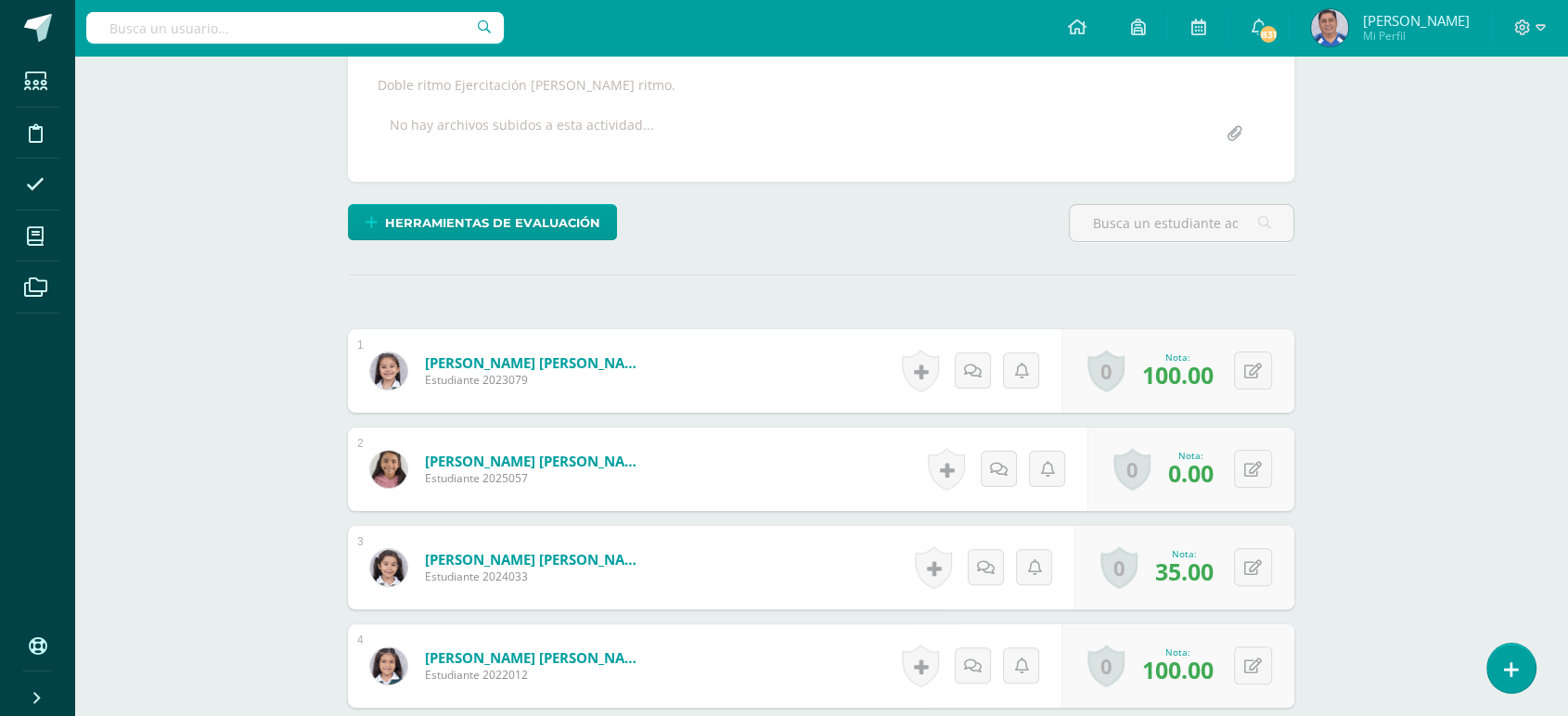
scroll to position [334, 0]
click at [1258, 466] on icon at bounding box center [1265, 468] width 18 height 15
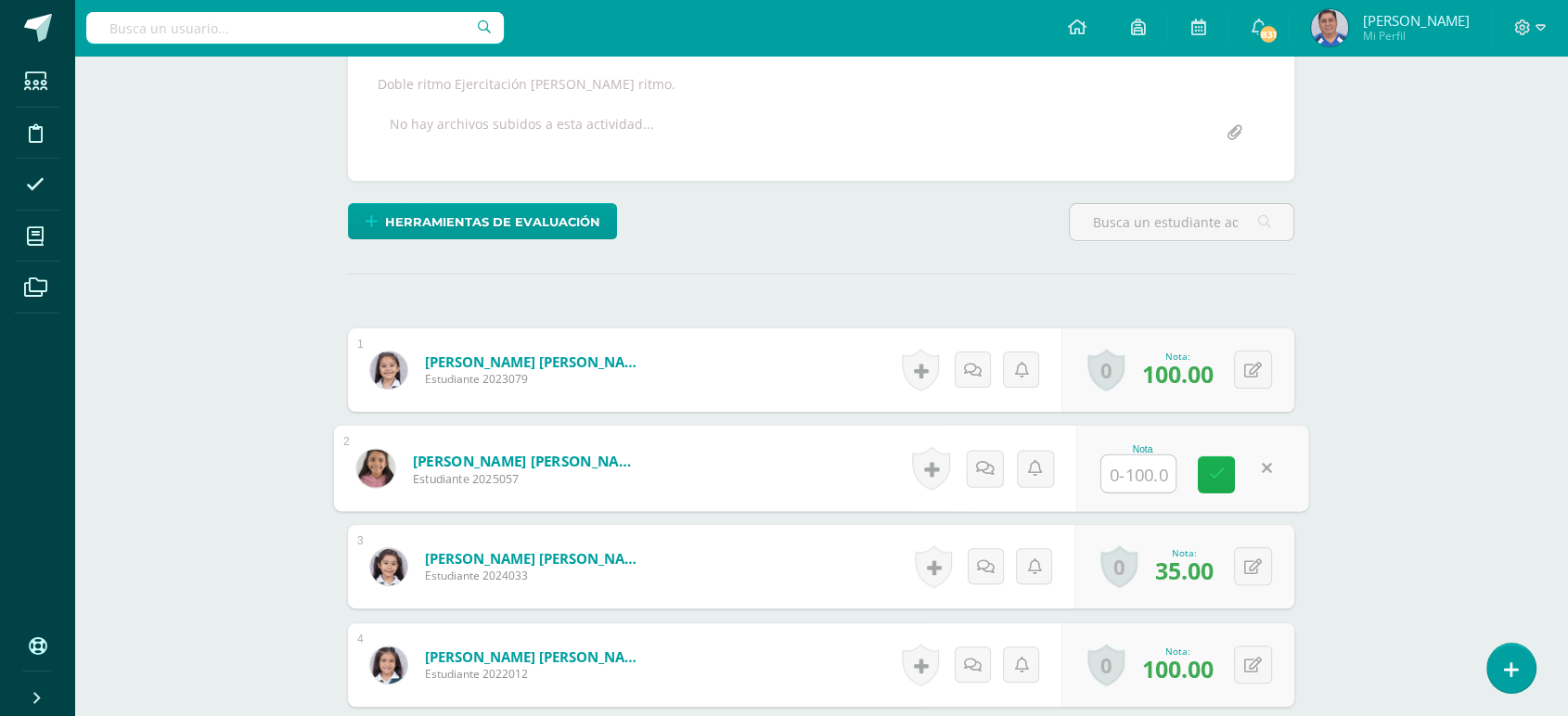
click at [1213, 475] on icon at bounding box center [1215, 475] width 16 height 15
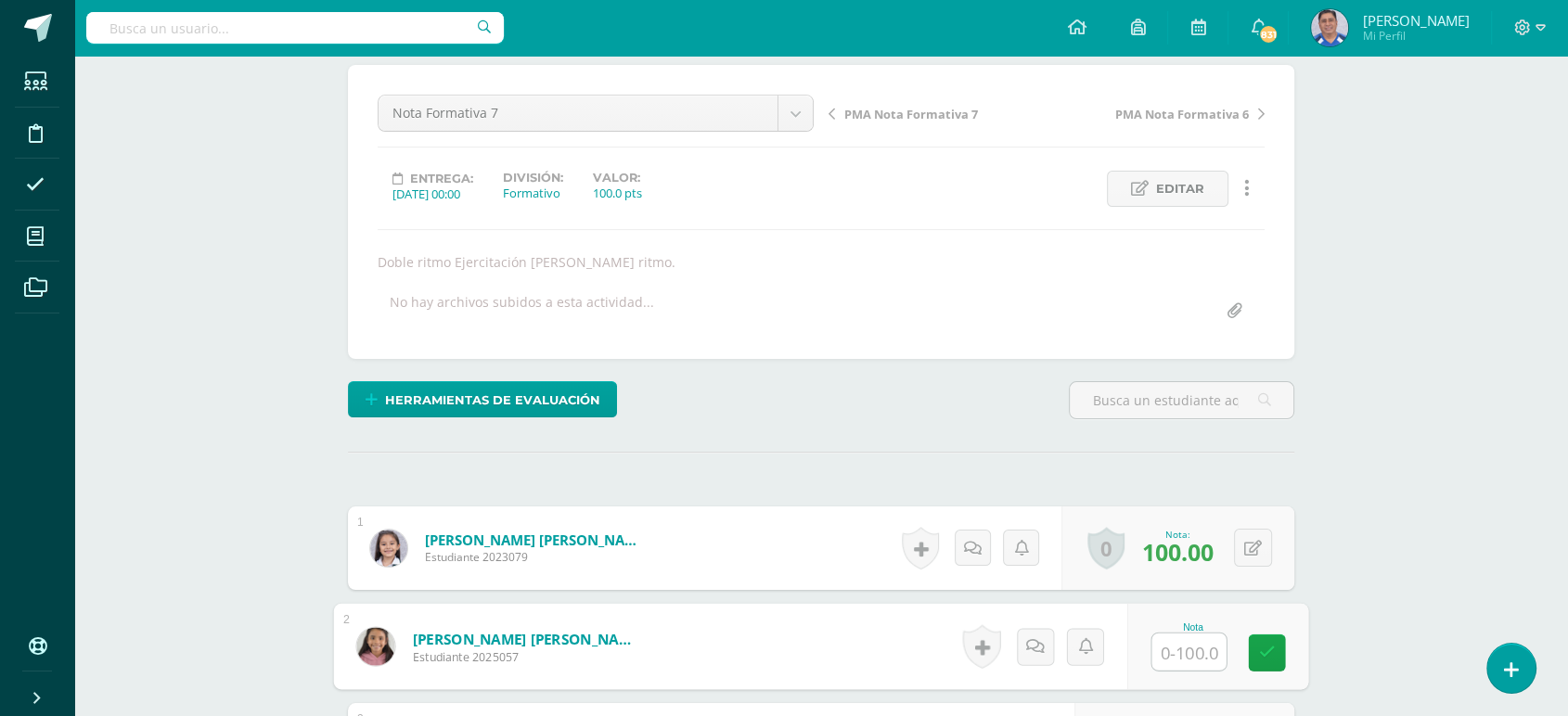
scroll to position [159, 0]
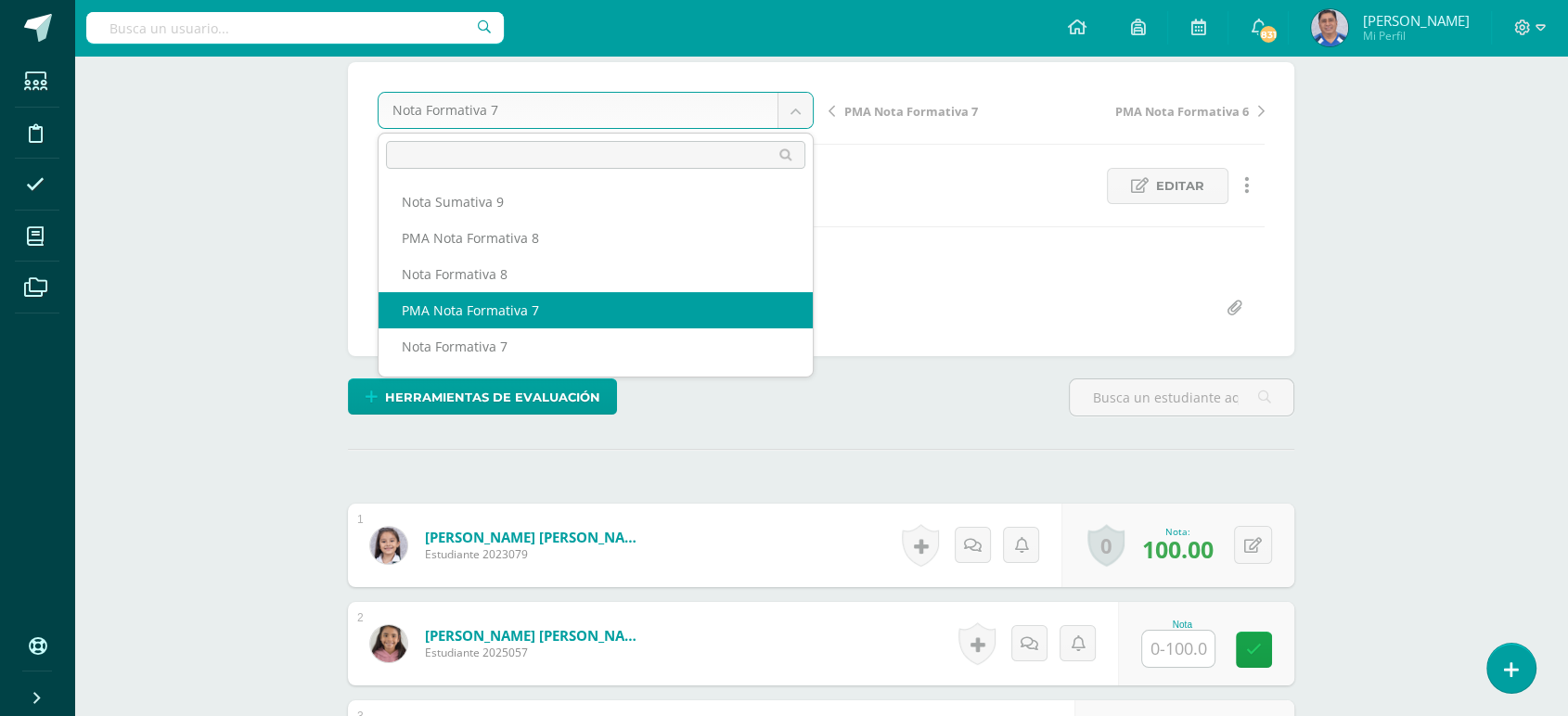
select select "/dashboard/teacher/grade-activity/253666/"
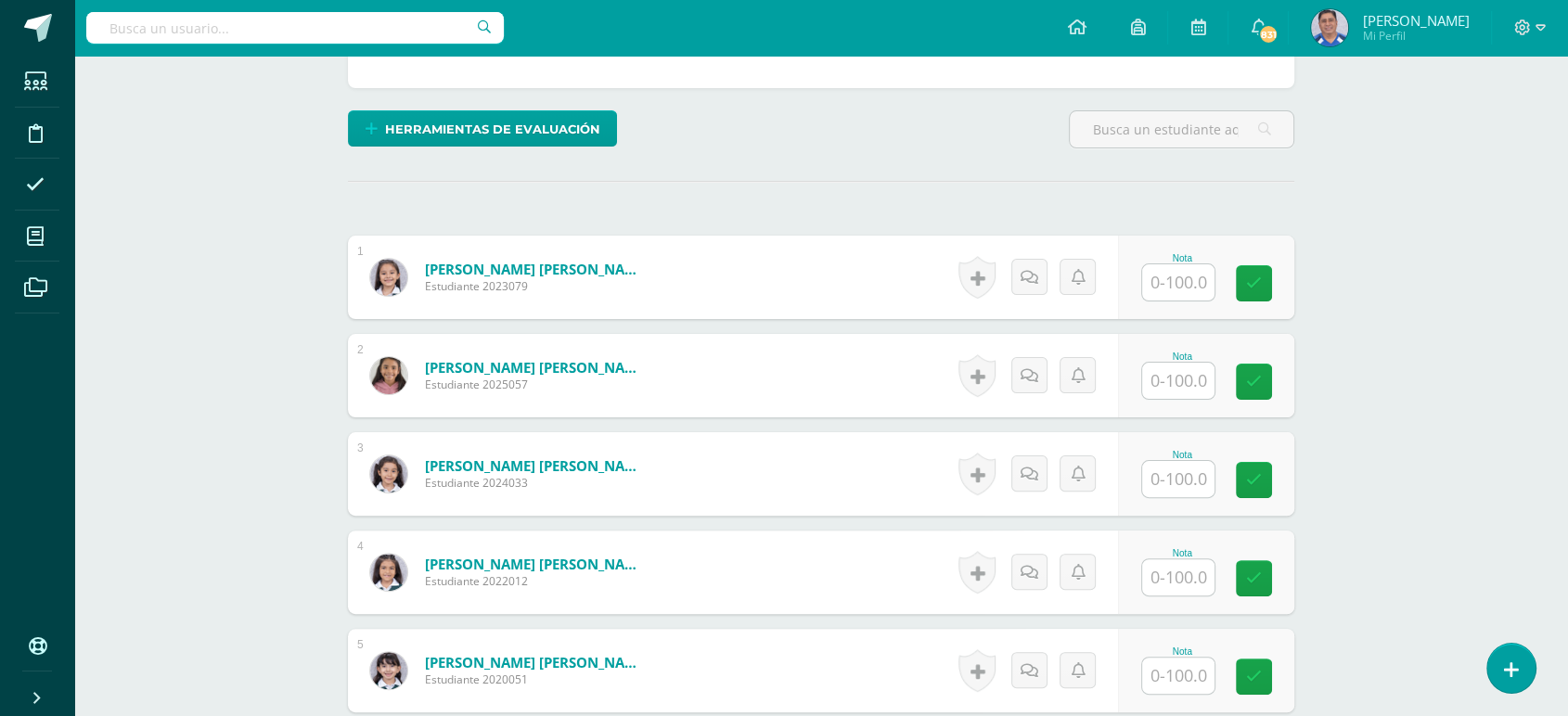
scroll to position [410, 0]
click at [1180, 374] on input "text" at bounding box center [1188, 381] width 74 height 37
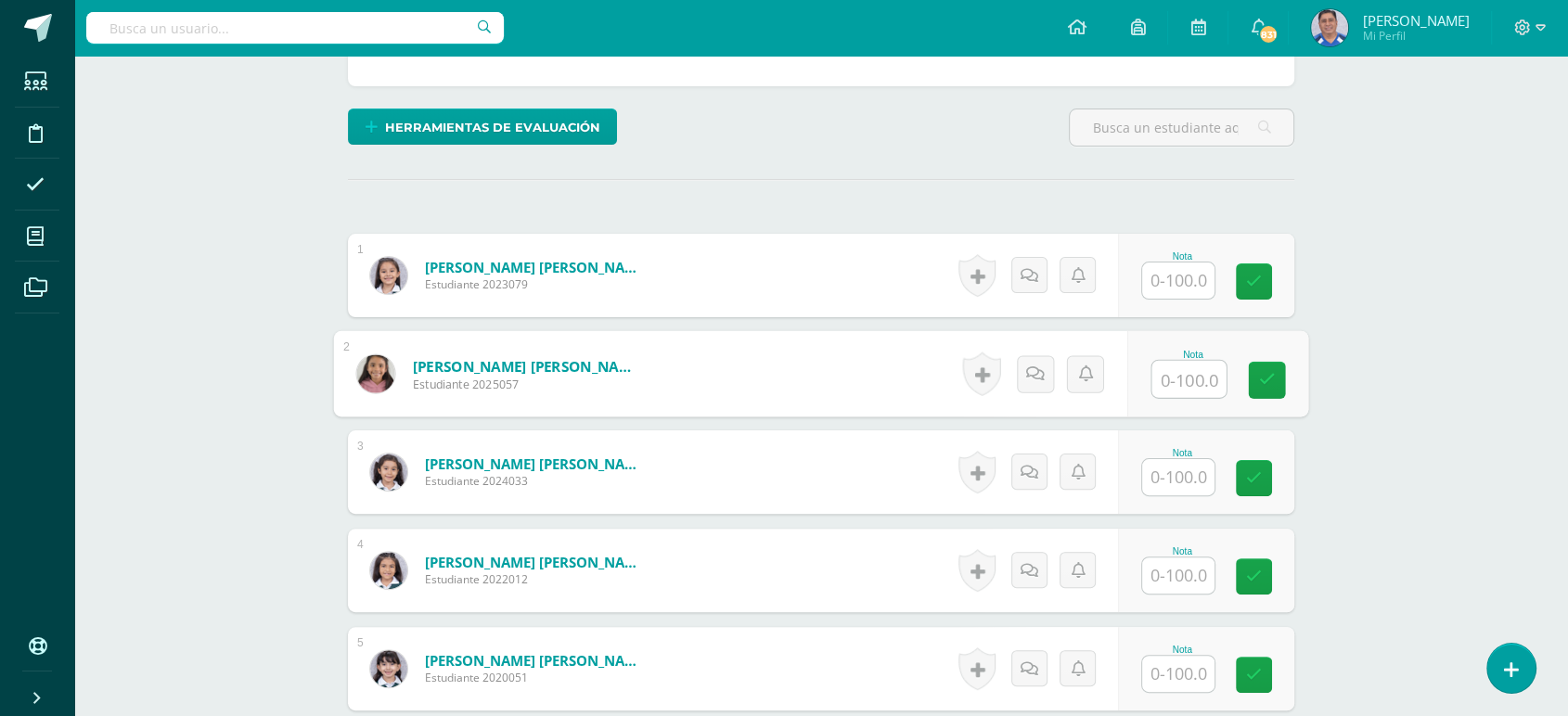
type input "0"
click at [1271, 376] on icon at bounding box center [1266, 380] width 16 height 15
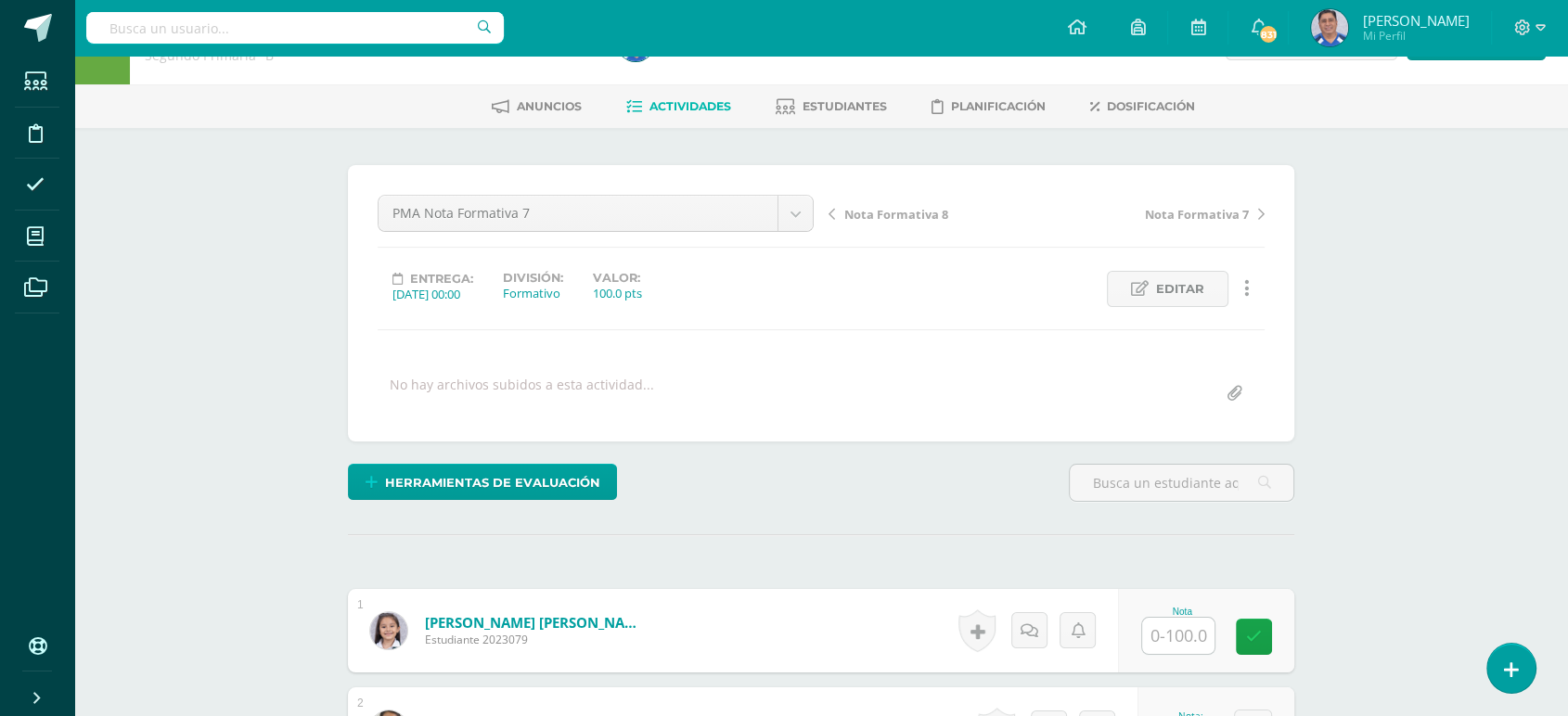
scroll to position [0, 0]
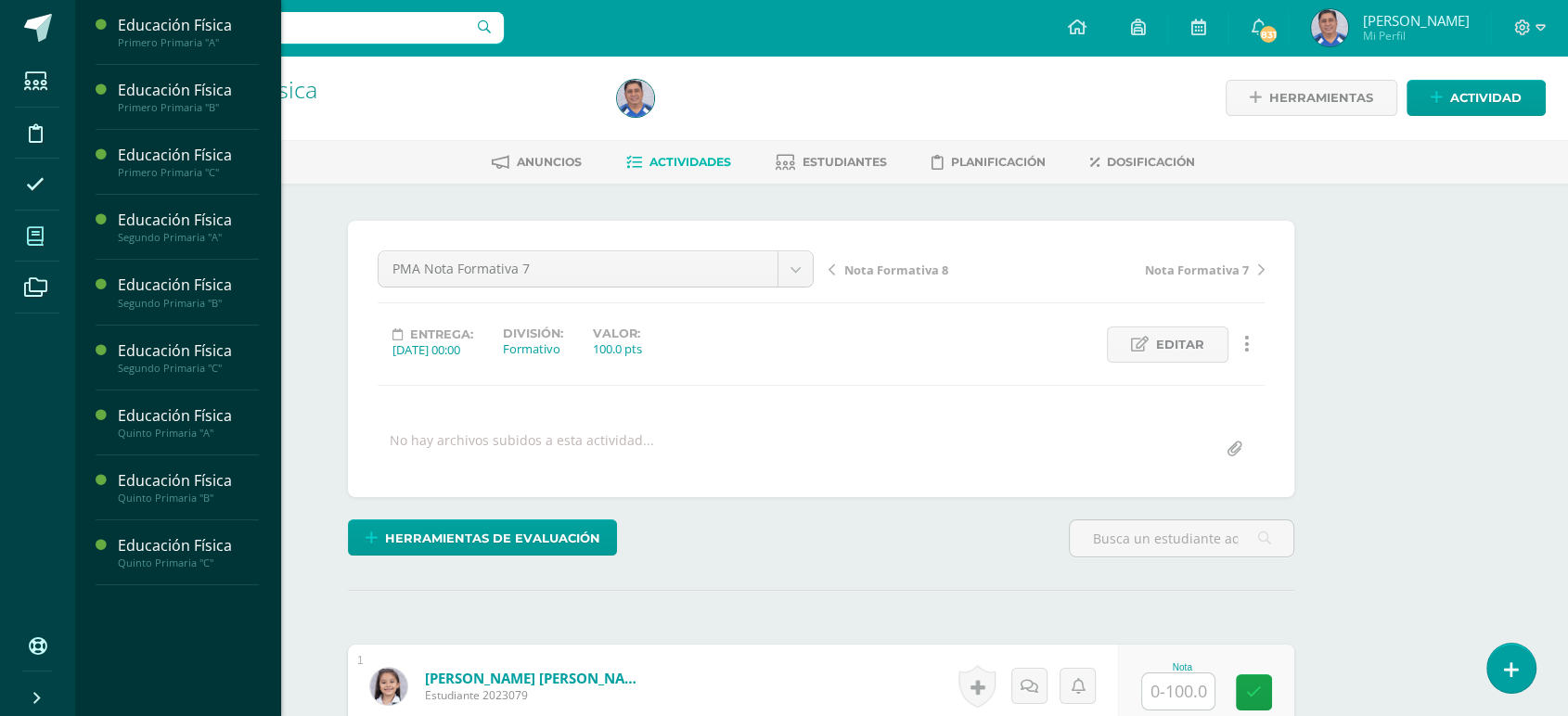
click at [35, 235] on icon at bounding box center [35, 236] width 16 height 18
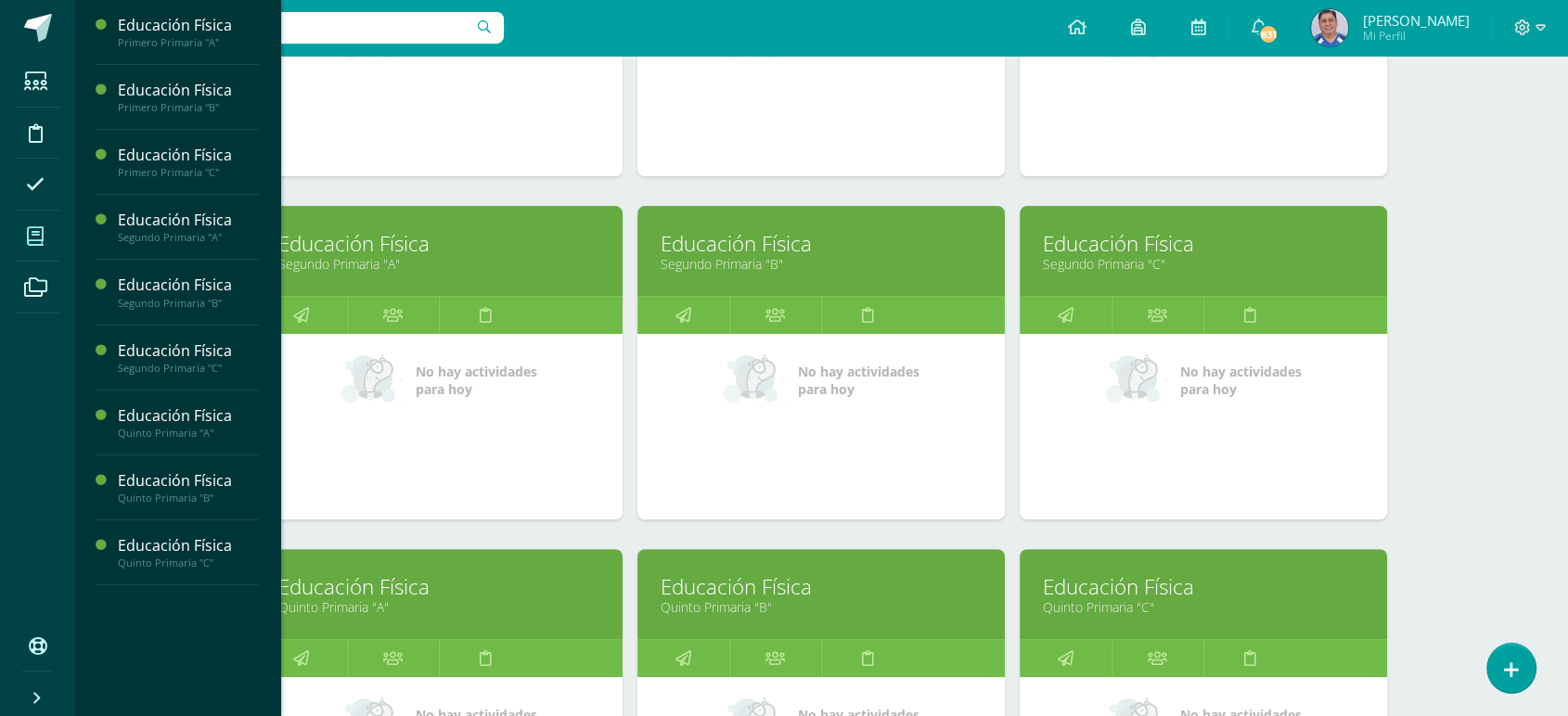
scroll to position [516, 0]
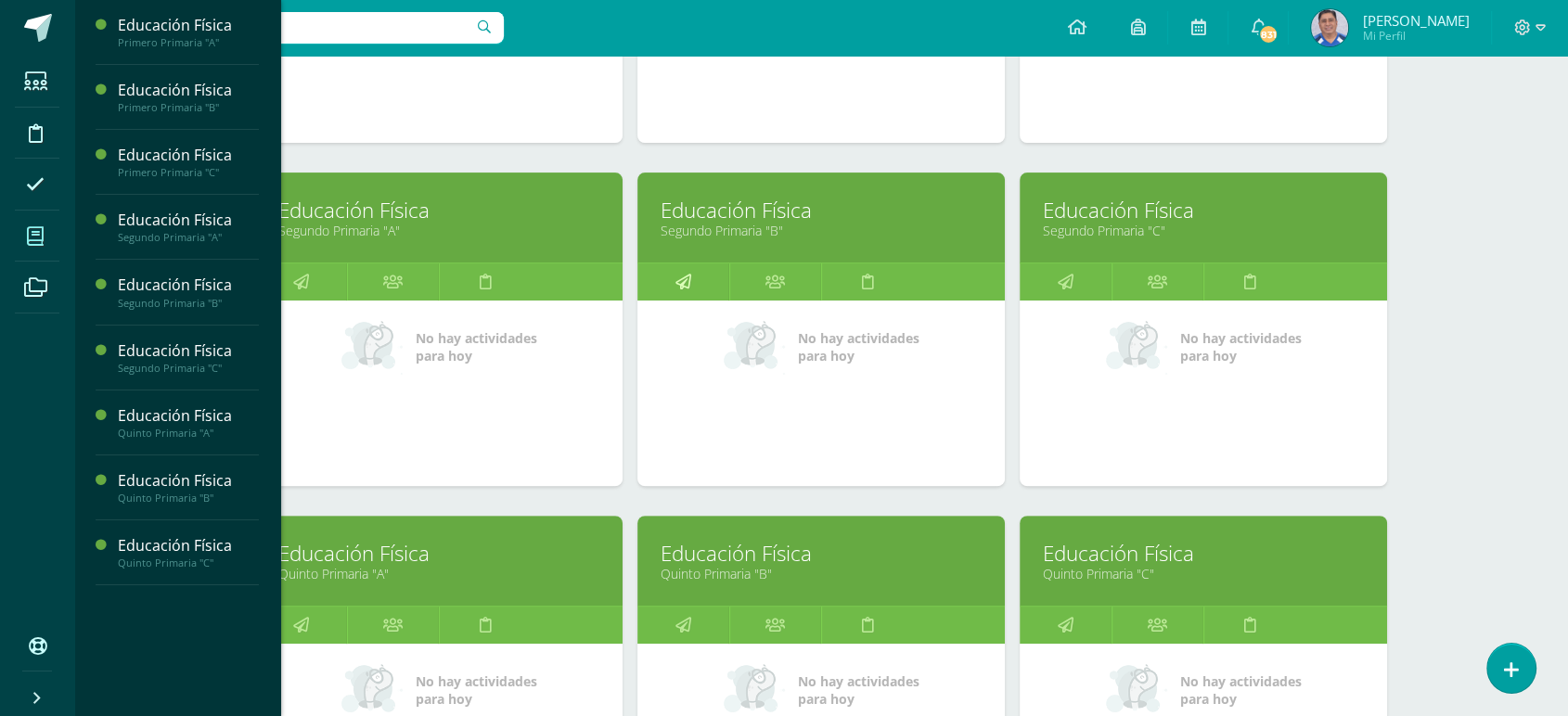
click at [686, 279] on icon at bounding box center [683, 282] width 15 height 37
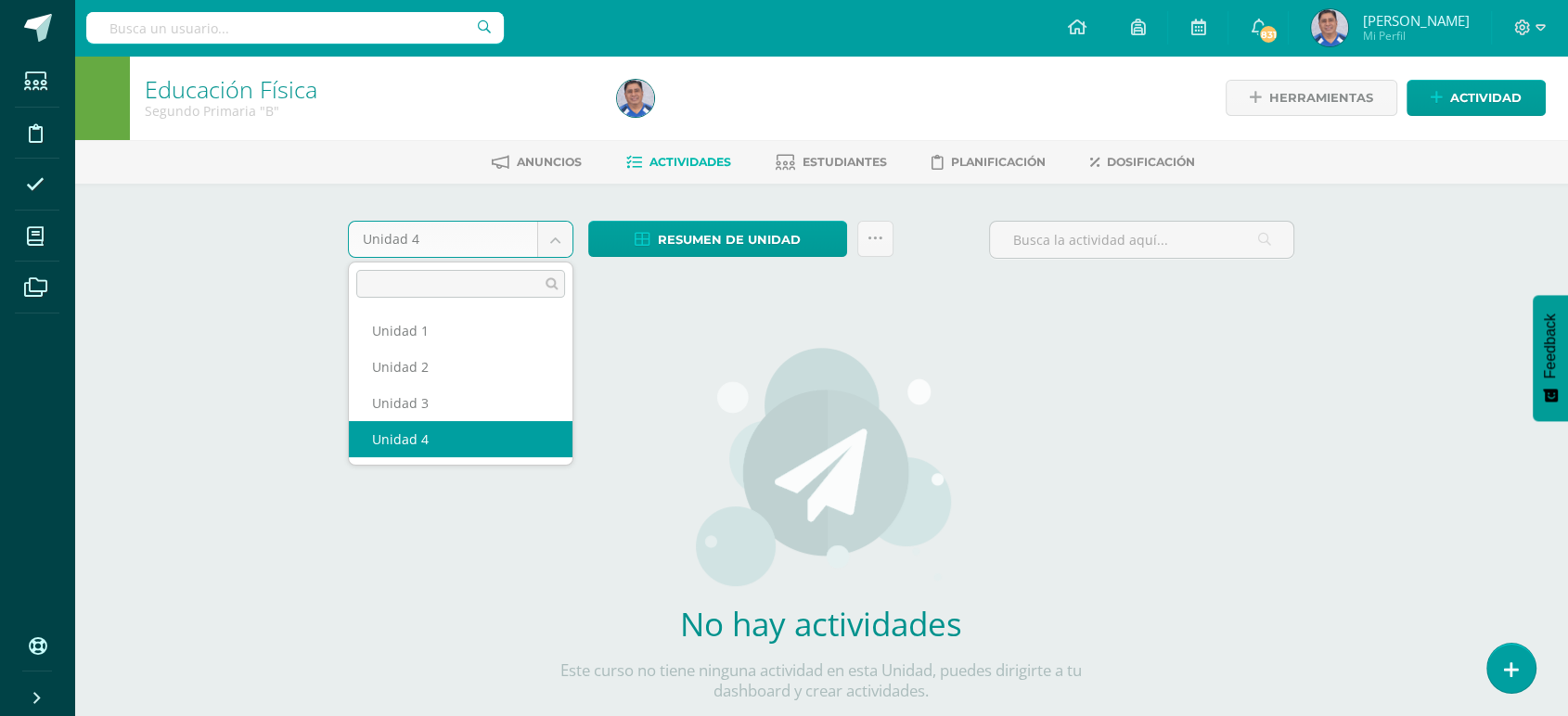
click at [557, 234] on body "Estudiantes Disciplina Asistencia Mis cursos Archivos Soporte Ayuda Reportar un…" at bounding box center [784, 398] width 1568 height 797
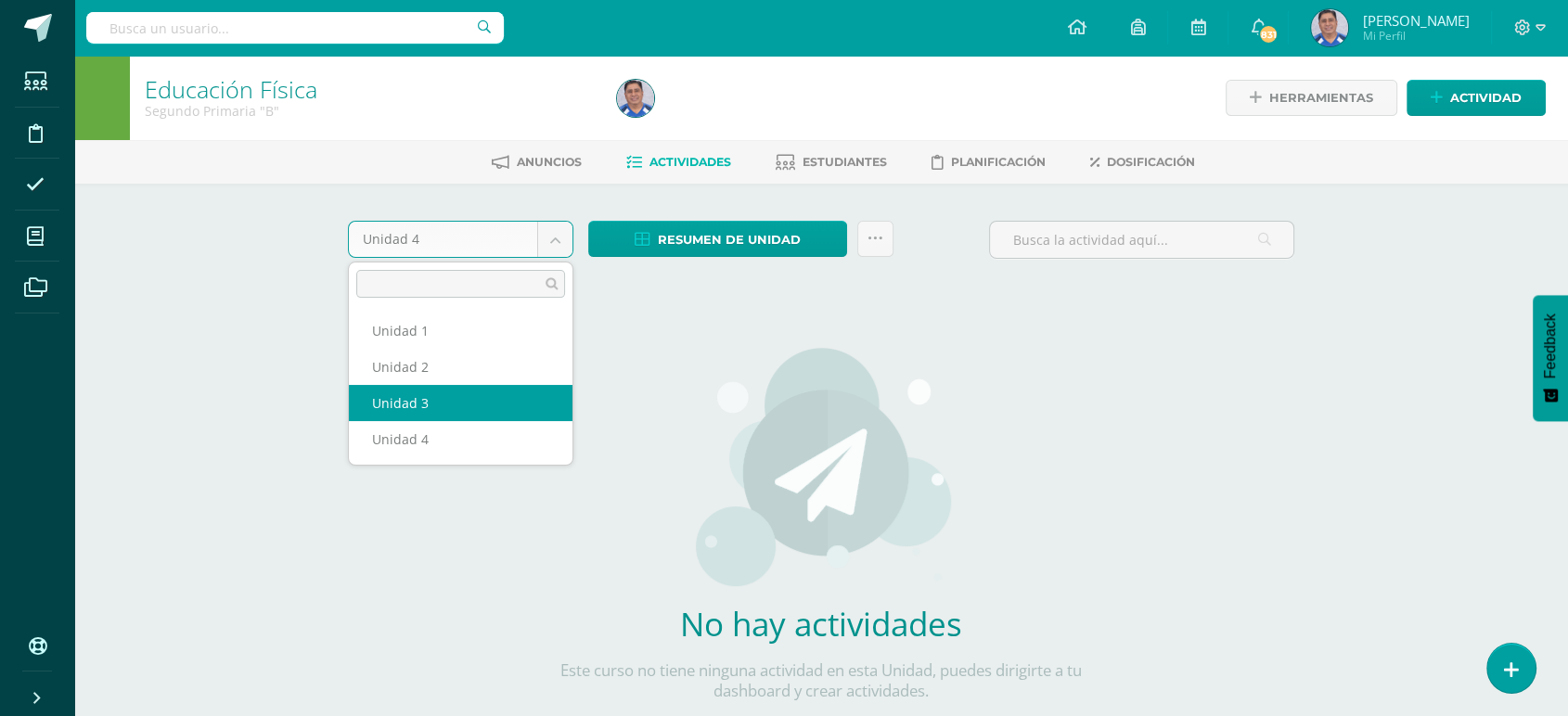
select select "Unidad 3"
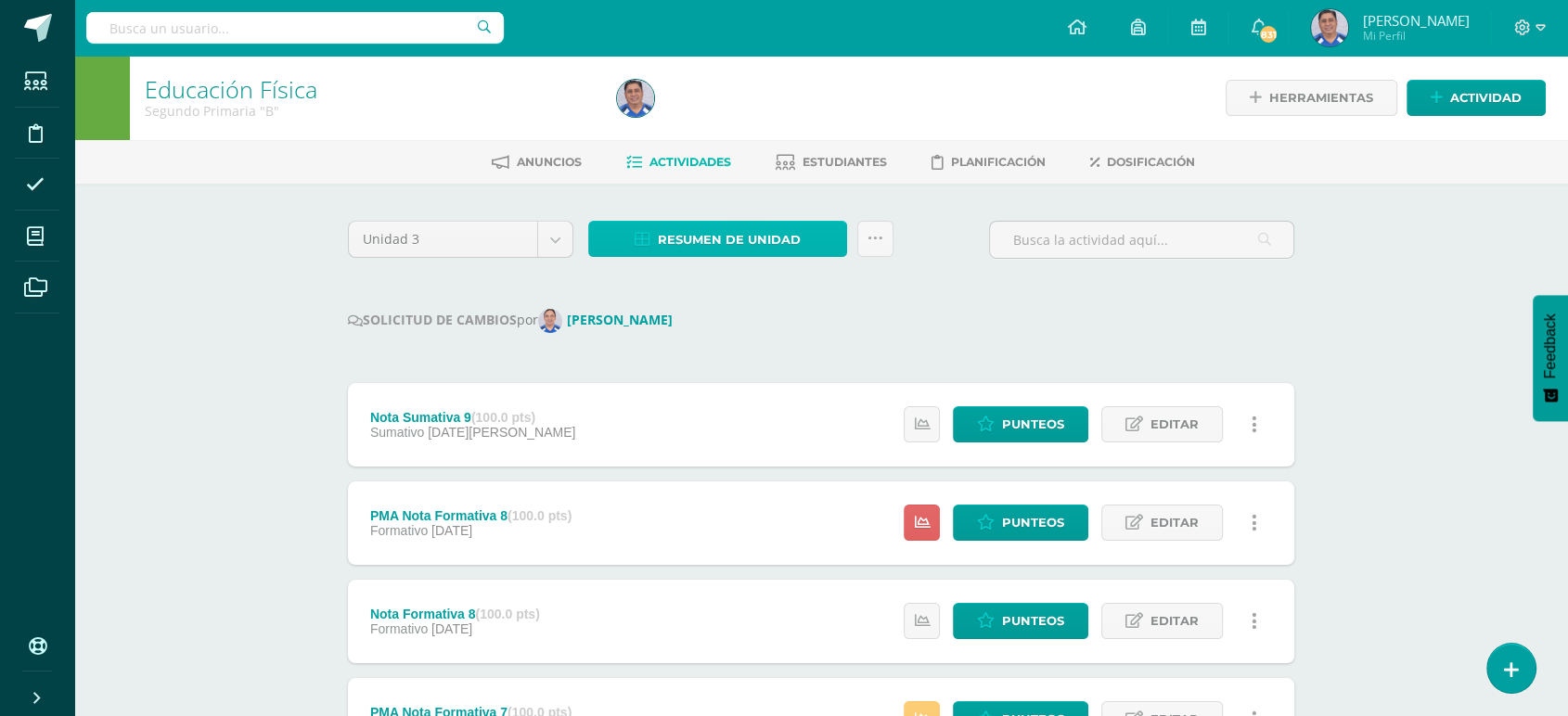
click at [681, 241] on span "Resumen de unidad" at bounding box center [729, 240] width 143 height 35
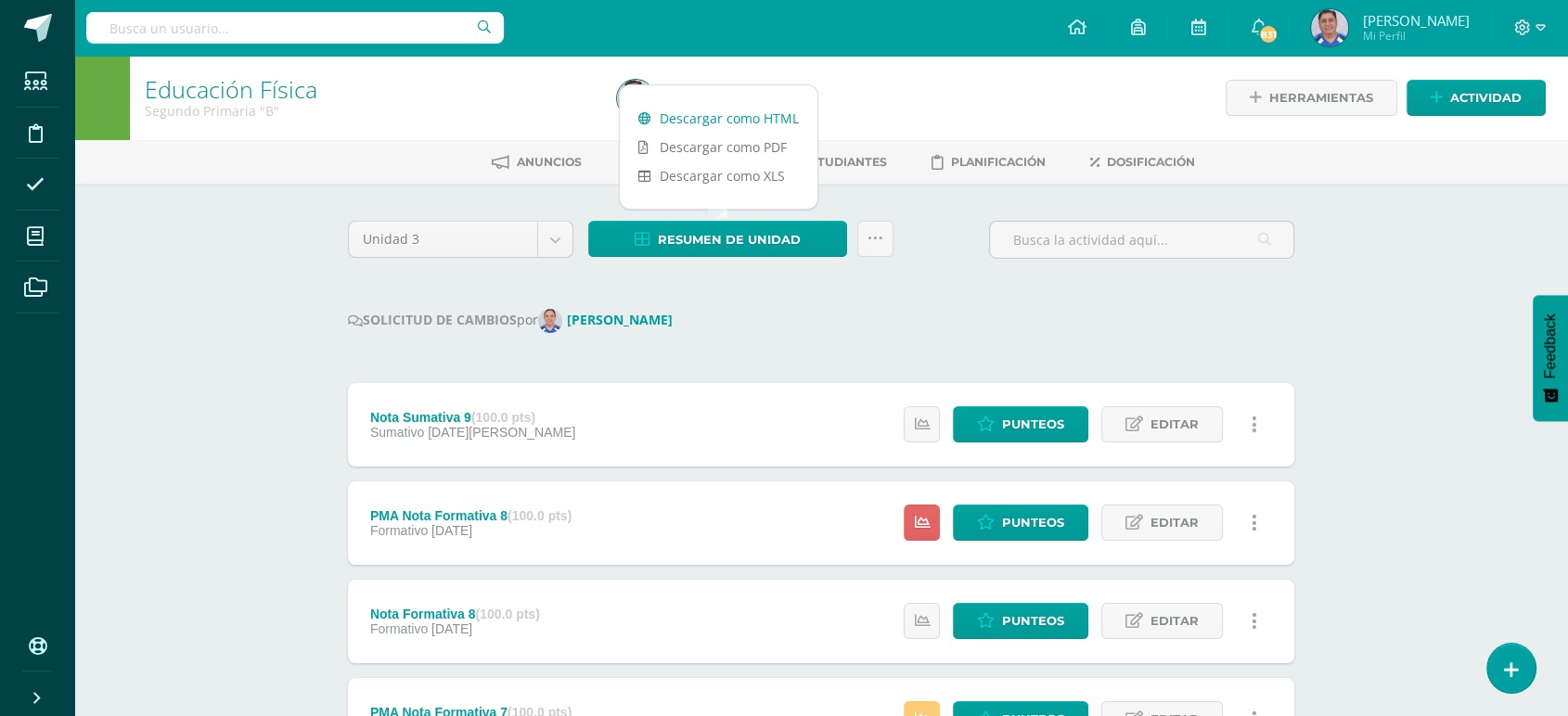
click at [696, 112] on link "Descargar como HTML" at bounding box center [719, 118] width 198 height 29
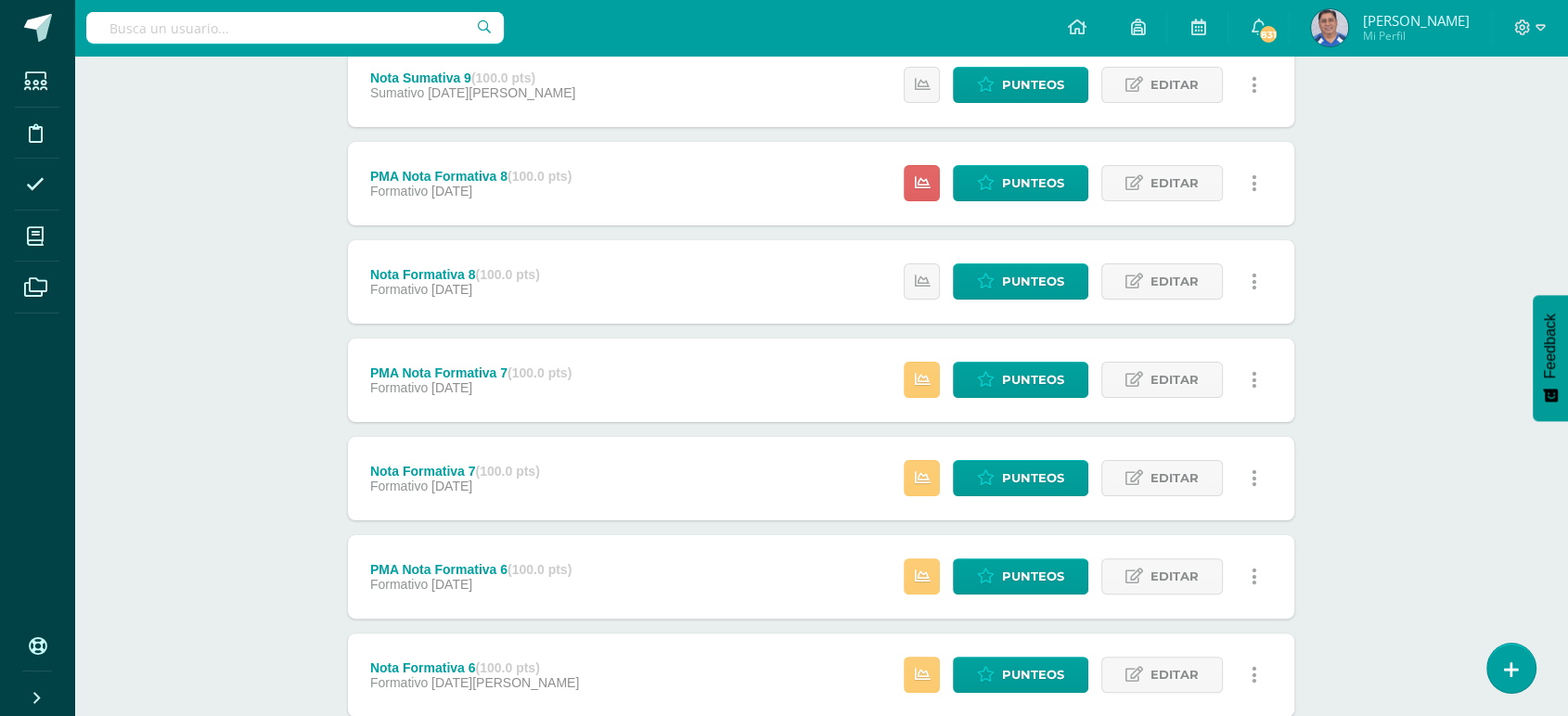
scroll to position [341, 0]
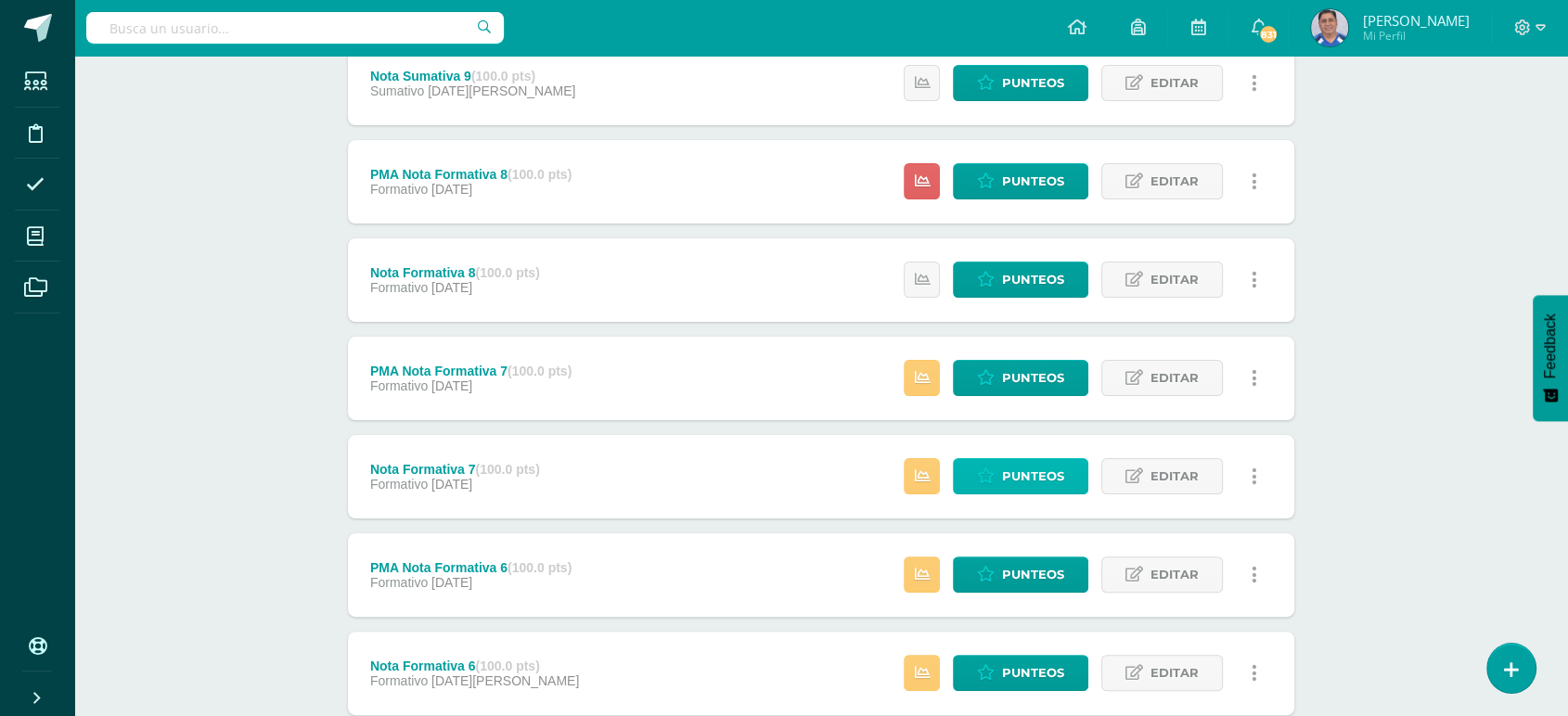
click at [1046, 473] on span "Punteos" at bounding box center [1033, 477] width 62 height 35
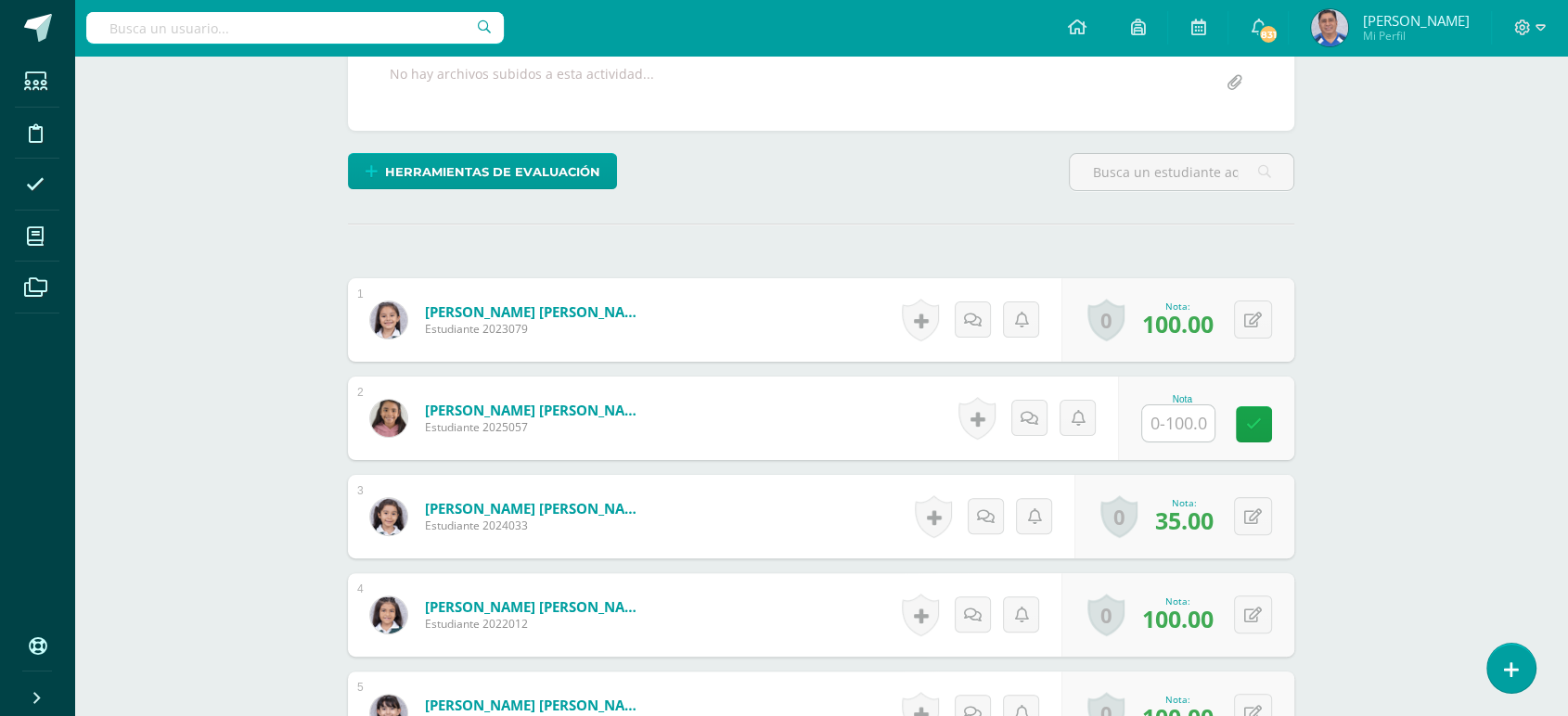
scroll to position [385, 0]
click at [1253, 513] on button at bounding box center [1253, 516] width 38 height 38
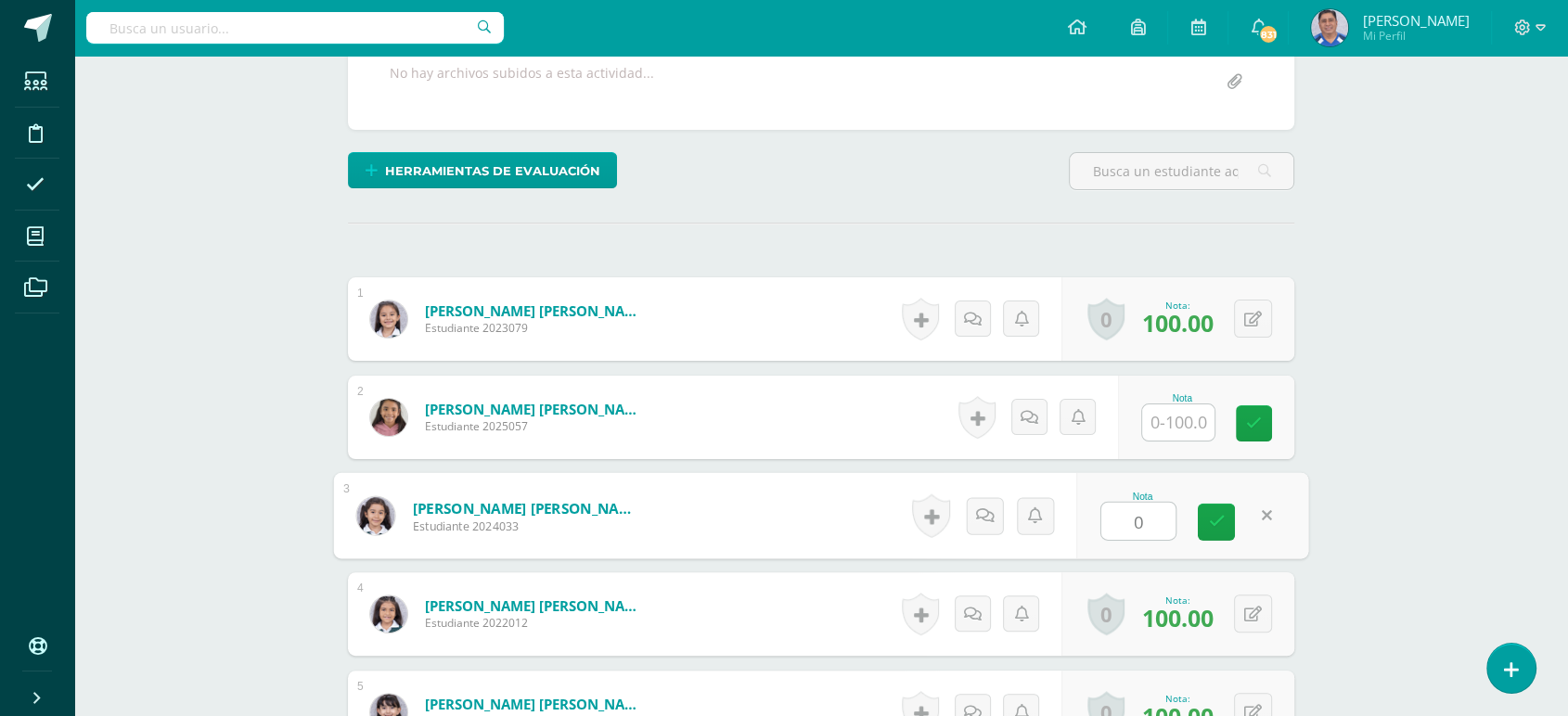
type input "00"
click at [1214, 518] on icon at bounding box center [1215, 522] width 16 height 15
click at [1170, 429] on input "text" at bounding box center [1178, 423] width 72 height 37
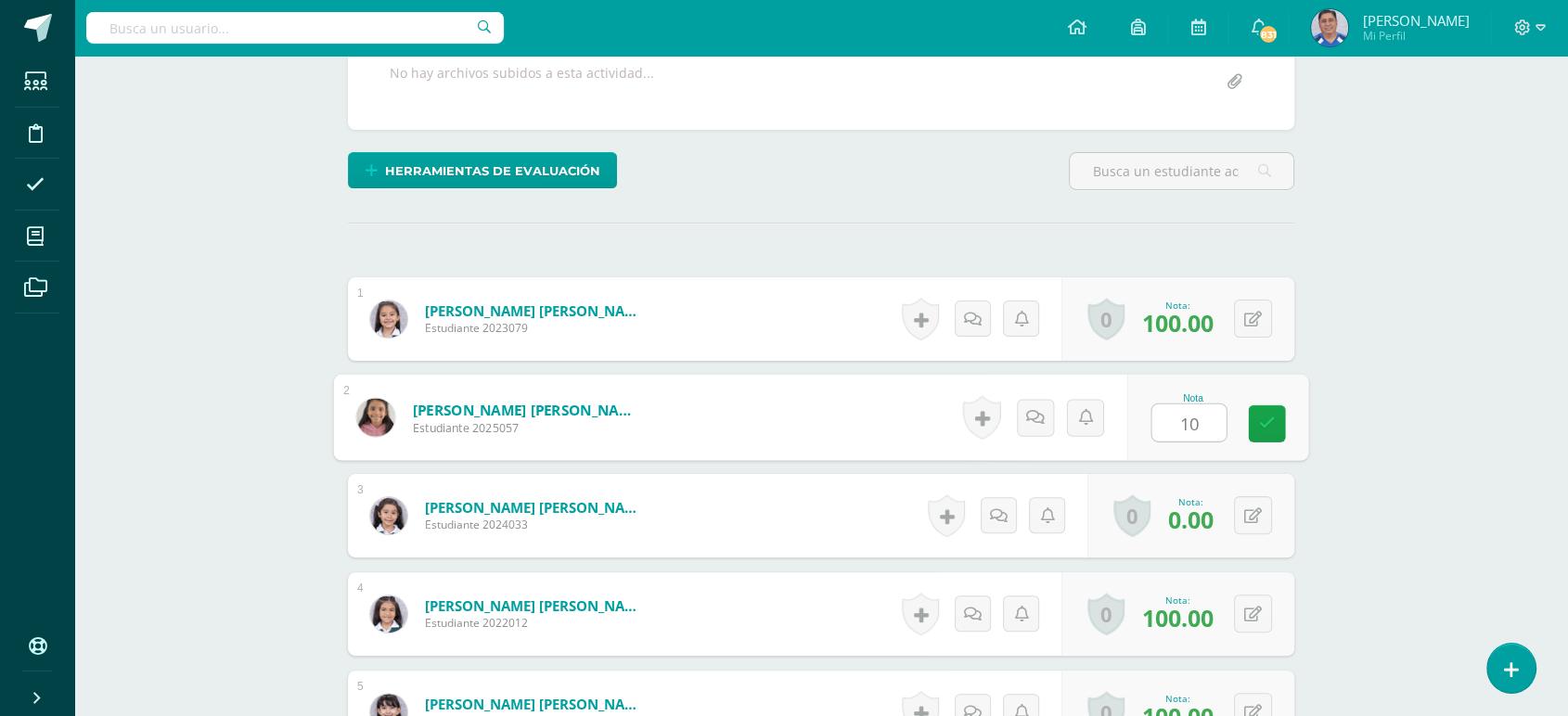
type input "100"
click at [1262, 419] on icon at bounding box center [1266, 424] width 16 height 15
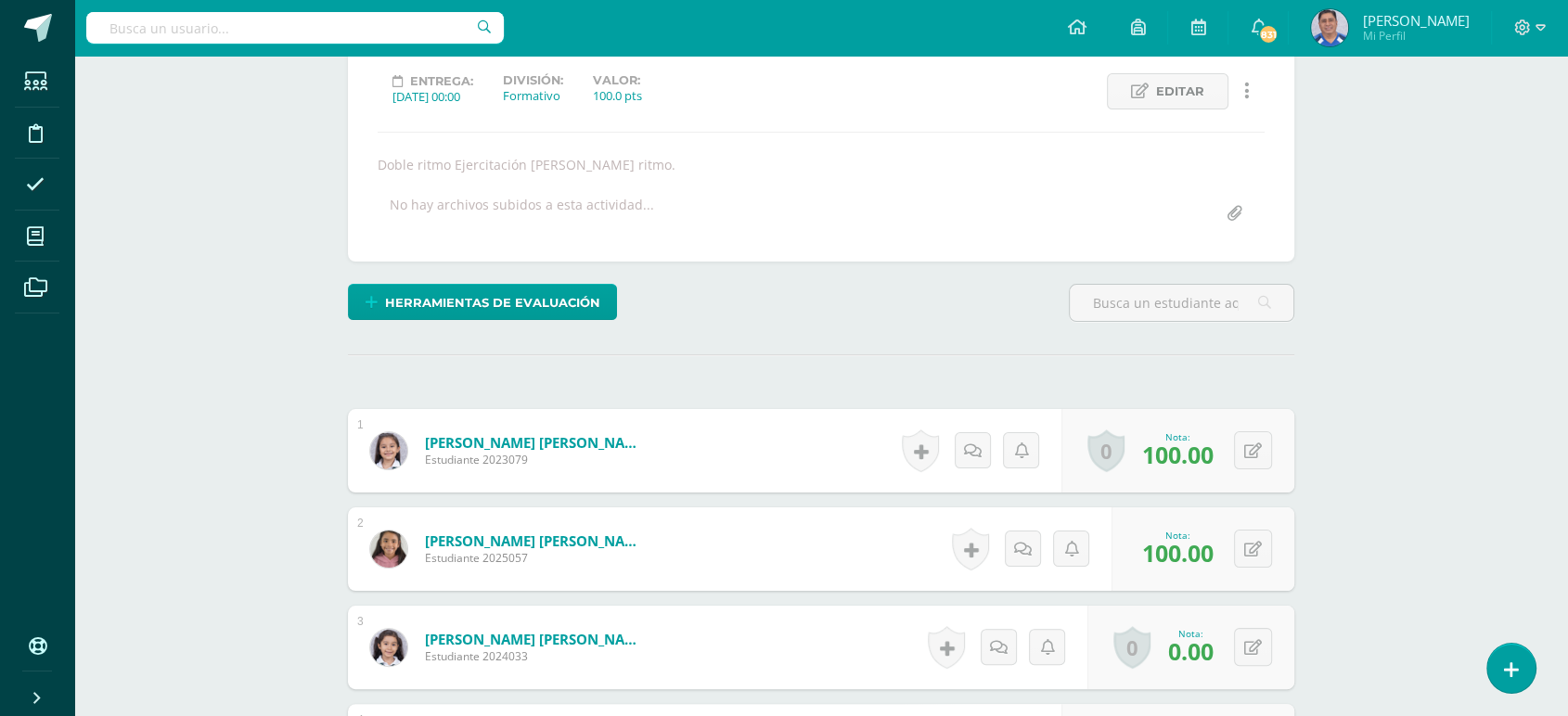
scroll to position [493, 0]
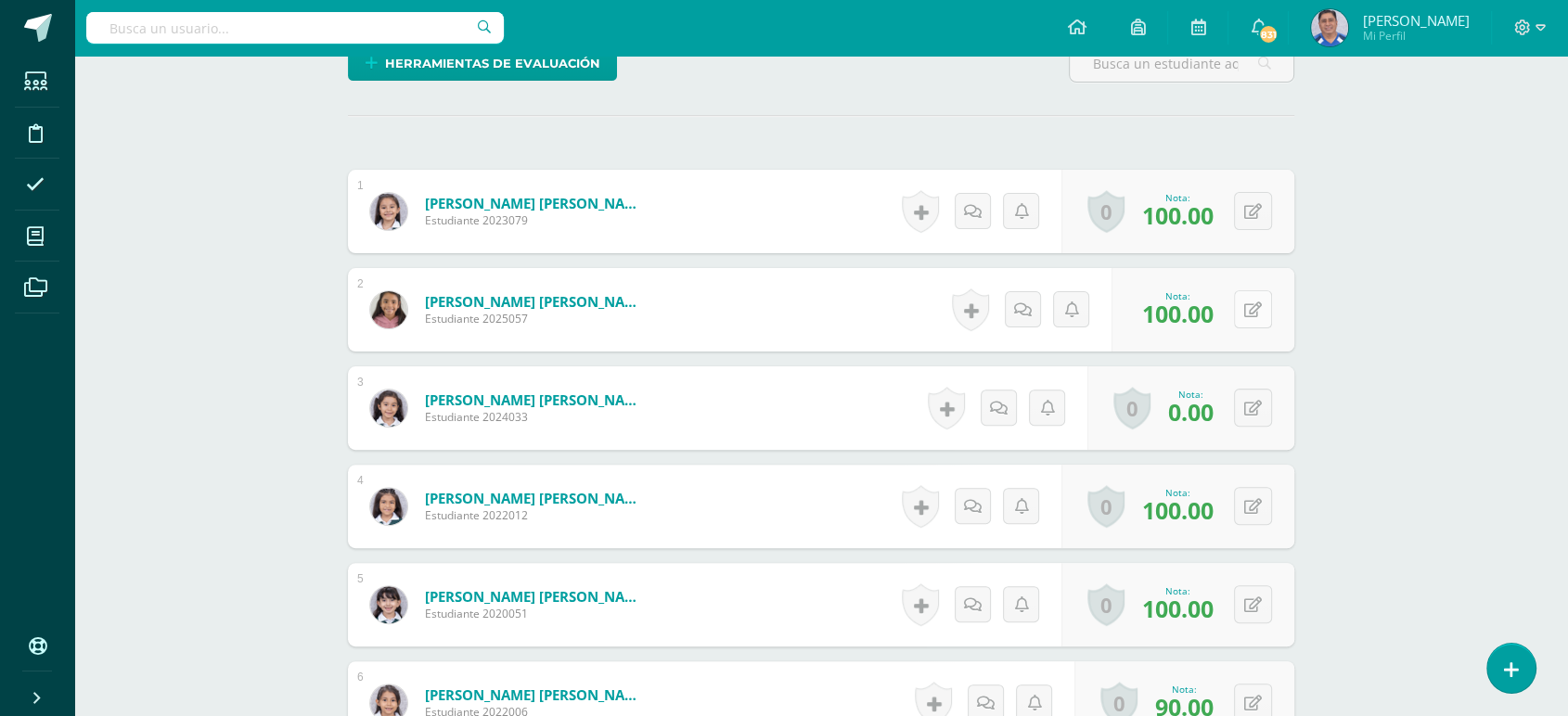
click at [1253, 310] on button at bounding box center [1253, 309] width 38 height 38
type input "0"
click at [1213, 311] on icon at bounding box center [1215, 316] width 16 height 15
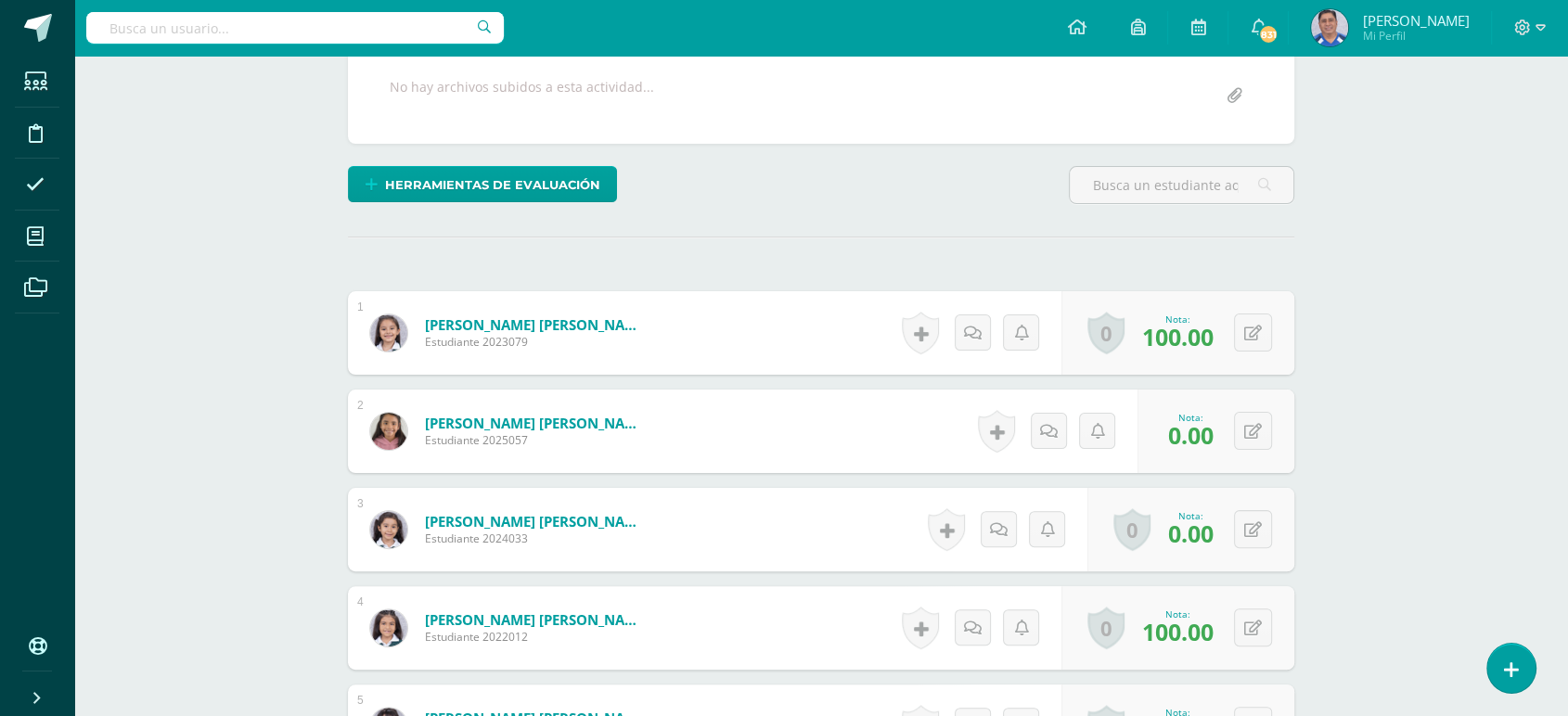
scroll to position [379, 0]
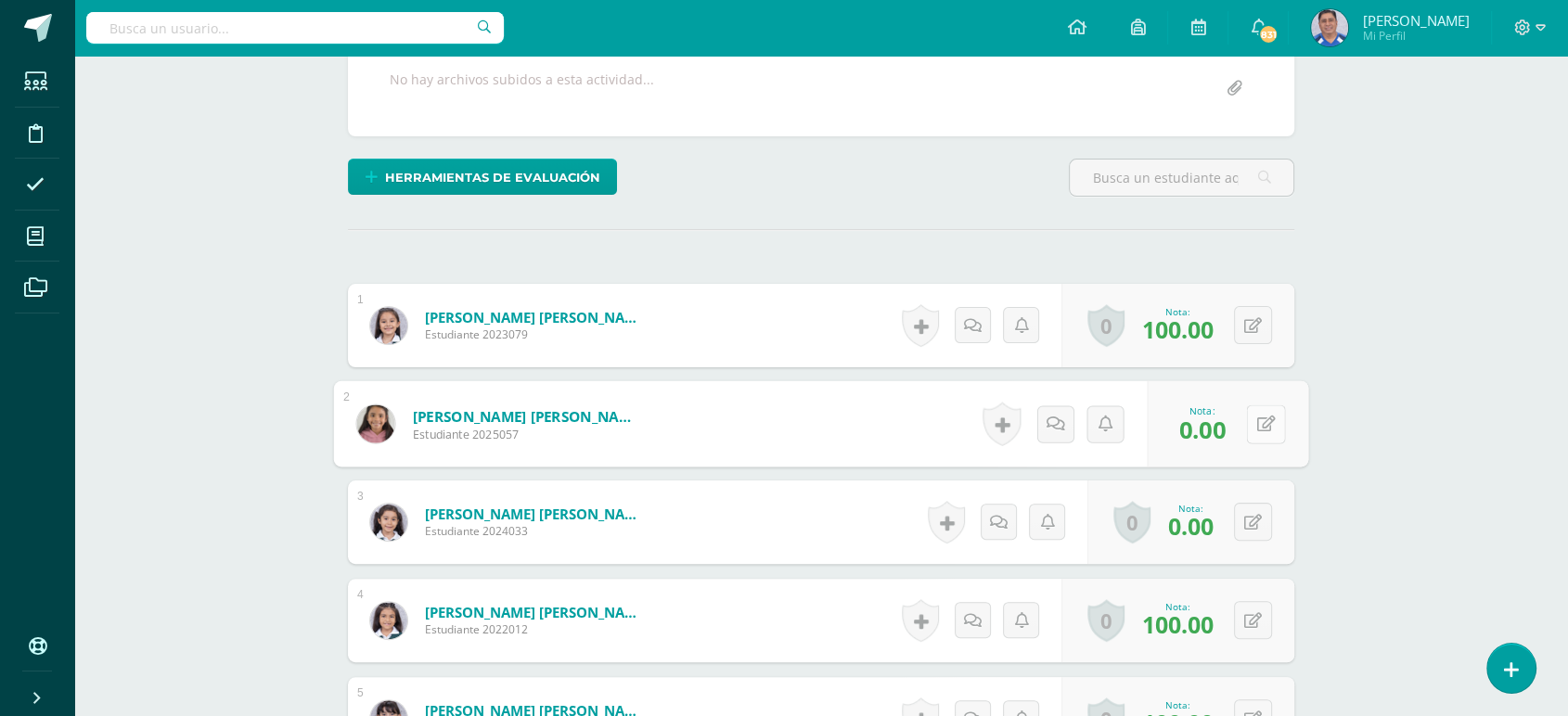
click at [1257, 421] on icon at bounding box center [1265, 424] width 18 height 15
click at [1253, 521] on button at bounding box center [1253, 522] width 38 height 38
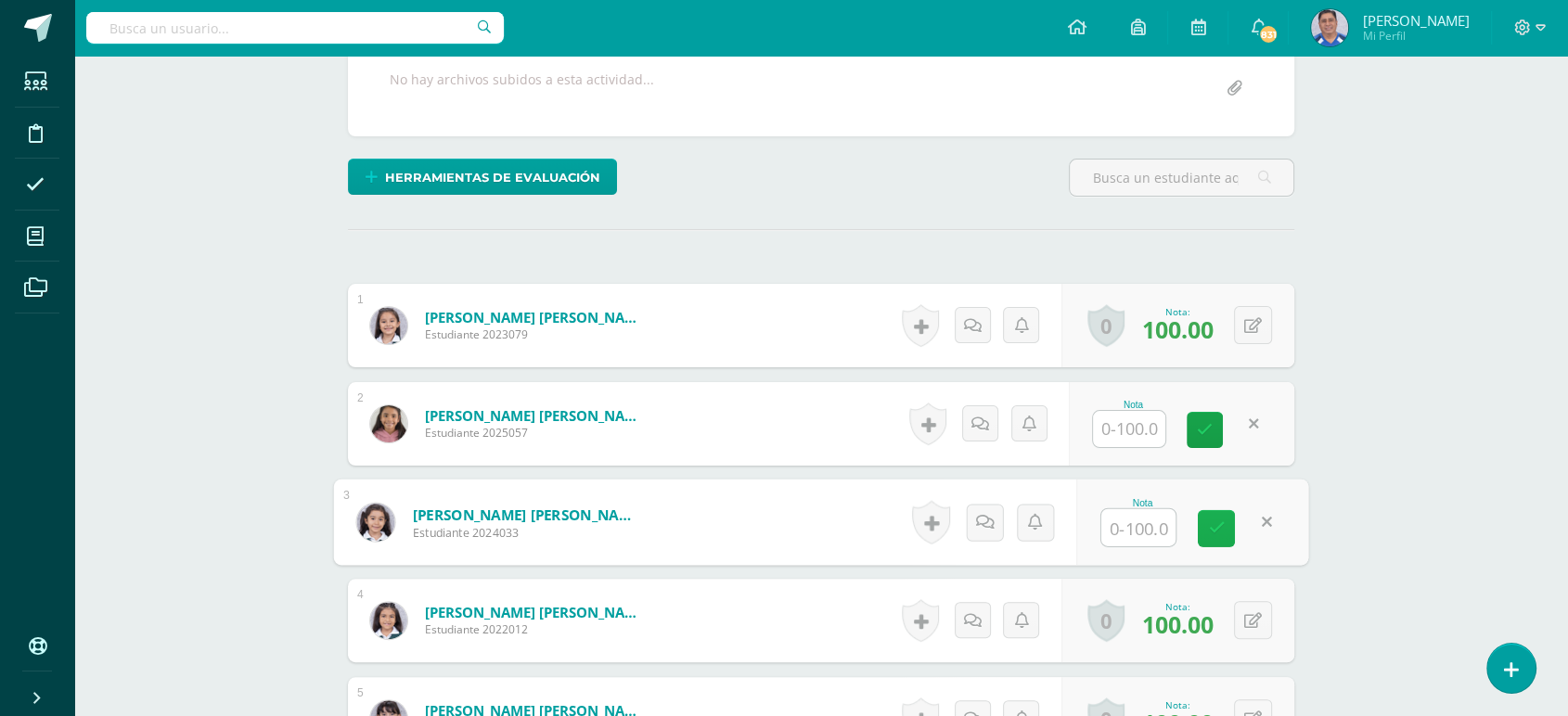
click at [1209, 516] on link at bounding box center [1215, 529] width 37 height 37
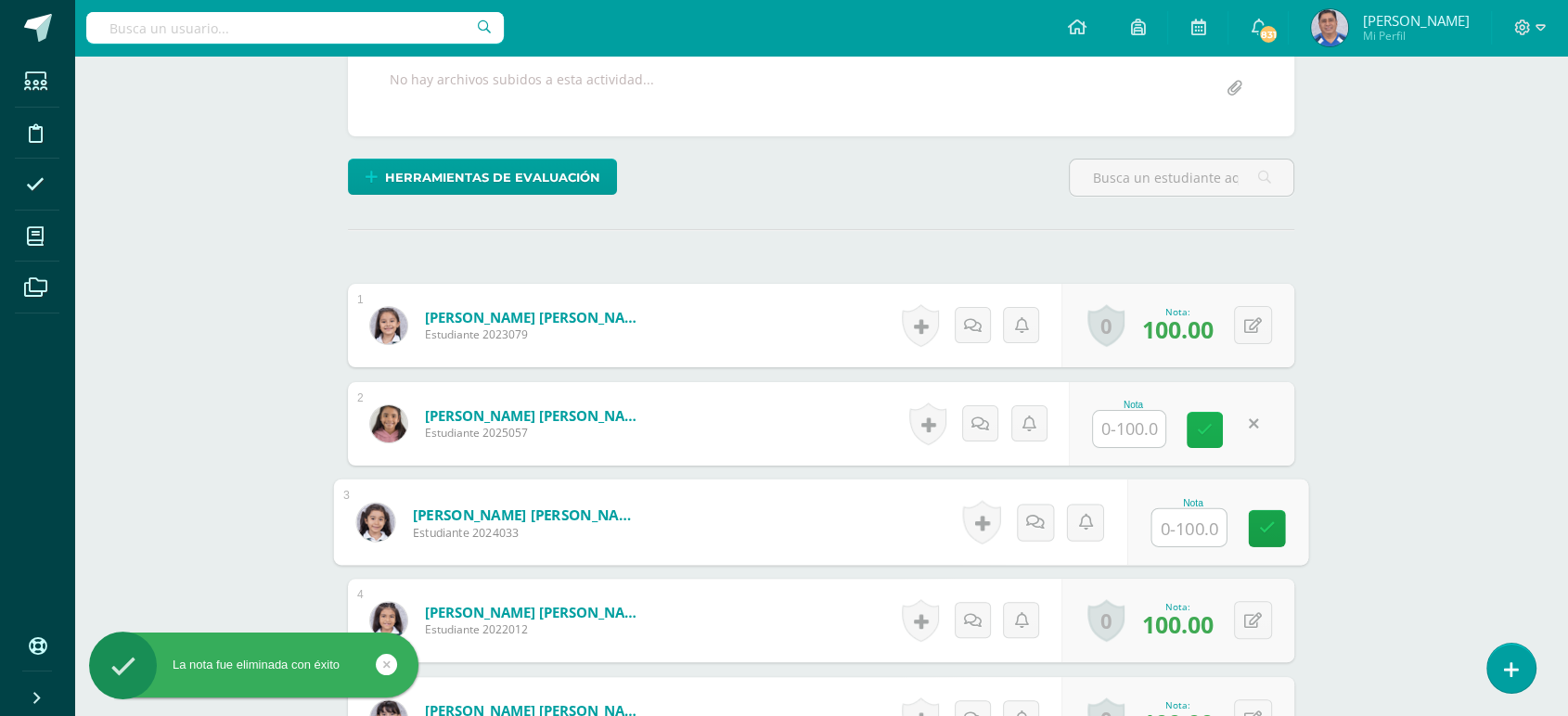
click at [1207, 429] on icon at bounding box center [1205, 430] width 15 height 15
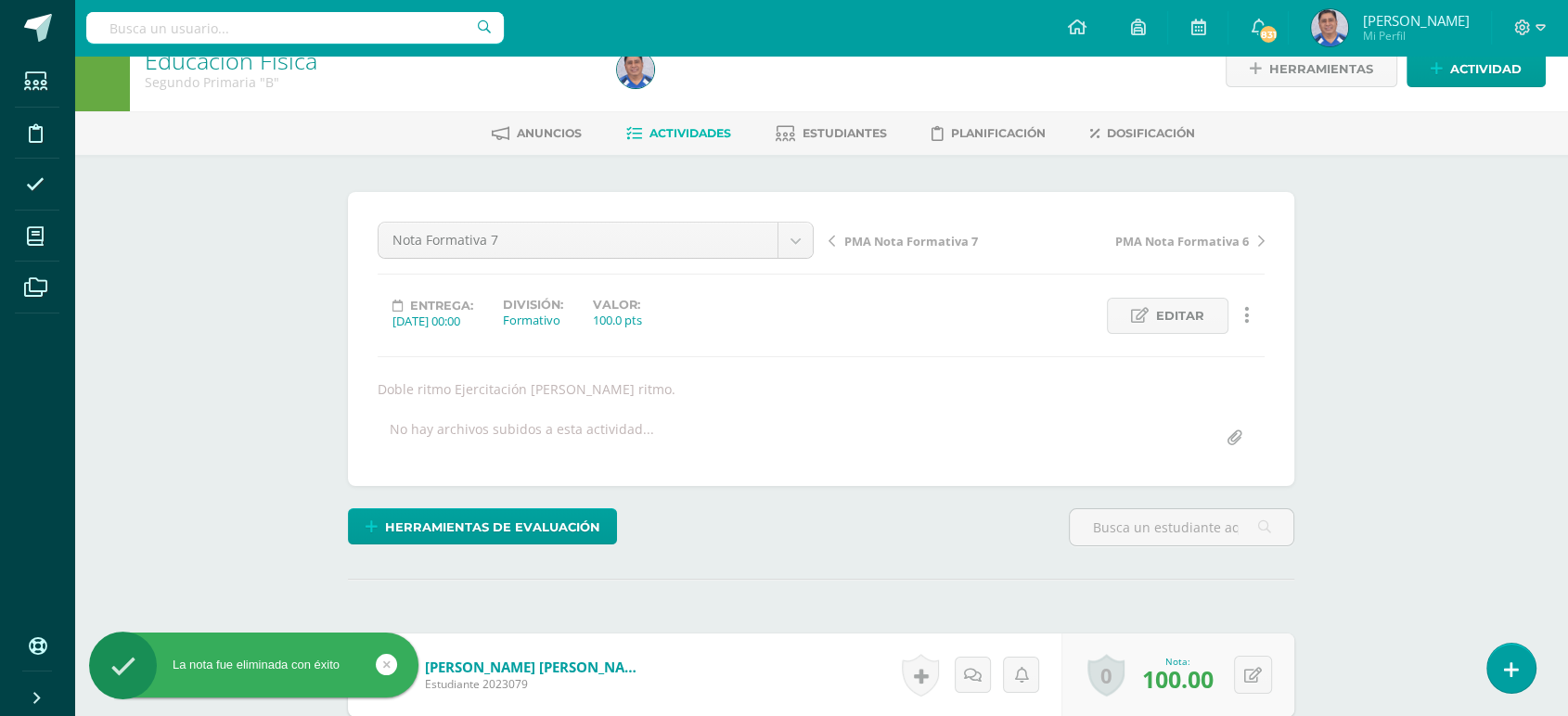
scroll to position [0, 0]
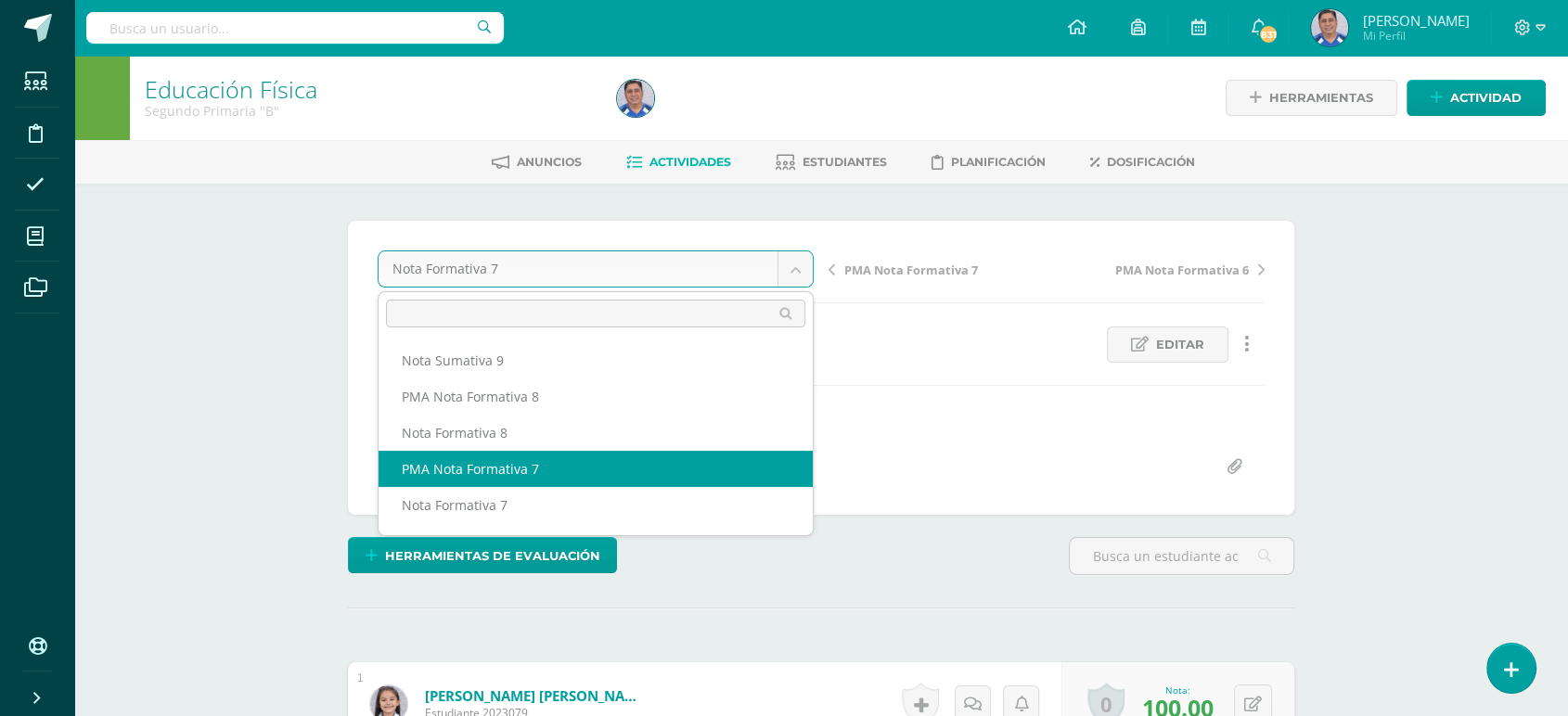
select select "/dashboard/teacher/grade-activity/253666/"
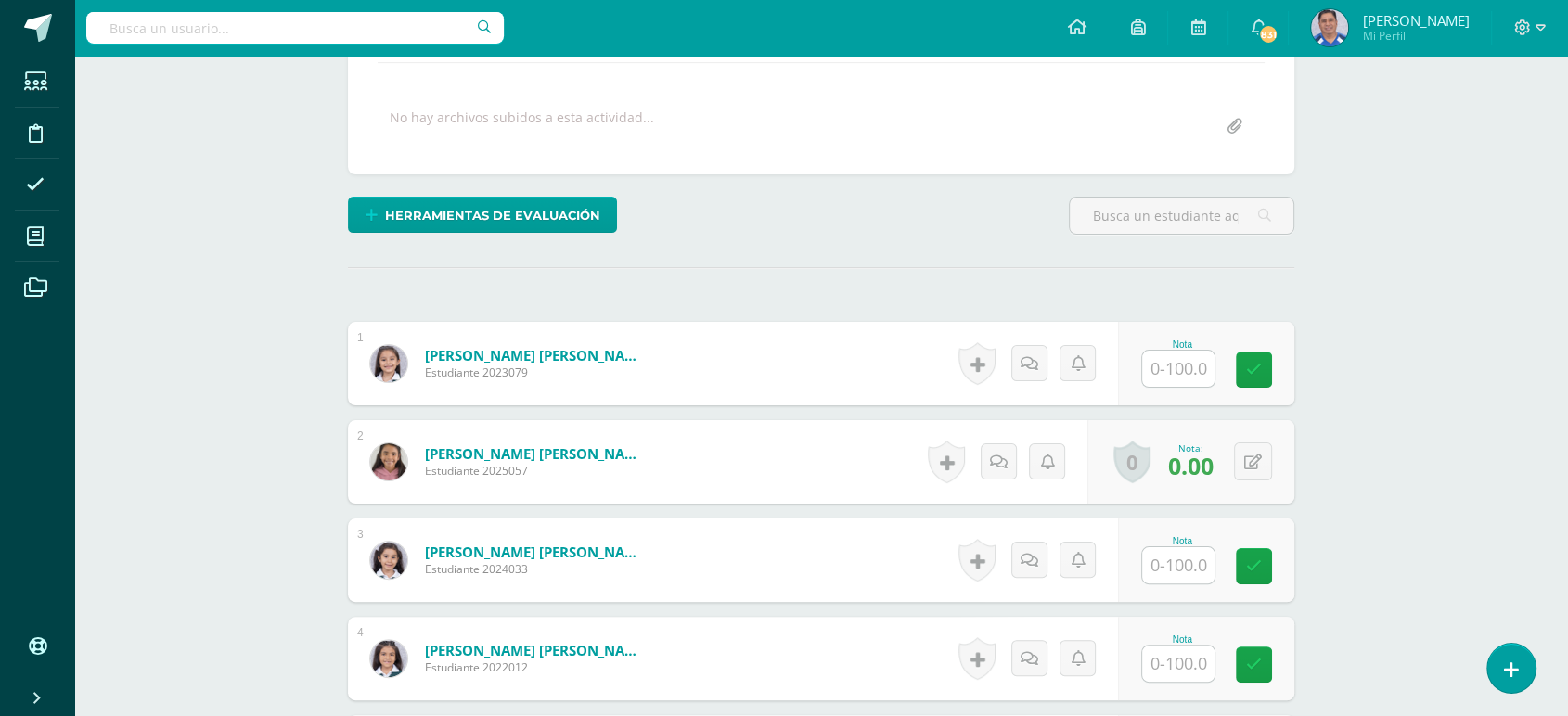
scroll to position [324, 0]
click at [1169, 561] on input "text" at bounding box center [1188, 565] width 74 height 37
type input "0"
click at [1262, 563] on icon at bounding box center [1266, 565] width 16 height 15
click at [1253, 553] on button at bounding box center [1253, 559] width 38 height 38
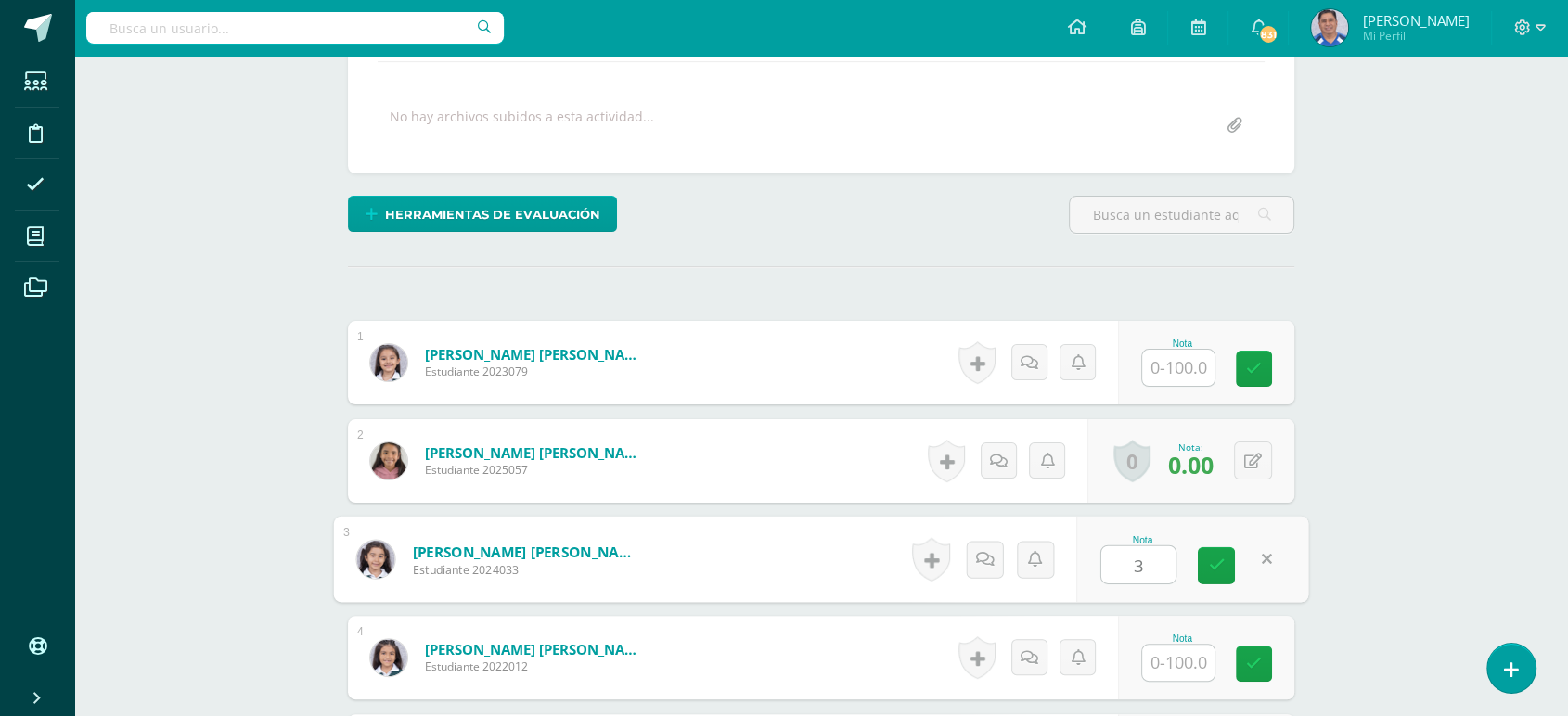
type input "35"
click at [1213, 560] on icon at bounding box center [1215, 565] width 16 height 15
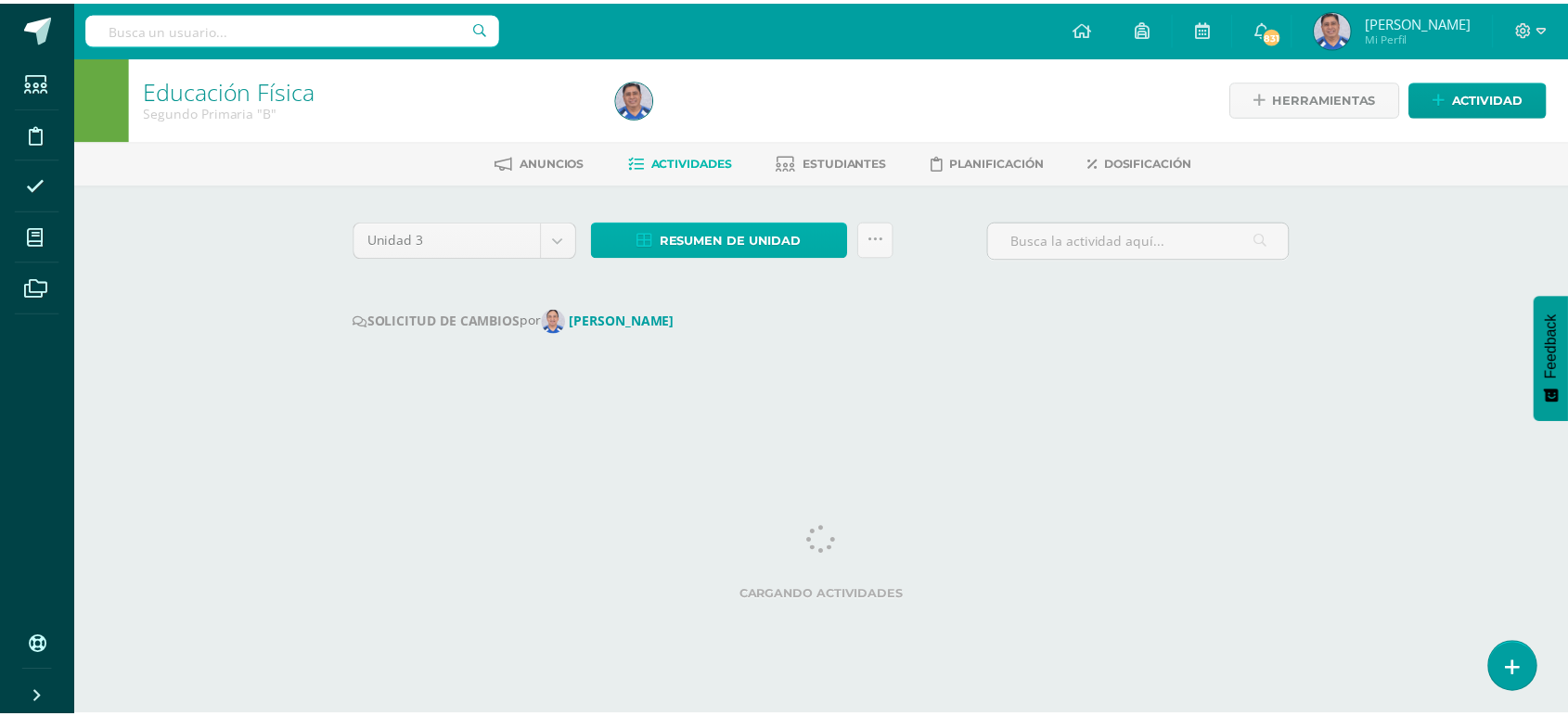
scroll to position [0, 8]
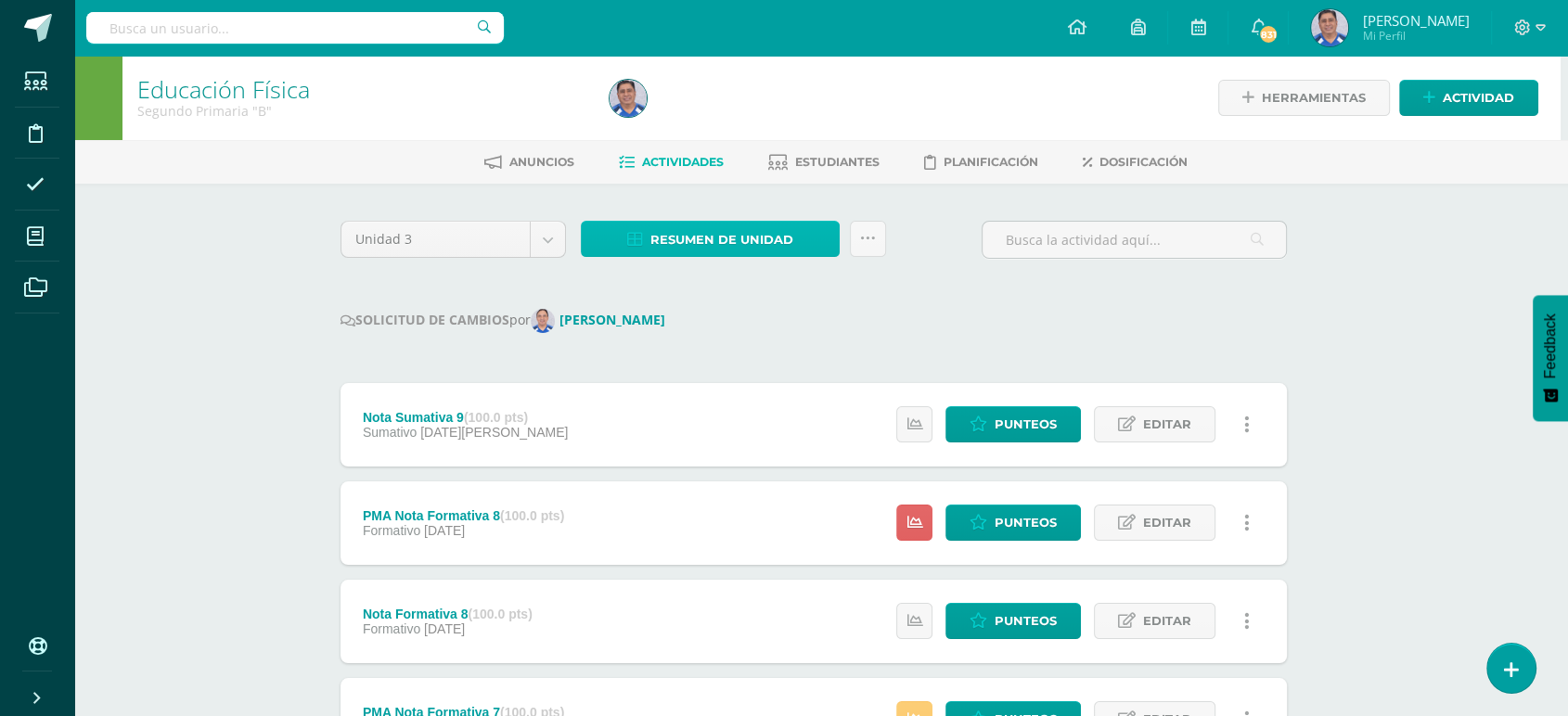
click at [735, 237] on span "Resumen de unidad" at bounding box center [722, 240] width 143 height 35
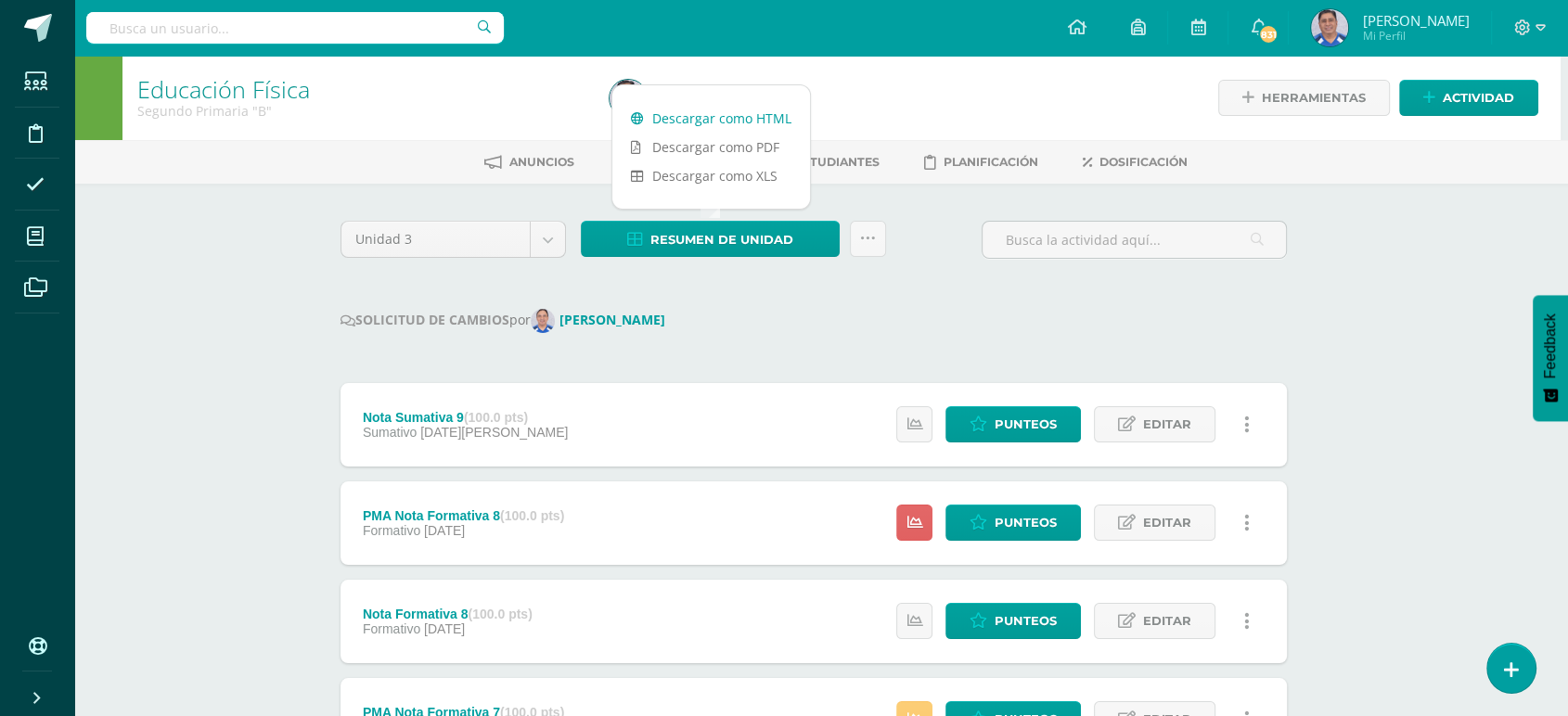
click at [689, 115] on link "Descargar como HTML" at bounding box center [711, 118] width 198 height 29
click at [720, 113] on link "Descargar como HTML" at bounding box center [711, 118] width 198 height 29
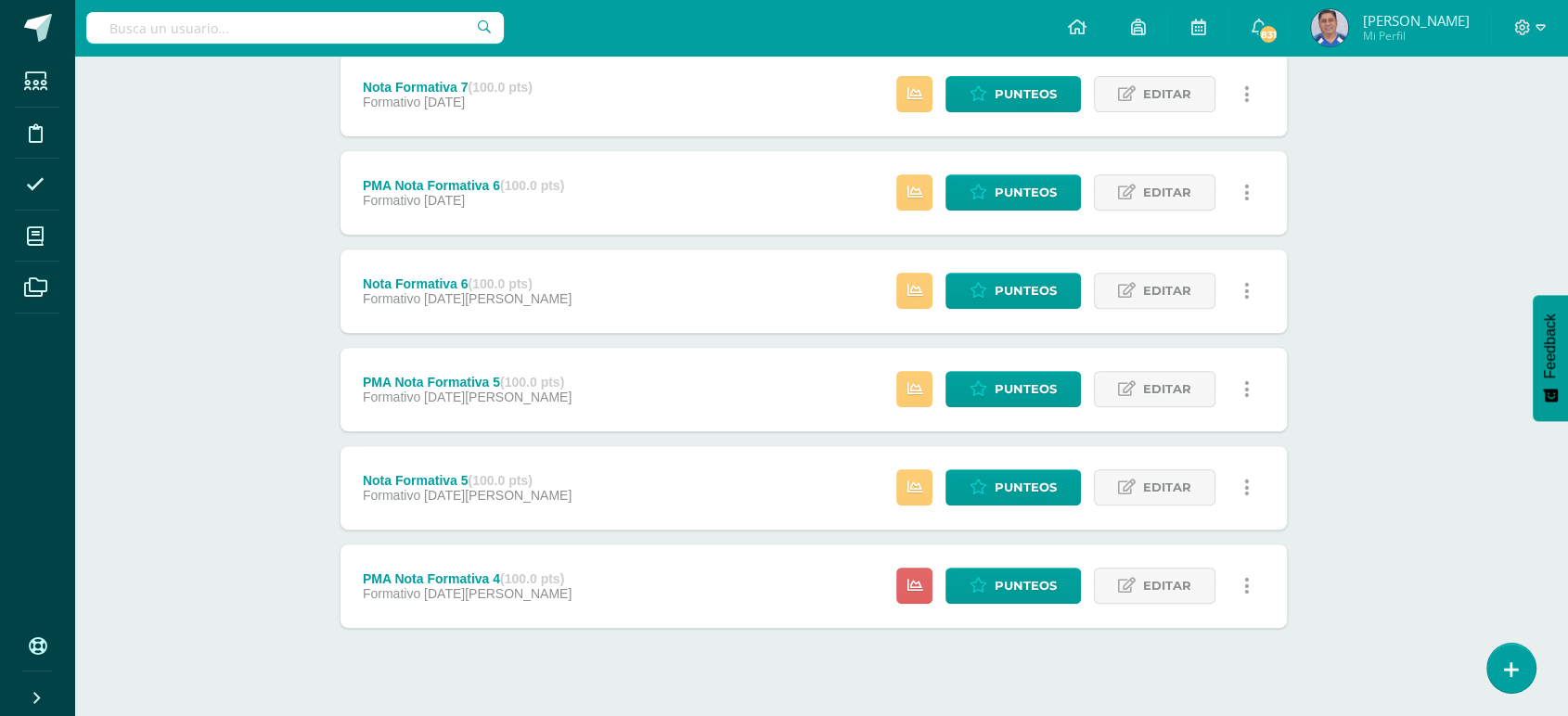
scroll to position [753, 8]
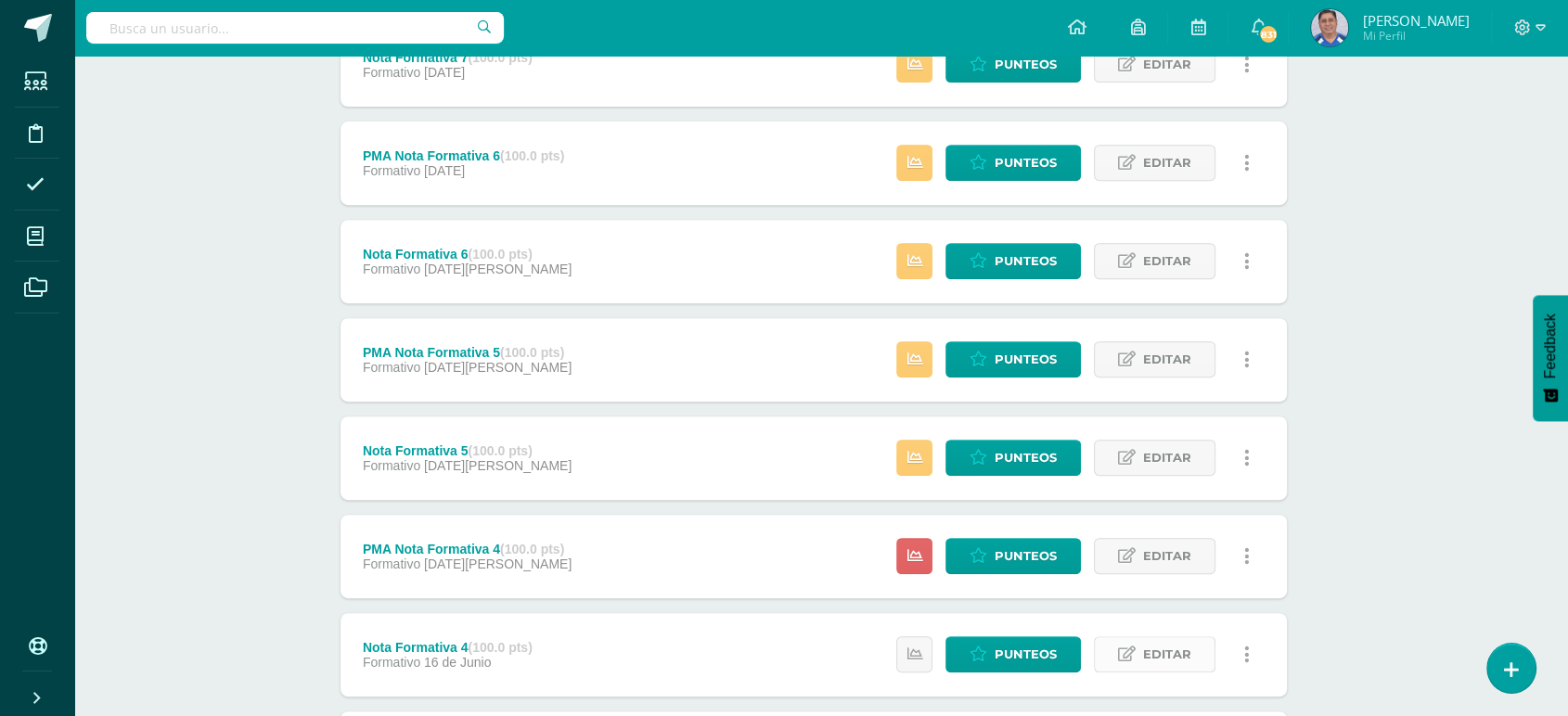
click at [1155, 654] on span "Editar" at bounding box center [1167, 654] width 48 height 35
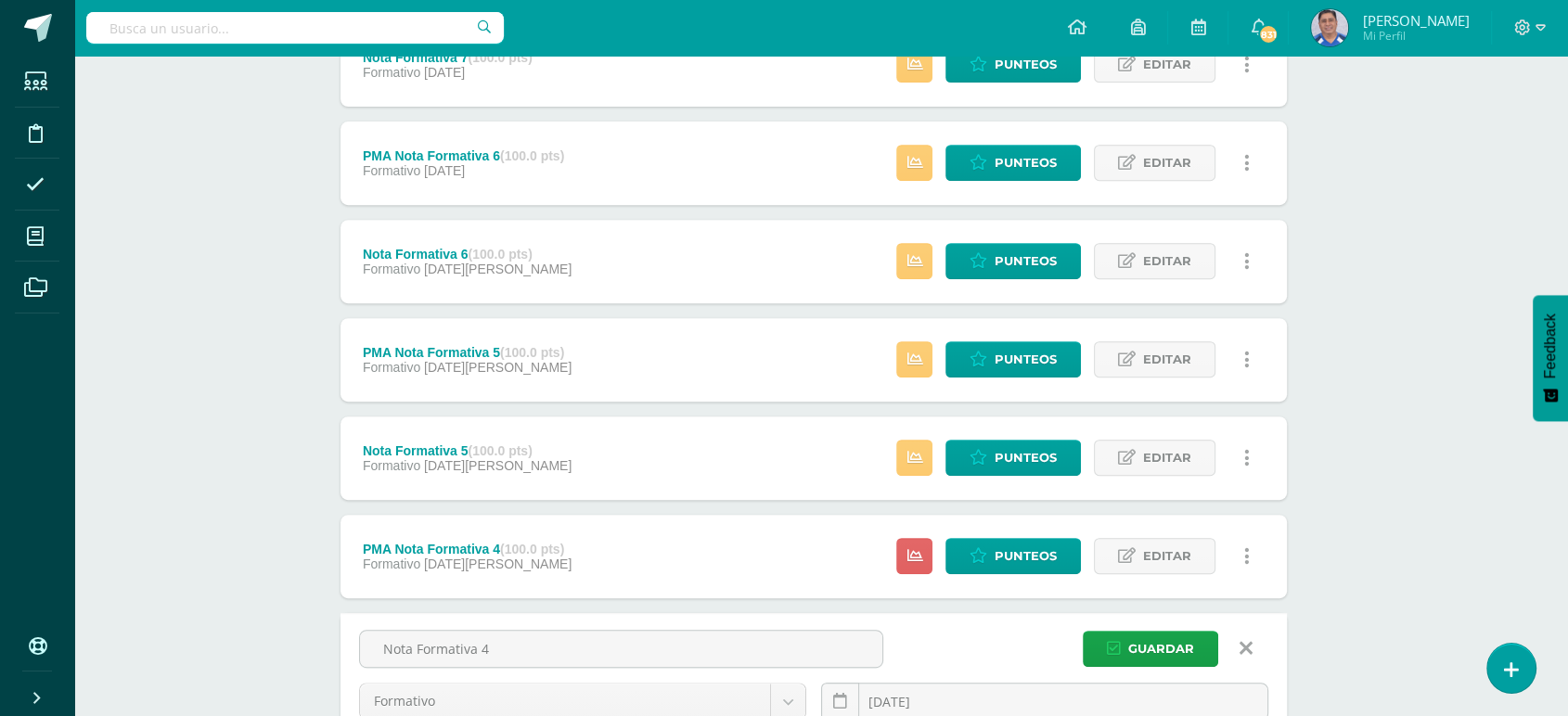
click at [1245, 650] on icon at bounding box center [1246, 648] width 13 height 20
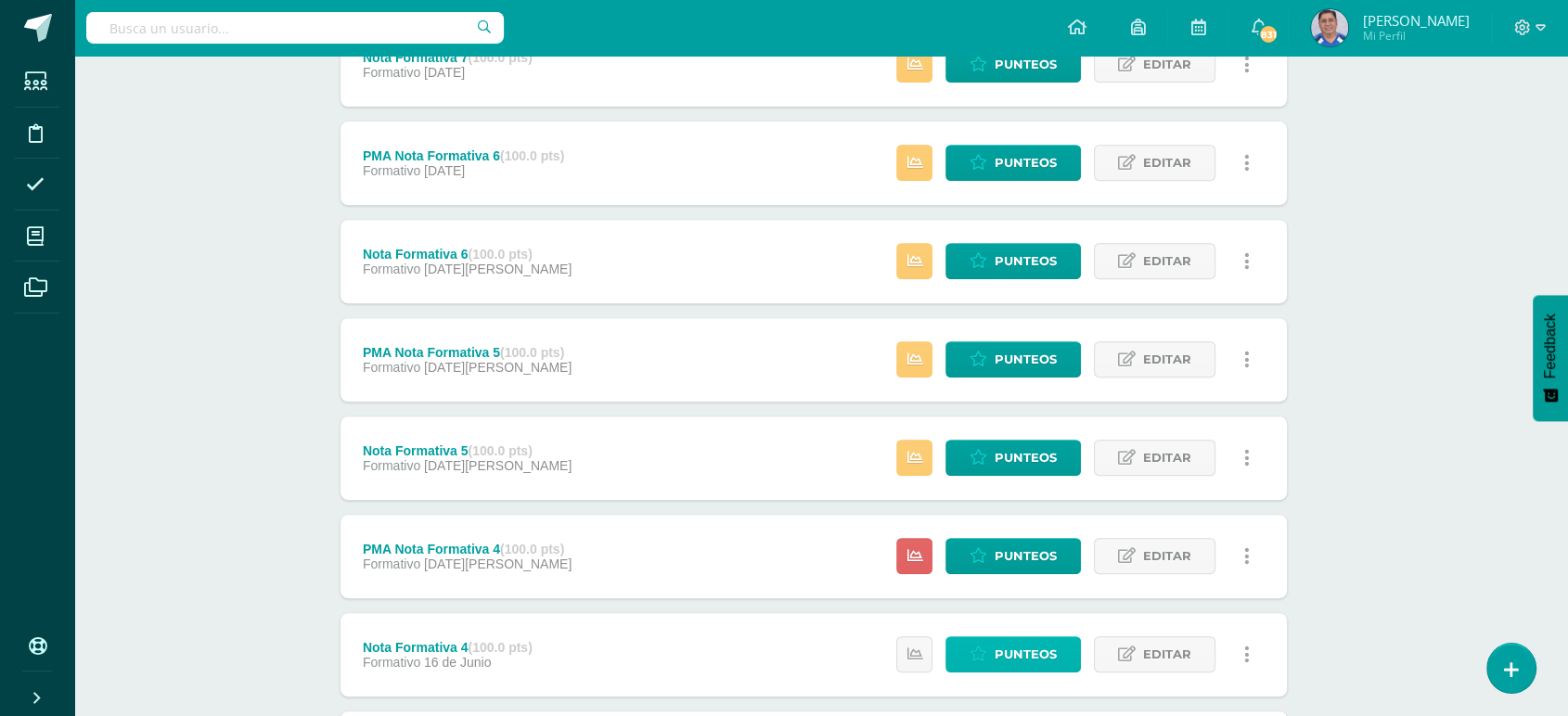
click at [1015, 648] on span "Punteos" at bounding box center [1025, 654] width 62 height 35
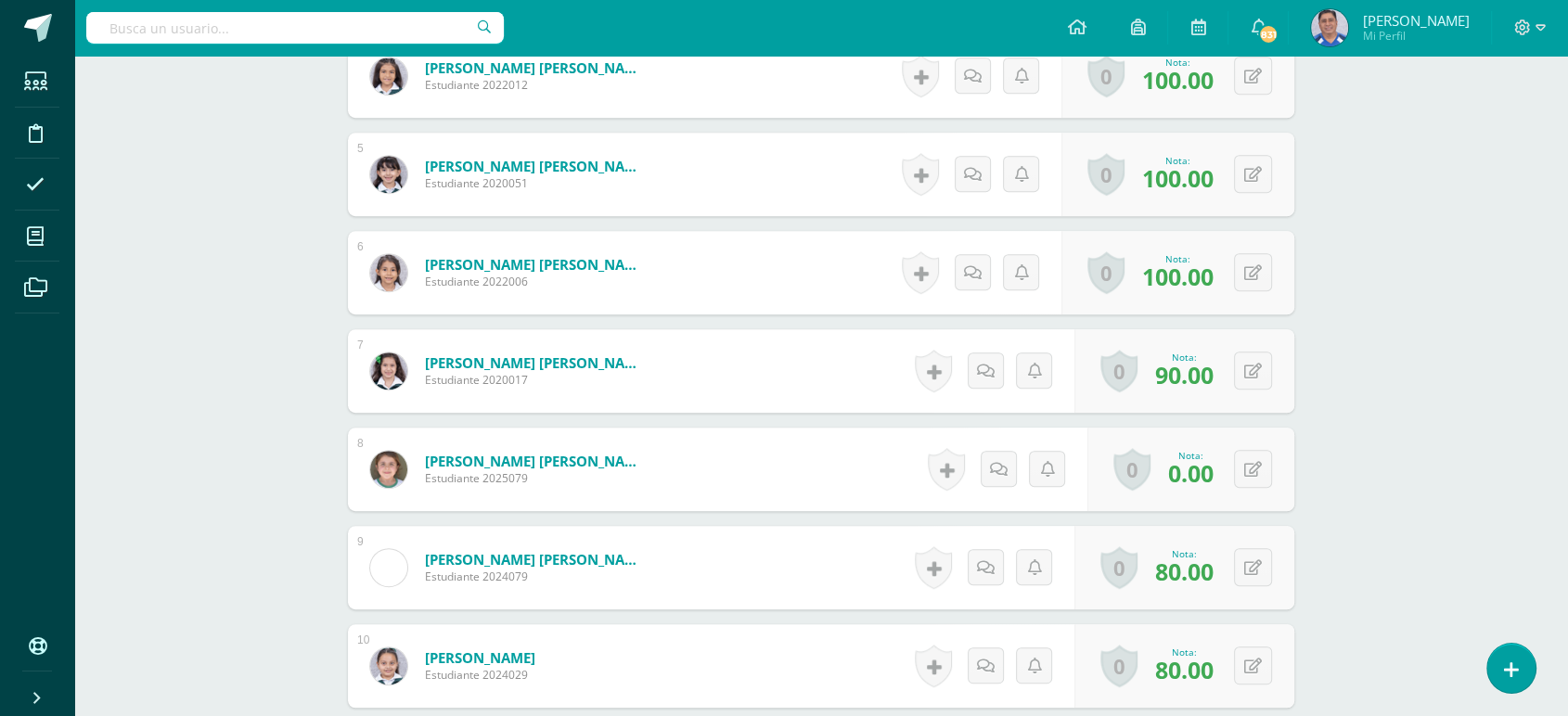
scroll to position [928, 0]
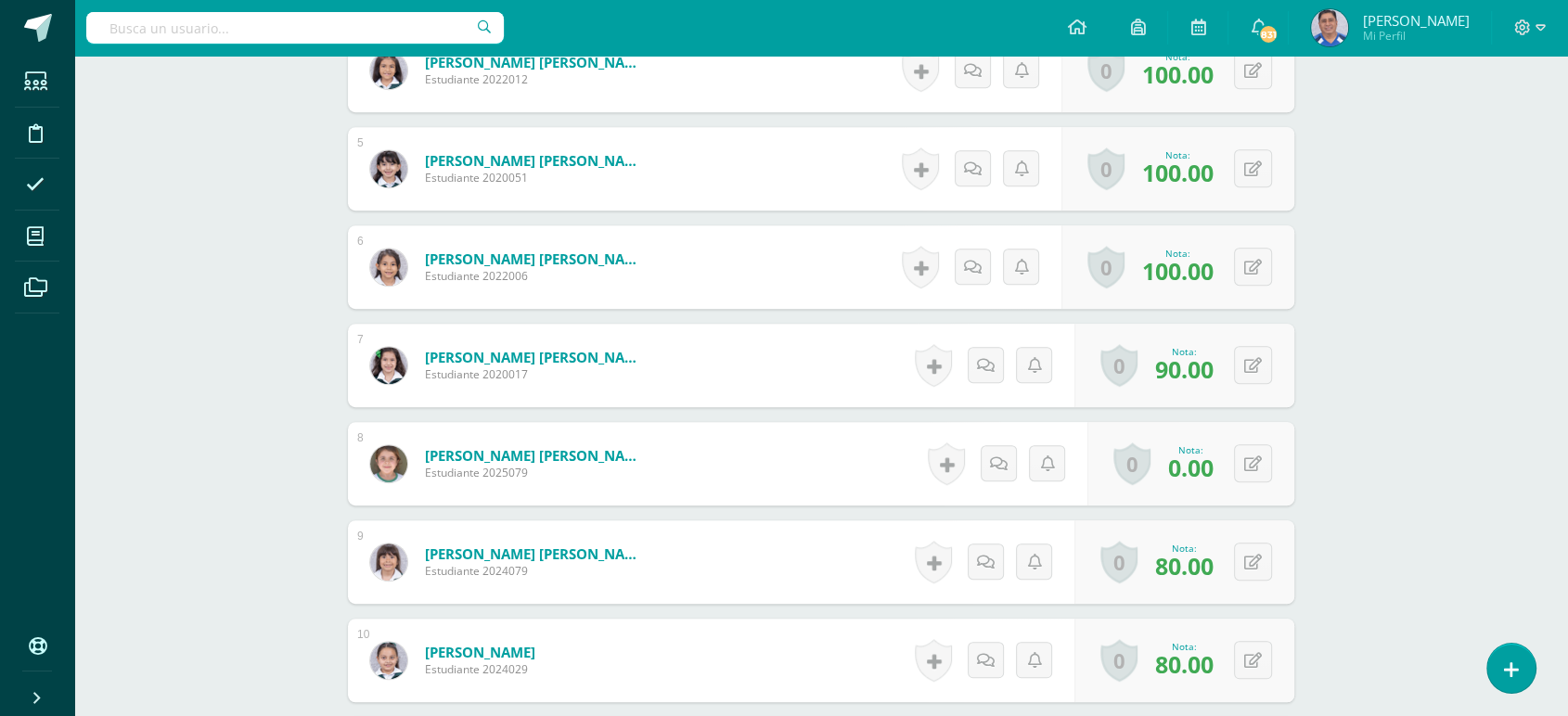
click at [1257, 466] on body "Estudiantes Disciplina Asistencia Mis cursos Archivos Soporte Ayuda Reportar un…" at bounding box center [784, 141] width 1568 height 2139
click at [1246, 461] on button at bounding box center [1253, 463] width 38 height 38
click at [1217, 466] on icon at bounding box center [1215, 470] width 16 height 15
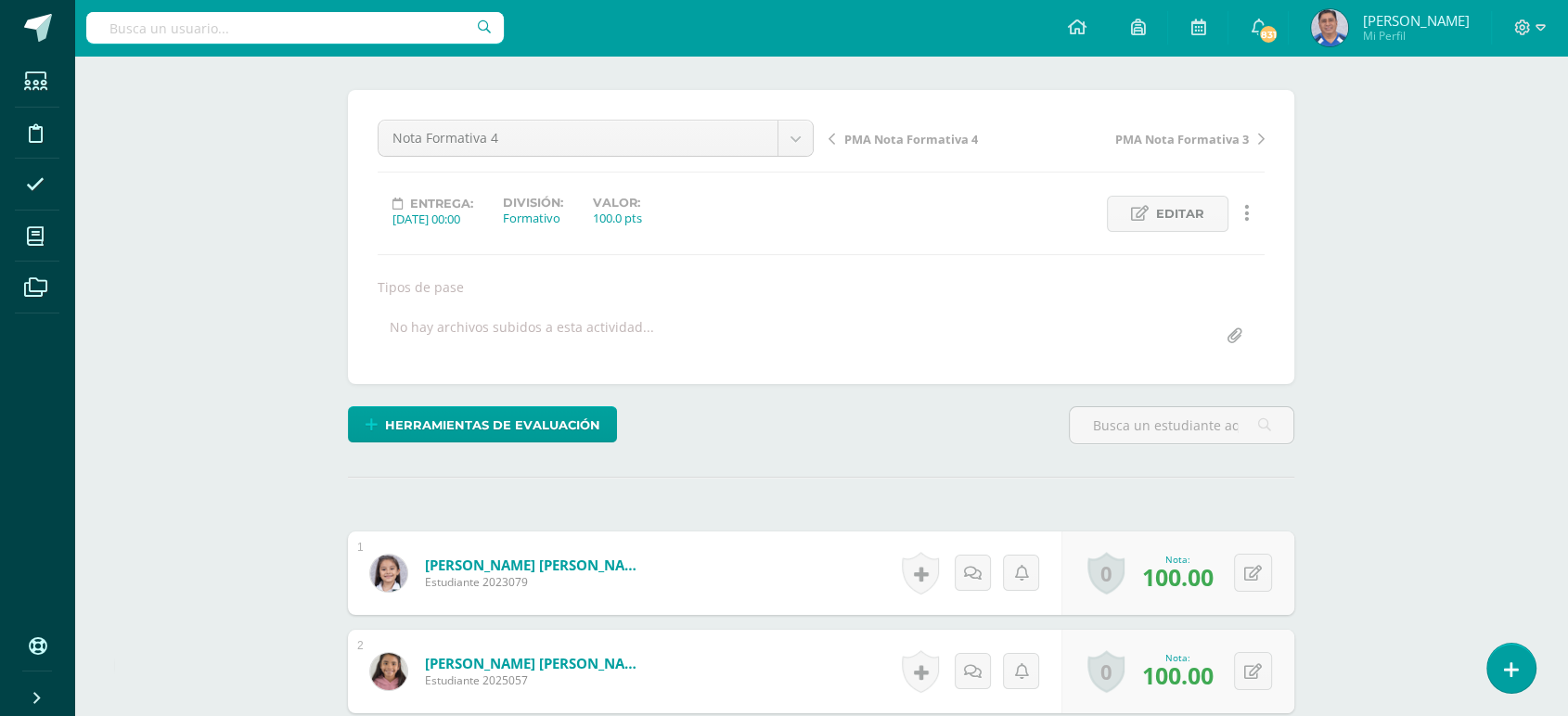
scroll to position [123, 0]
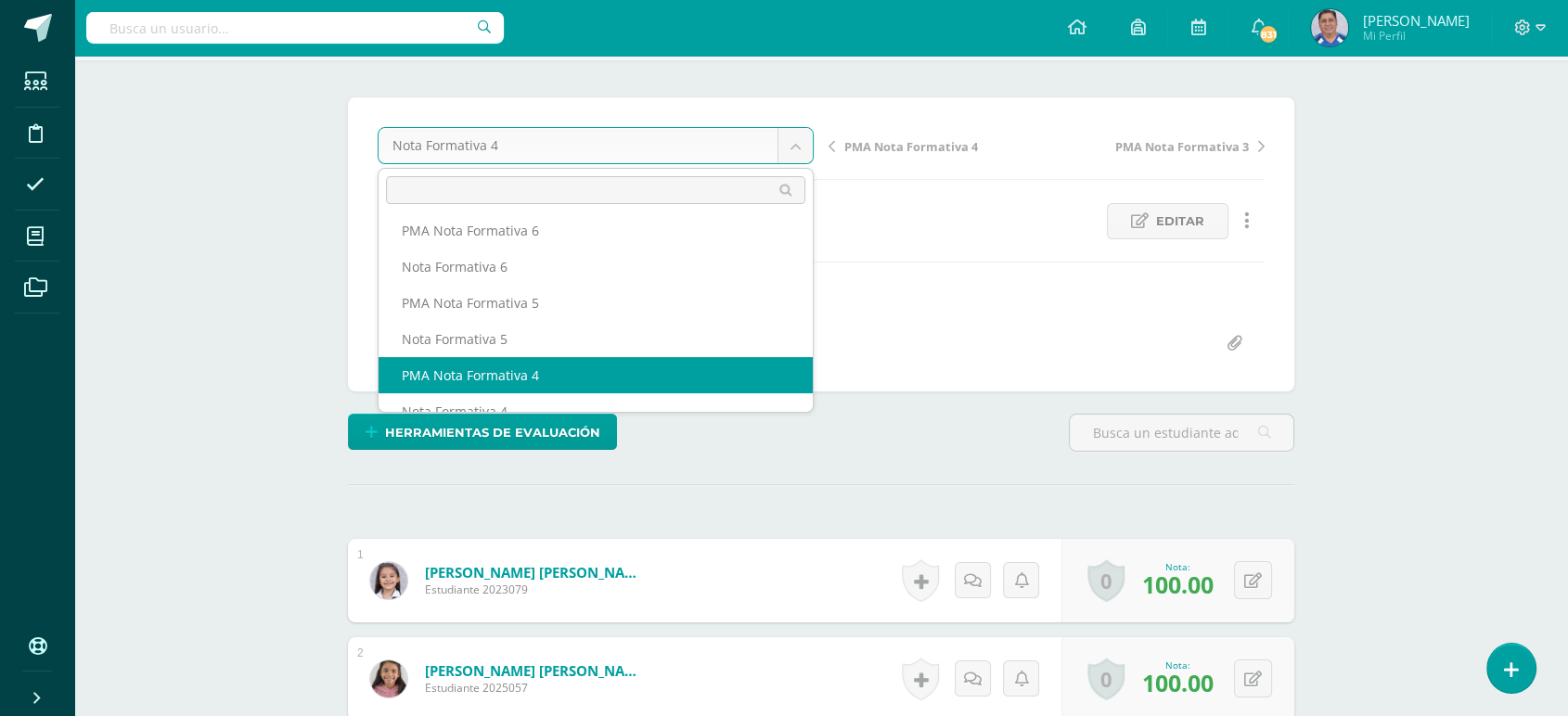
select select "/dashboard/teacher/grade-activity/253649/"
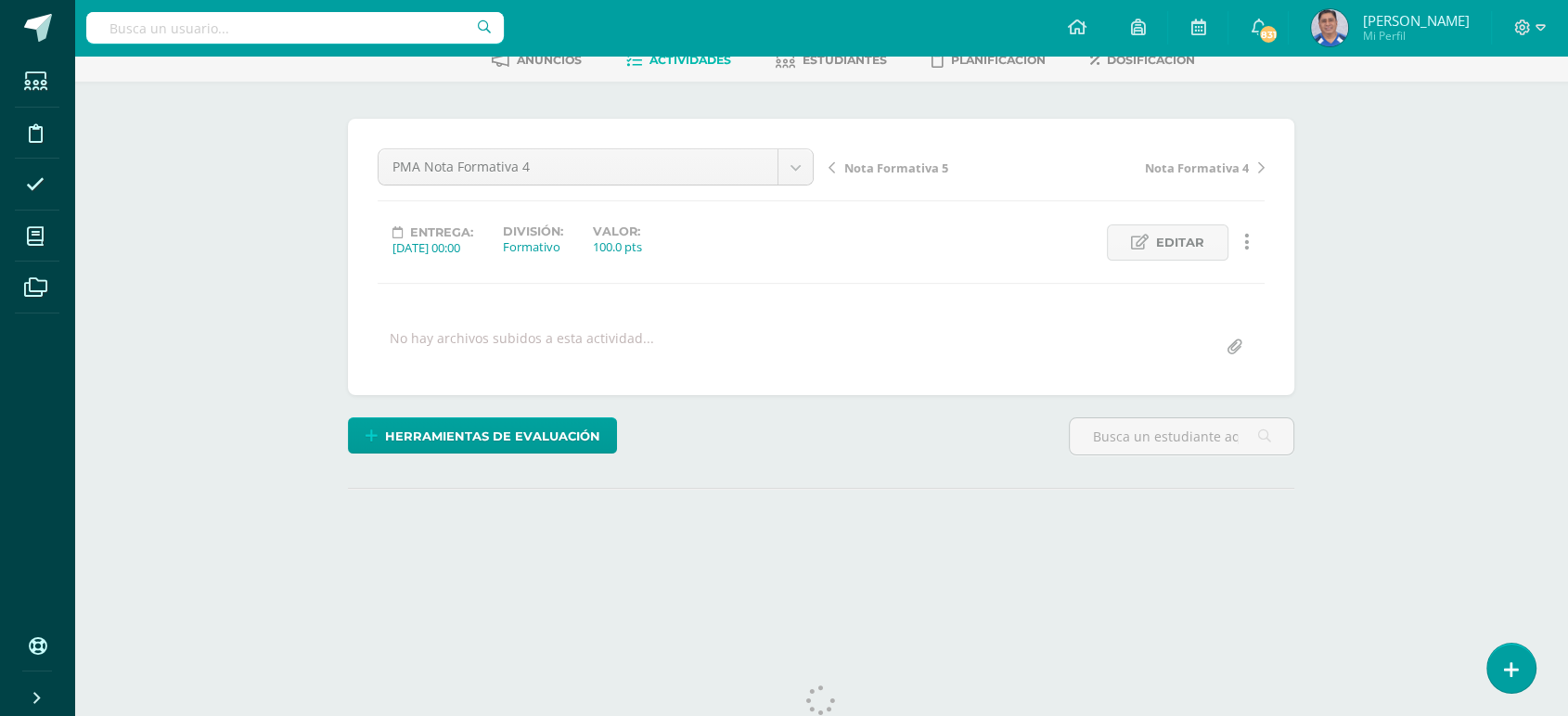
scroll to position [156, 0]
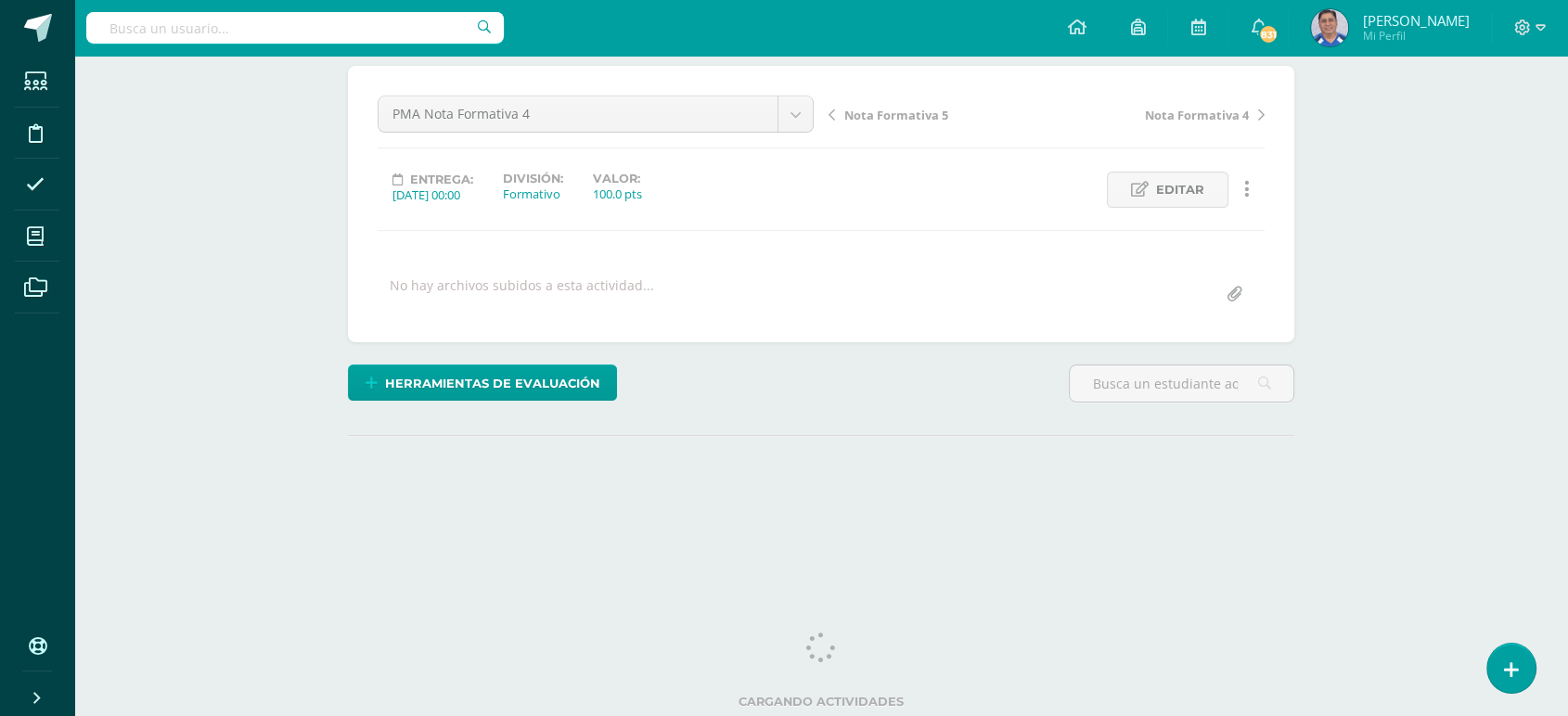
drag, startPoint x: 1575, startPoint y: 114, endPoint x: 1575, endPoint y: 298, distance: 184.0
click at [1568, 298] on html "Estudiantes Disciplina Asistencia Mis cursos Archivos Soporte Ayuda Reportar un…" at bounding box center [784, 212] width 1568 height 735
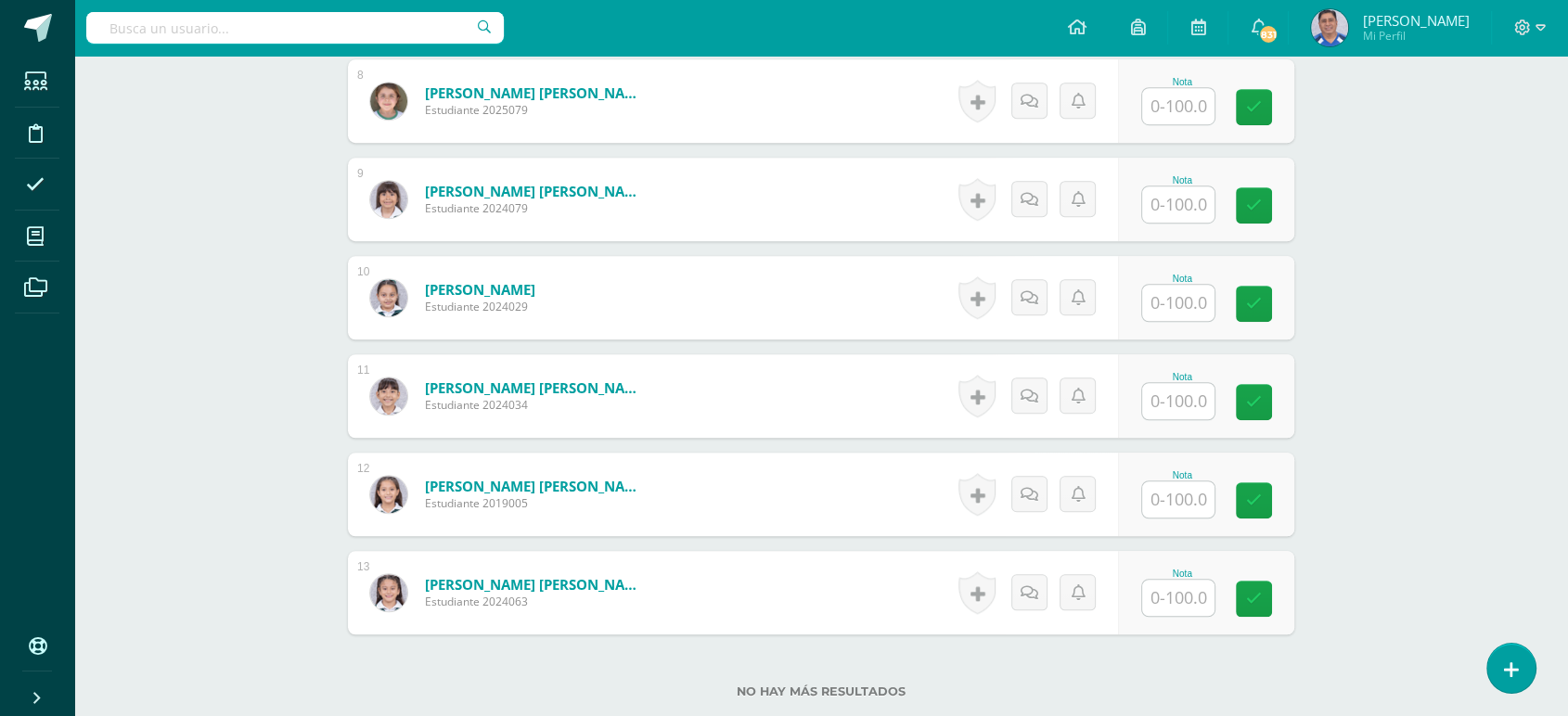
scroll to position [1284, 0]
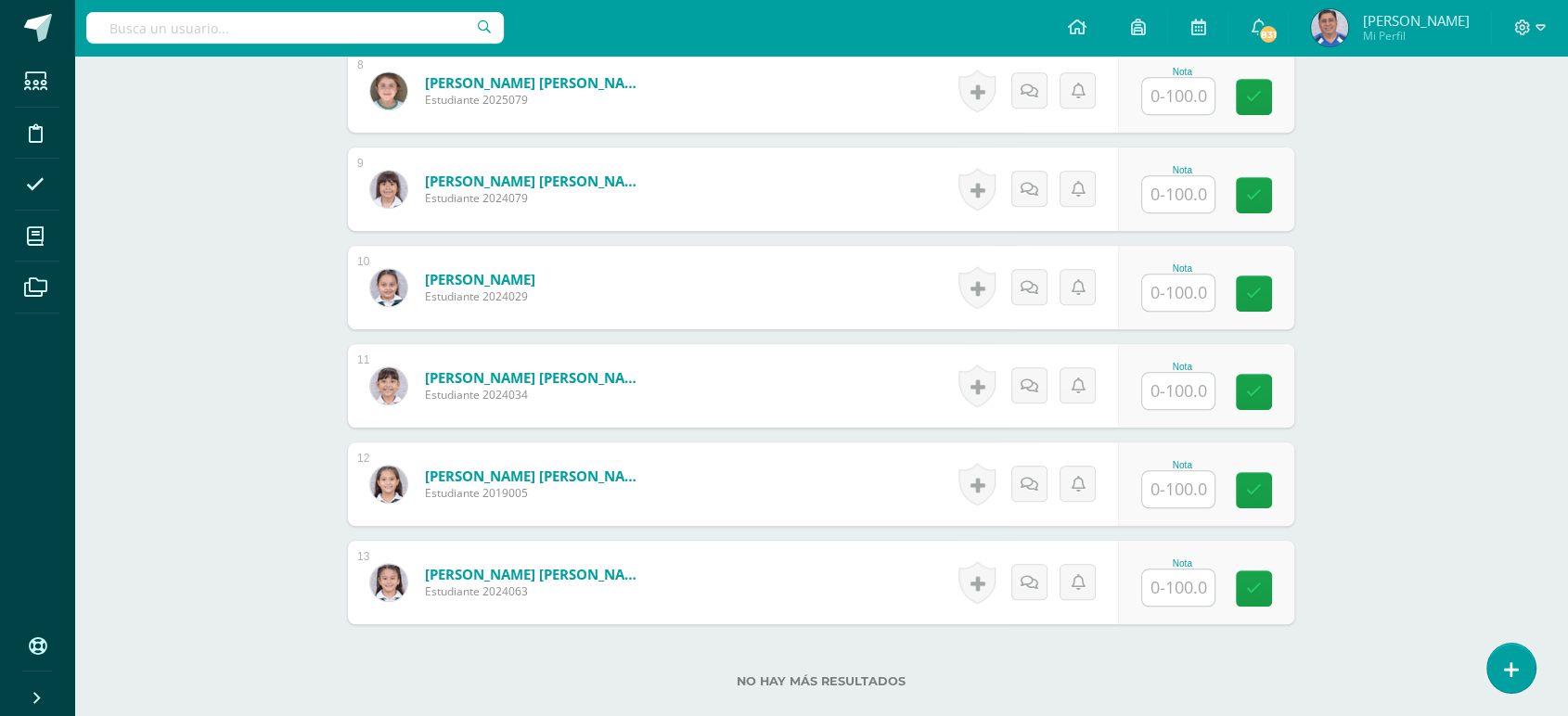
click at [1173, 94] on input "text" at bounding box center [1178, 96] width 72 height 37
type input "0"
click at [1264, 92] on icon at bounding box center [1266, 97] width 16 height 15
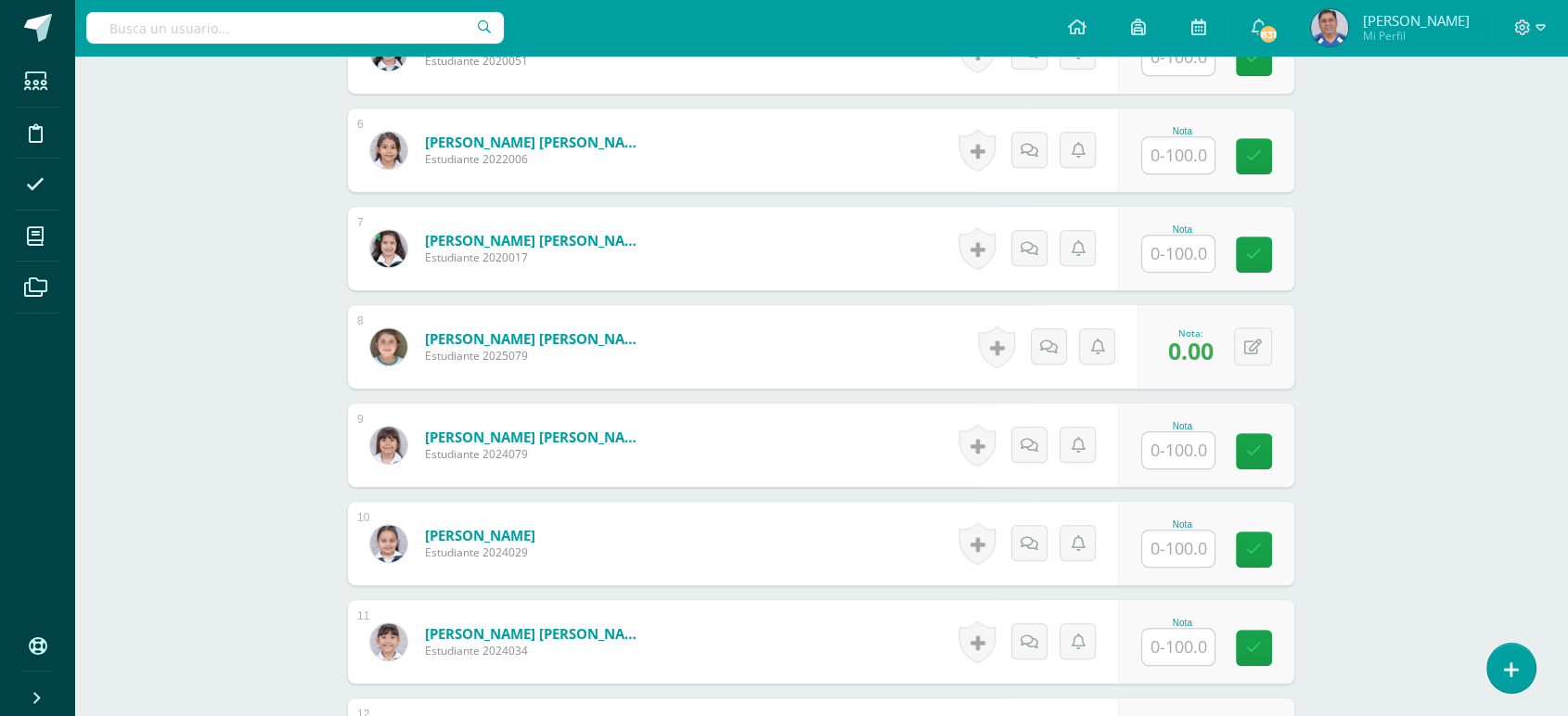
scroll to position [0, 0]
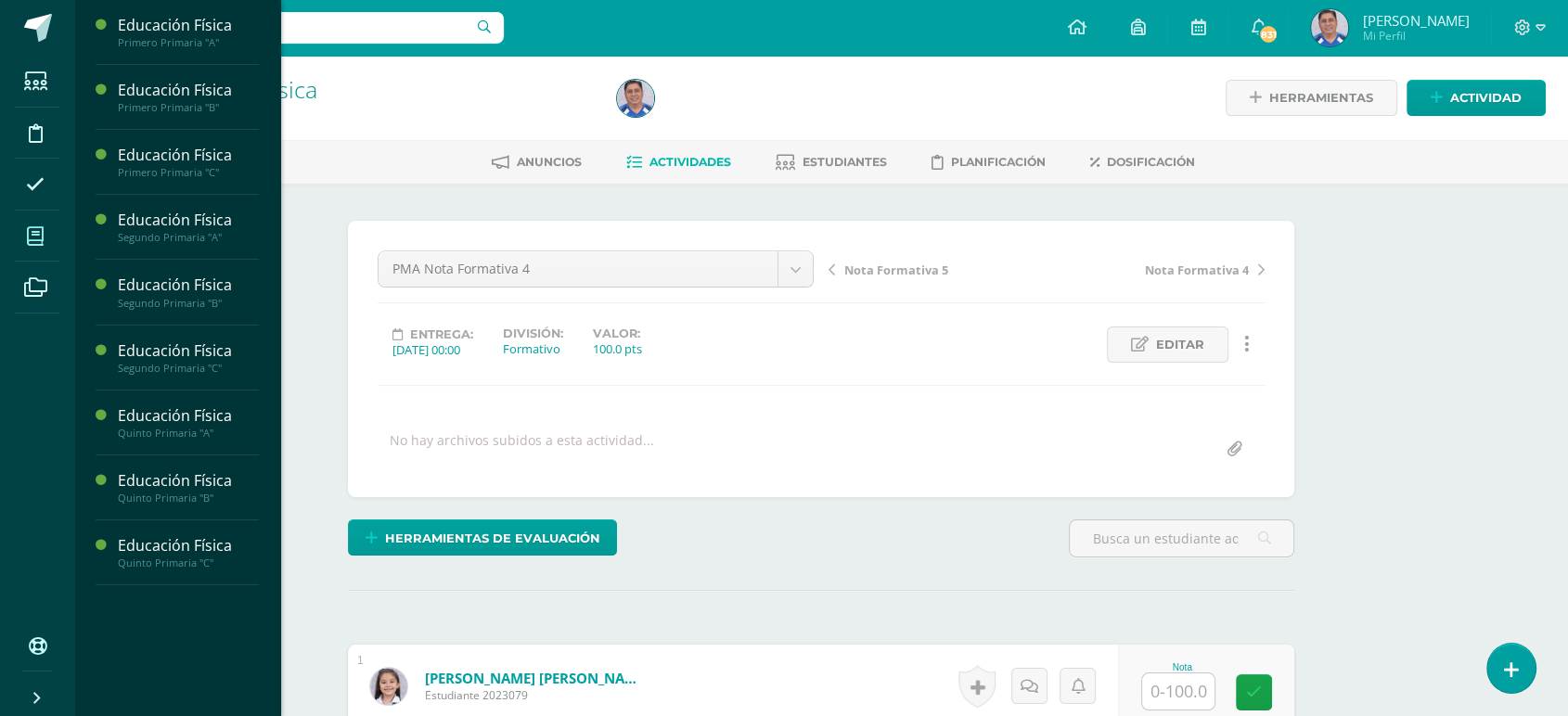
click at [37, 236] on icon at bounding box center [35, 236] width 16 height 18
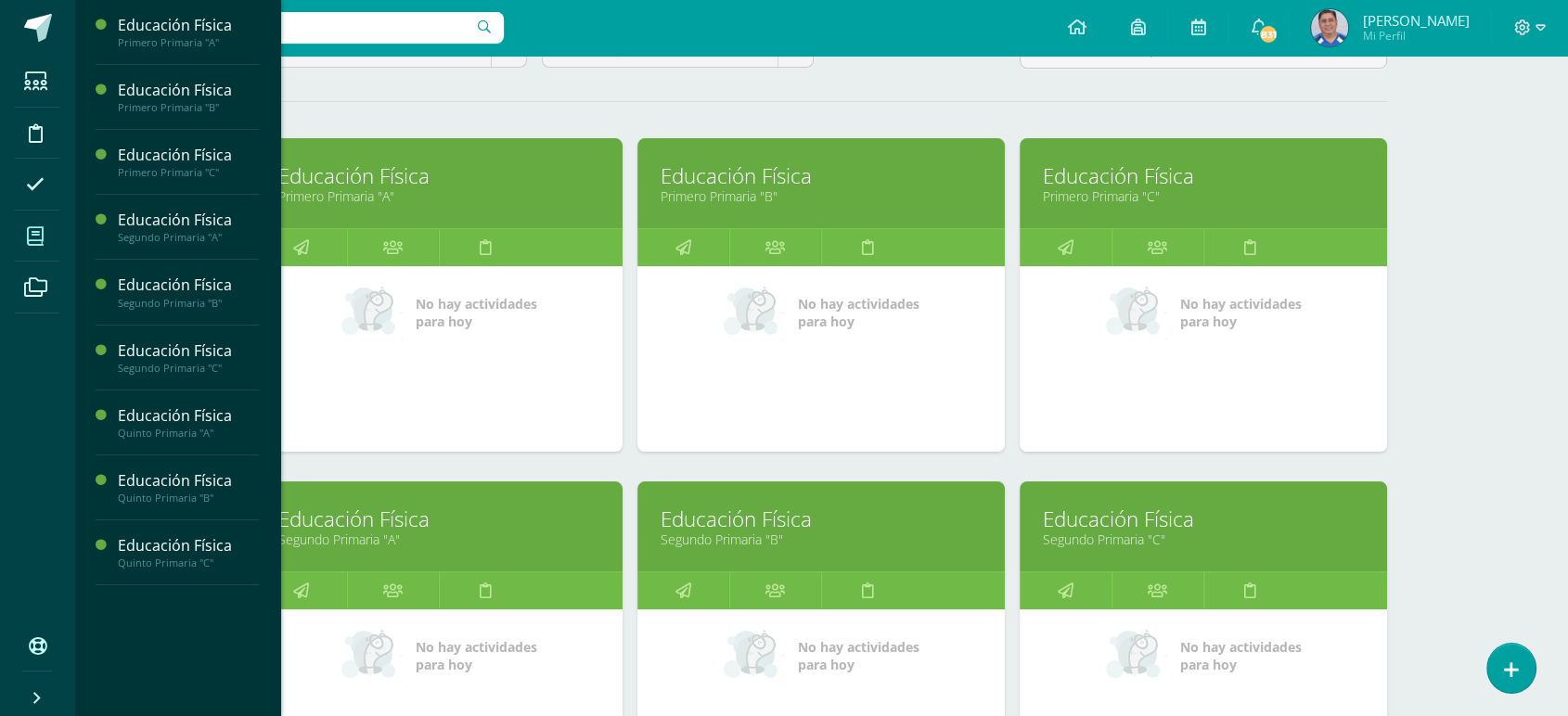
scroll to position [275, 0]
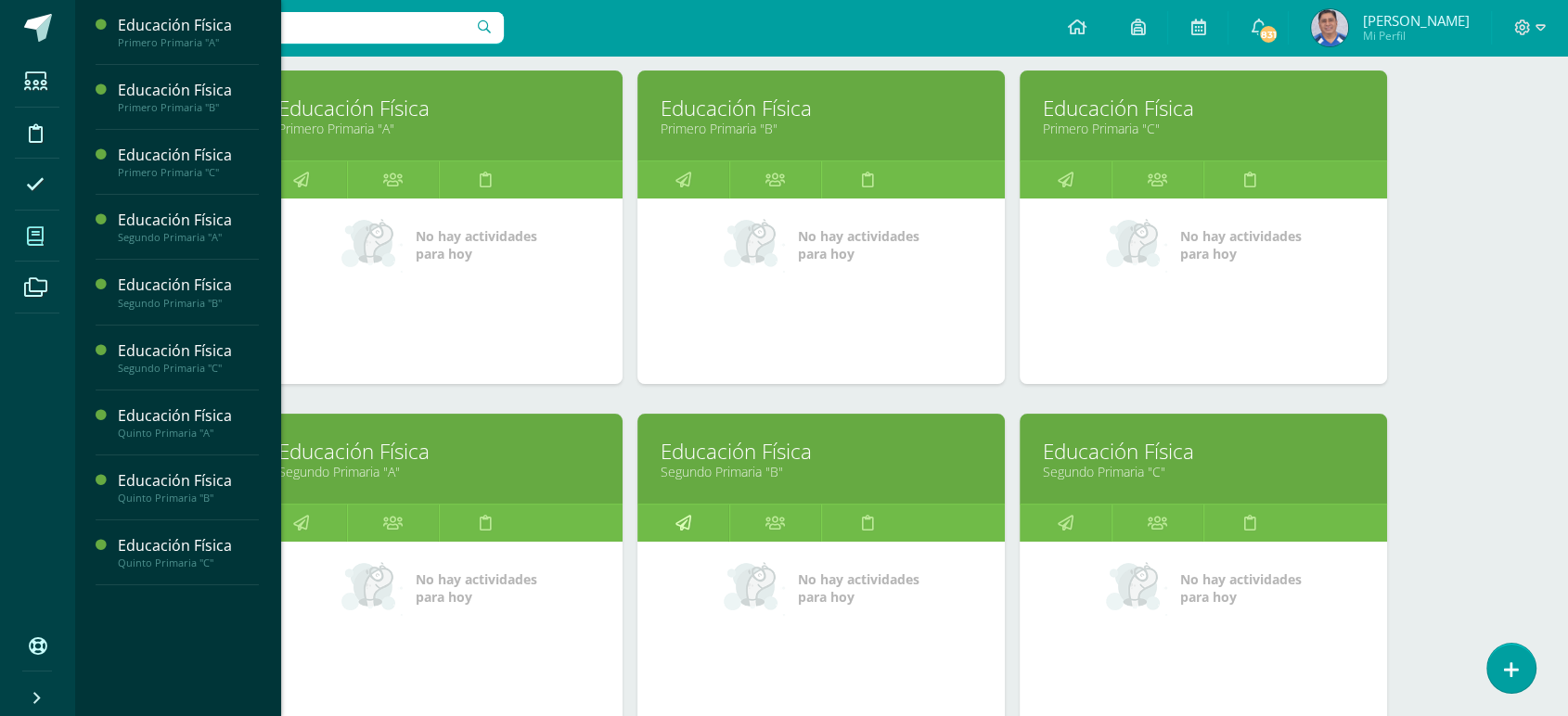
click at [683, 518] on icon at bounding box center [683, 523] width 15 height 37
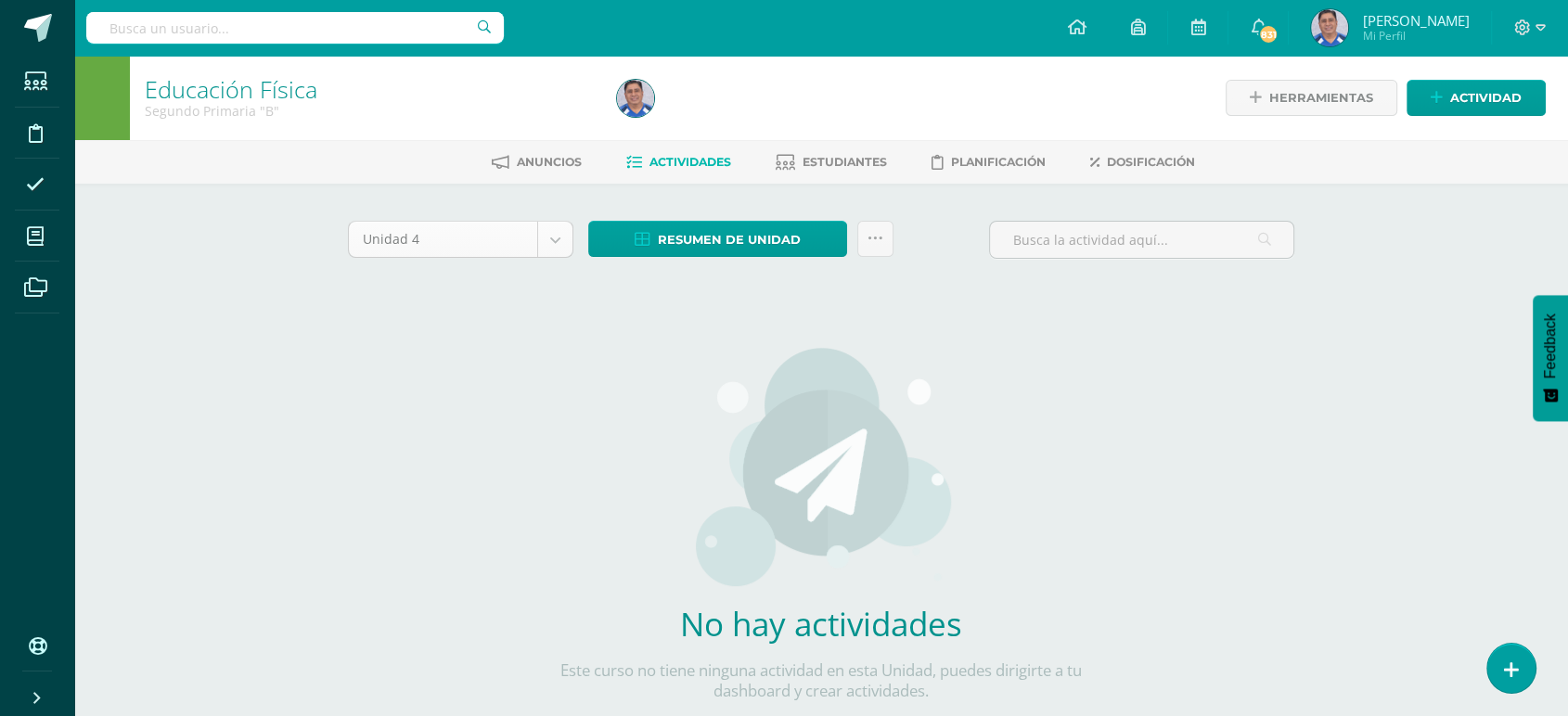
click at [554, 235] on body "Estudiantes Disciplina Asistencia Mis cursos Archivos Soporte Ayuda Reportar un…" at bounding box center [784, 398] width 1568 height 797
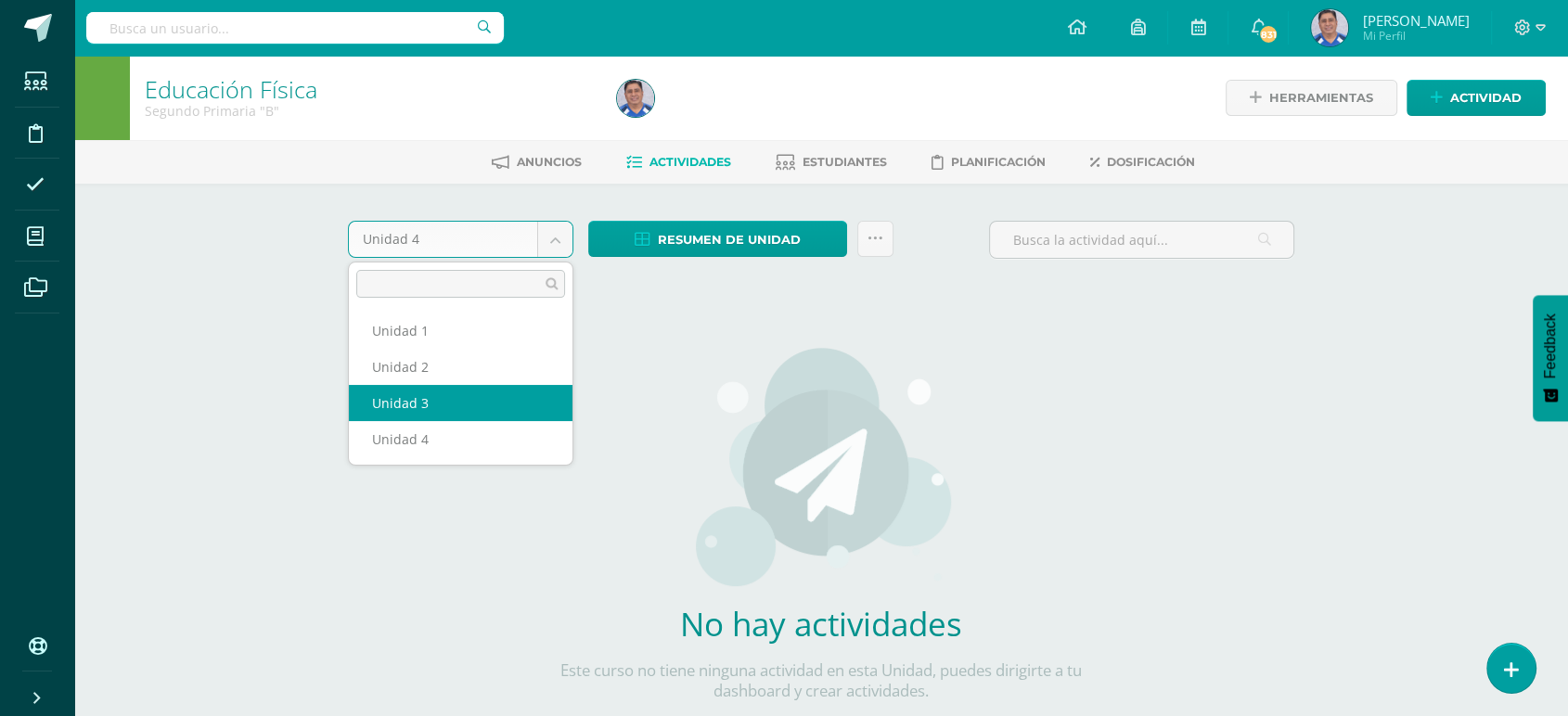
select select "Unidad 3"
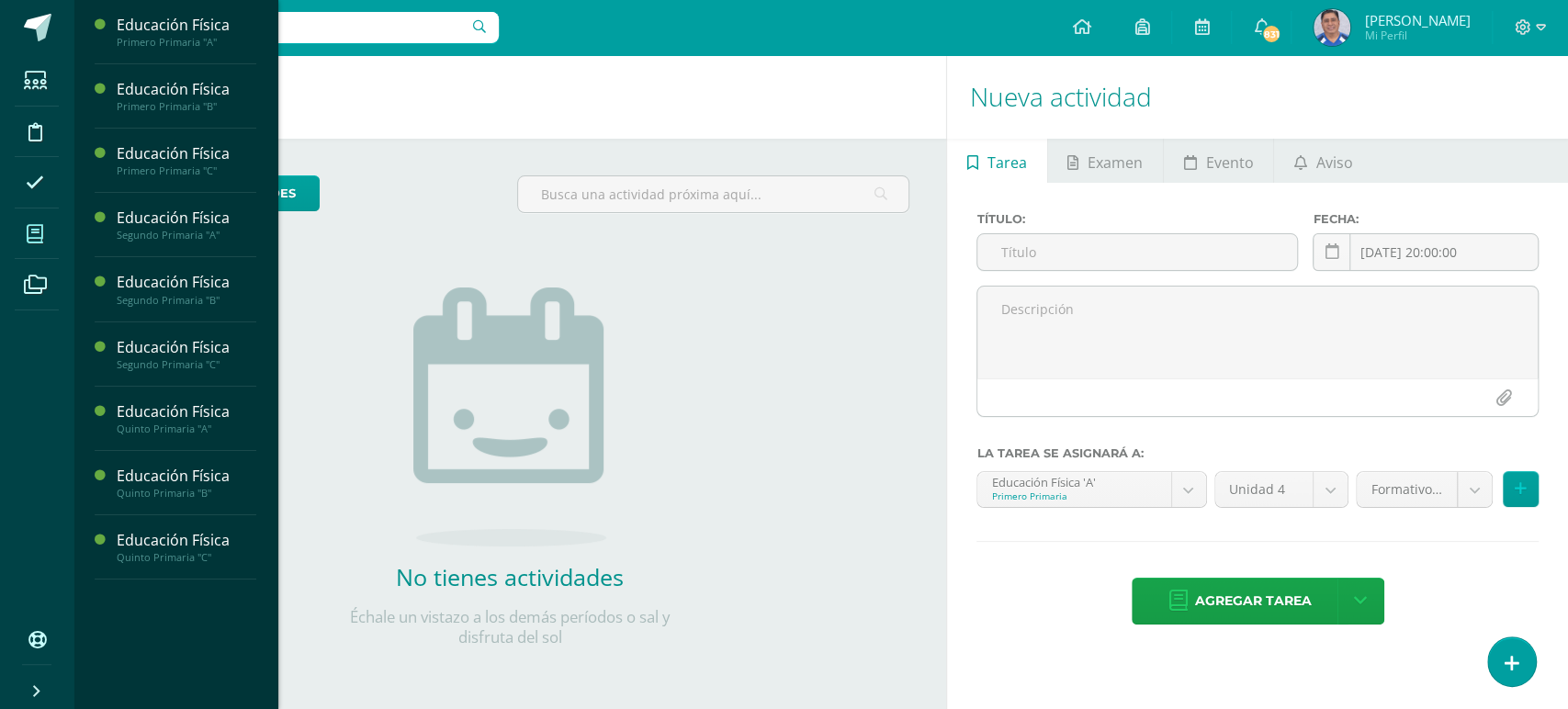
click at [35, 235] on icon at bounding box center [34, 234] width 16 height 18
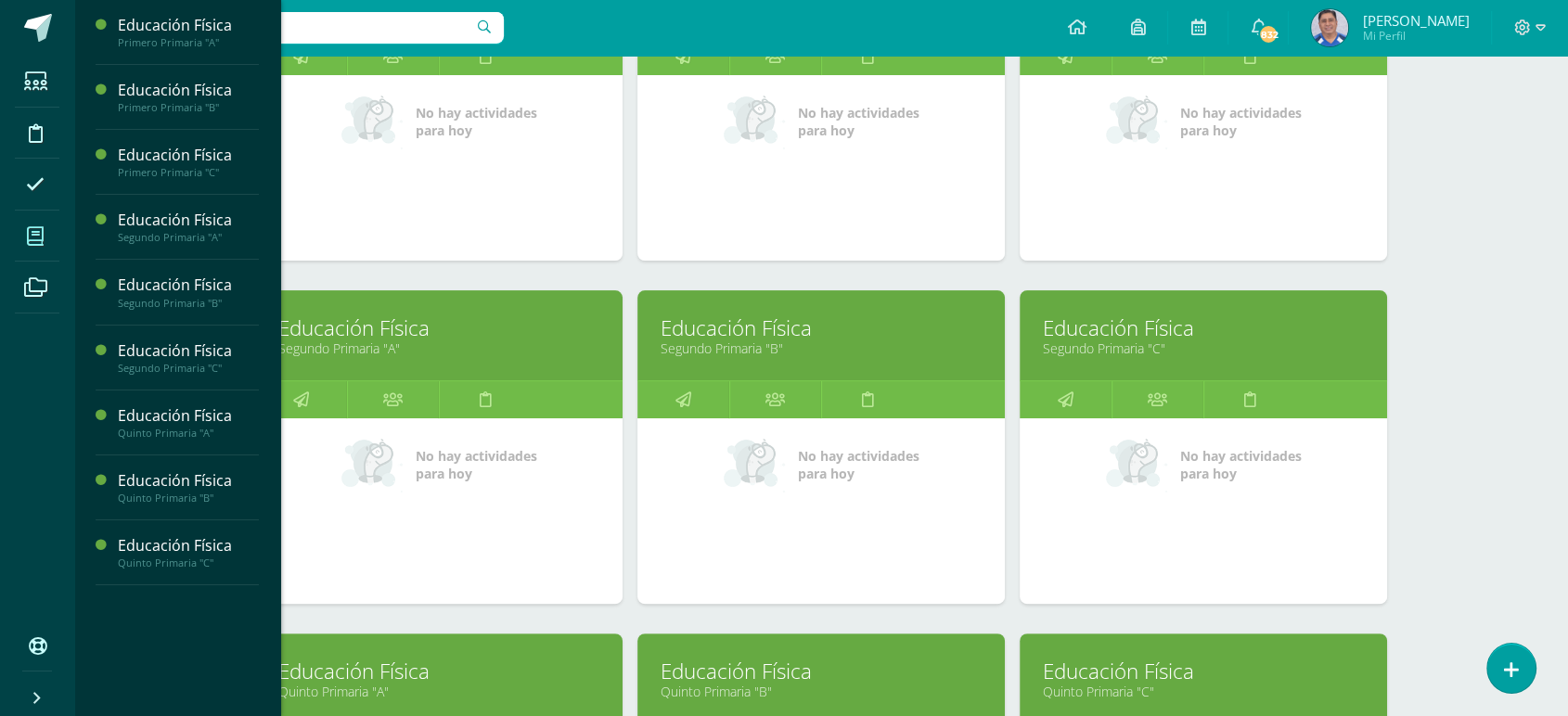
scroll to position [407, 0]
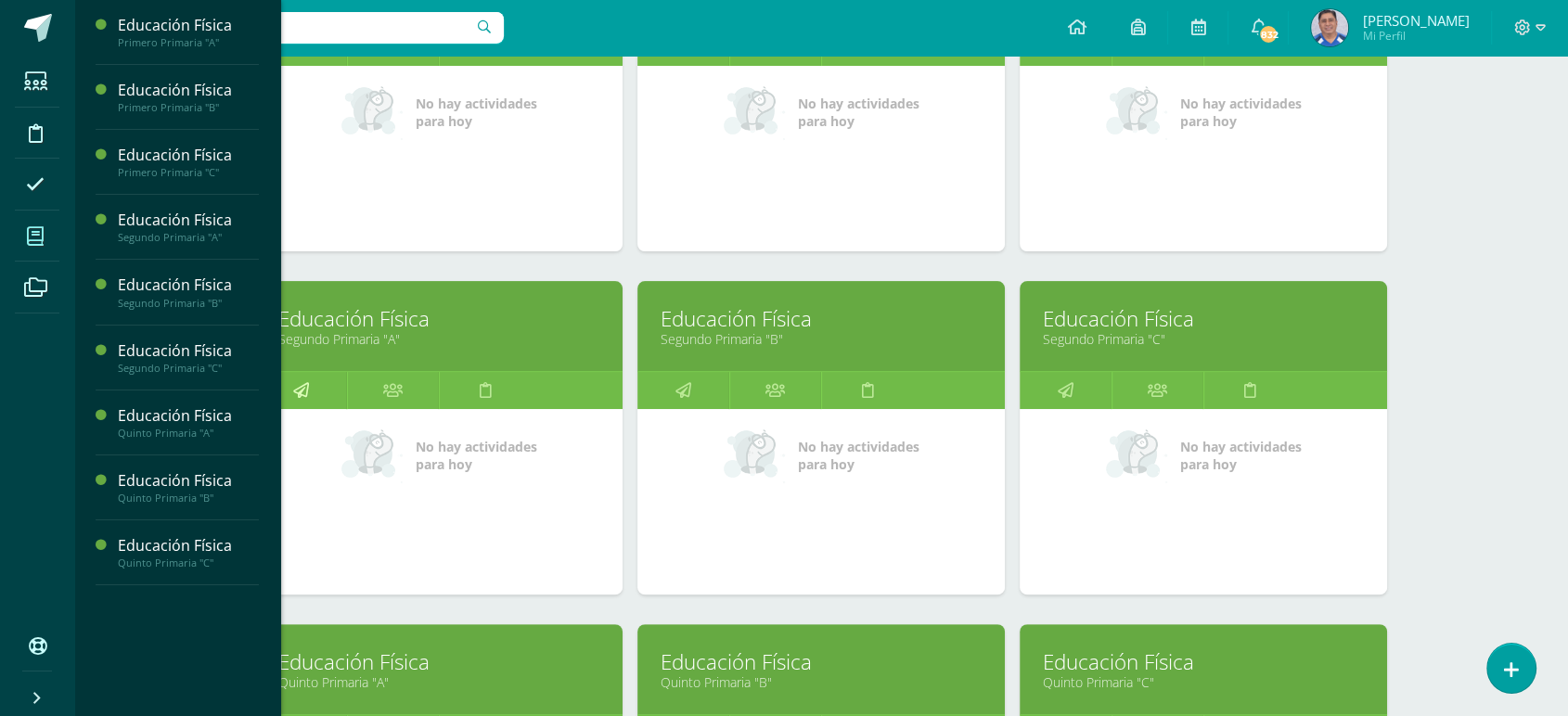
click at [300, 389] on icon at bounding box center [301, 390] width 15 height 37
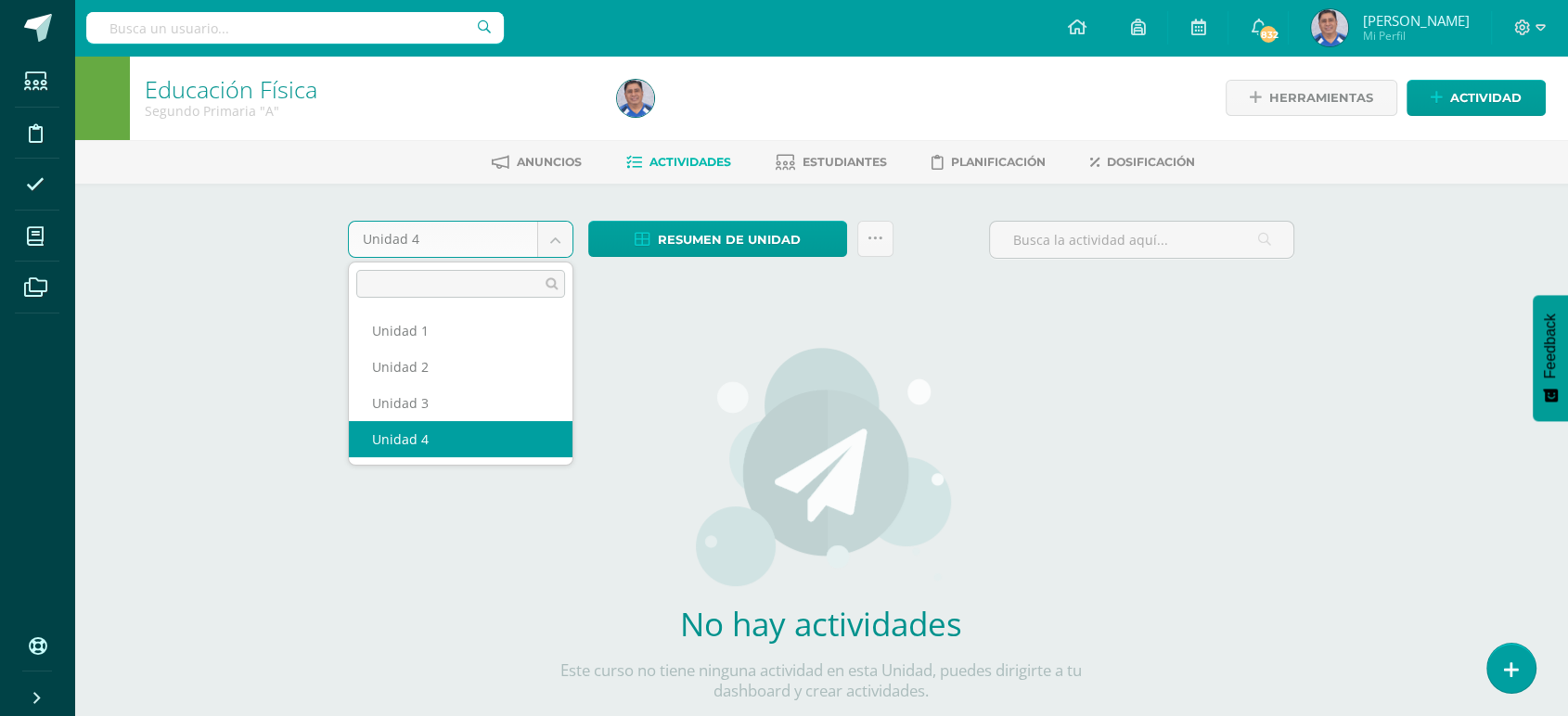
click at [551, 234] on body "Estudiantes Disciplina Asistencia Mis cursos Archivos Soporte Ayuda Reportar un…" at bounding box center [784, 398] width 1568 height 797
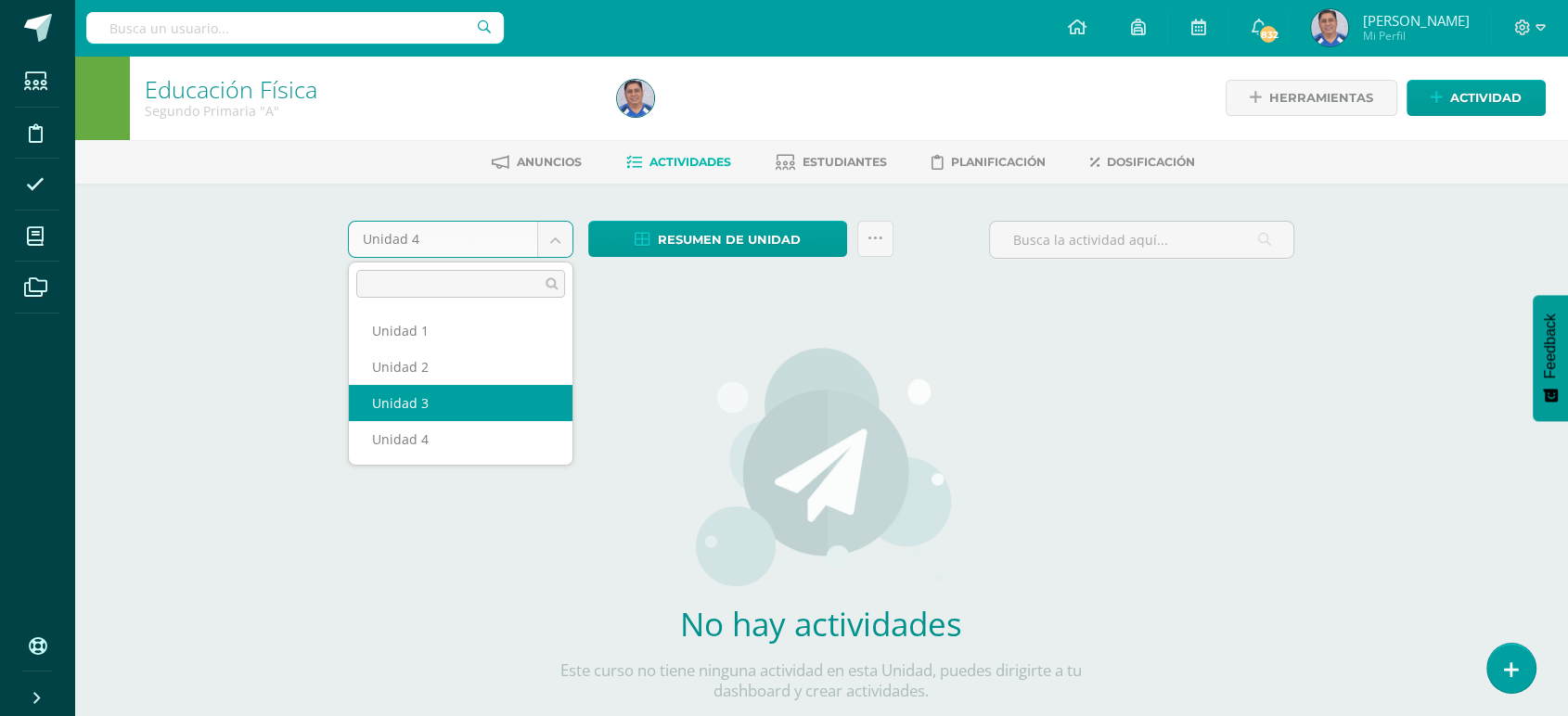
select select "Unidad 3"
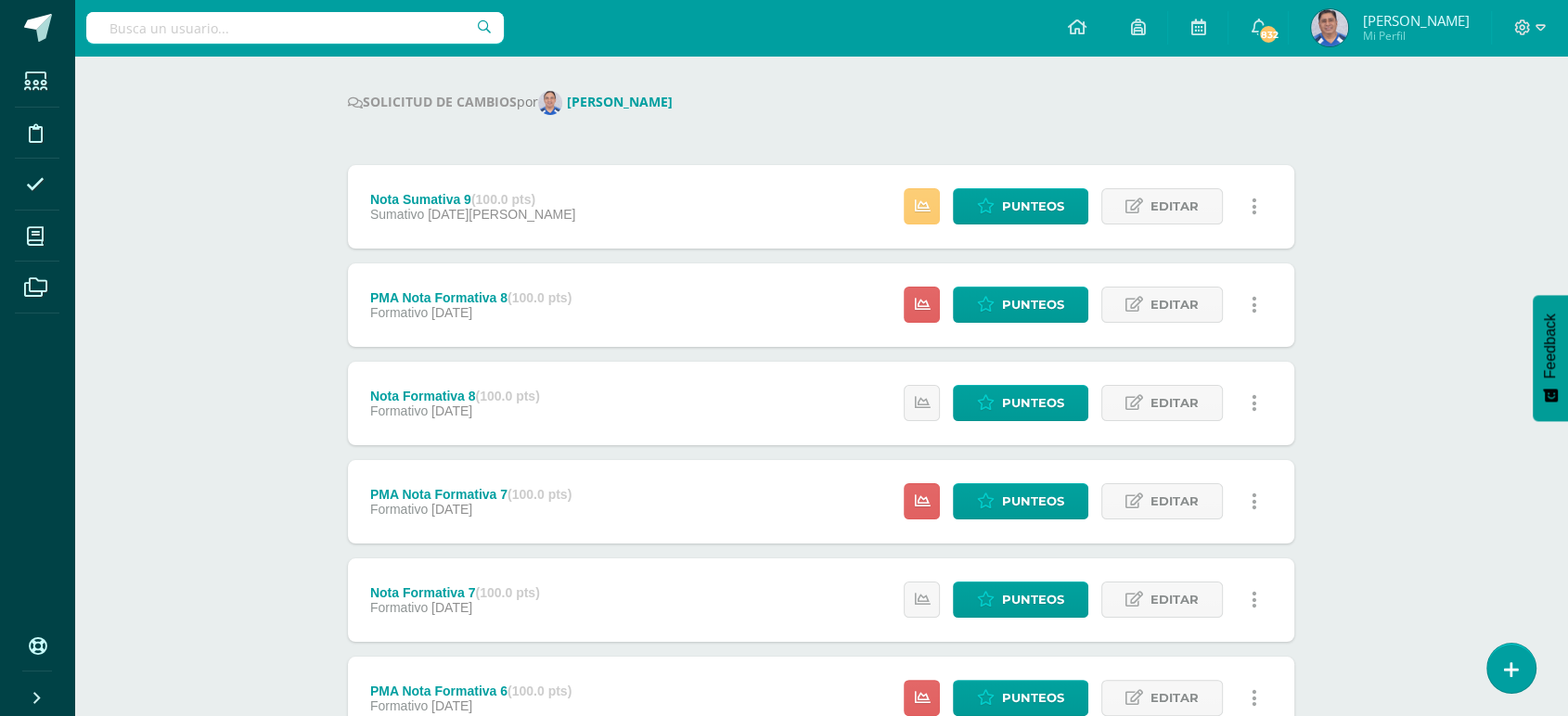
scroll to position [220, 0]
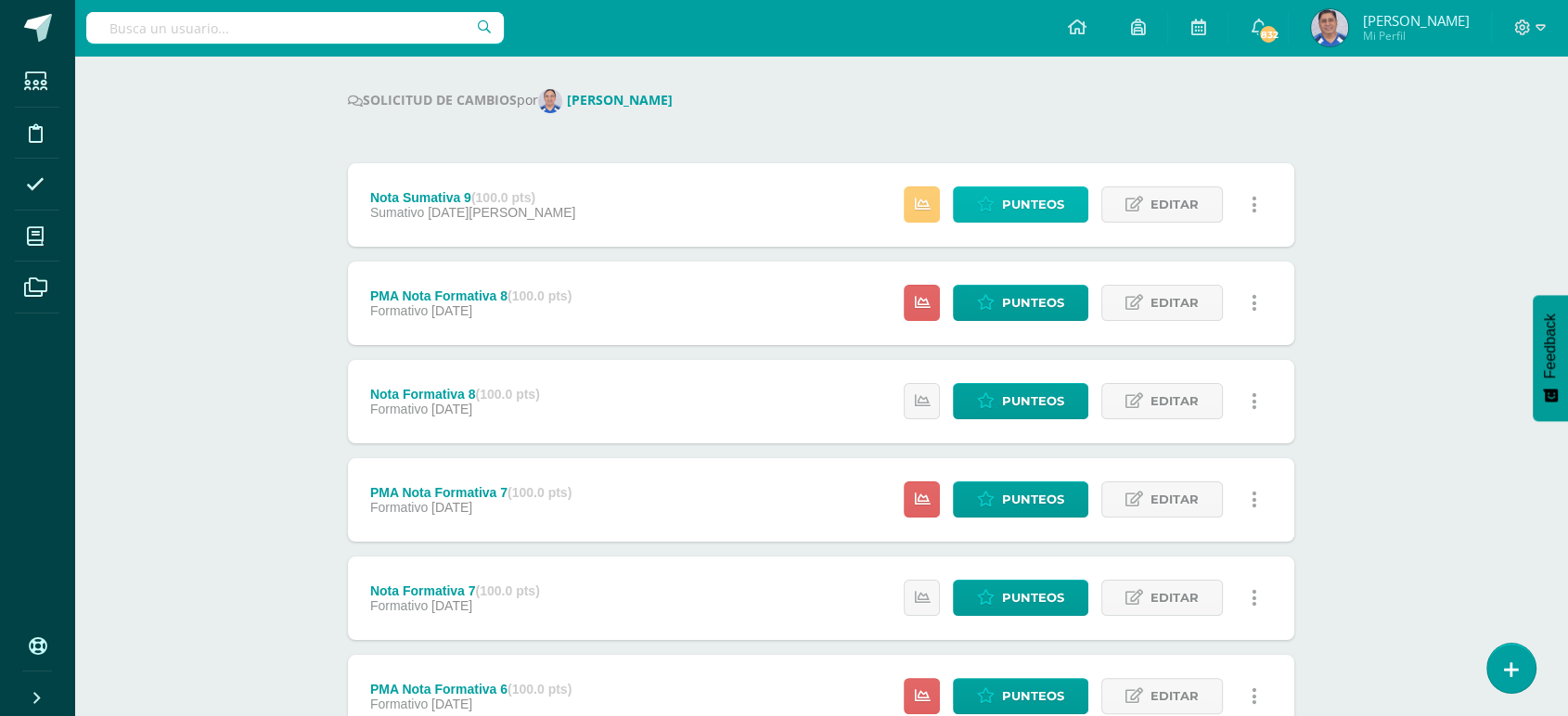
click at [1028, 205] on span "Punteos" at bounding box center [1033, 205] width 62 height 35
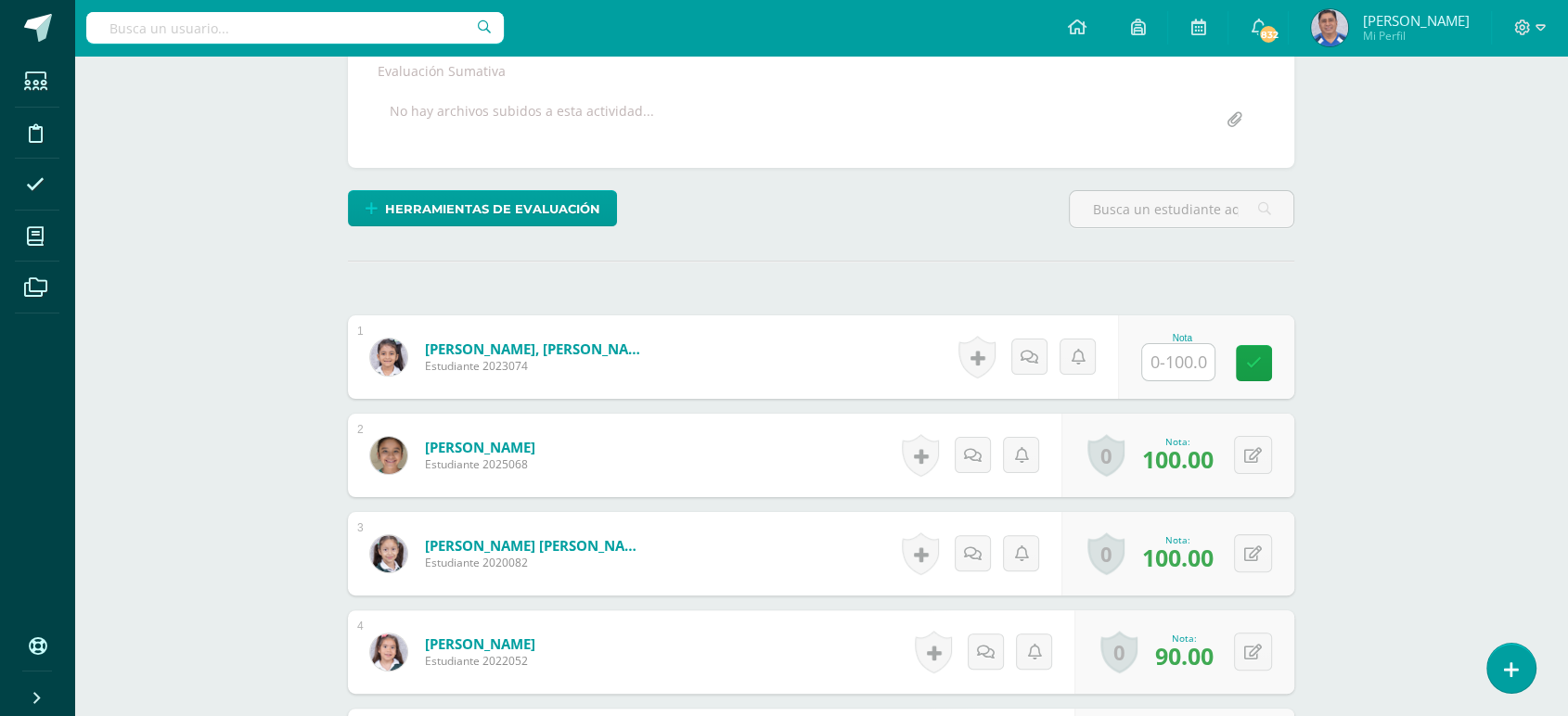
scroll to position [348, 0]
click at [1180, 357] on input "text" at bounding box center [1188, 361] width 74 height 37
type input "100"
click at [1268, 355] on icon at bounding box center [1266, 362] width 16 height 15
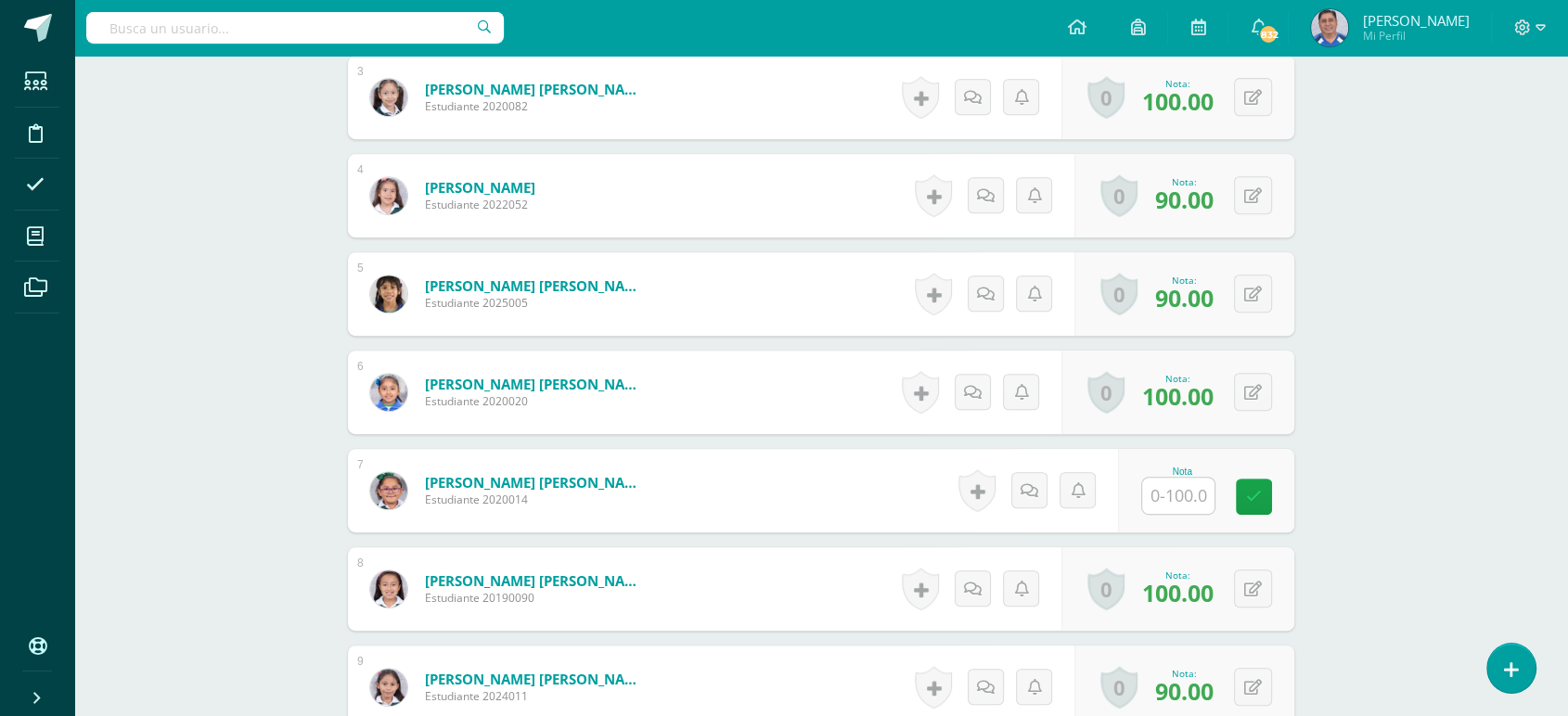
scroll to position [822, 0]
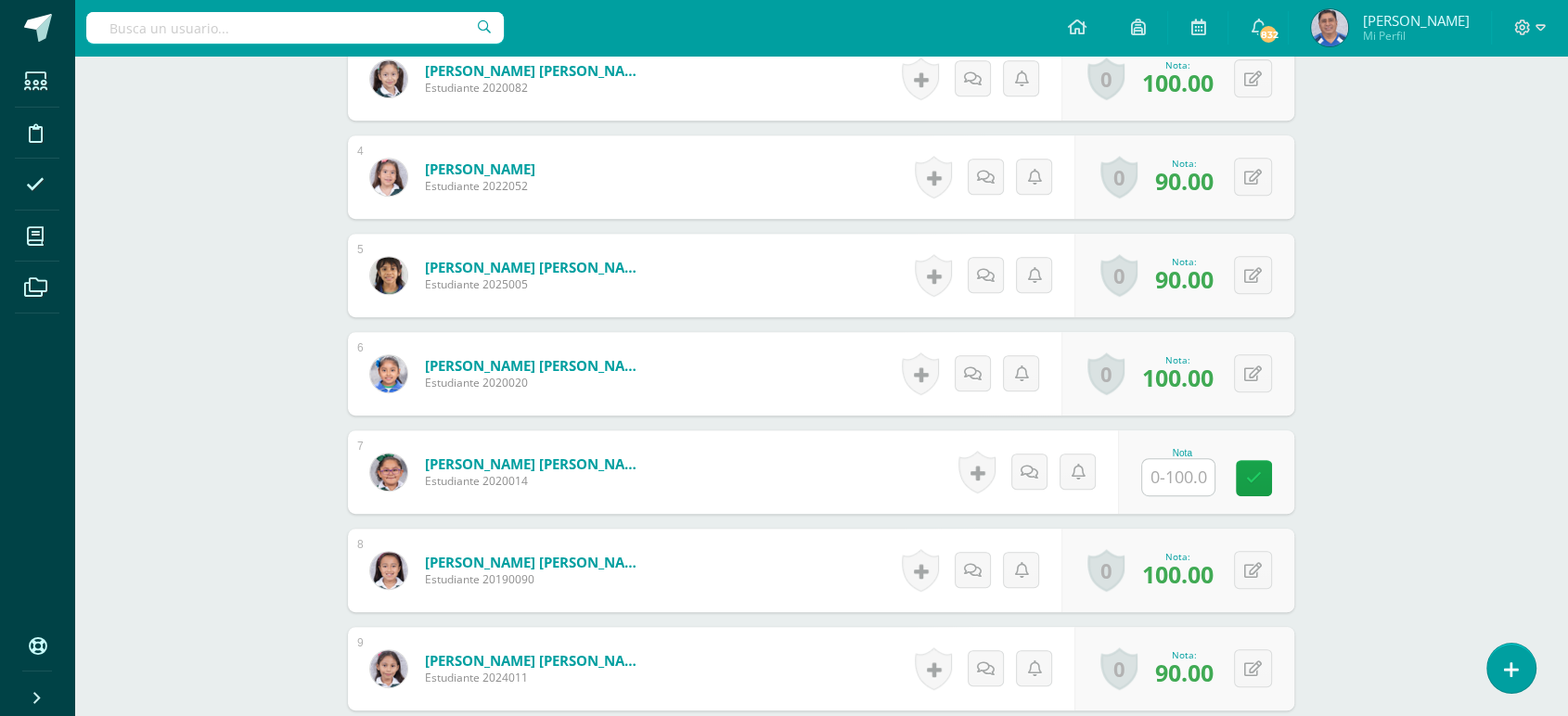
click at [1178, 481] on input "text" at bounding box center [1178, 478] width 72 height 37
type input "100"
click at [1260, 475] on icon at bounding box center [1266, 479] width 16 height 15
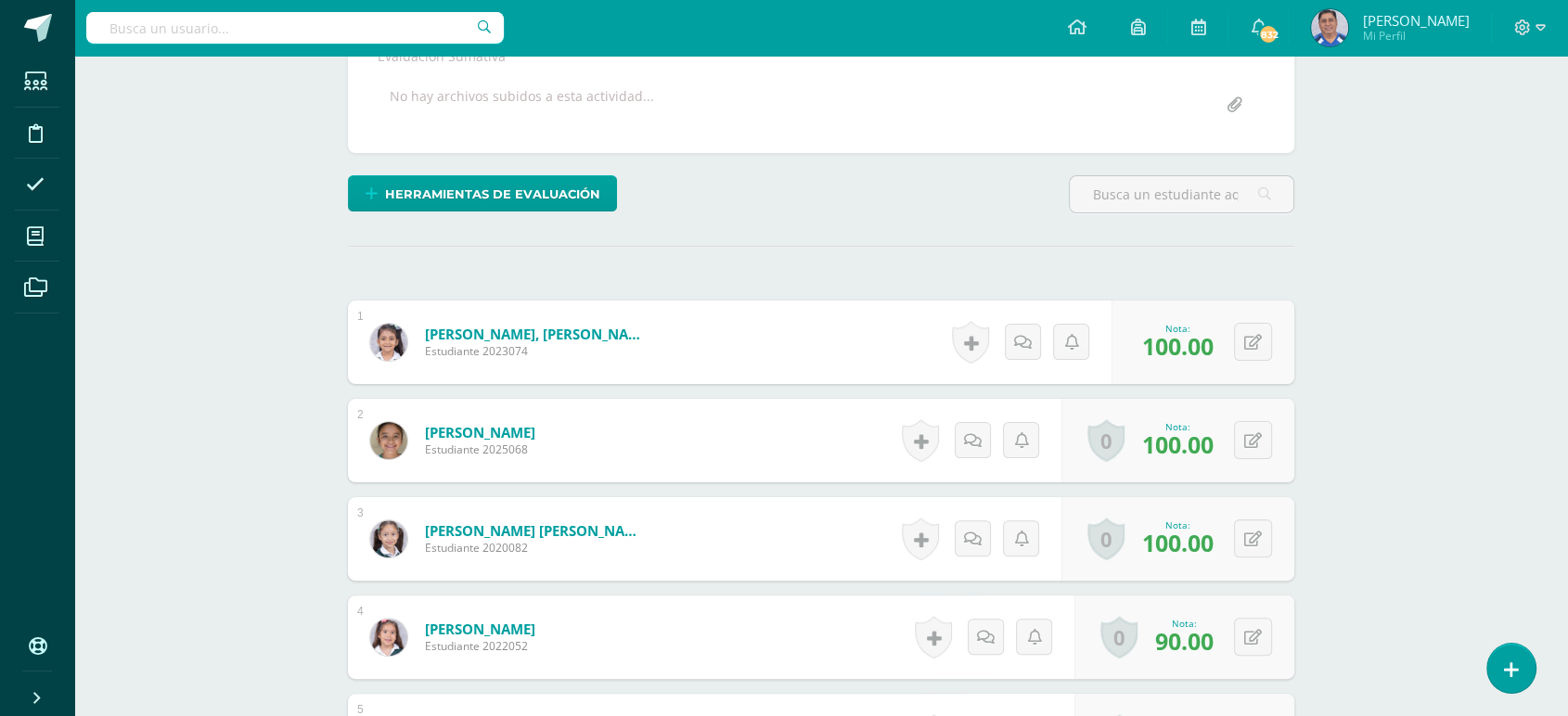
scroll to position [364, 0]
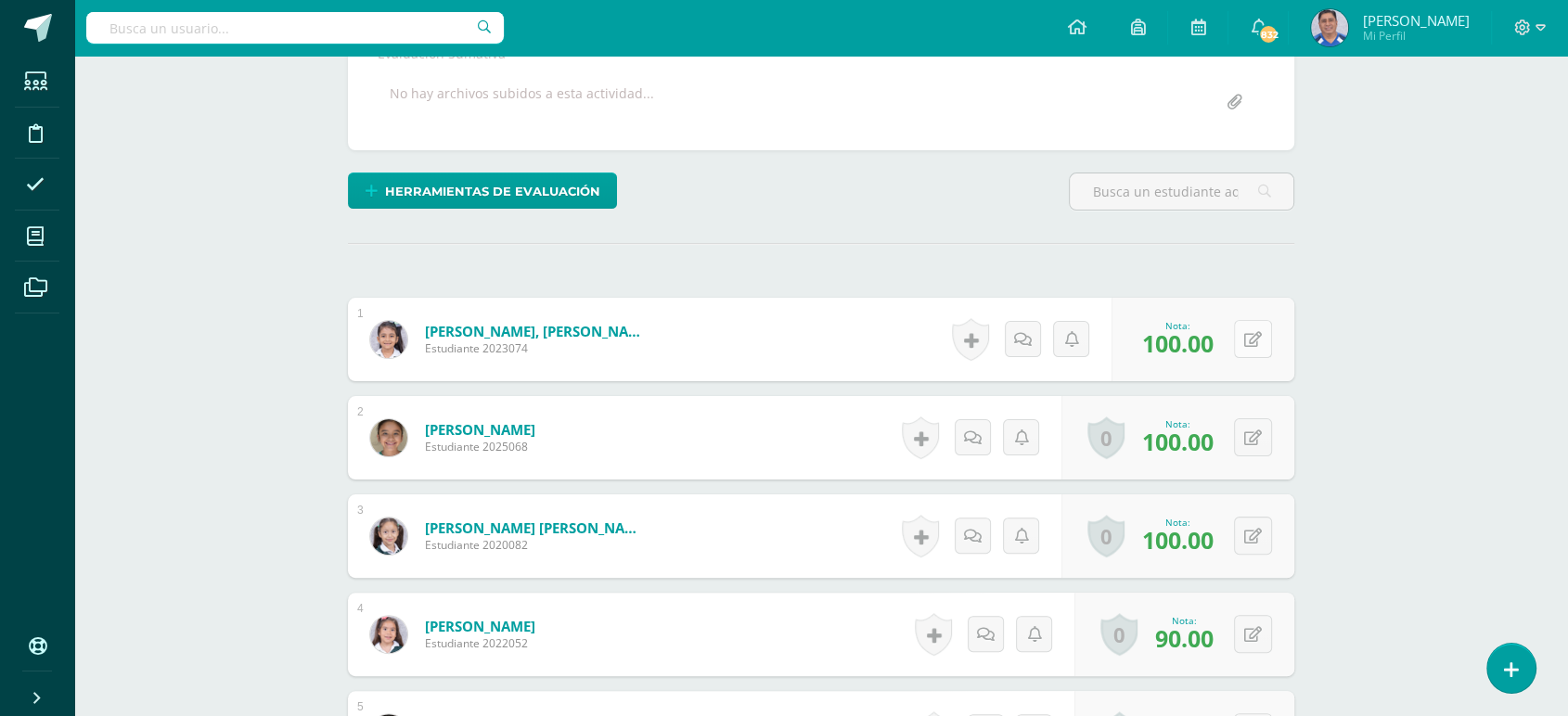
click at [1251, 340] on button at bounding box center [1253, 339] width 38 height 38
type input "80"
click at [1214, 342] on icon at bounding box center [1215, 345] width 16 height 15
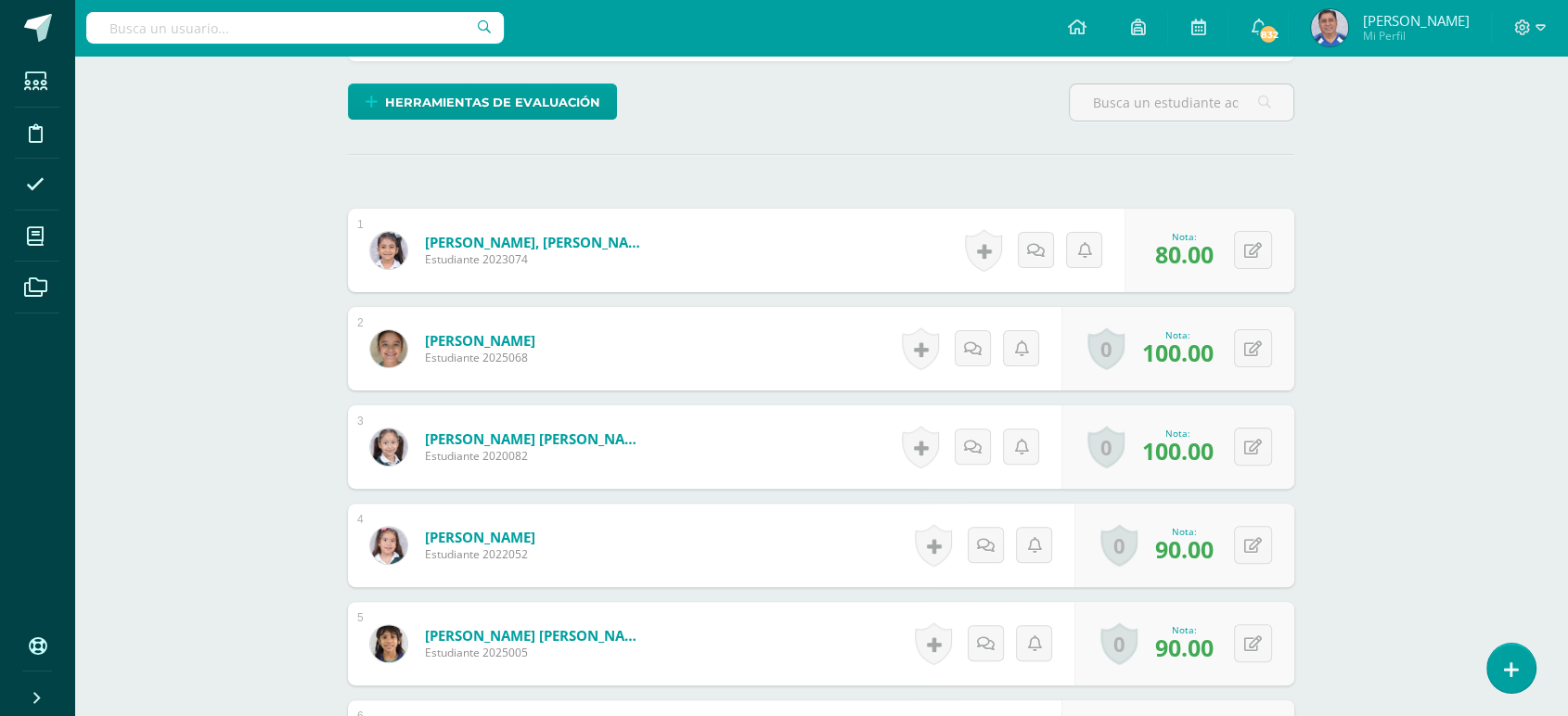
scroll to position [444, 0]
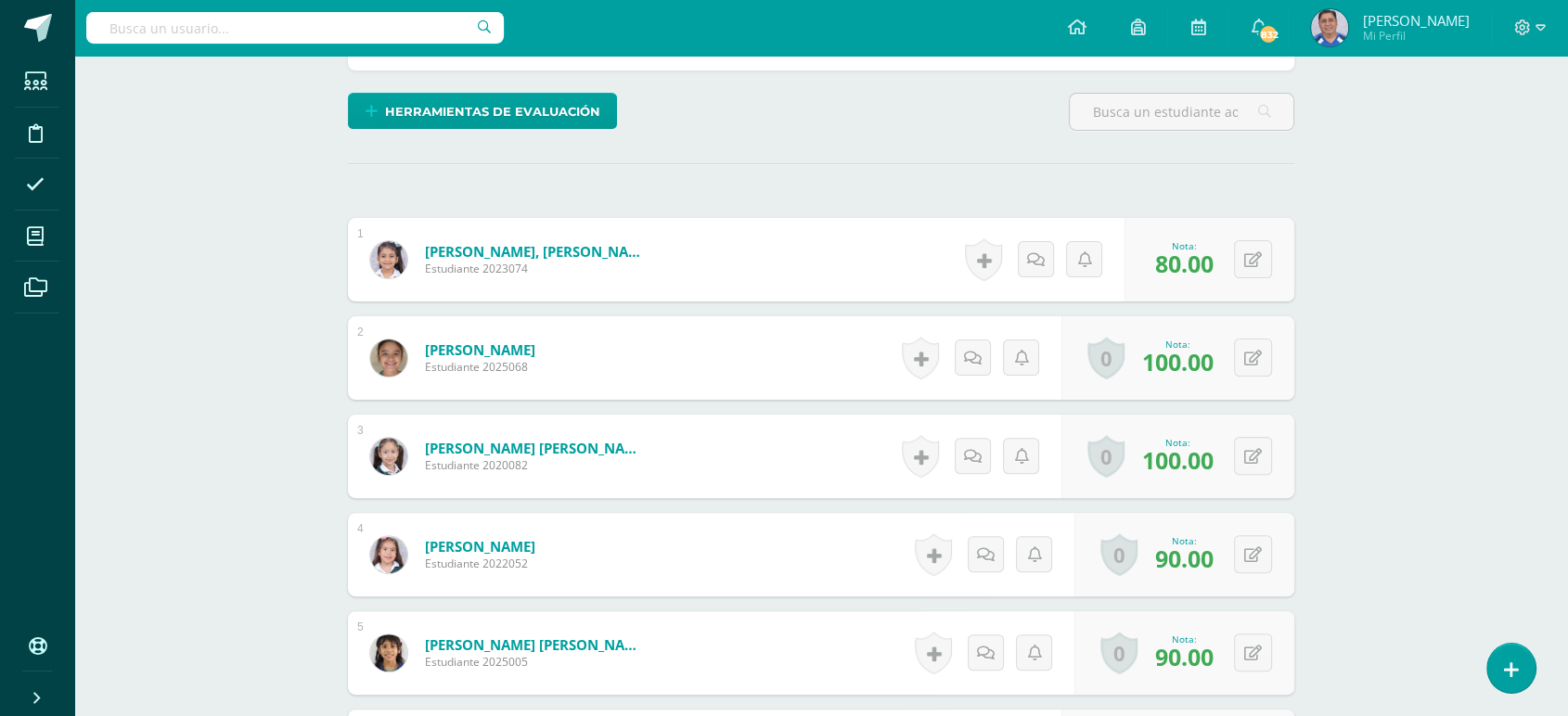
click at [1558, 216] on div "Educación Física Segundo Primaria "A" Herramientas Detalle de asistencias Activ…" at bounding box center [821, 653] width 1493 height 2084
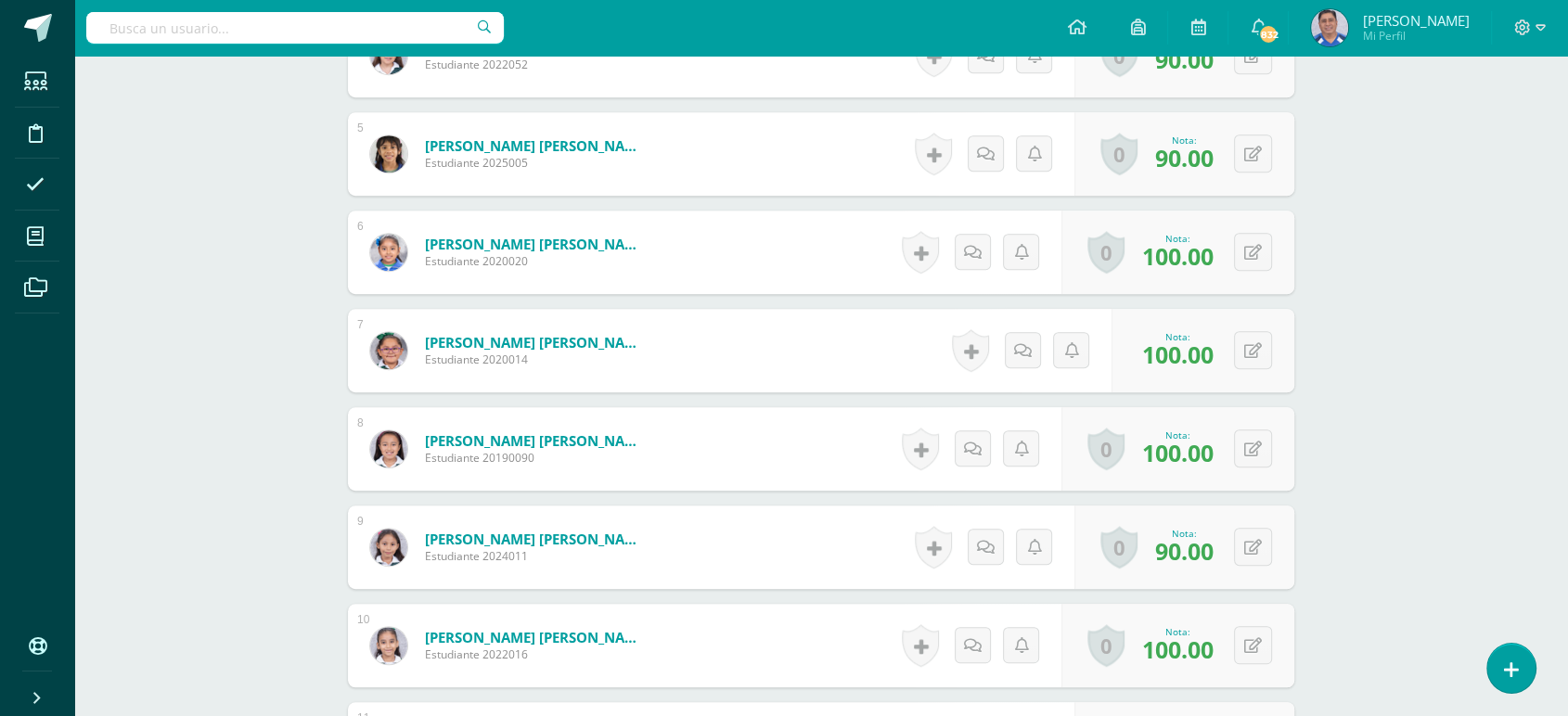
scroll to position [978, 0]
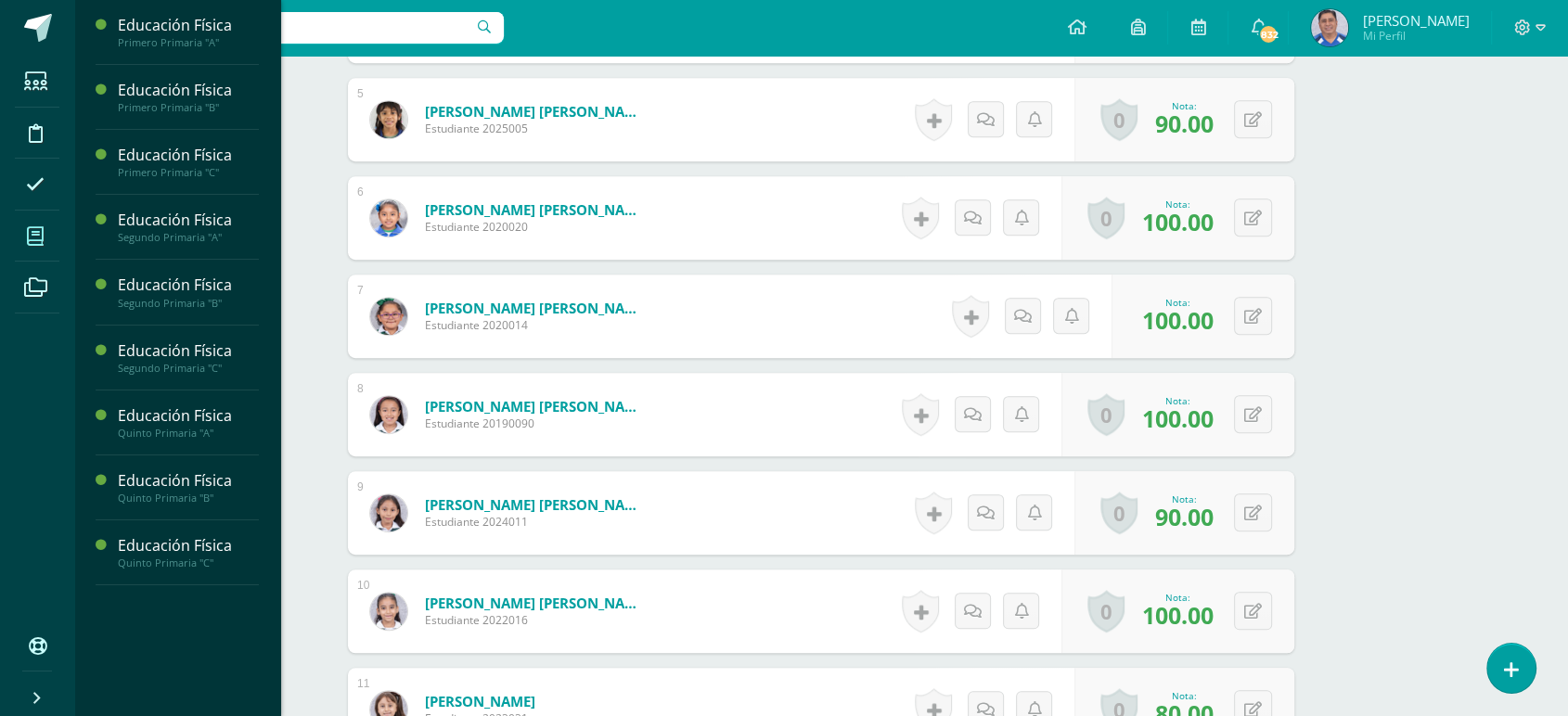
click at [37, 235] on icon at bounding box center [35, 236] width 16 height 18
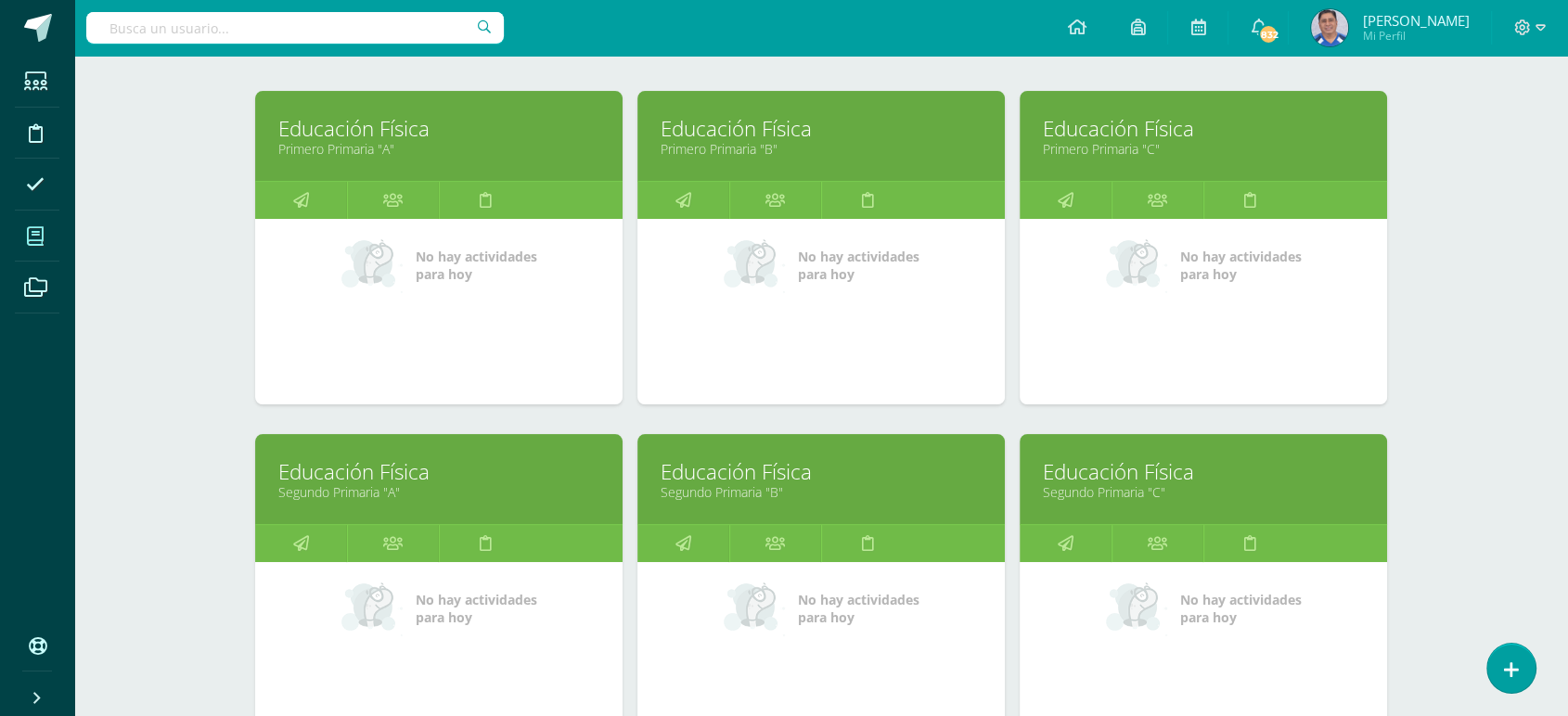
scroll to position [319, 0]
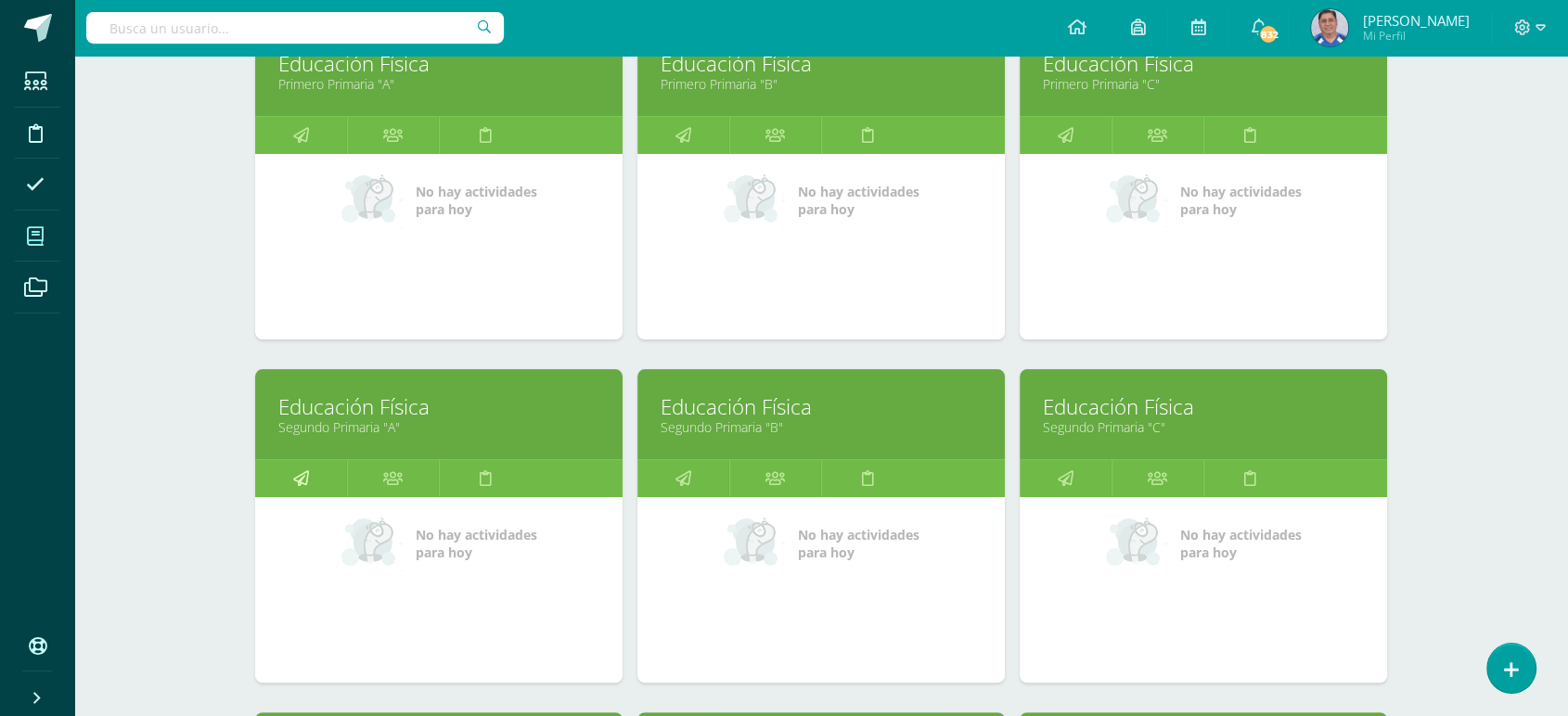
click at [301, 481] on icon at bounding box center [301, 479] width 15 height 37
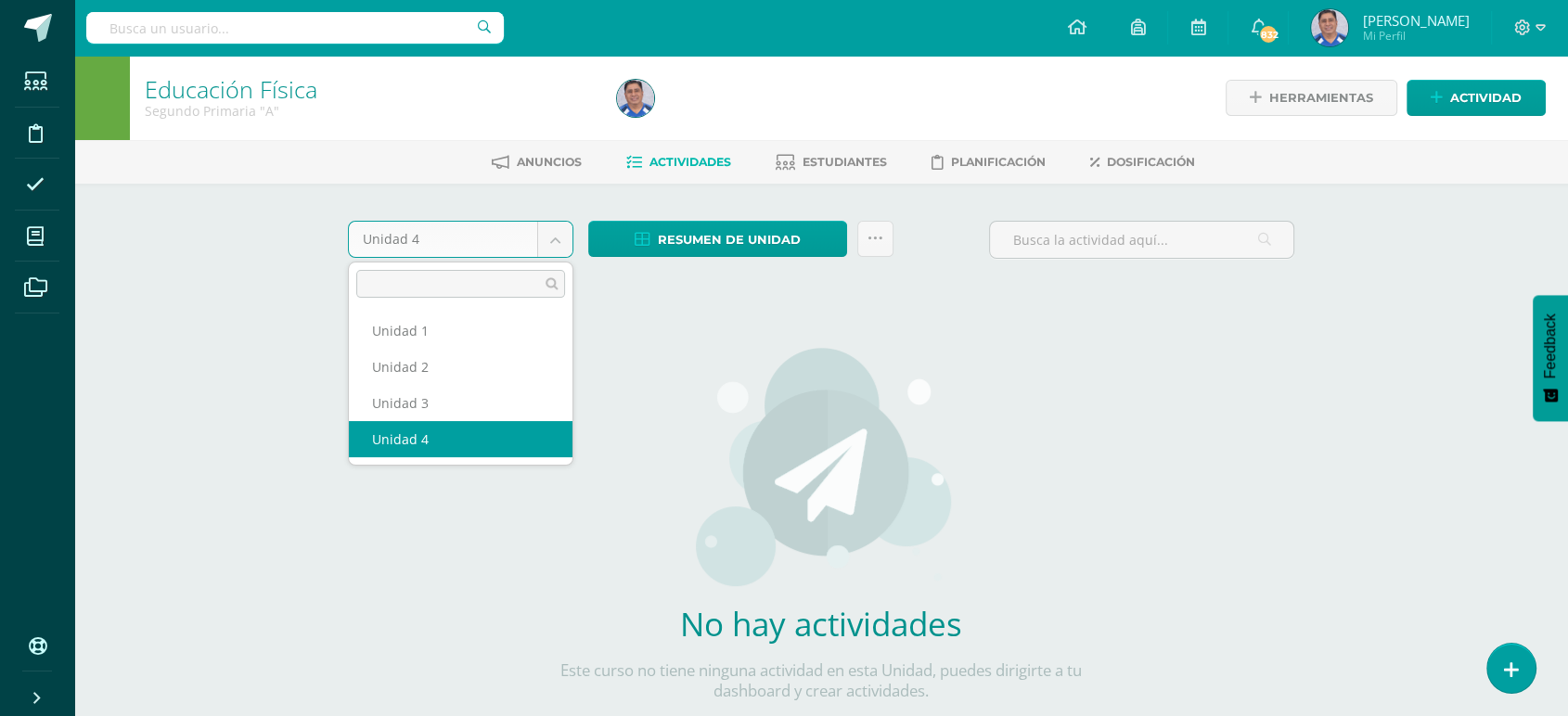
click at [555, 237] on body "Estudiantes Disciplina Asistencia Mis cursos Archivos Soporte Ayuda Reportar un…" at bounding box center [784, 398] width 1568 height 797
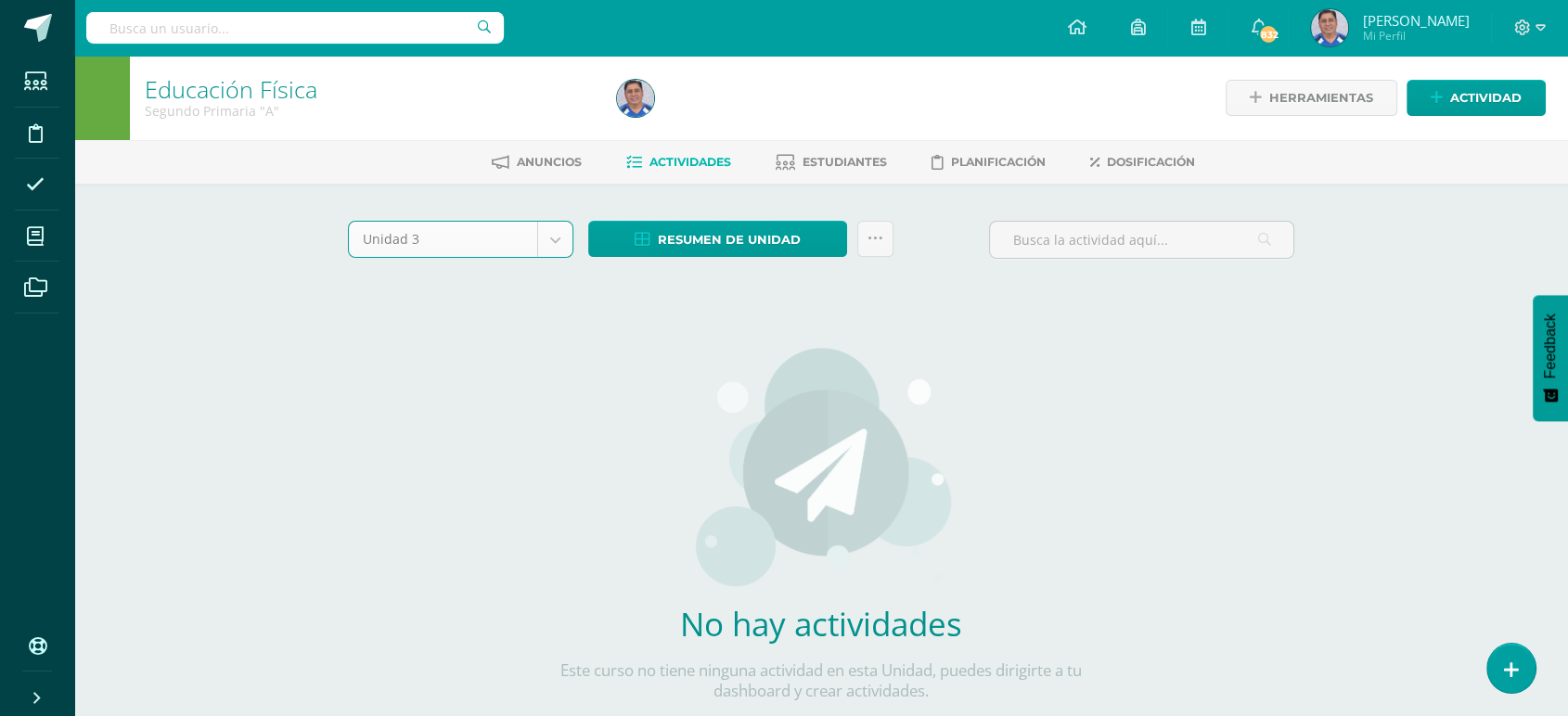
select select "Unidad 3"
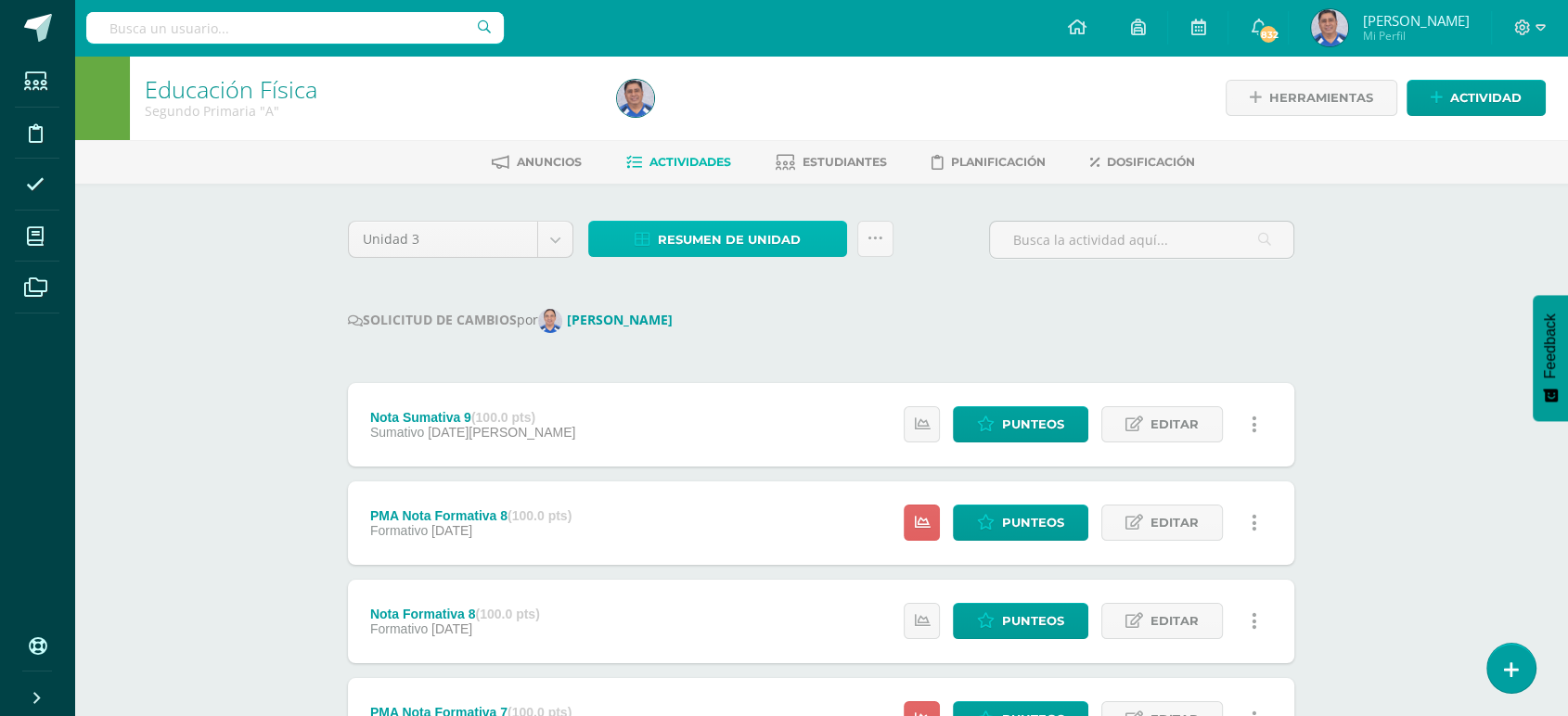
click at [674, 234] on span "Resumen de unidad" at bounding box center [729, 240] width 143 height 35
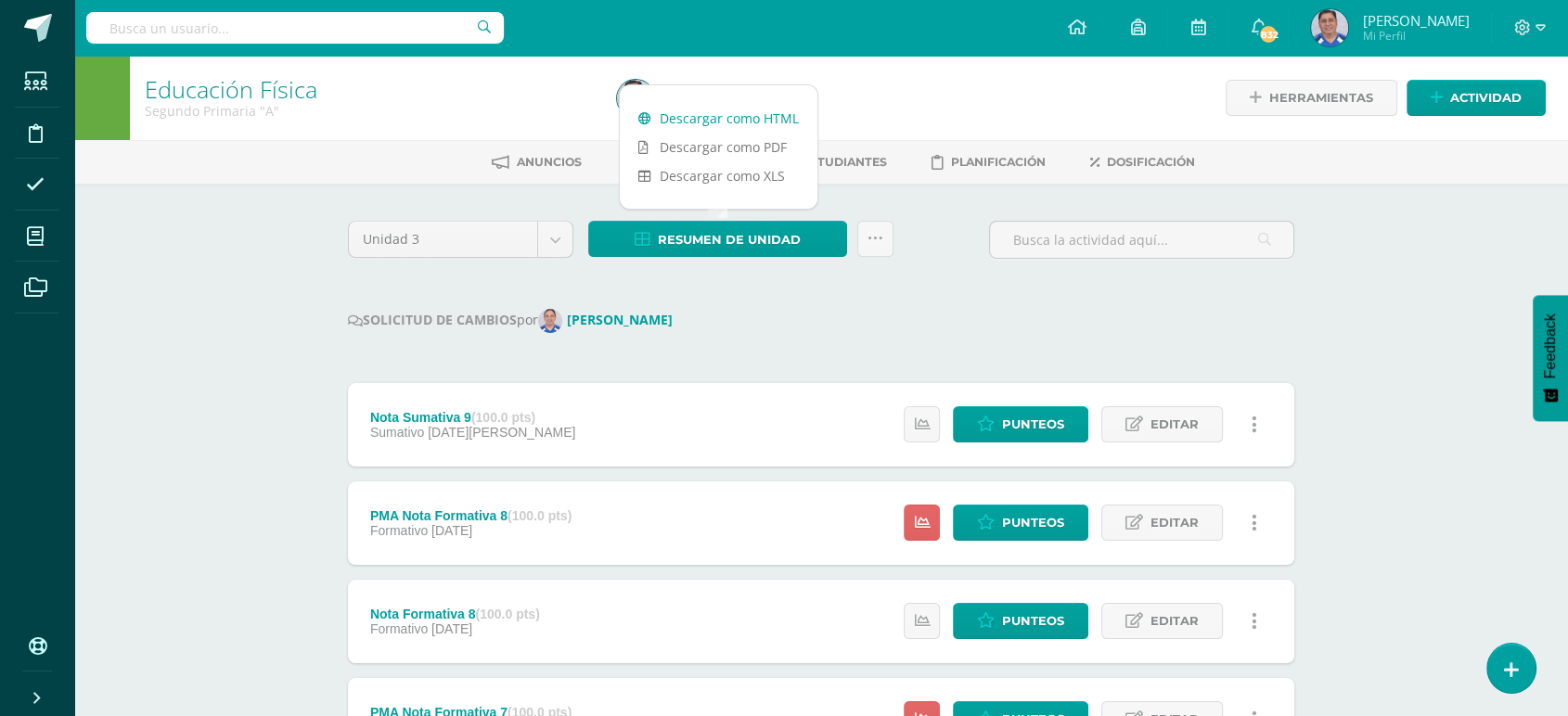
click at [693, 118] on link "Descargar como HTML" at bounding box center [719, 118] width 198 height 29
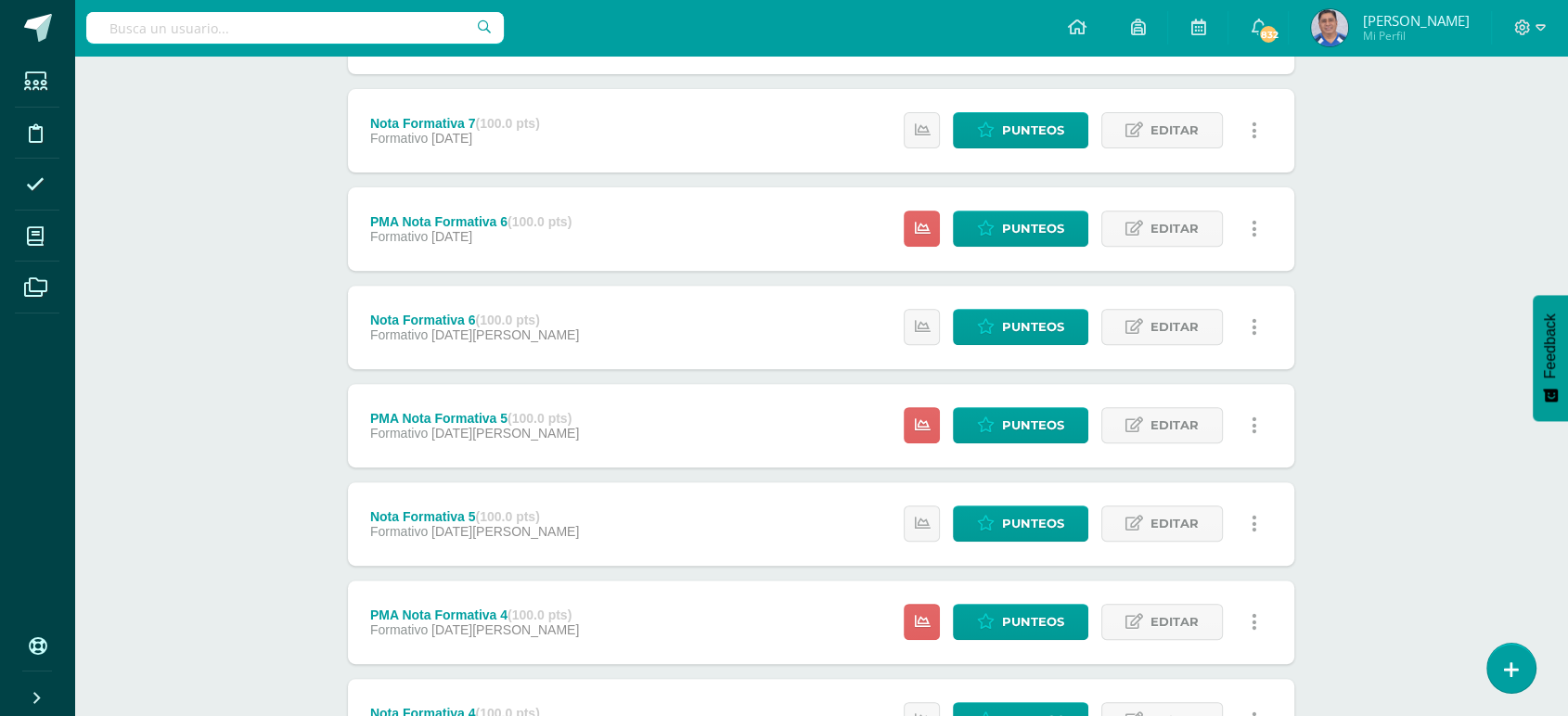
scroll to position [692, 0]
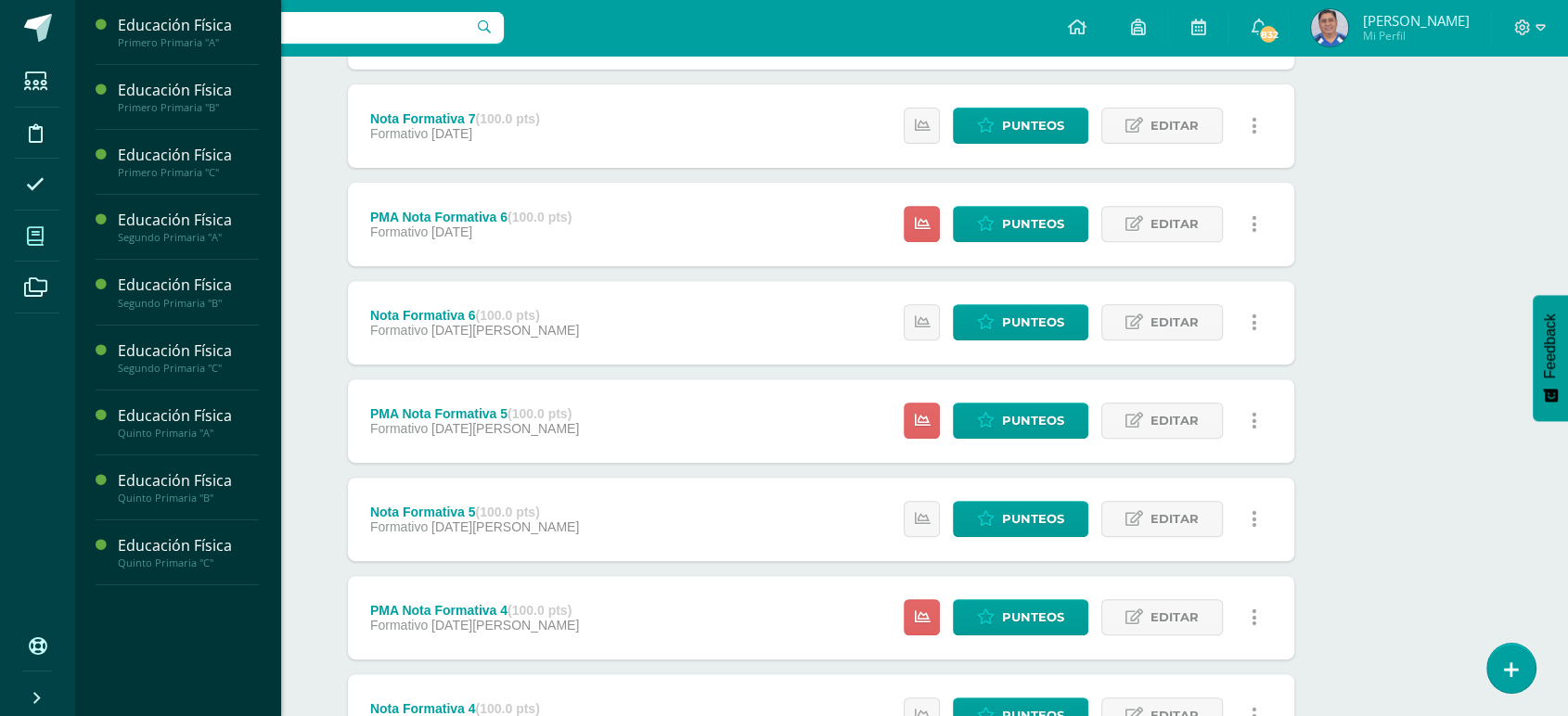
click at [29, 229] on icon at bounding box center [35, 236] width 16 height 18
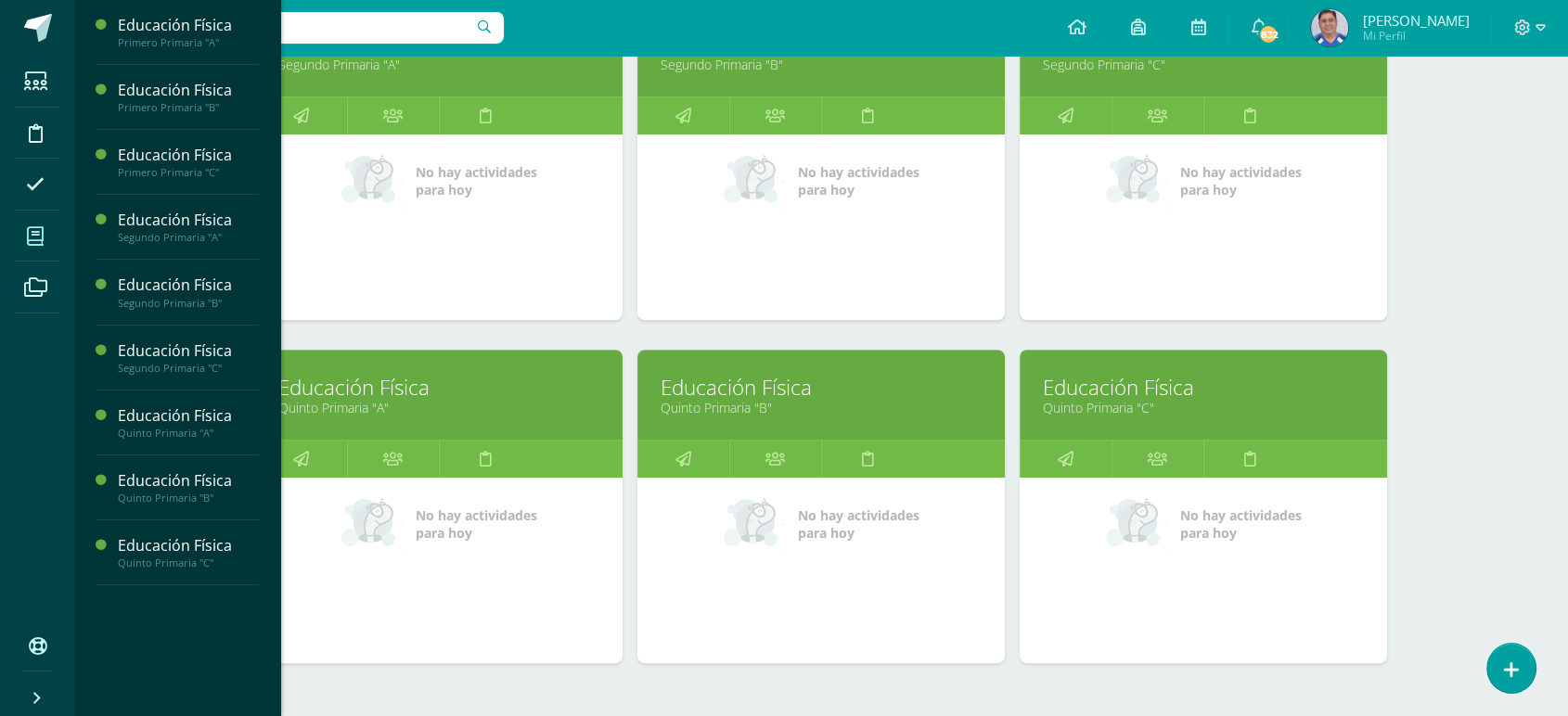
scroll to position [683, 0]
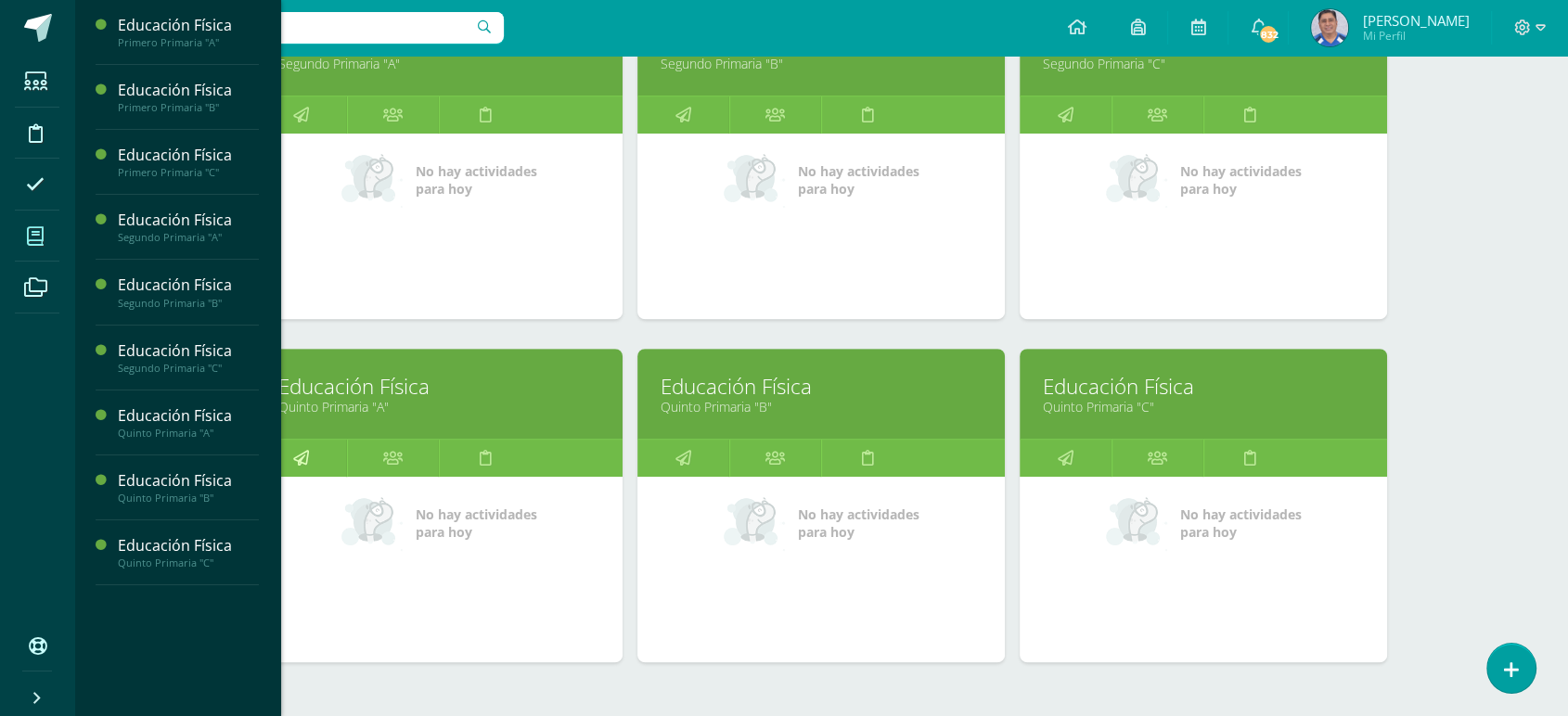
click at [305, 461] on icon at bounding box center [301, 458] width 15 height 37
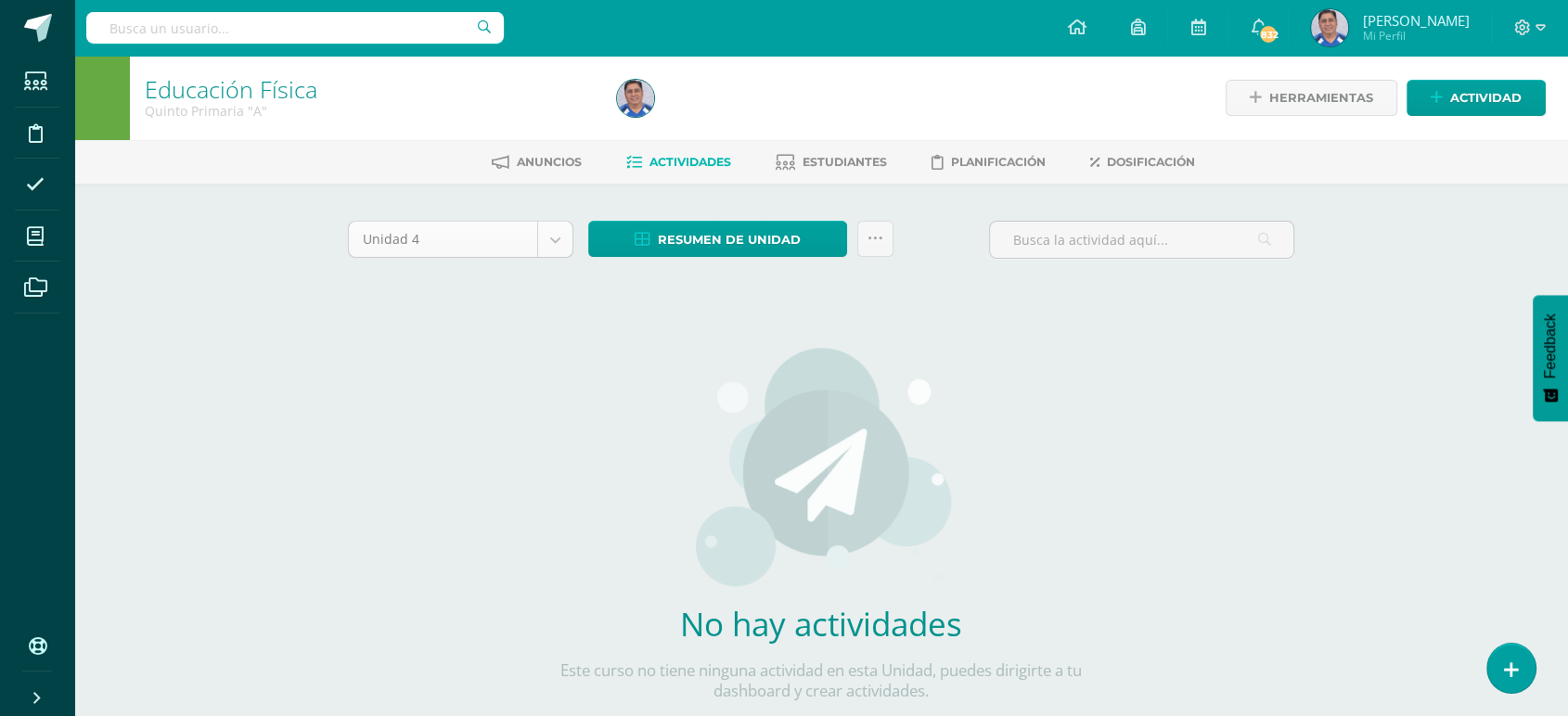
click at [552, 235] on body "Estudiantes Disciplina Asistencia Mis cursos Archivos Soporte Ayuda Reportar un…" at bounding box center [784, 398] width 1568 height 797
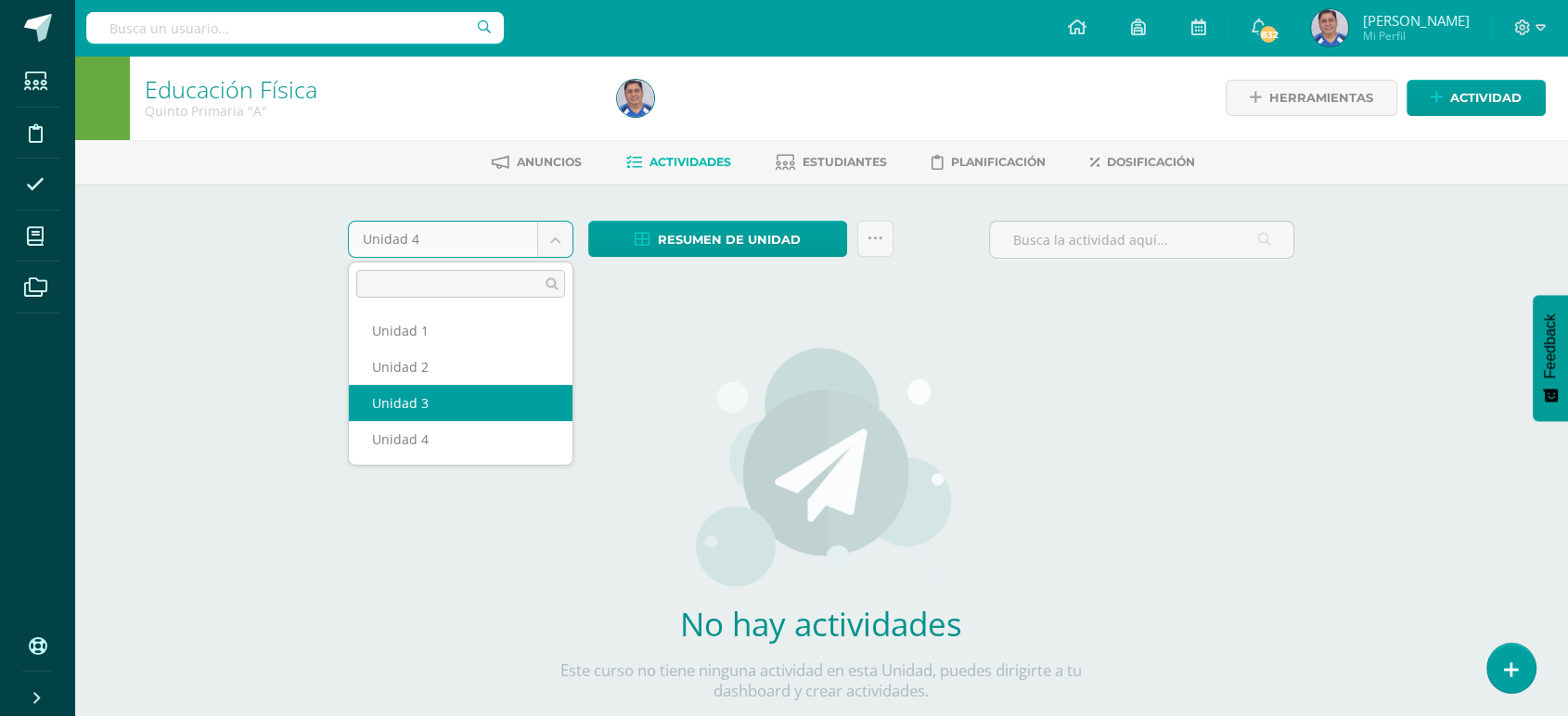
select select "Unidad 3"
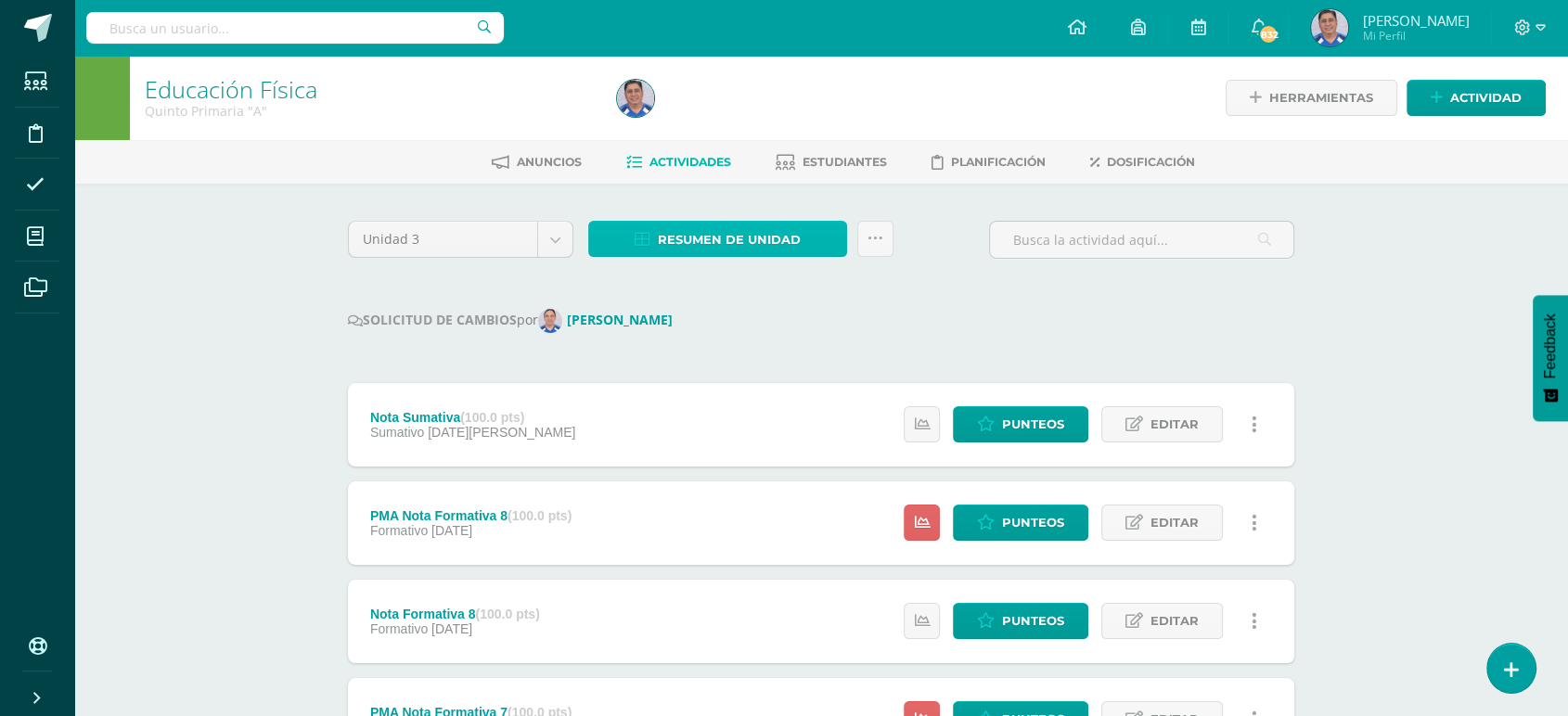
click at [698, 235] on span "Resumen de unidad" at bounding box center [729, 240] width 143 height 35
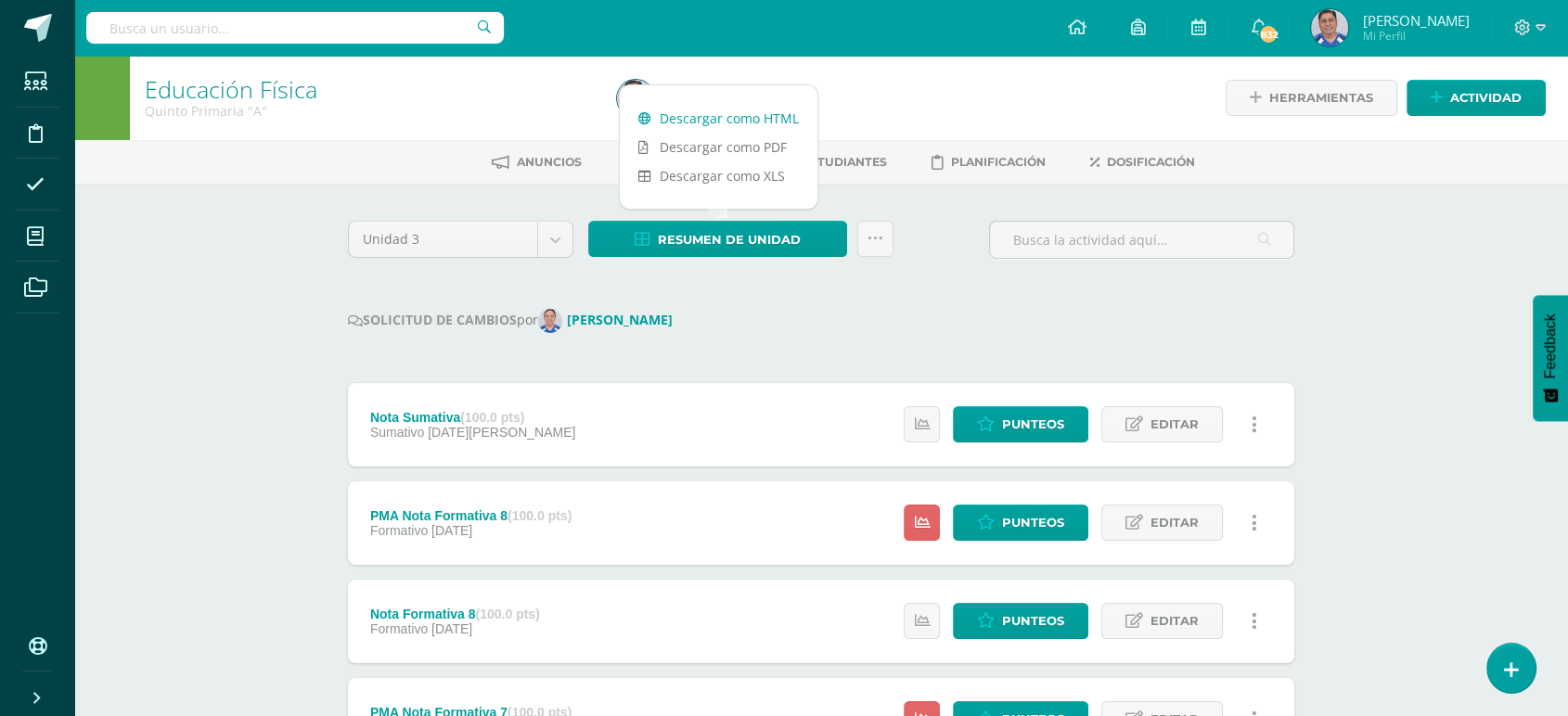
click at [693, 111] on link "Descargar como HTML" at bounding box center [719, 118] width 198 height 29
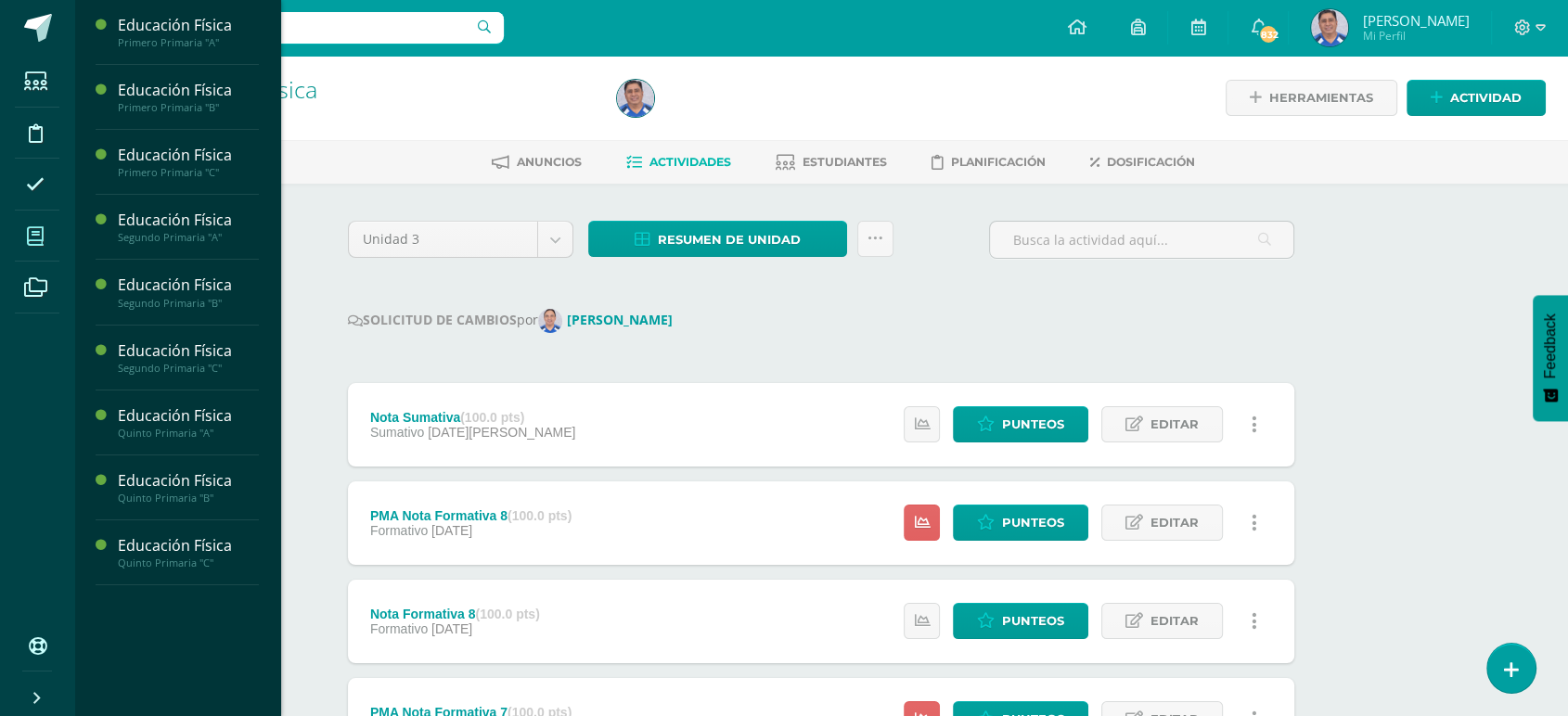
click at [36, 235] on icon at bounding box center [35, 236] width 16 height 18
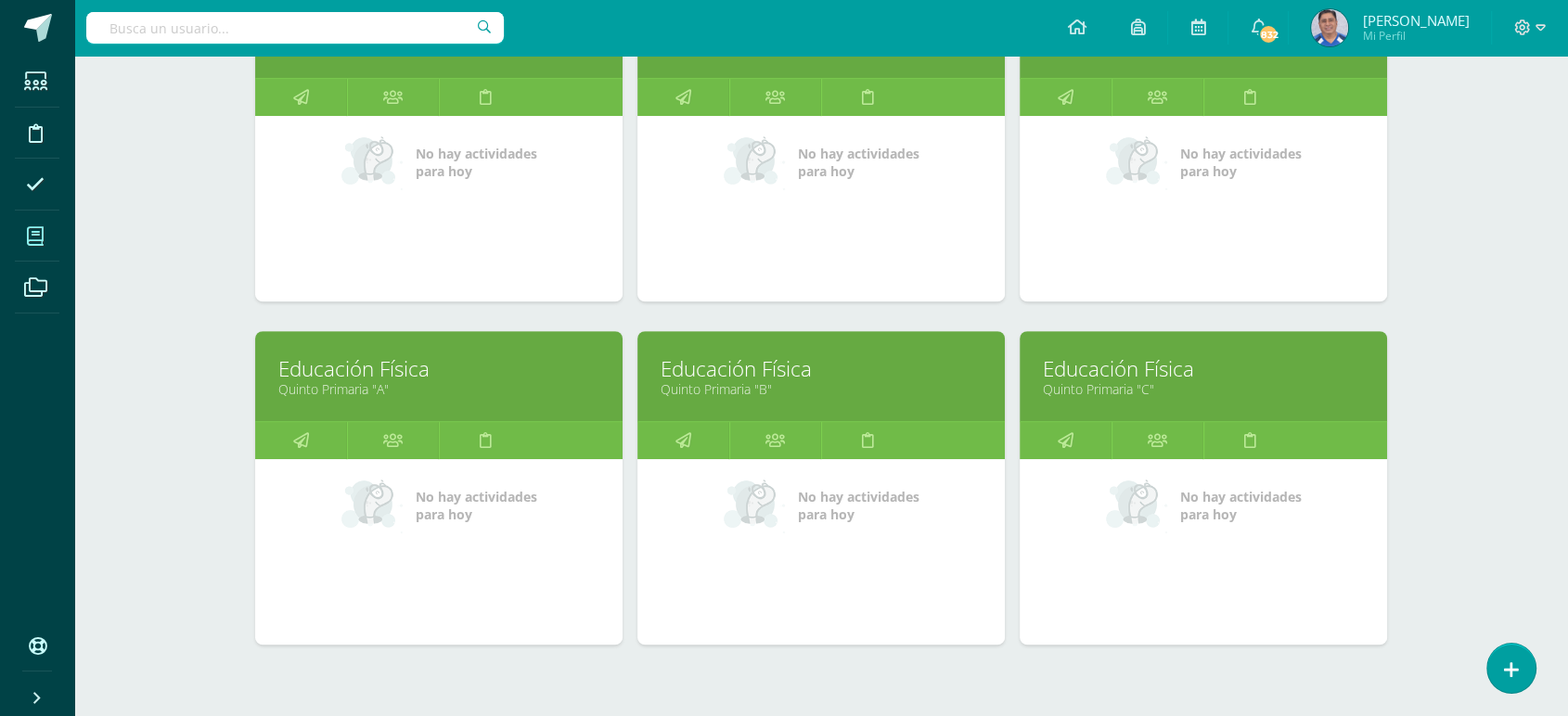
scroll to position [713, 0]
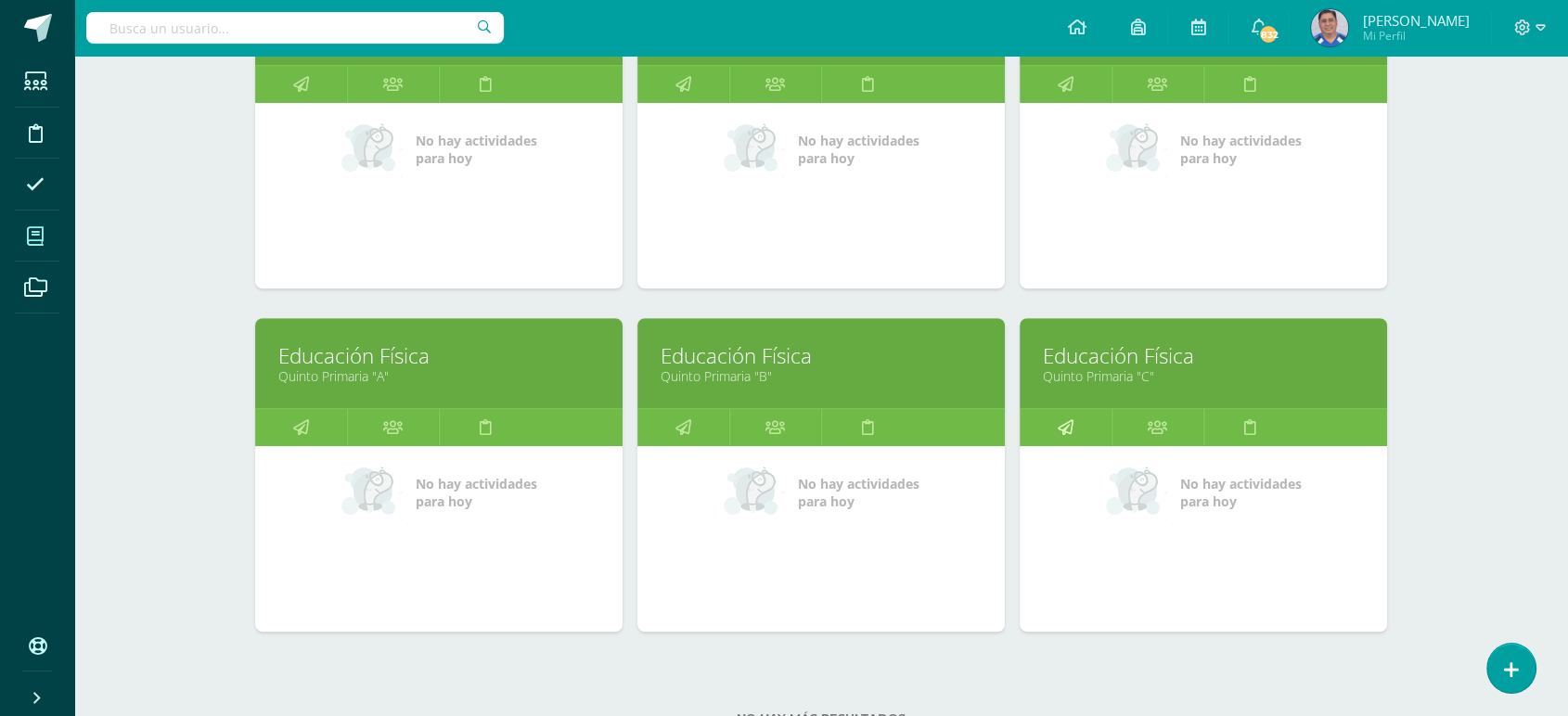
click at [1070, 427] on icon at bounding box center [1066, 428] width 15 height 37
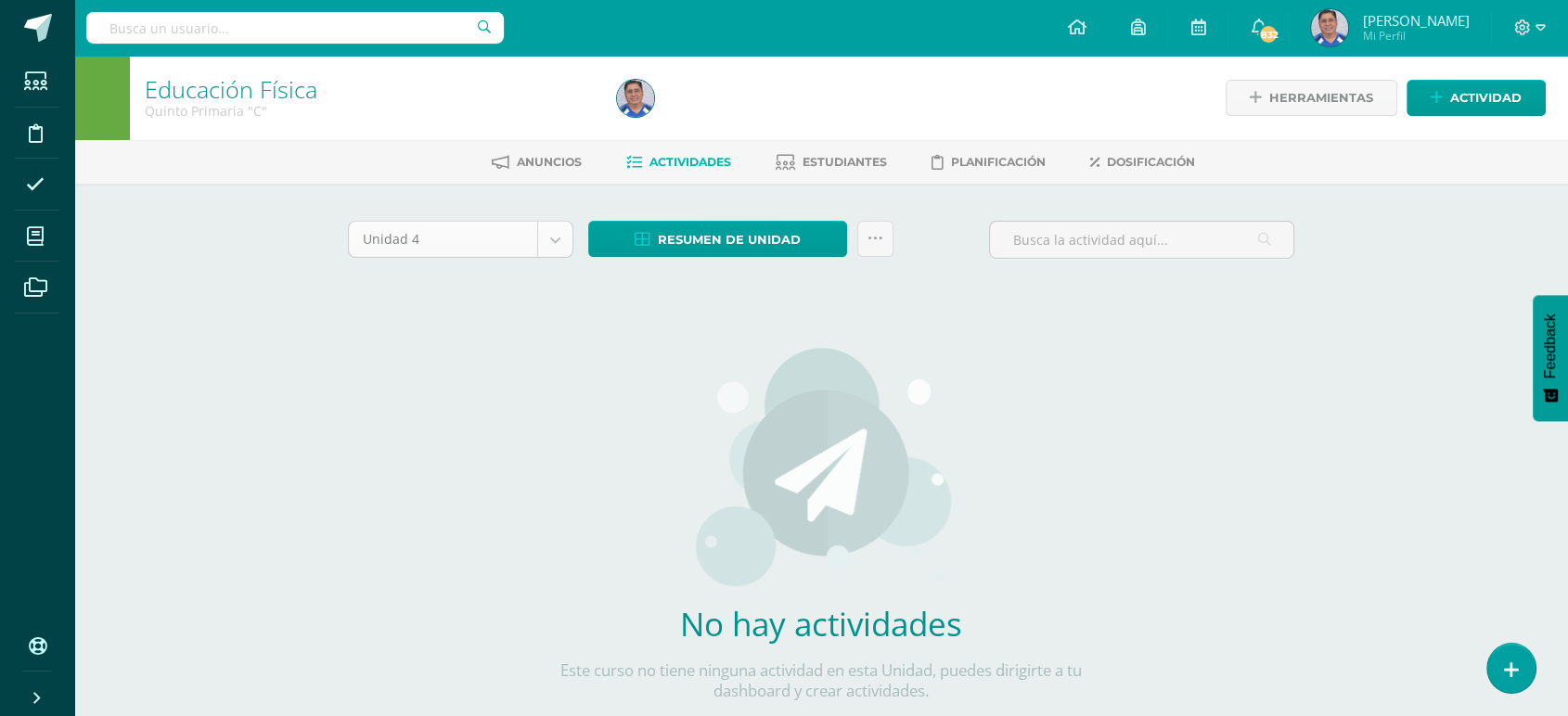
click at [551, 231] on body "Estudiantes Disciplina Asistencia Mis cursos Archivos Soporte Ayuda Reportar un…" at bounding box center [784, 398] width 1568 height 797
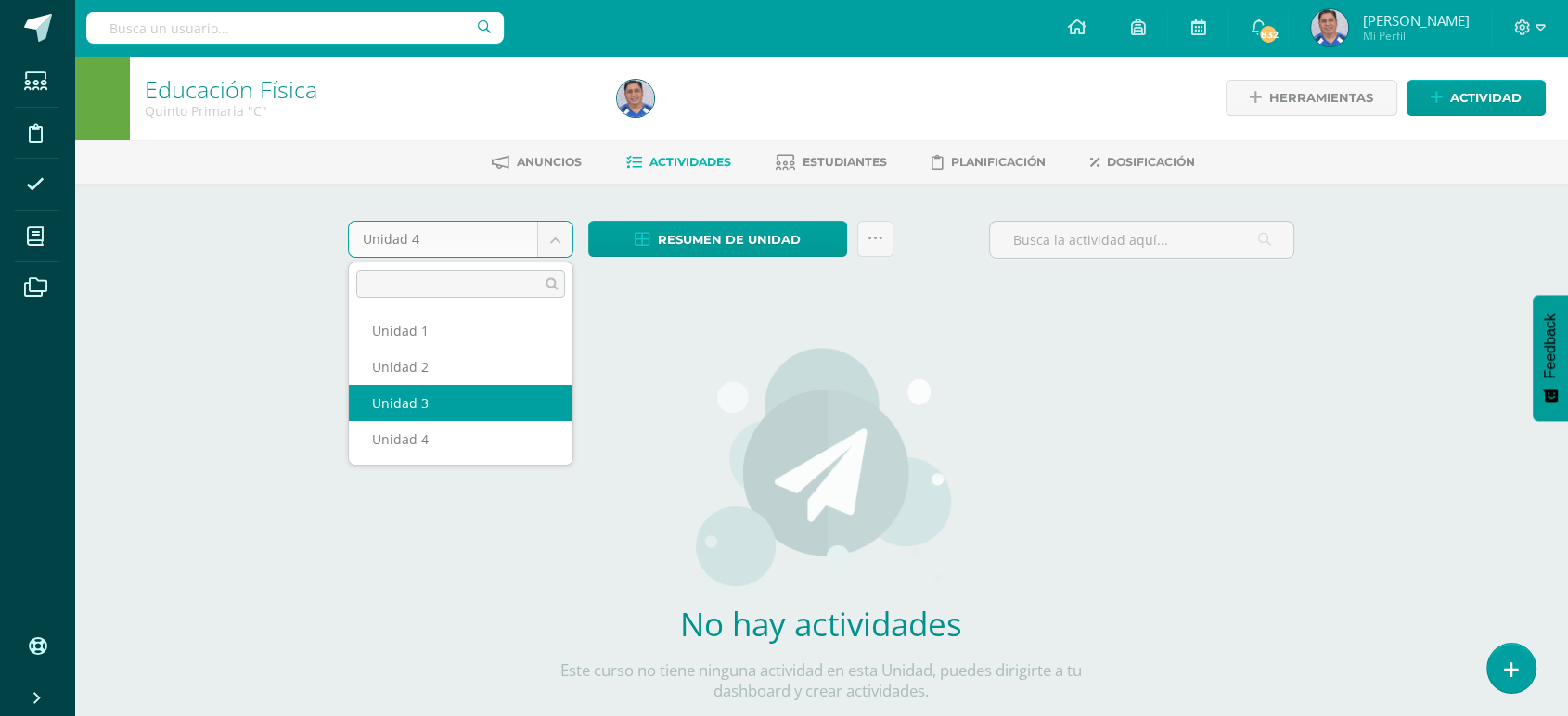
select select "Unidad 3"
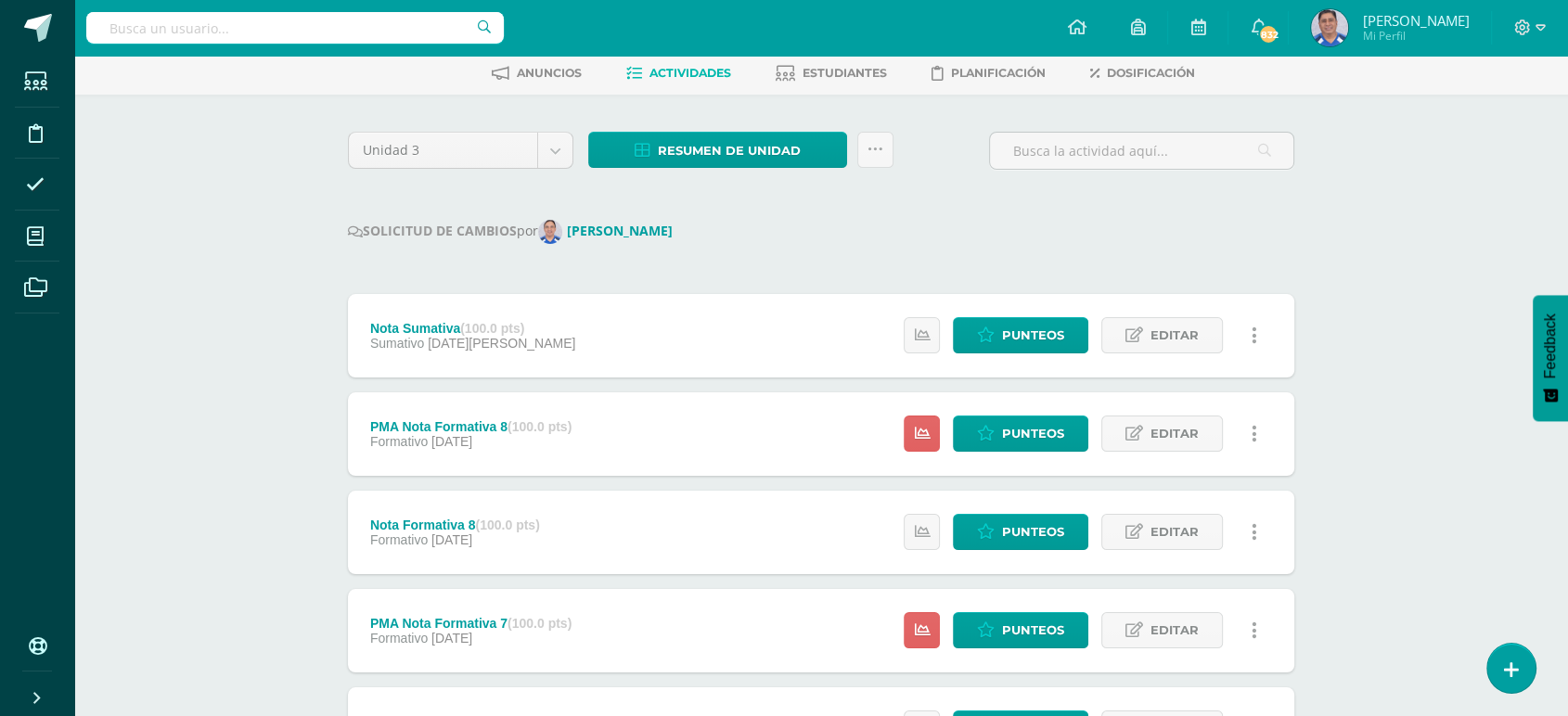
scroll to position [55, 0]
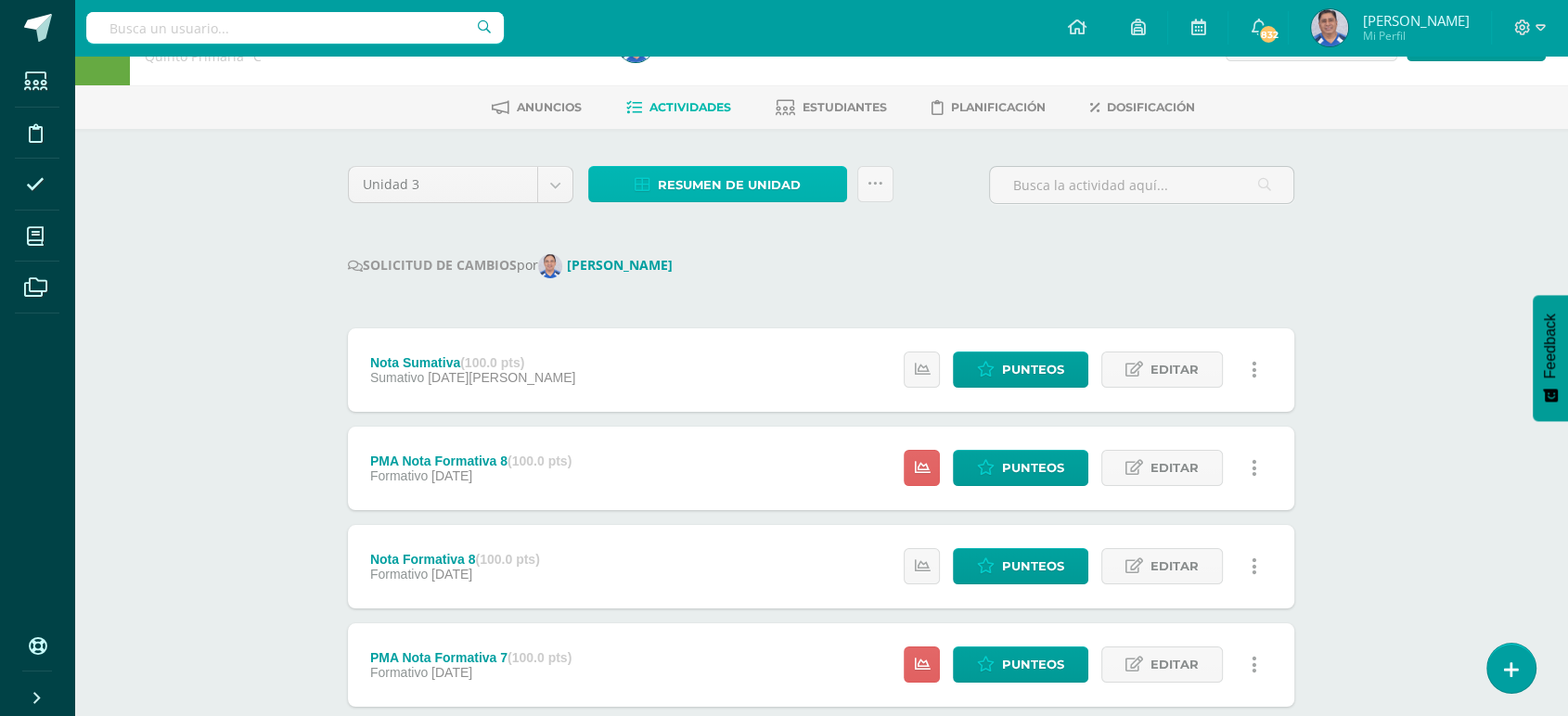
click at [725, 183] on span "Resumen de unidad" at bounding box center [729, 185] width 143 height 35
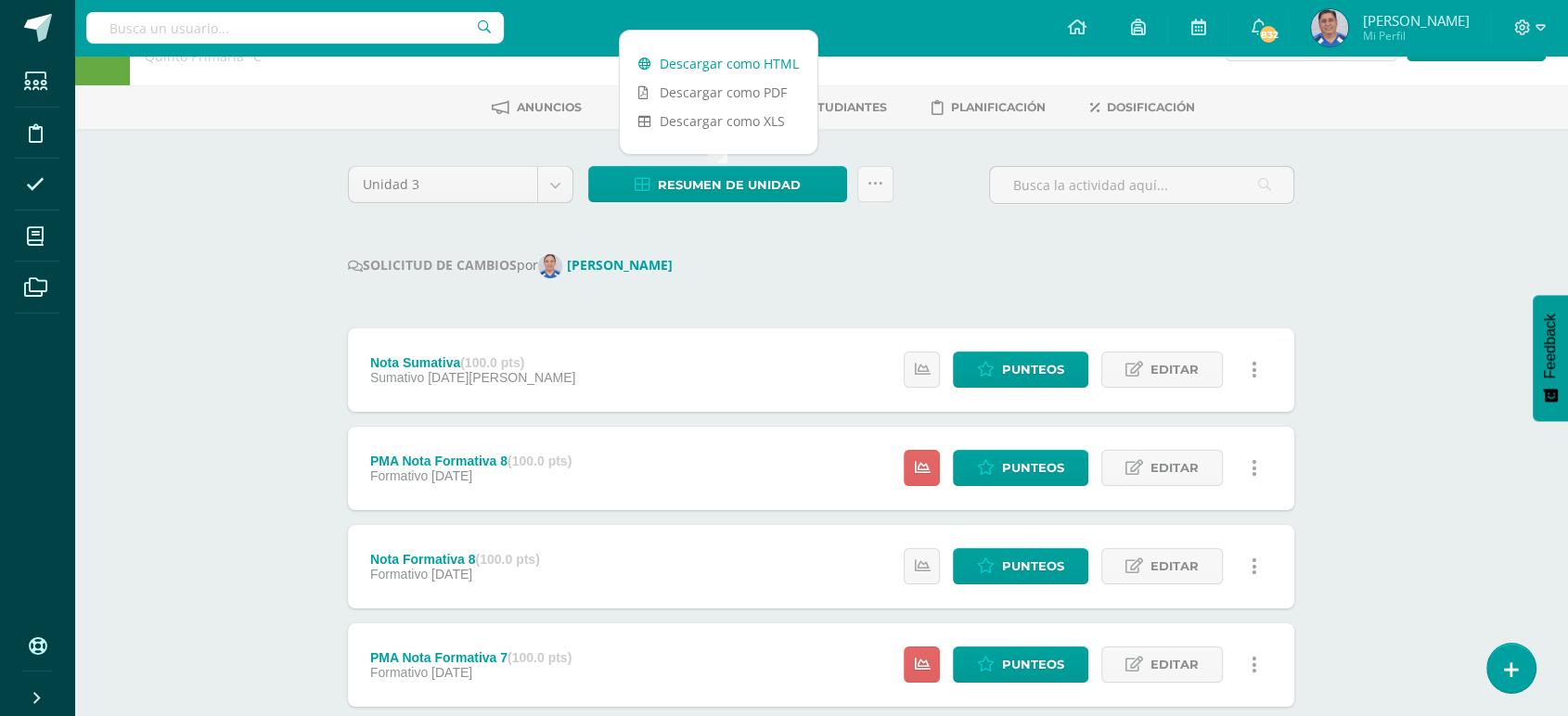
click at [703, 58] on link "Descargar como HTML" at bounding box center [719, 63] width 198 height 29
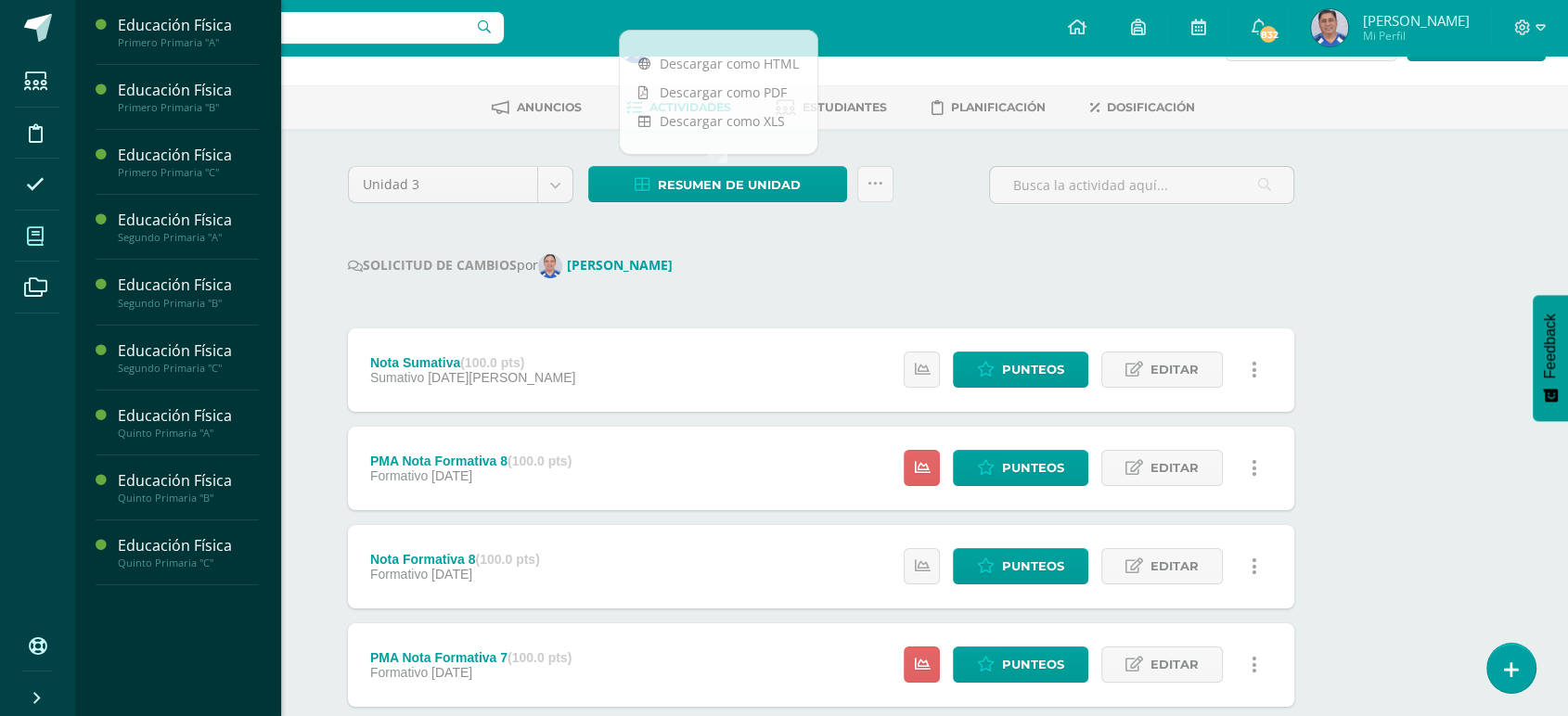
click at [37, 234] on icon at bounding box center [35, 236] width 16 height 18
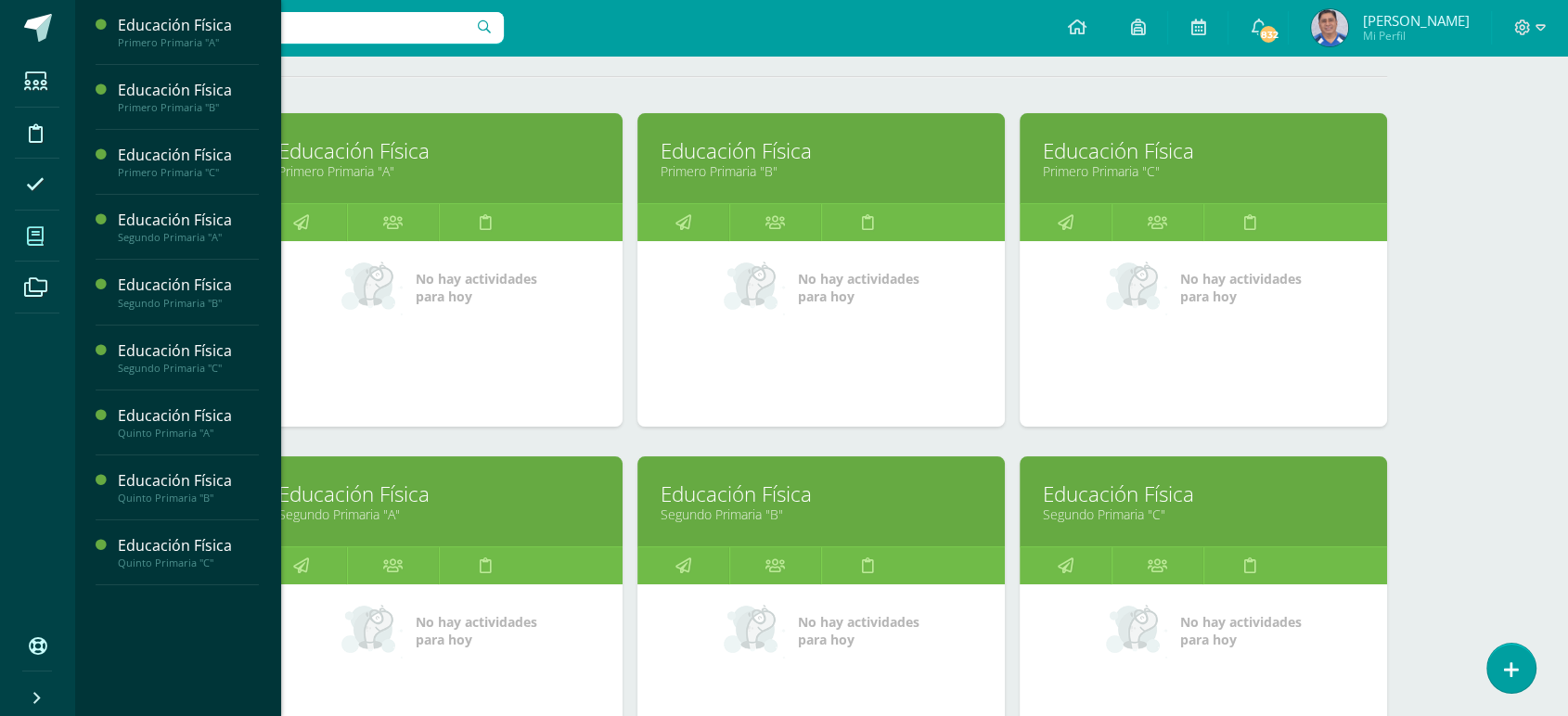
scroll to position [253, 0]
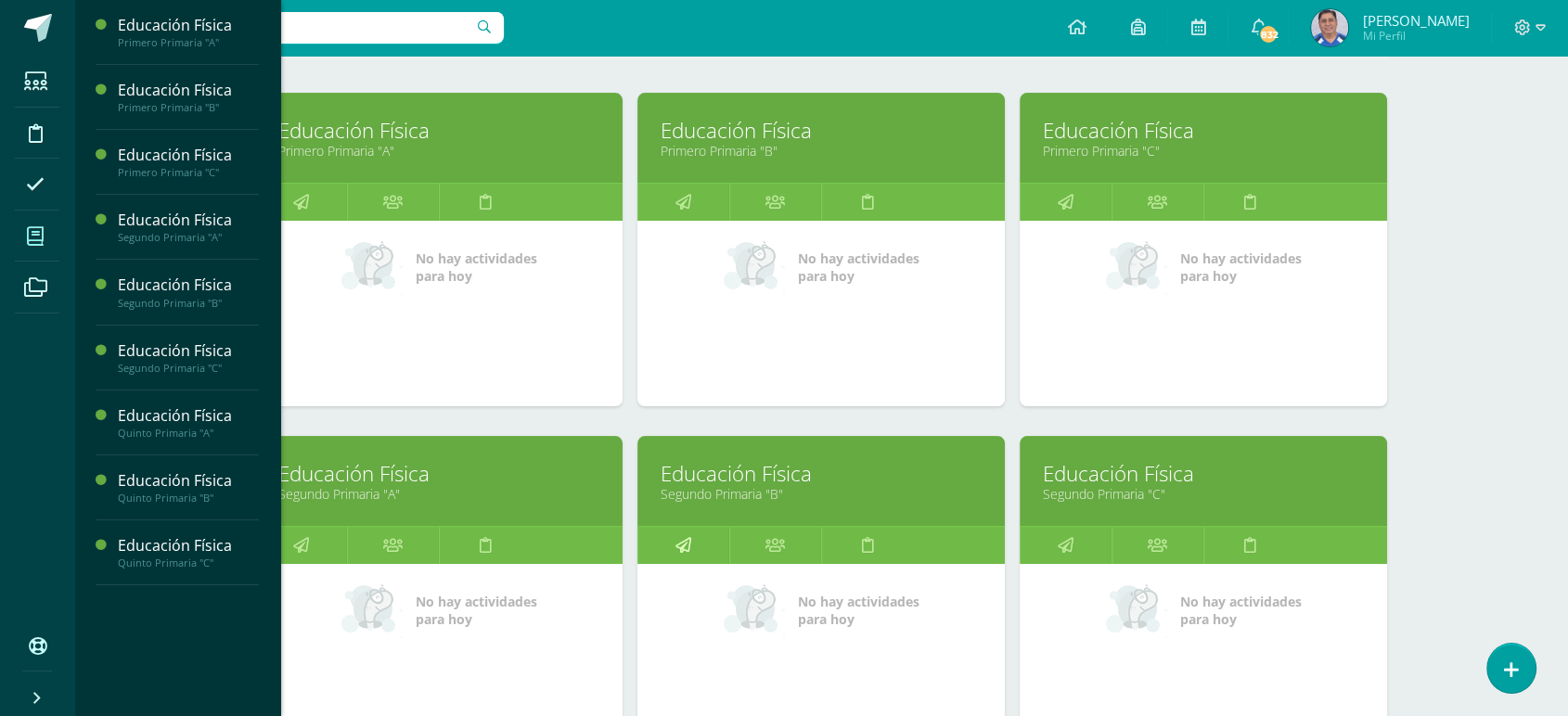
click at [683, 544] on icon at bounding box center [683, 545] width 15 height 37
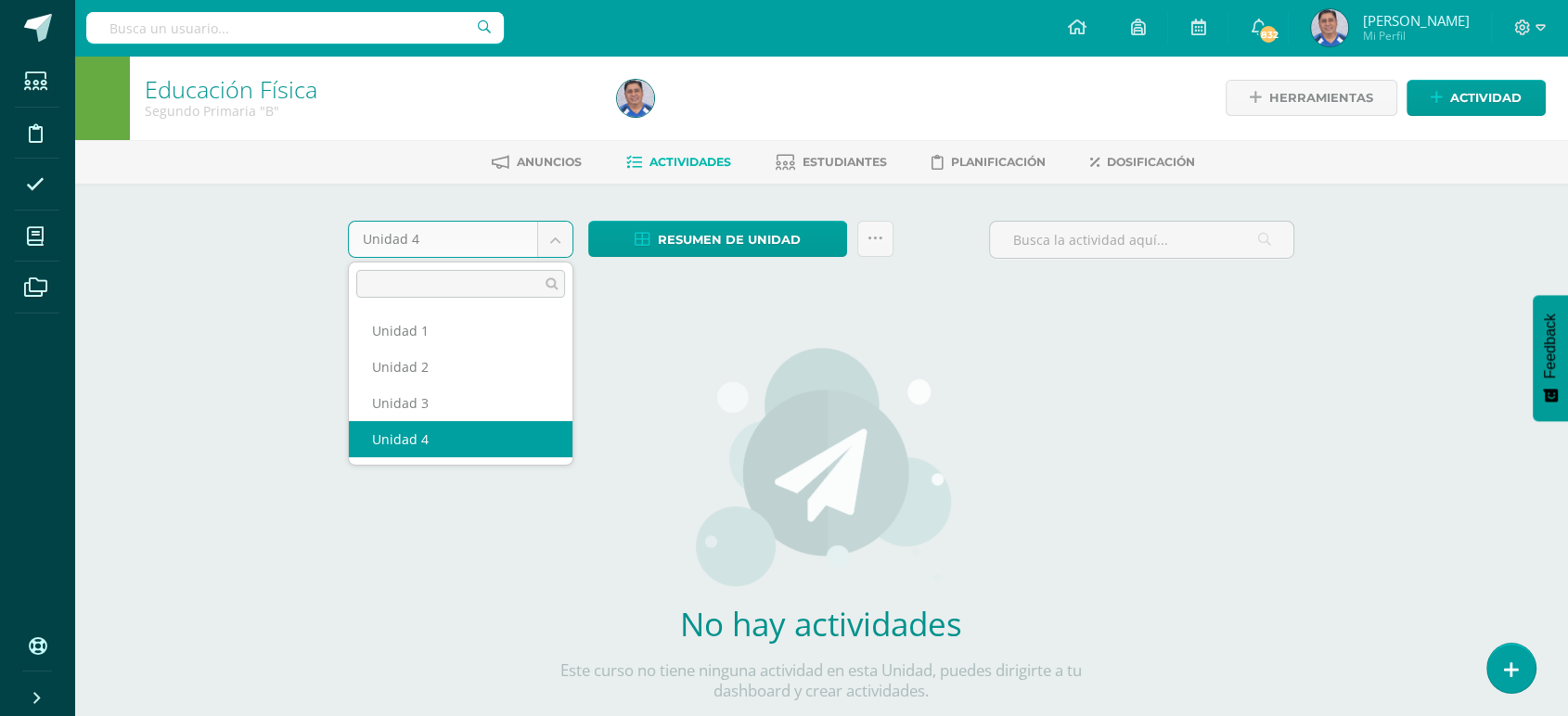
click at [556, 235] on body "Estudiantes Disciplina Asistencia Mis cursos Archivos Soporte Ayuda Reportar un…" at bounding box center [784, 398] width 1568 height 797
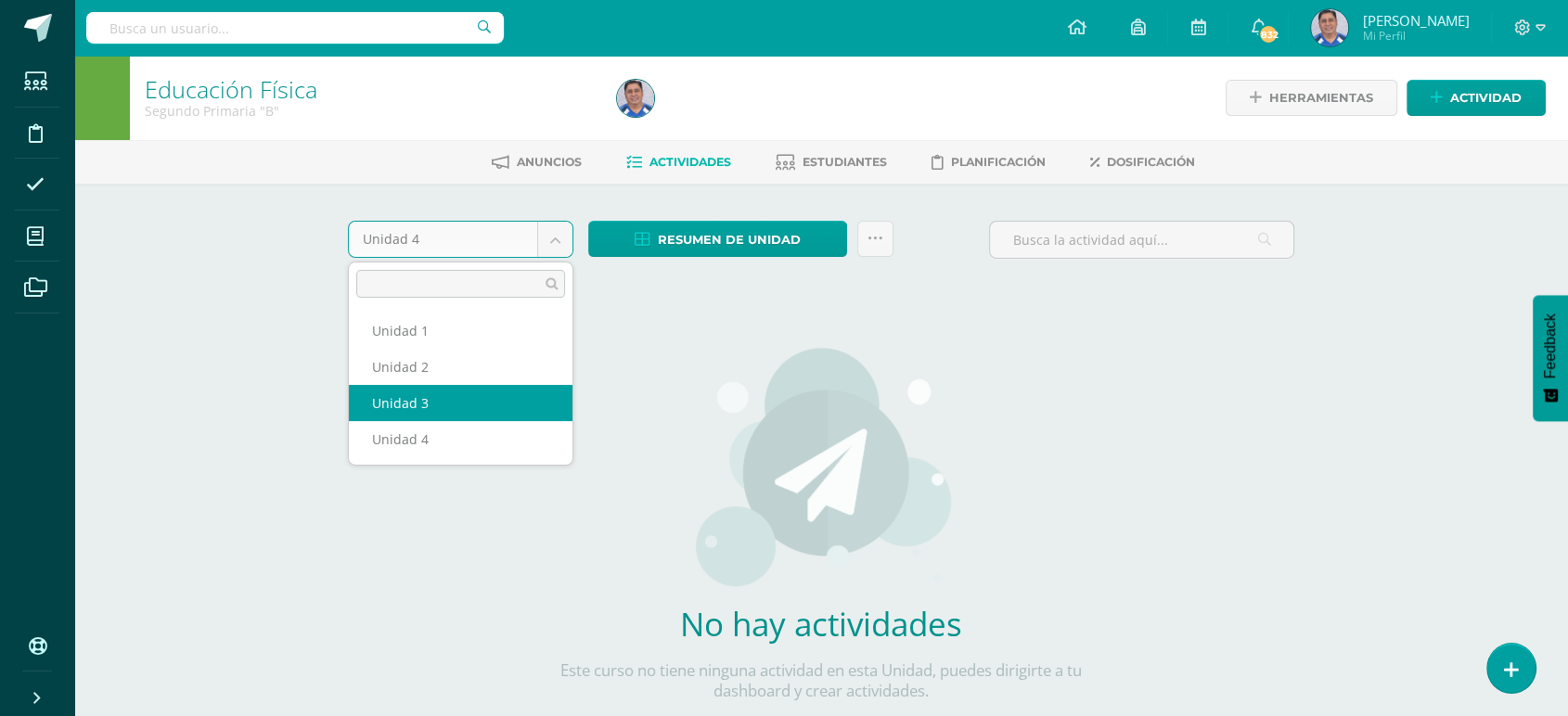
select select "Unidad 3"
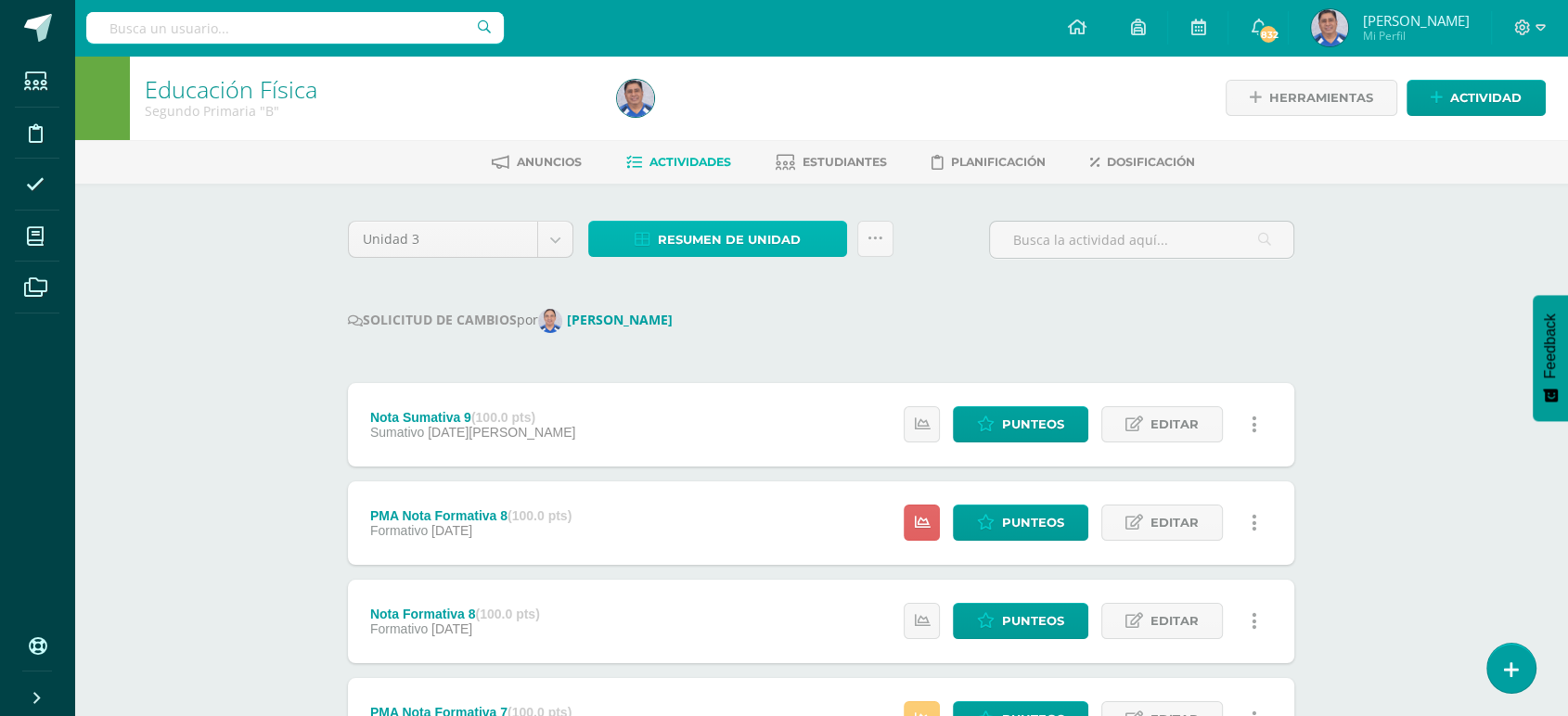
click at [693, 238] on span "Resumen de unidad" at bounding box center [729, 240] width 143 height 35
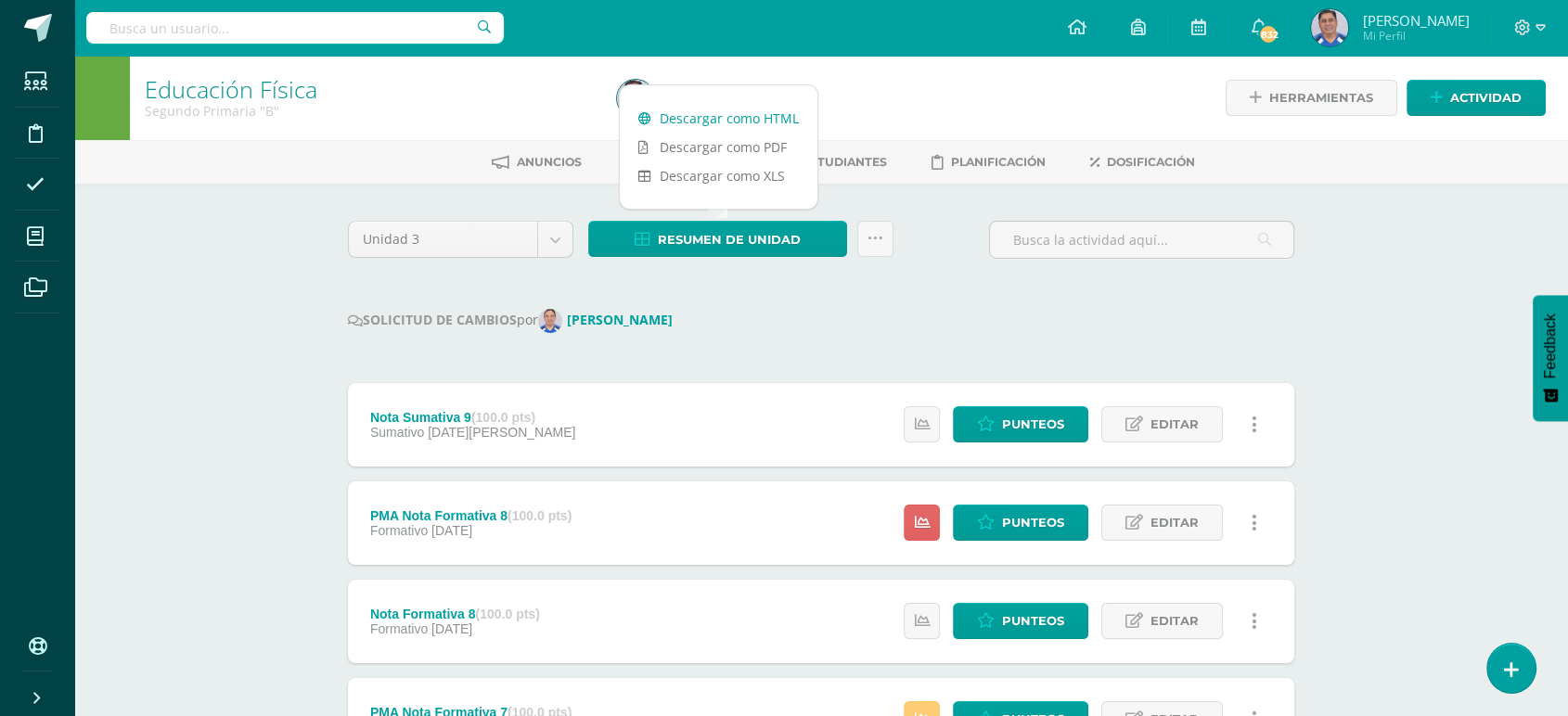
click at [709, 117] on link "Descargar como HTML" at bounding box center [719, 118] width 198 height 29
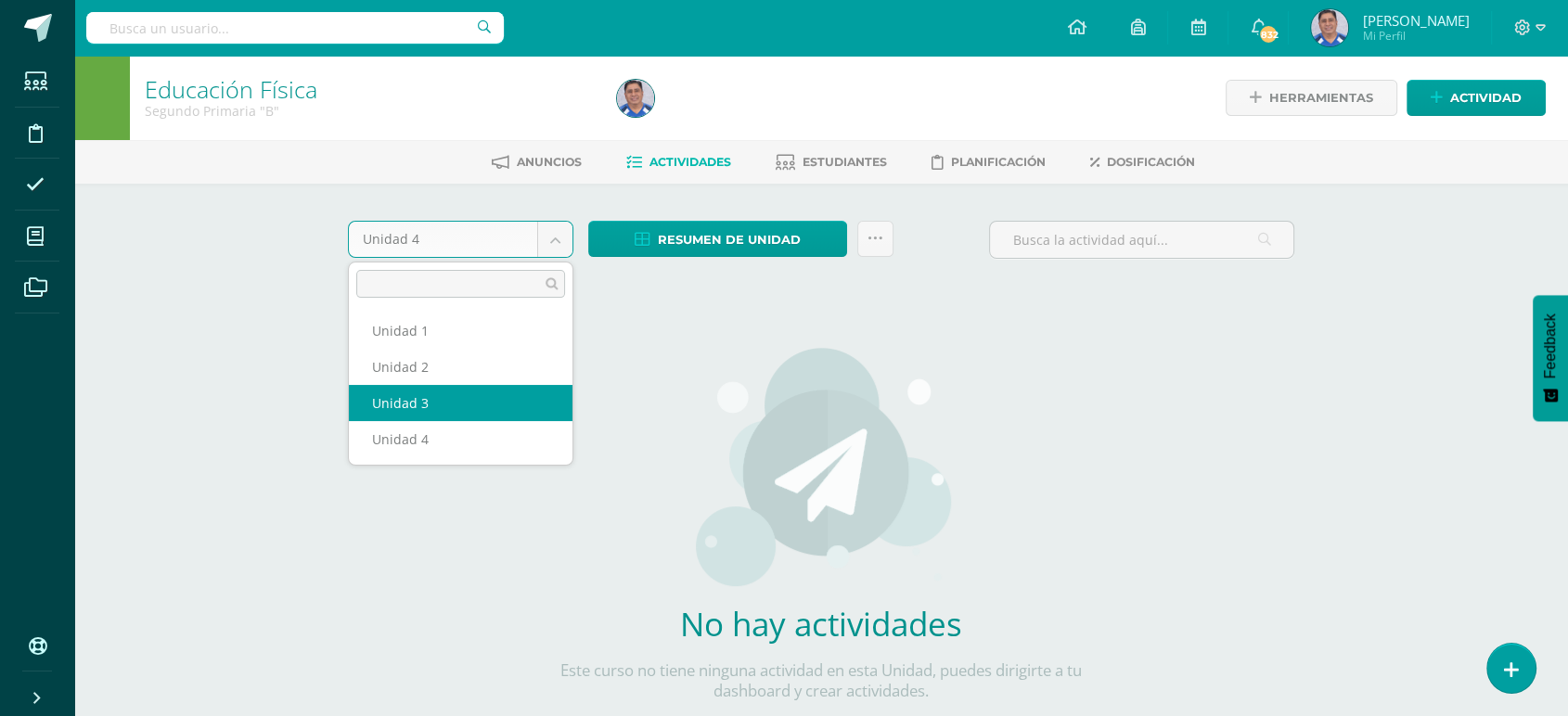
click at [563, 237] on body "Estudiantes Disciplina Asistencia Mis cursos Archivos Soporte Ayuda Reportar un…" at bounding box center [784, 398] width 1568 height 797
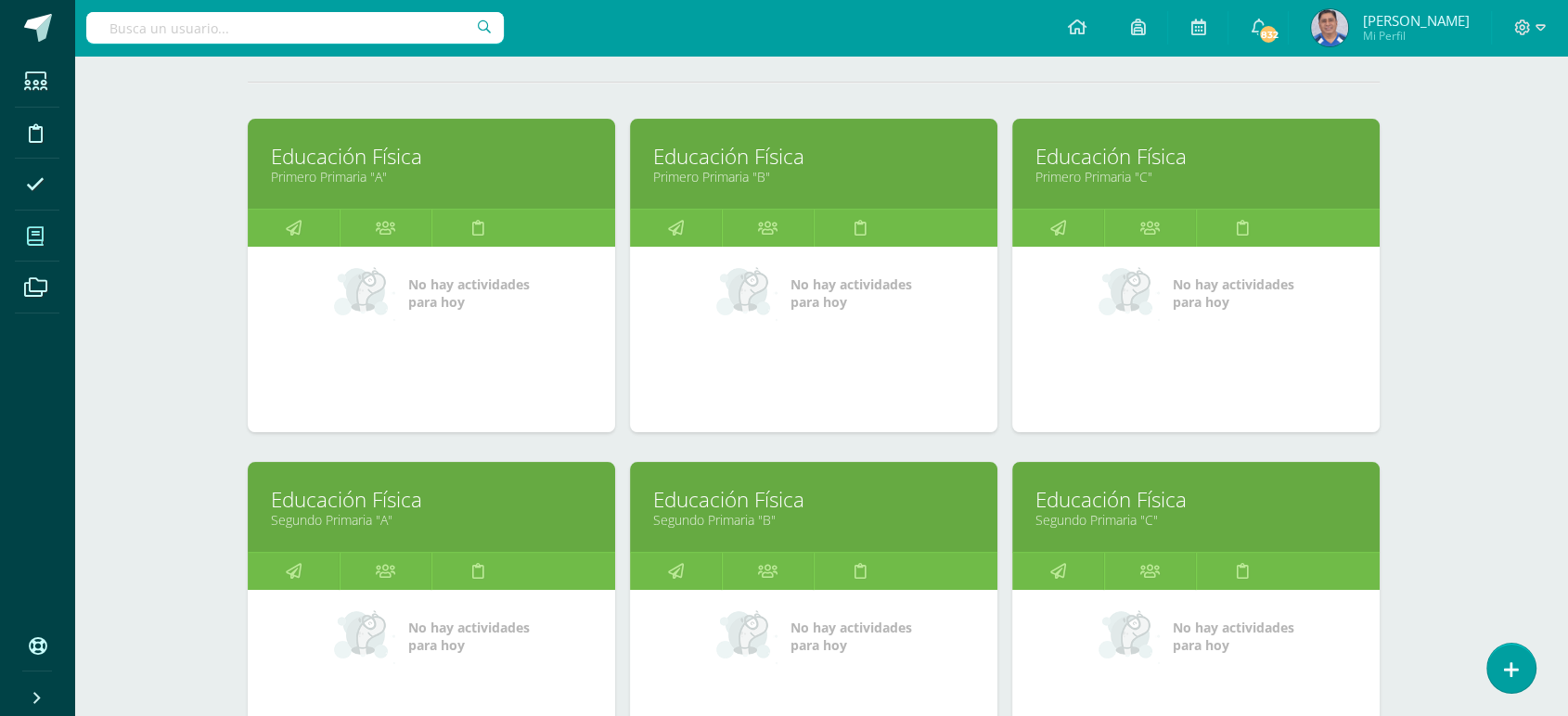
scroll to position [347, 8]
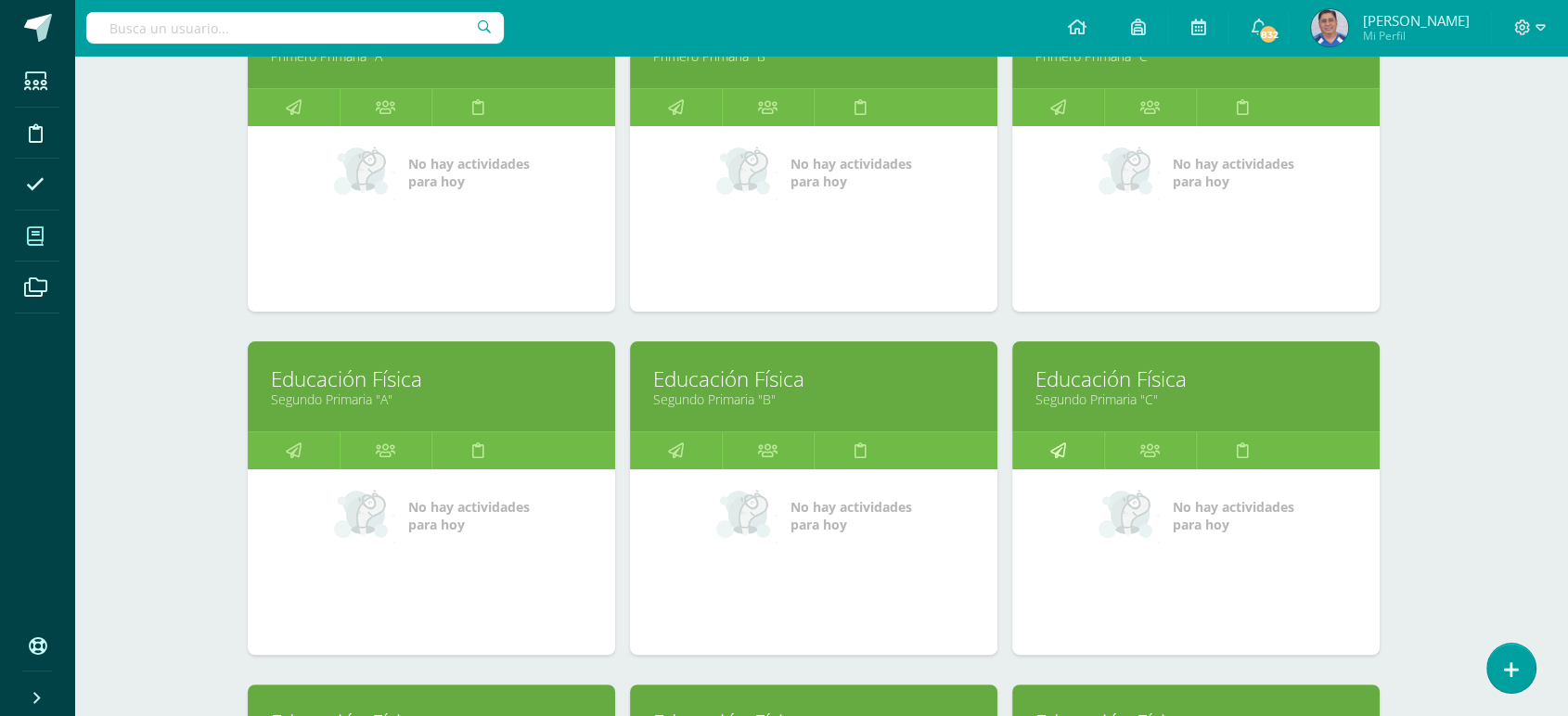
click at [1059, 447] on icon at bounding box center [1058, 451] width 15 height 37
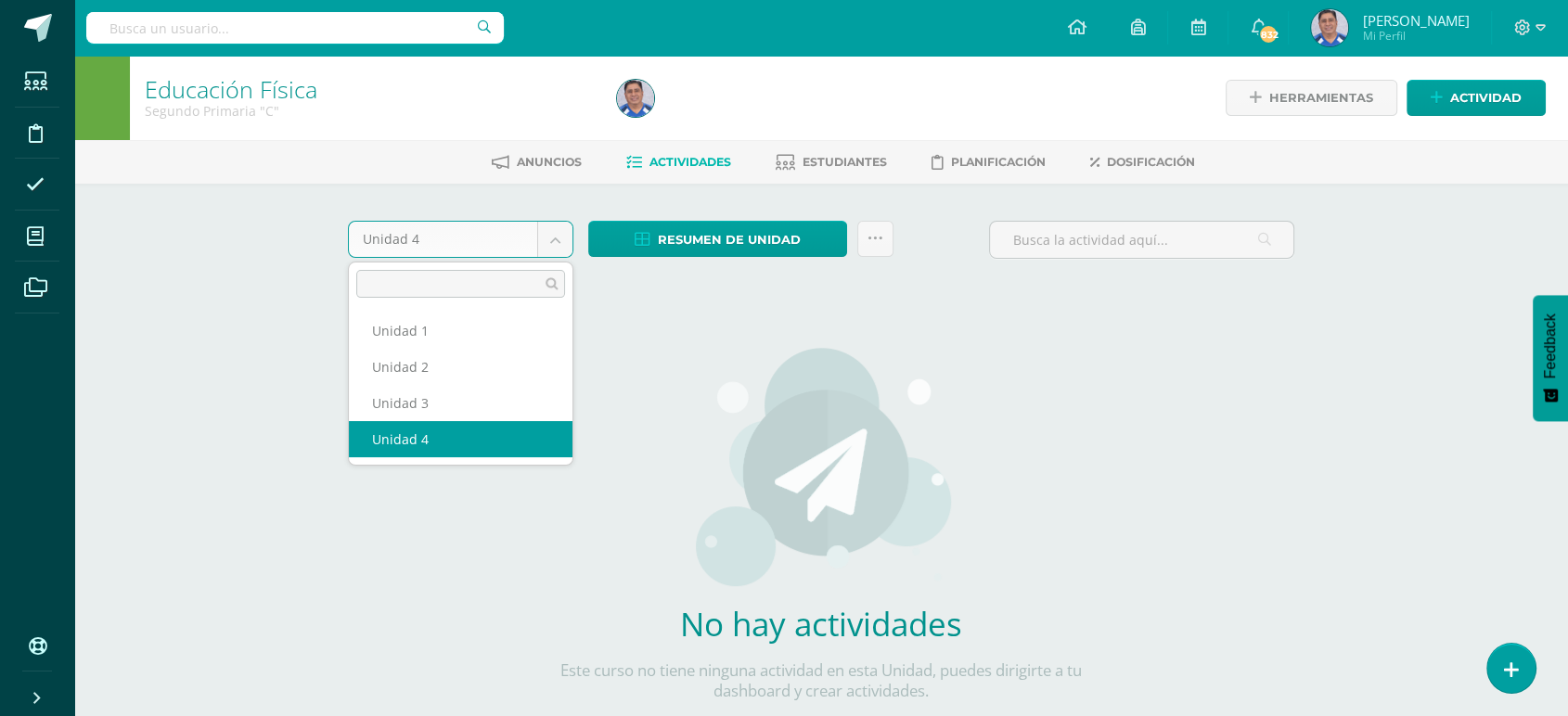
click at [557, 234] on body "Estudiantes Disciplina Asistencia Mis cursos Archivos Soporte Ayuda Reportar un…" at bounding box center [784, 398] width 1568 height 797
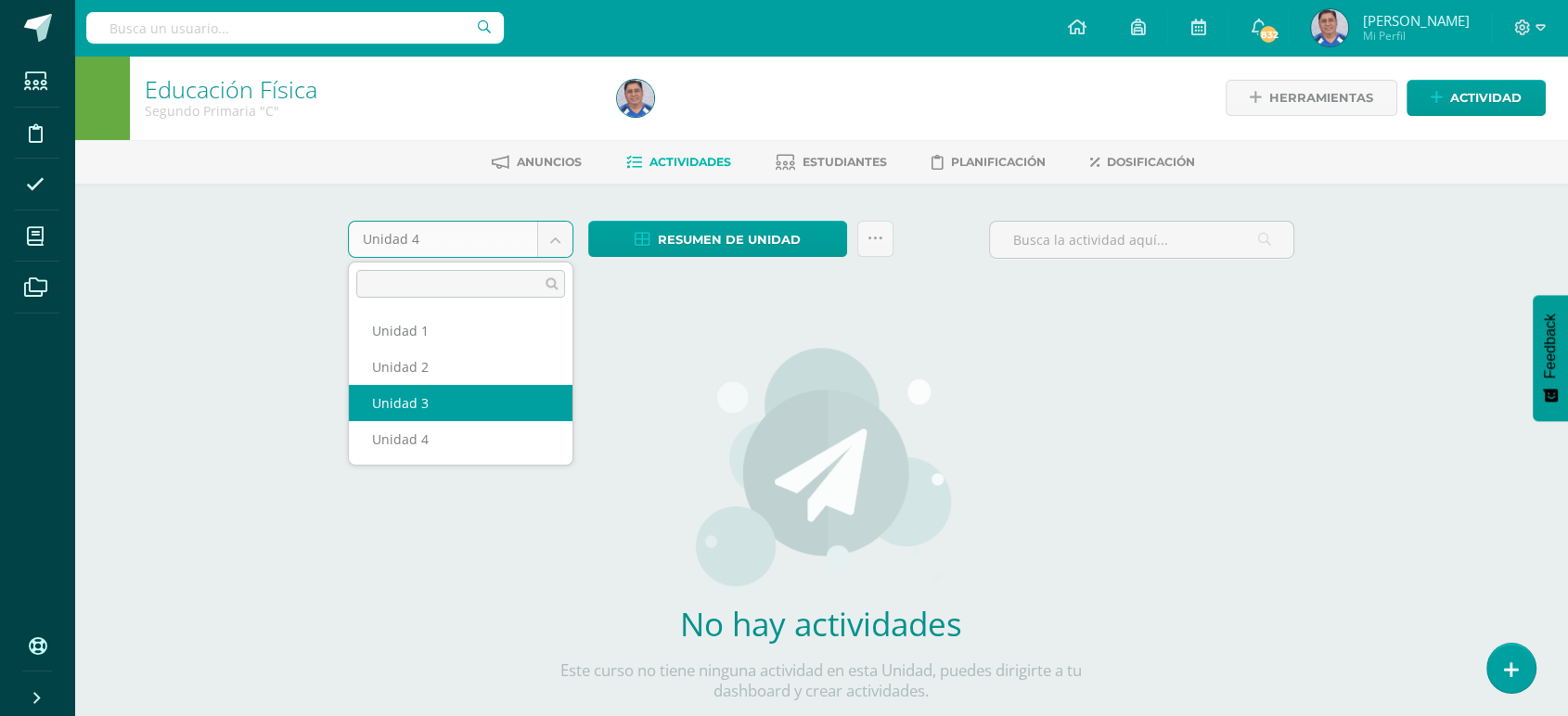
select select "Unidad 3"
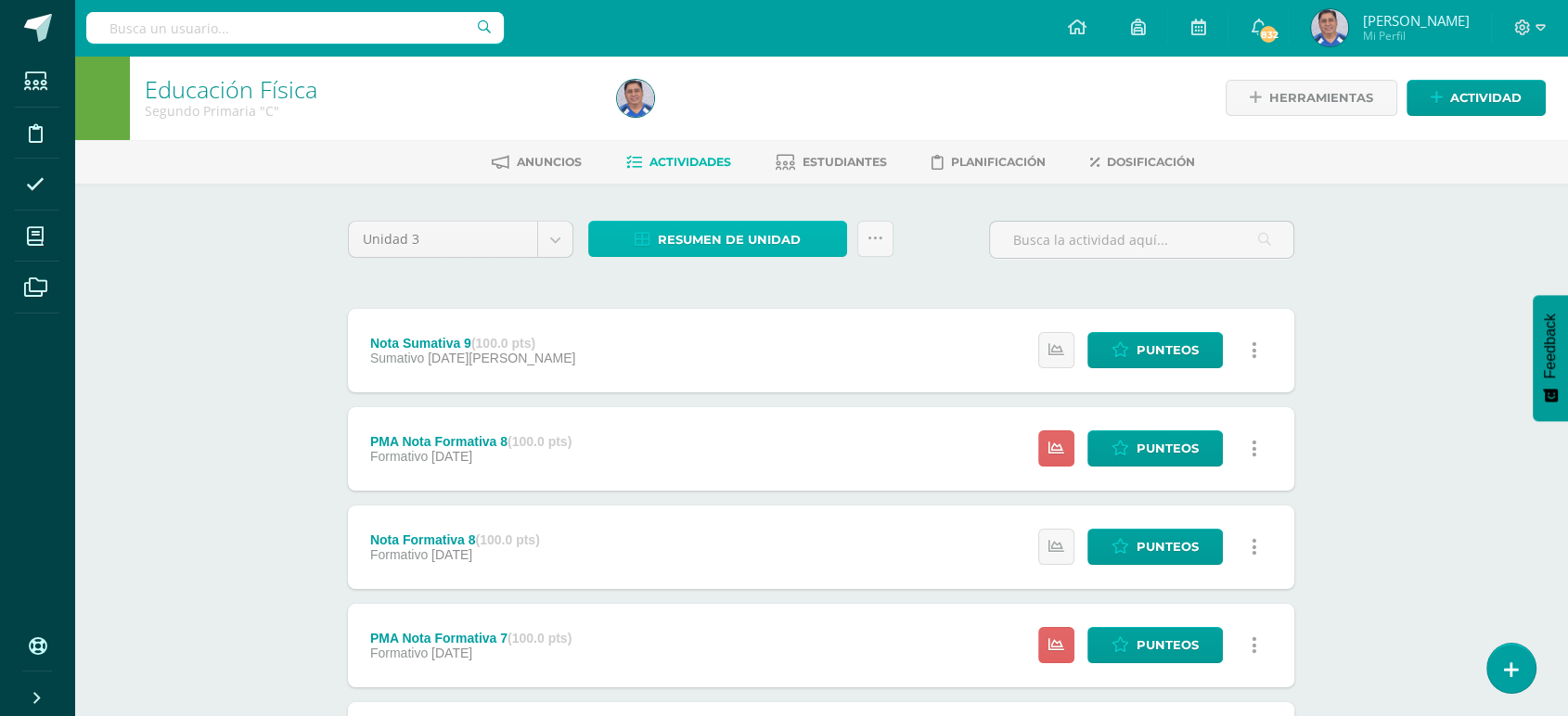
click at [709, 238] on span "Resumen de unidad" at bounding box center [729, 240] width 143 height 35
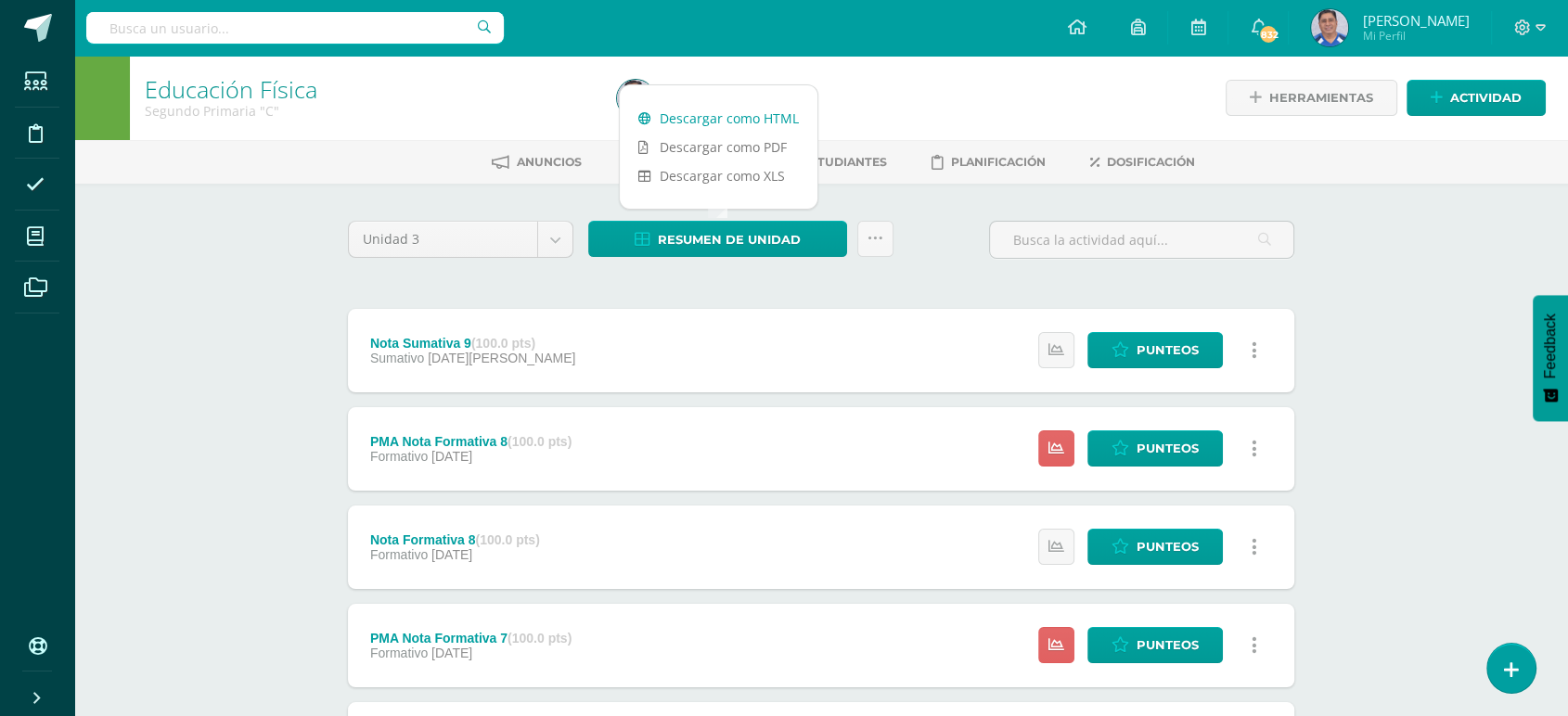
click at [693, 117] on link "Descargar como HTML" at bounding box center [719, 118] width 198 height 29
click at [1160, 541] on span "Punteos" at bounding box center [1167, 547] width 62 height 35
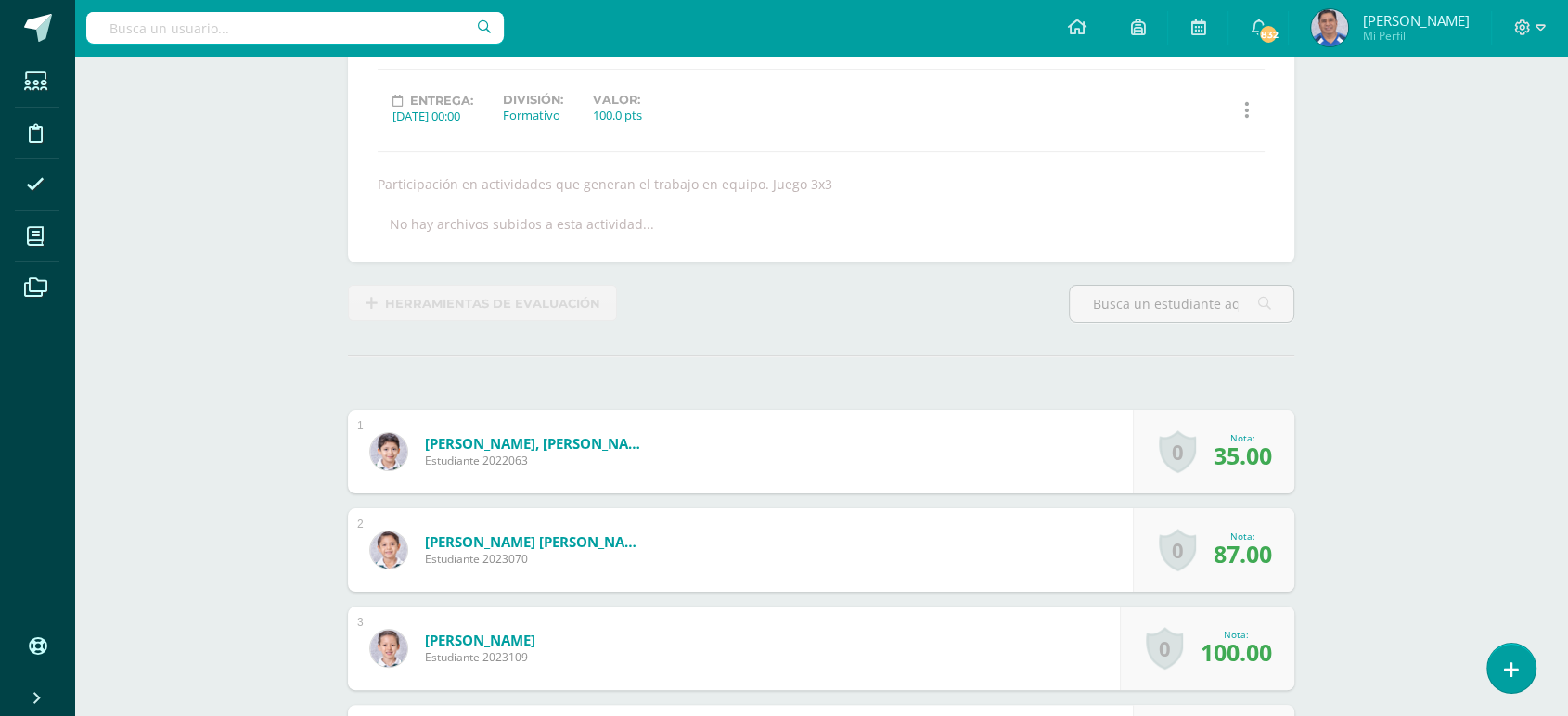
scroll to position [235, 0]
